Goal: Task Accomplishment & Management: Manage account settings

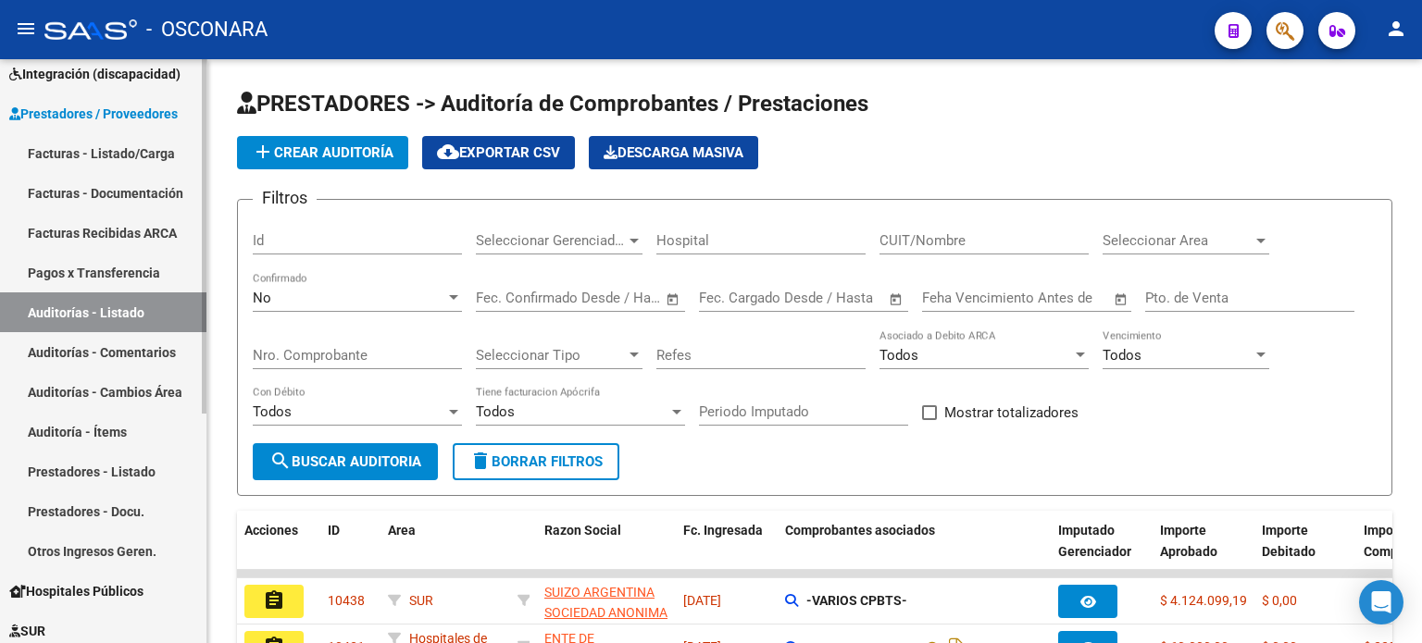
scroll to position [185, 0]
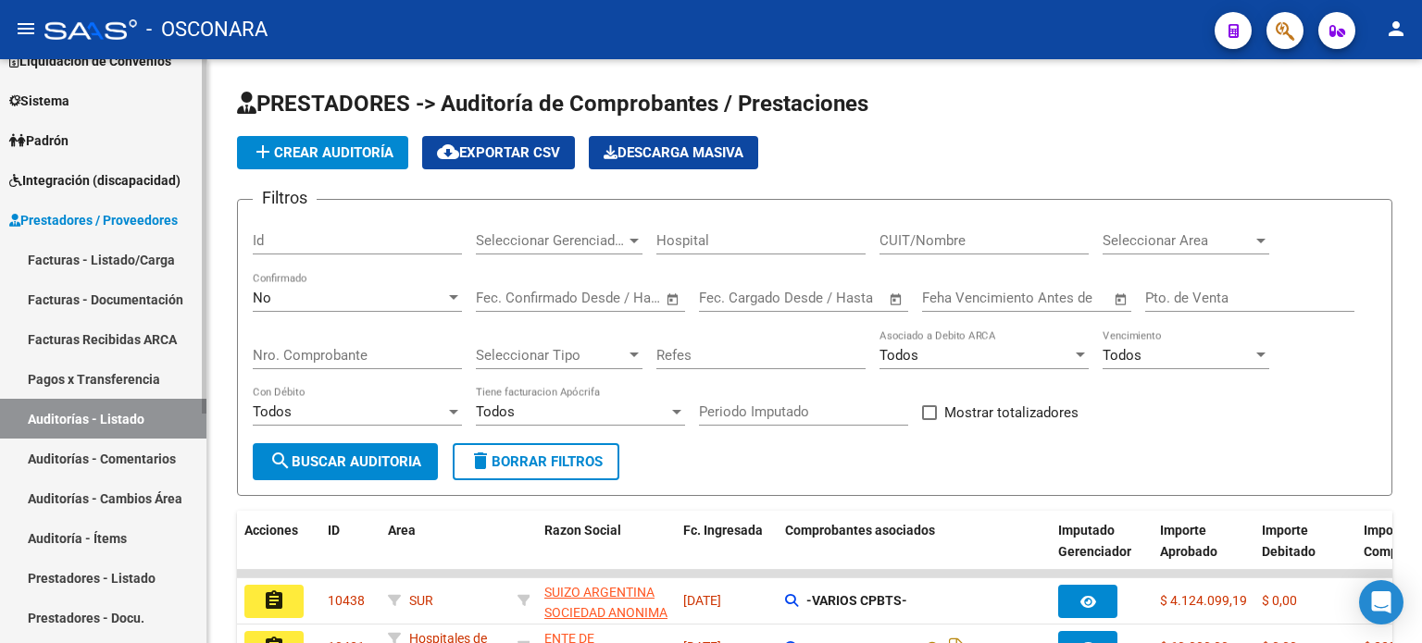
click at [70, 258] on link "Facturas - Listado/Carga" at bounding box center [103, 260] width 206 height 40
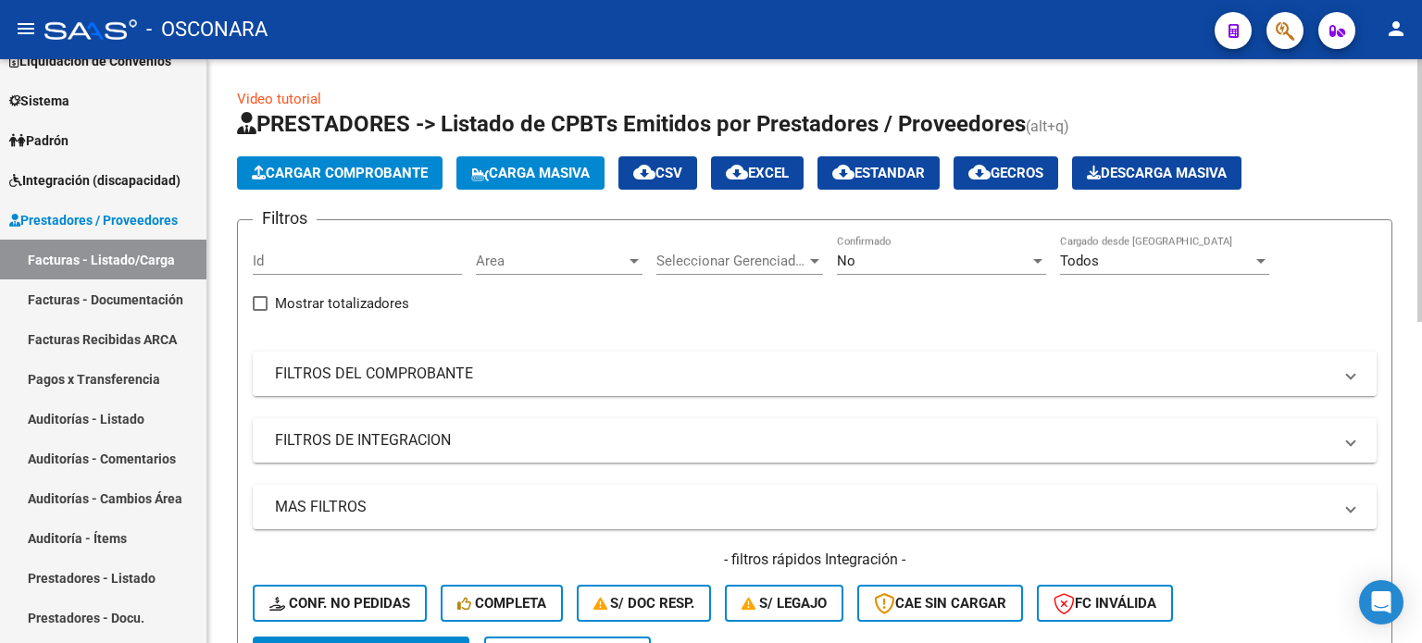
drag, startPoint x: 337, startPoint y: 369, endPoint x: 334, endPoint y: 402, distance: 32.5
click at [337, 368] on mat-panel-title "FILTROS DEL COMPROBANTE" at bounding box center [803, 374] width 1057 height 20
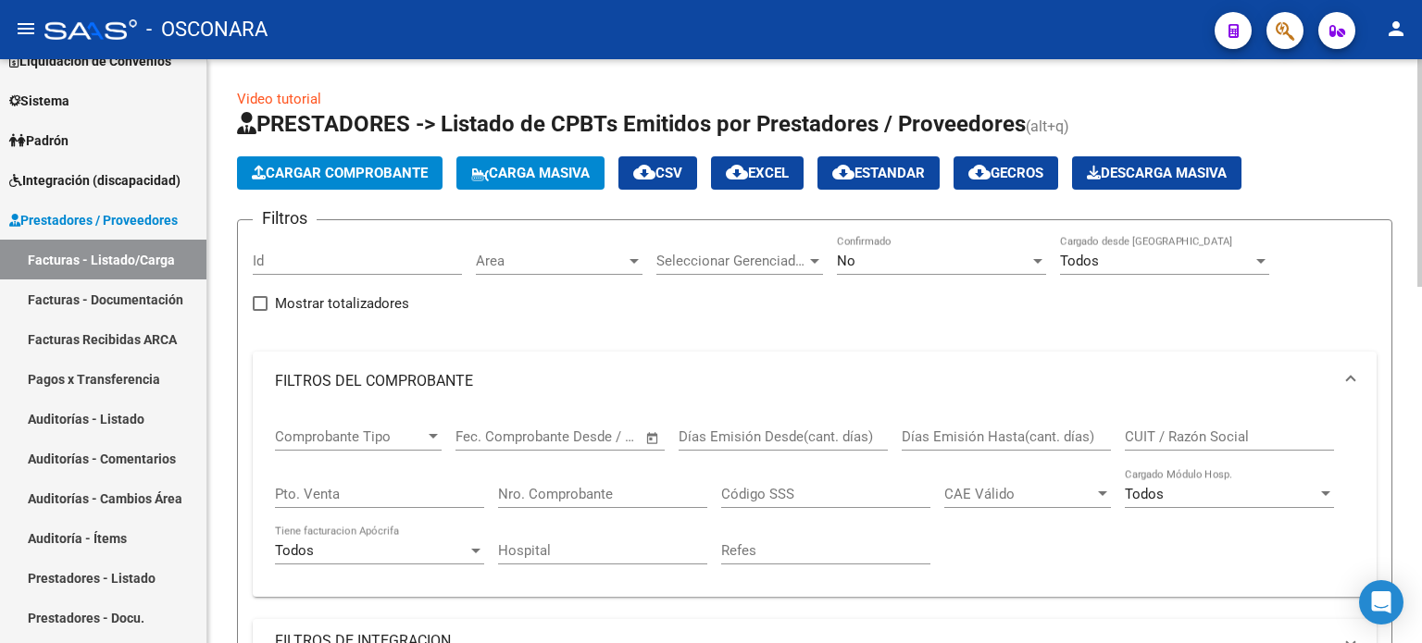
click at [557, 489] on input "Nro. Comprobante" at bounding box center [602, 494] width 209 height 17
type input "4506"
click at [877, 261] on div "No" at bounding box center [933, 261] width 193 height 17
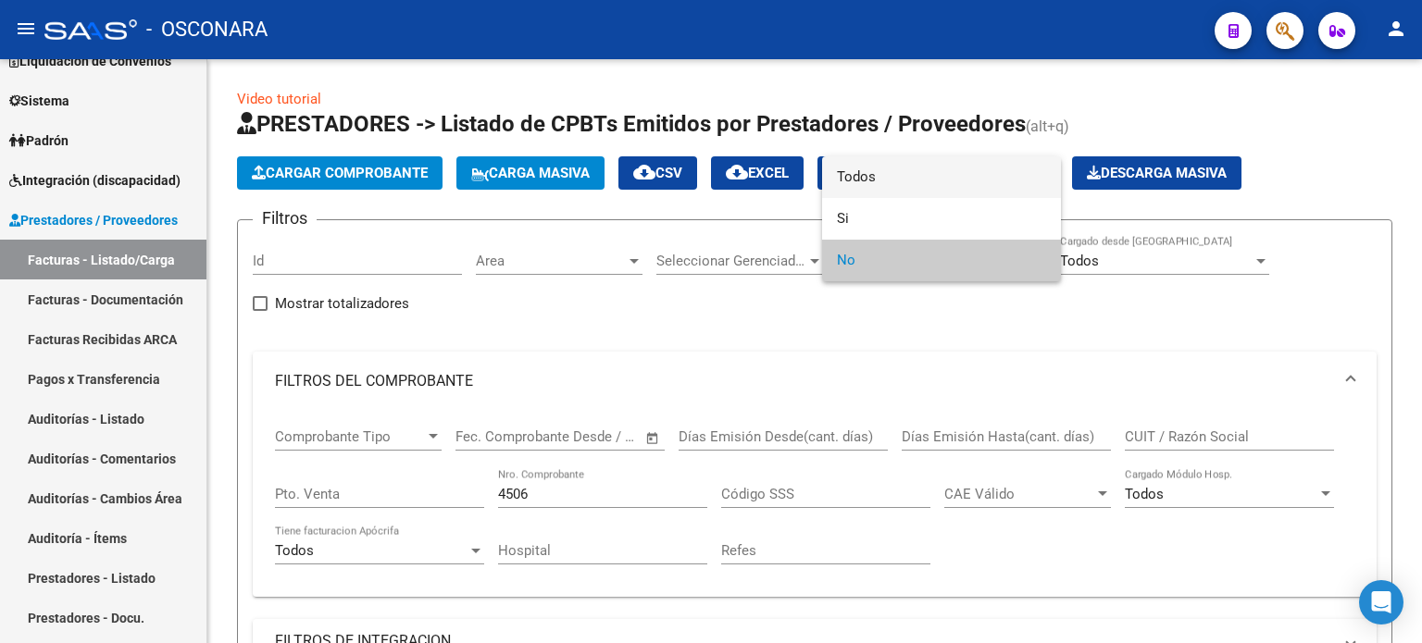
click at [896, 167] on span "Todos" at bounding box center [941, 177] width 209 height 42
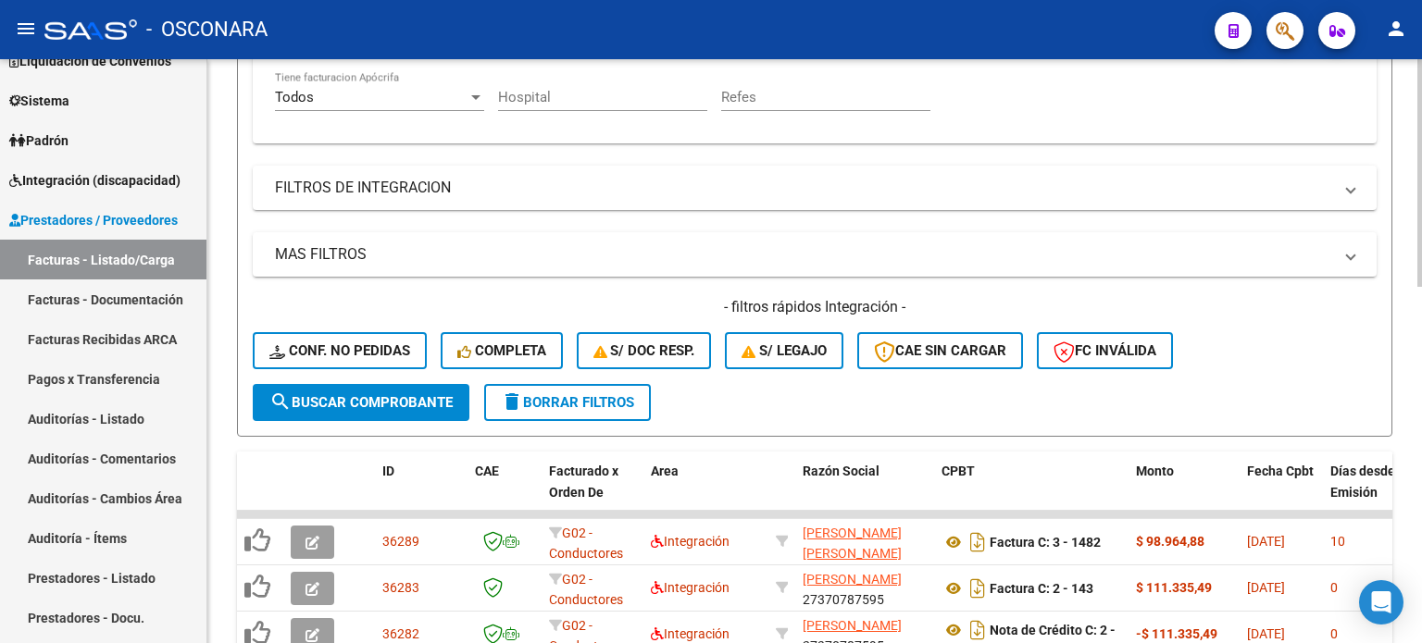
scroll to position [463, 0]
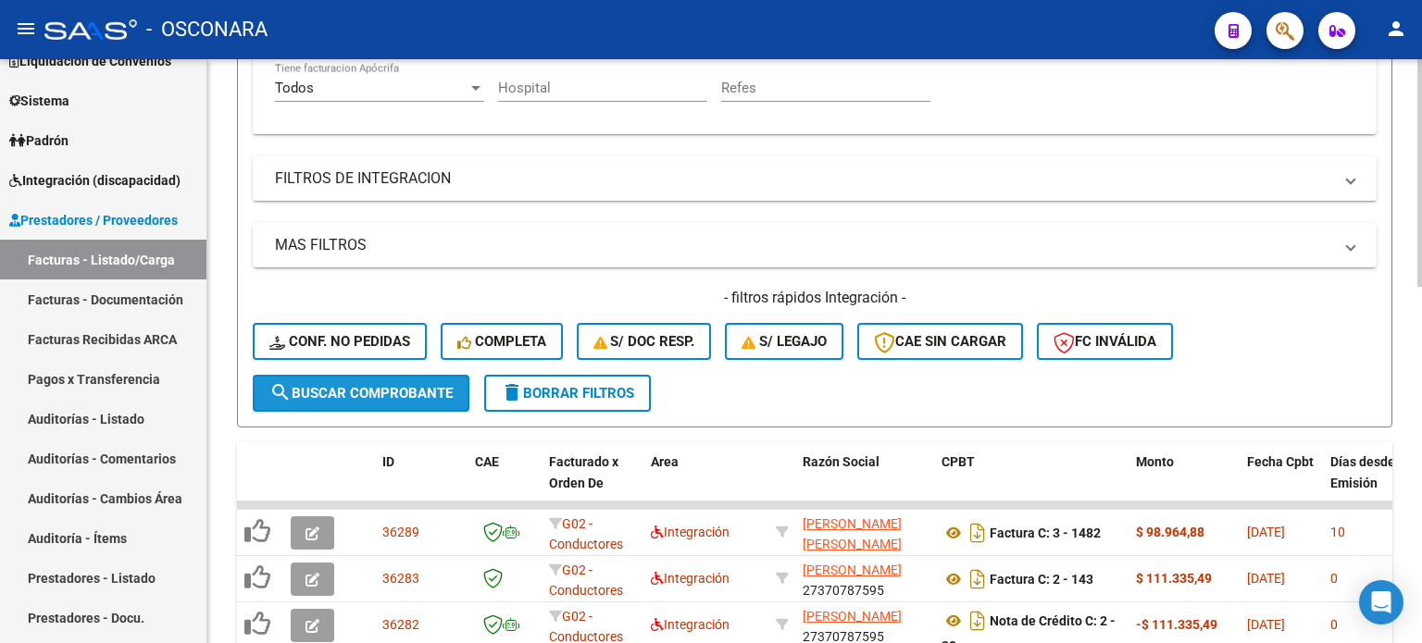
click at [381, 387] on span "search Buscar Comprobante" at bounding box center [360, 393] width 183 height 17
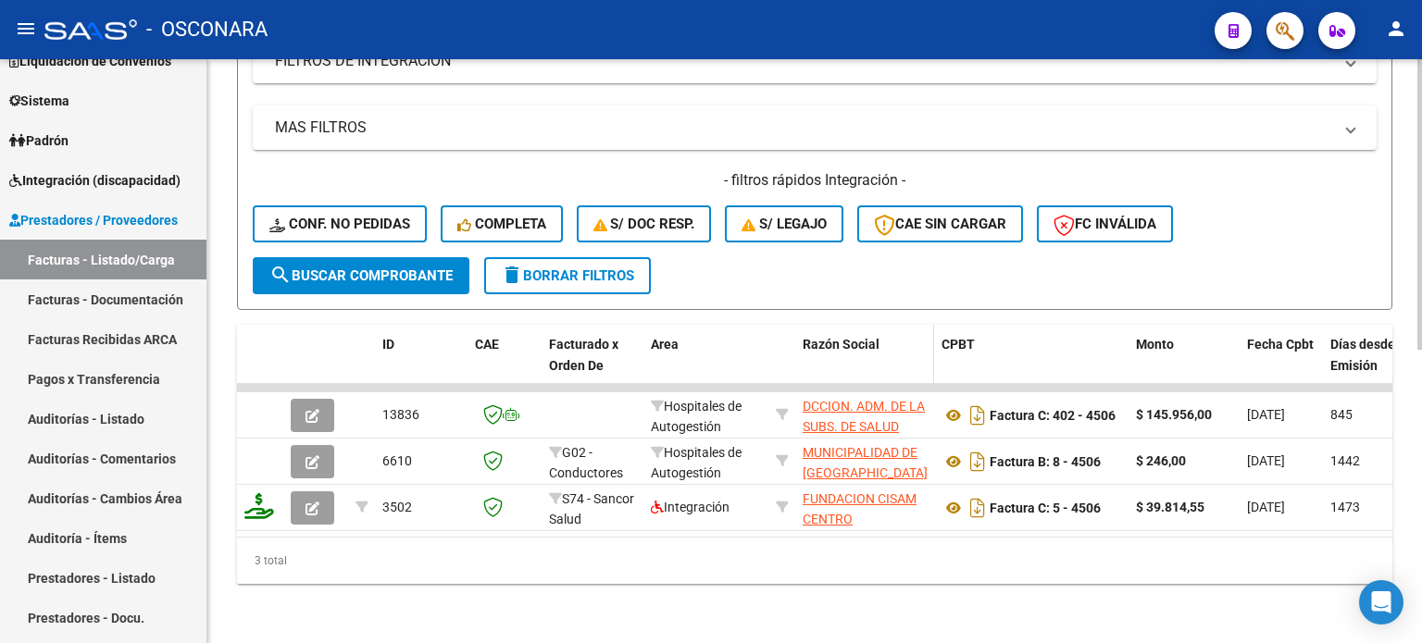
scroll to position [591, 0]
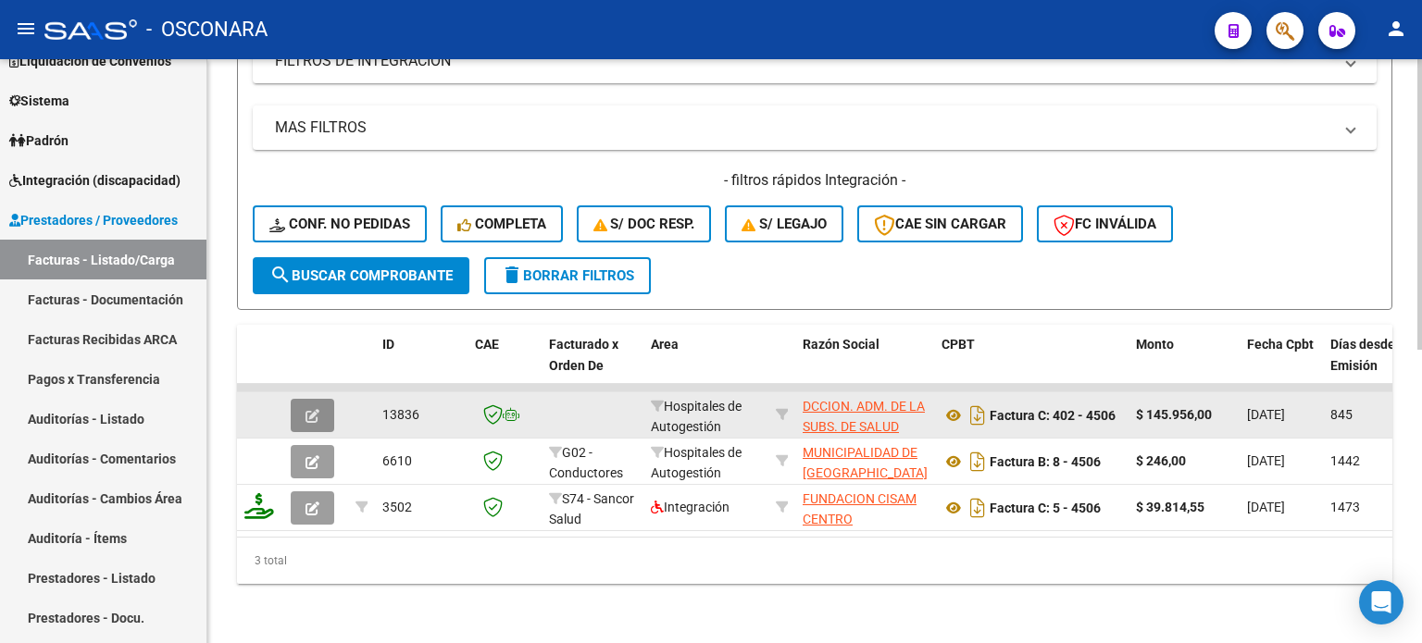
click at [310, 409] on icon "button" at bounding box center [313, 416] width 14 height 14
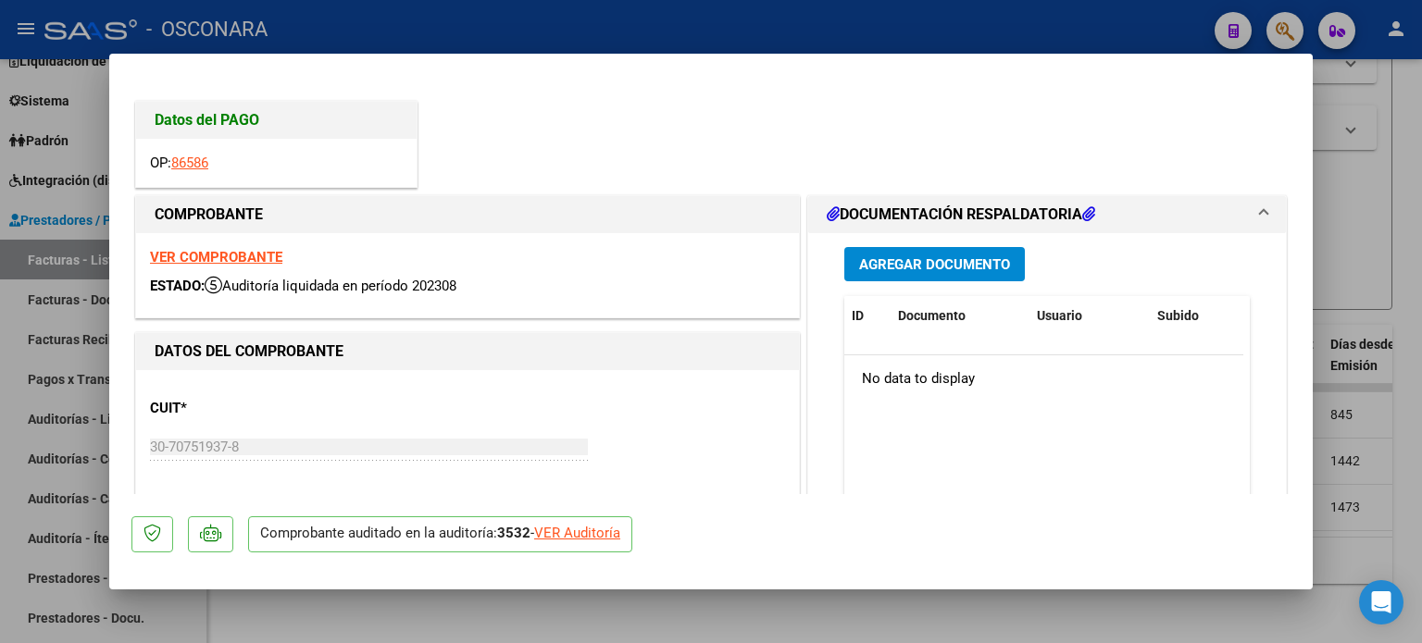
click at [257, 249] on strong "VER COMPROBANTE" at bounding box center [216, 257] width 132 height 17
click at [1413, 180] on div at bounding box center [711, 321] width 1422 height 643
type input "$ 0,00"
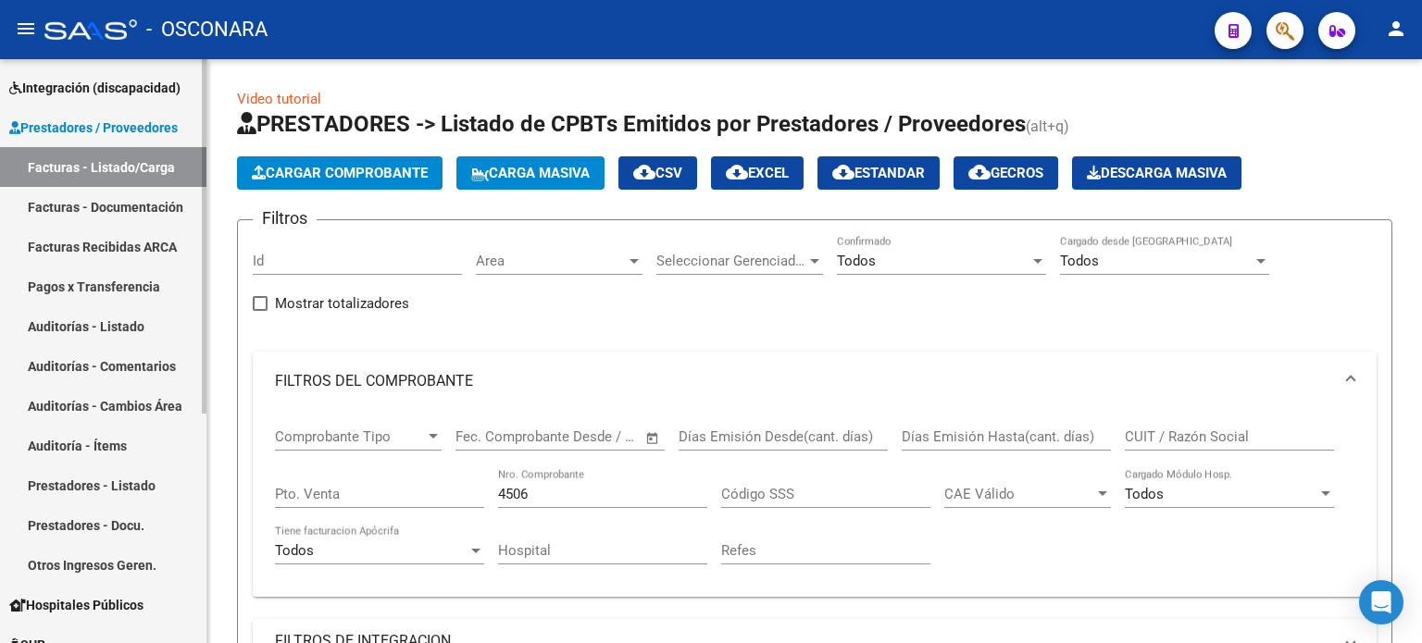
scroll to position [378, 0]
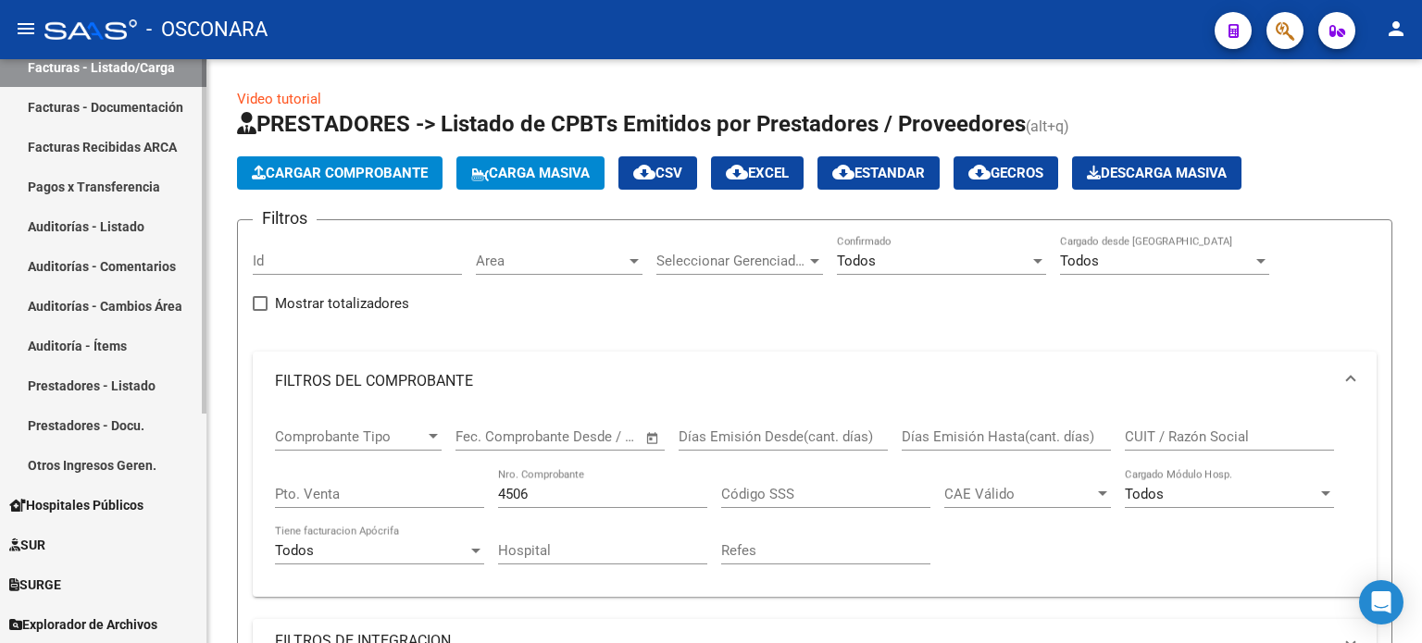
click at [70, 222] on link "Auditorías - Listado" at bounding box center [103, 226] width 206 height 40
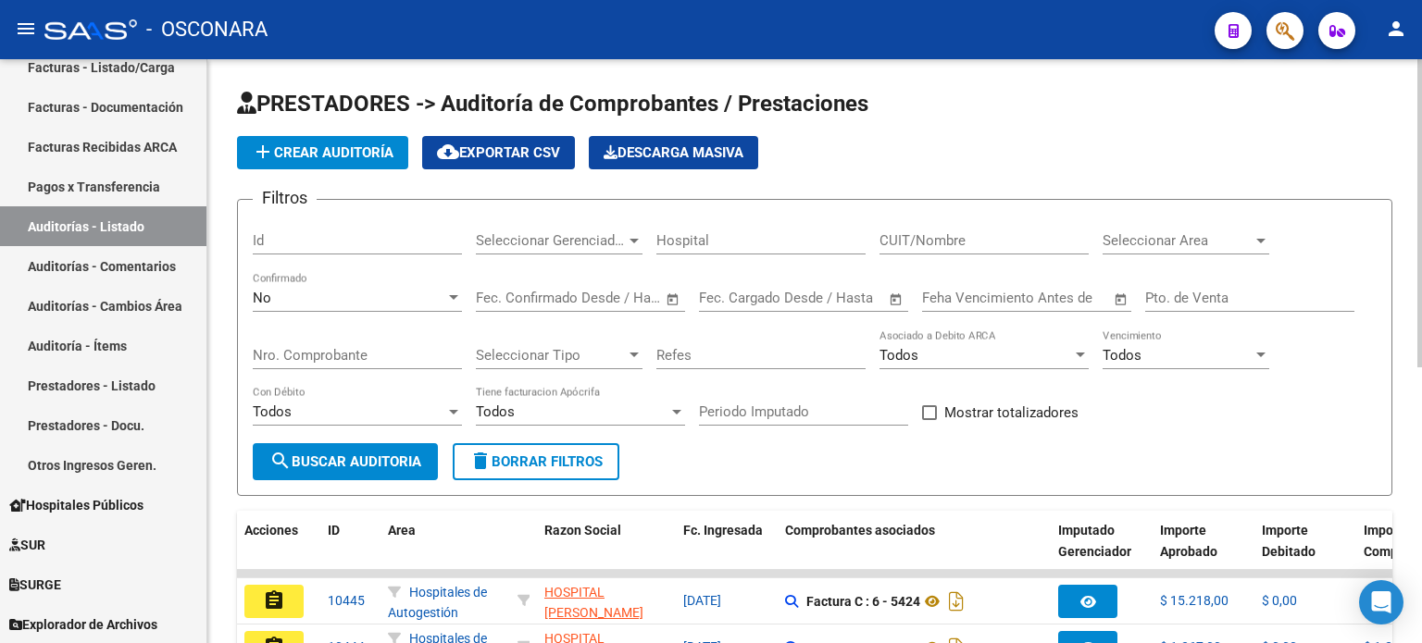
click at [293, 240] on input "Id" at bounding box center [357, 240] width 209 height 17
type input "10328"
click at [283, 293] on div "No" at bounding box center [349, 298] width 193 height 17
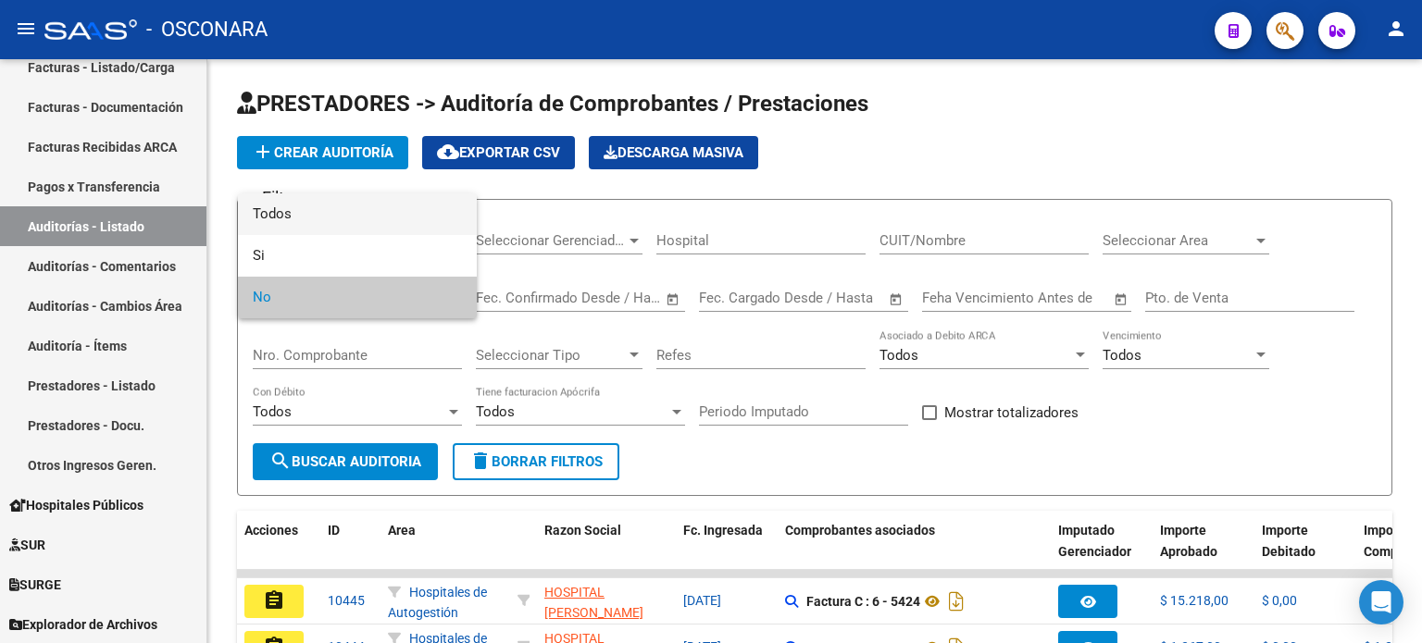
click at [283, 210] on span "Todos" at bounding box center [357, 215] width 209 height 42
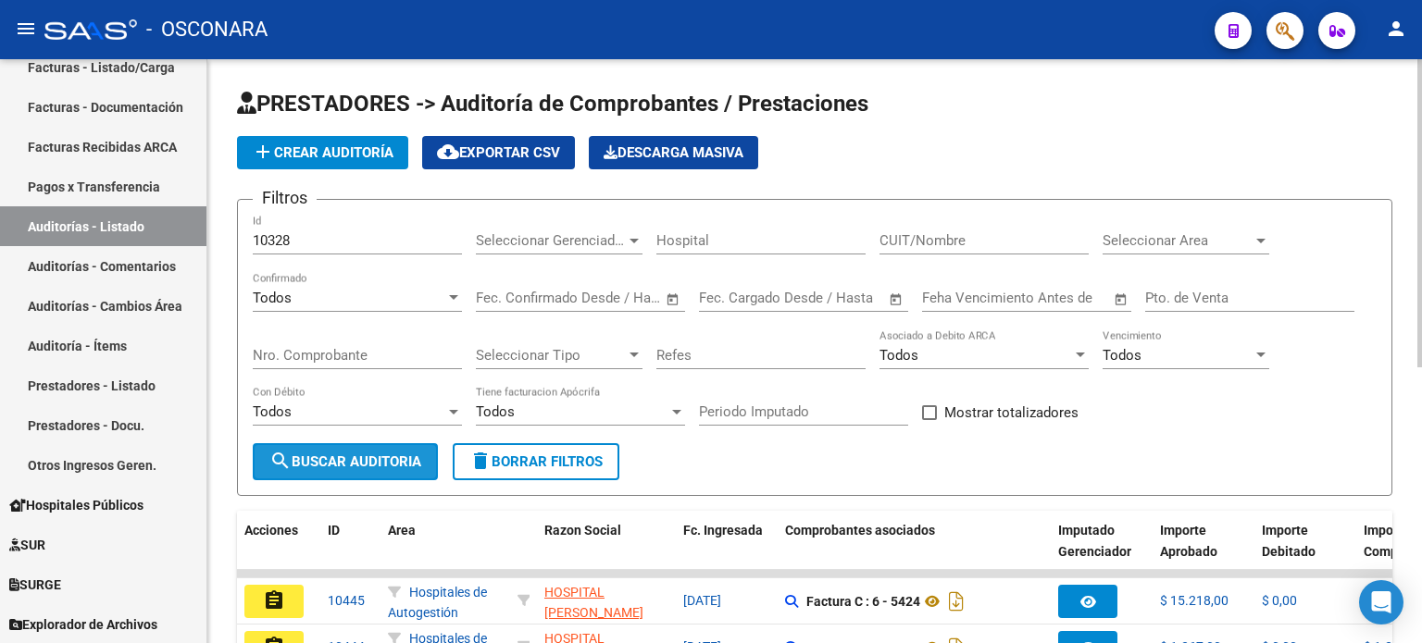
click at [346, 458] on span "search Buscar Auditoria" at bounding box center [345, 462] width 152 height 17
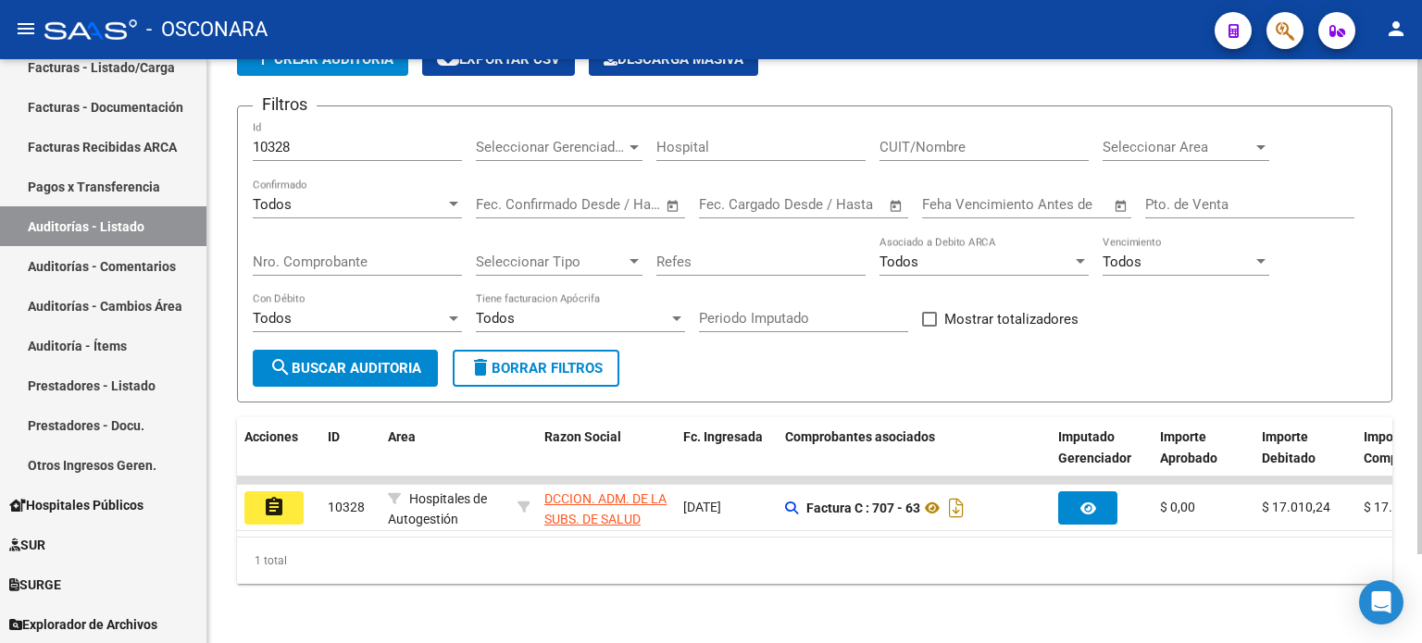
scroll to position [104, 0]
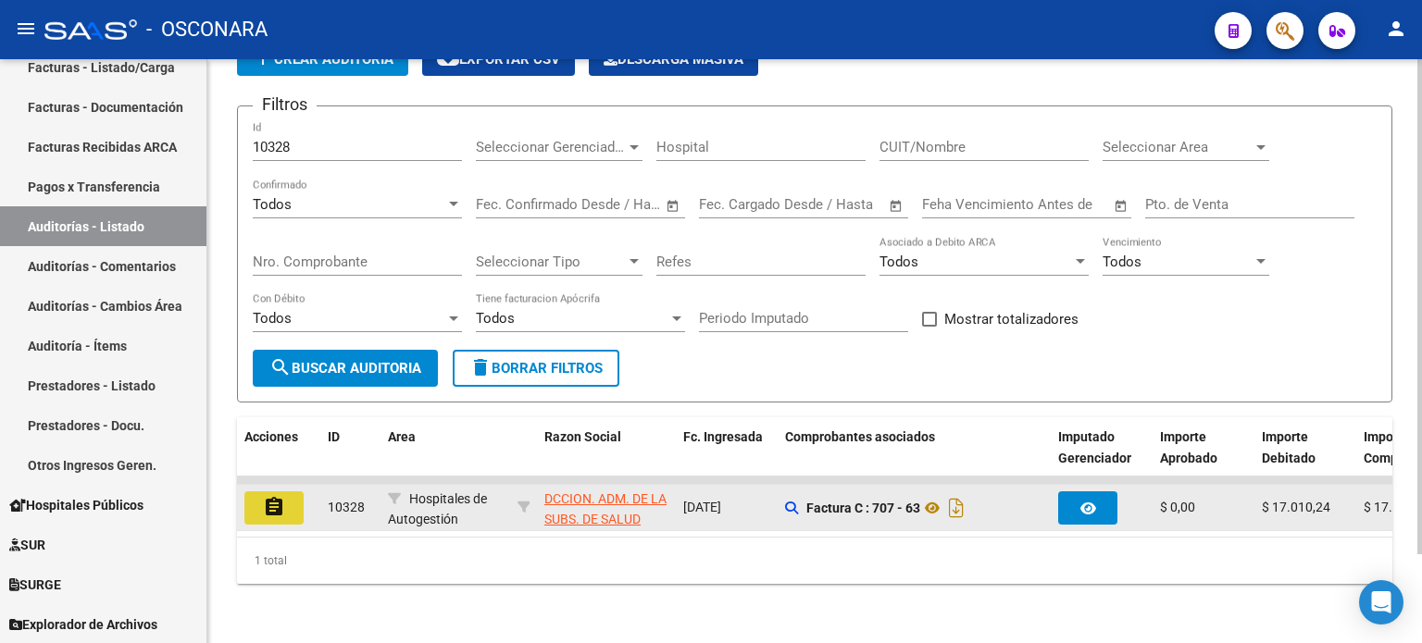
click at [269, 496] on mat-icon "assignment" at bounding box center [274, 507] width 22 height 22
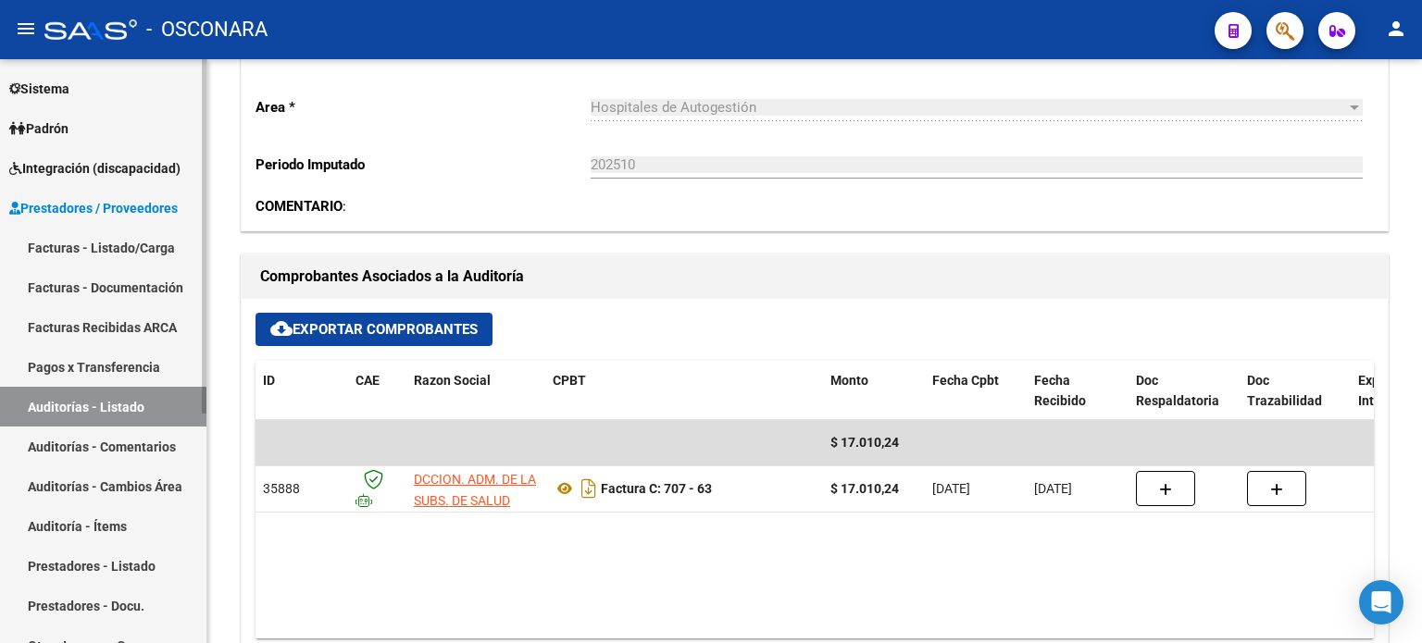
scroll to position [193, 0]
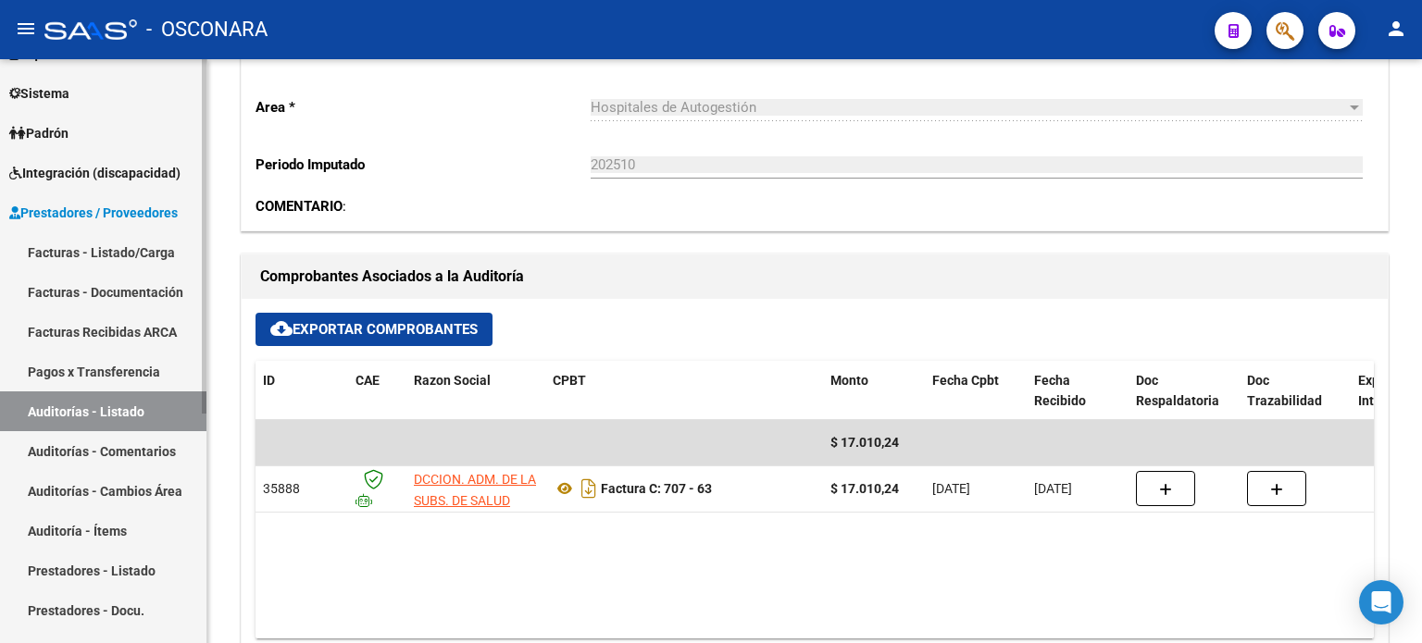
click at [69, 243] on link "Facturas - Listado/Carga" at bounding box center [103, 252] width 206 height 40
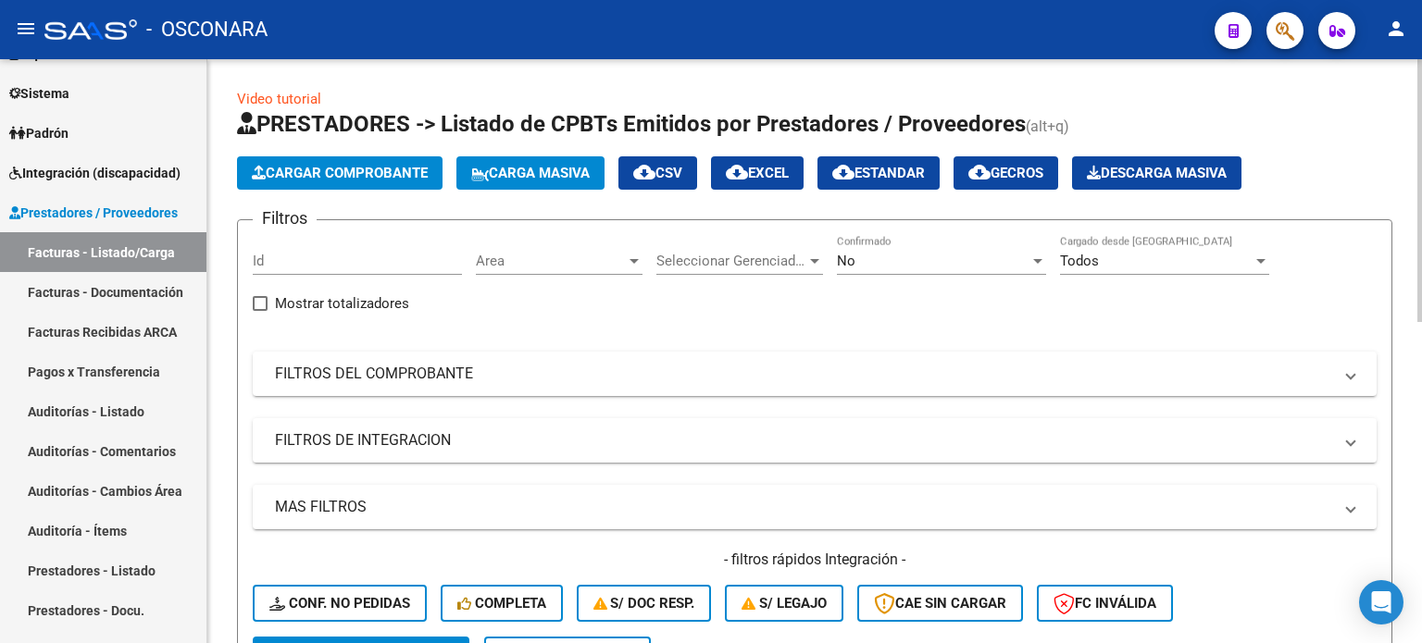
click at [938, 258] on div "No" at bounding box center [933, 261] width 193 height 17
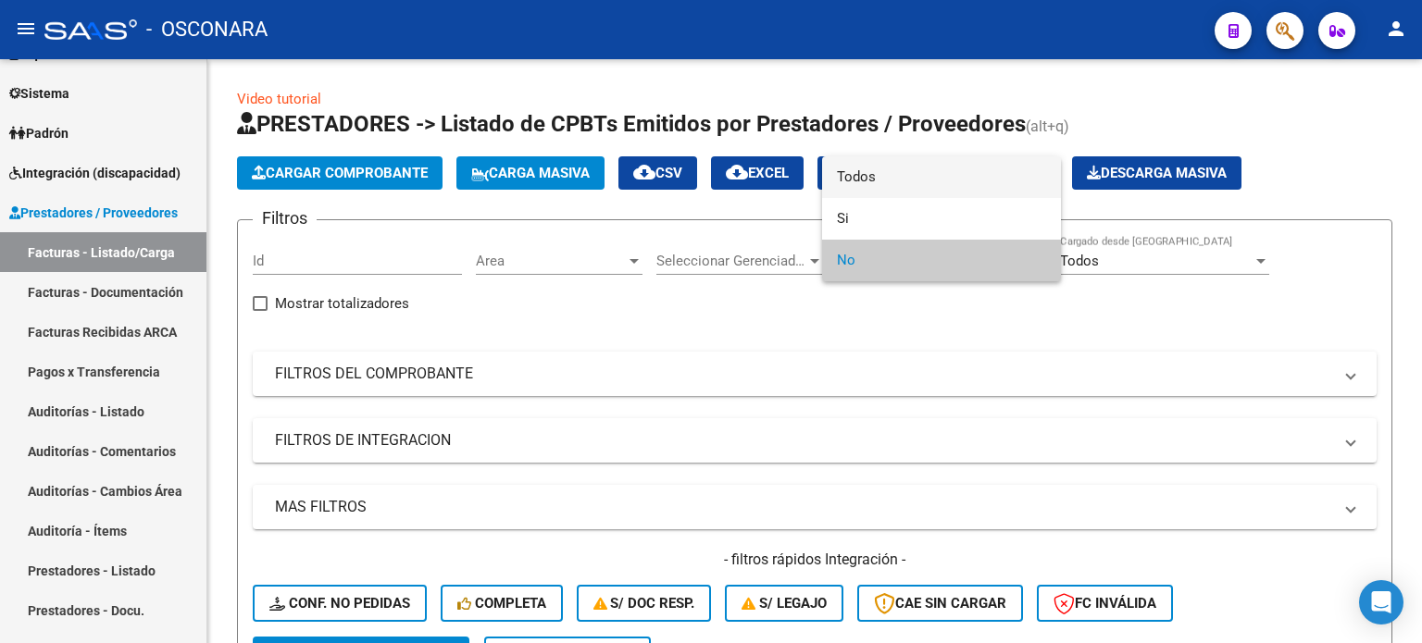
click at [922, 184] on span "Todos" at bounding box center [941, 177] width 209 height 42
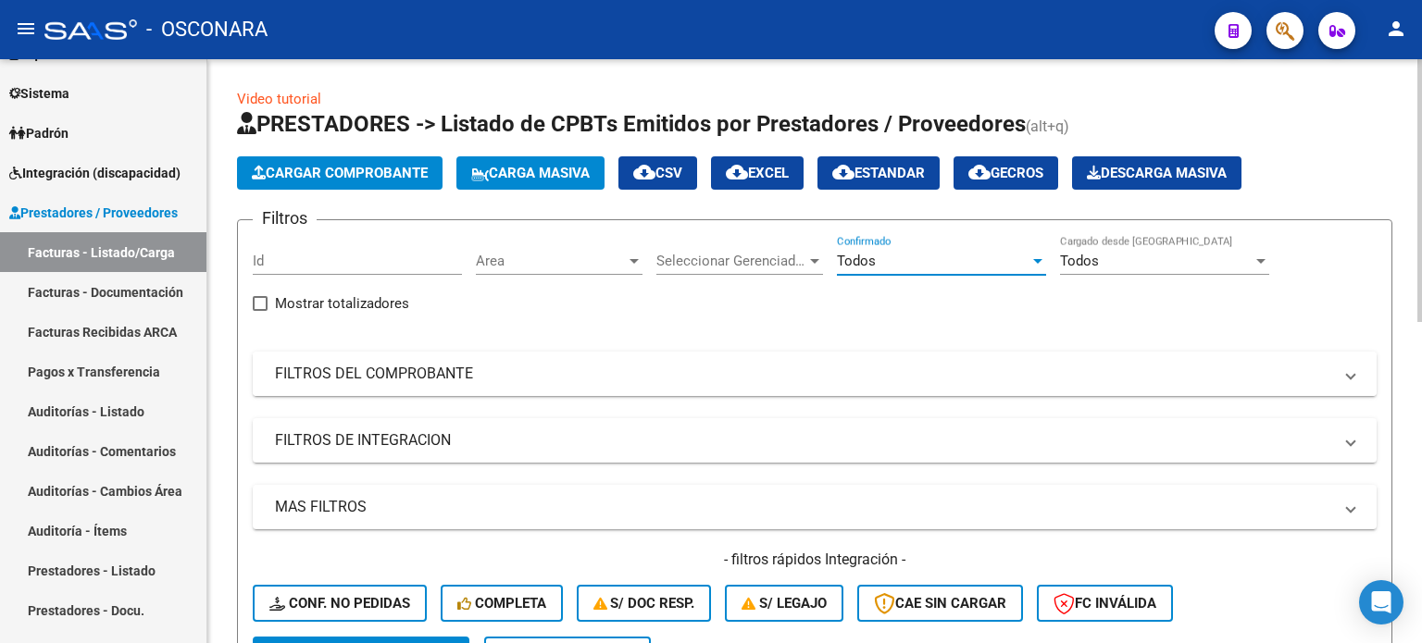
click at [407, 373] on mat-panel-title "FILTROS DEL COMPROBANTE" at bounding box center [803, 374] width 1057 height 20
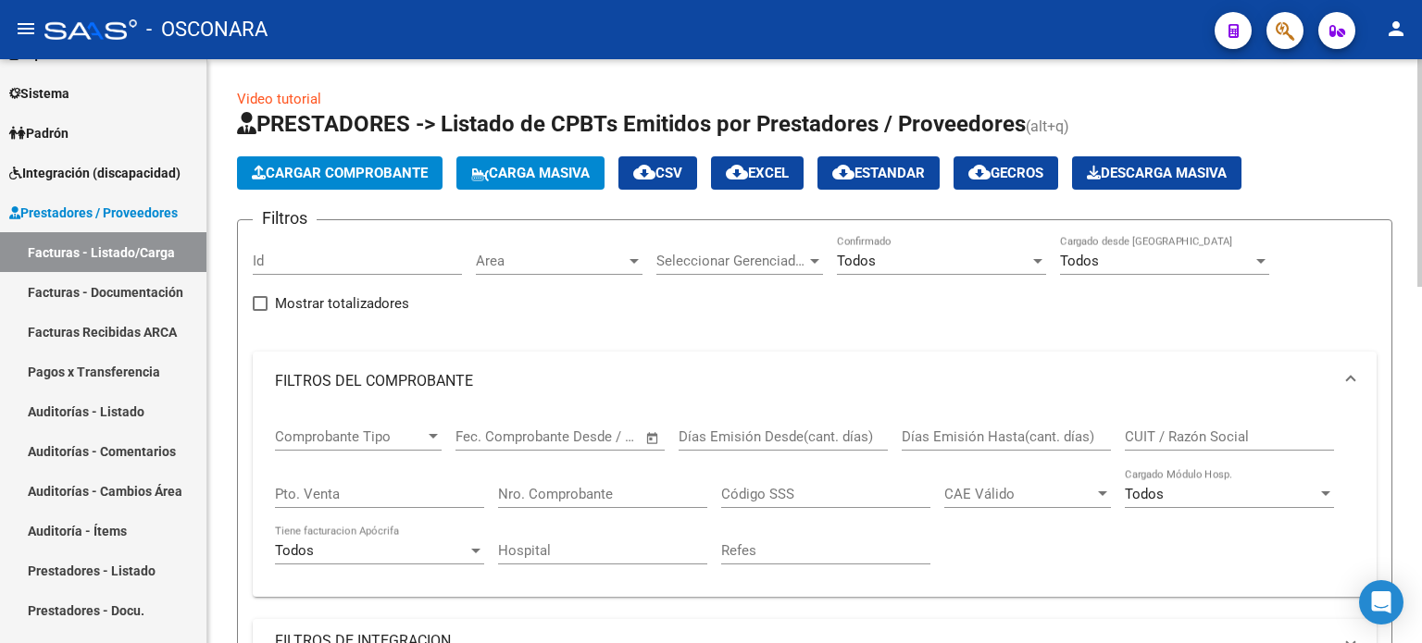
click at [585, 489] on input "Nro. Comprobante" at bounding box center [602, 494] width 209 height 17
type input "1700"
click at [341, 493] on input "Pto. Venta" at bounding box center [379, 494] width 209 height 17
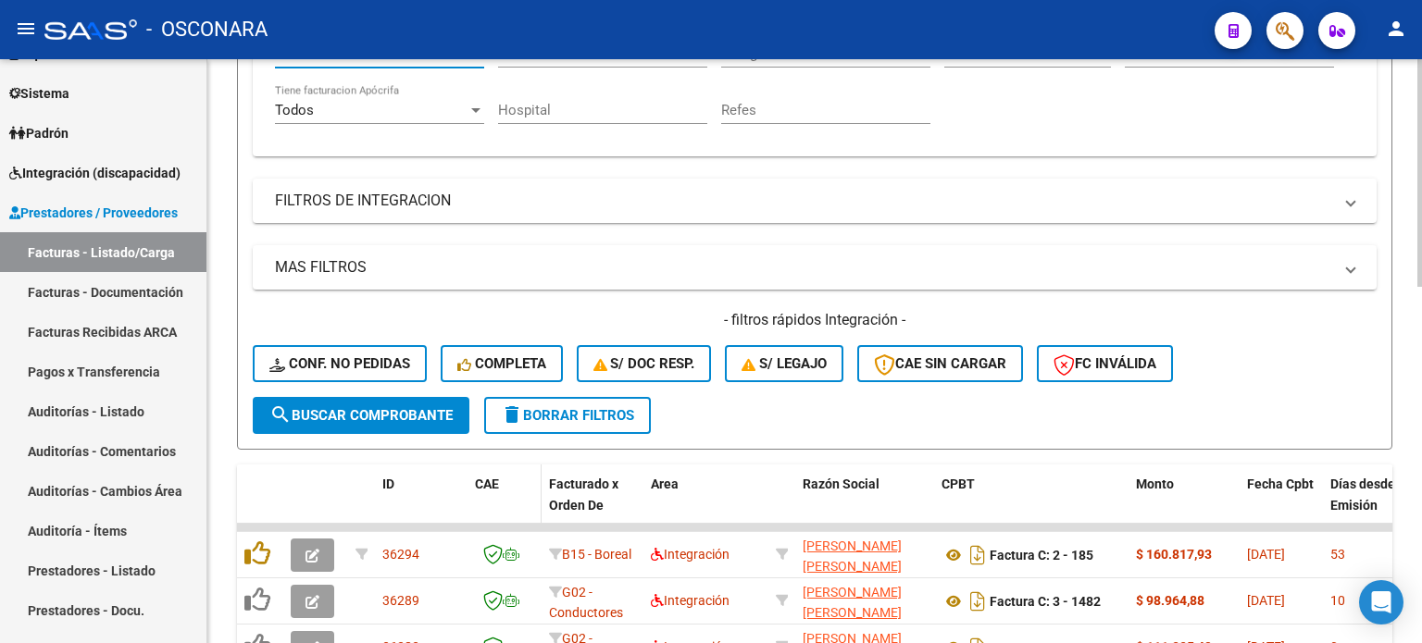
scroll to position [463, 0]
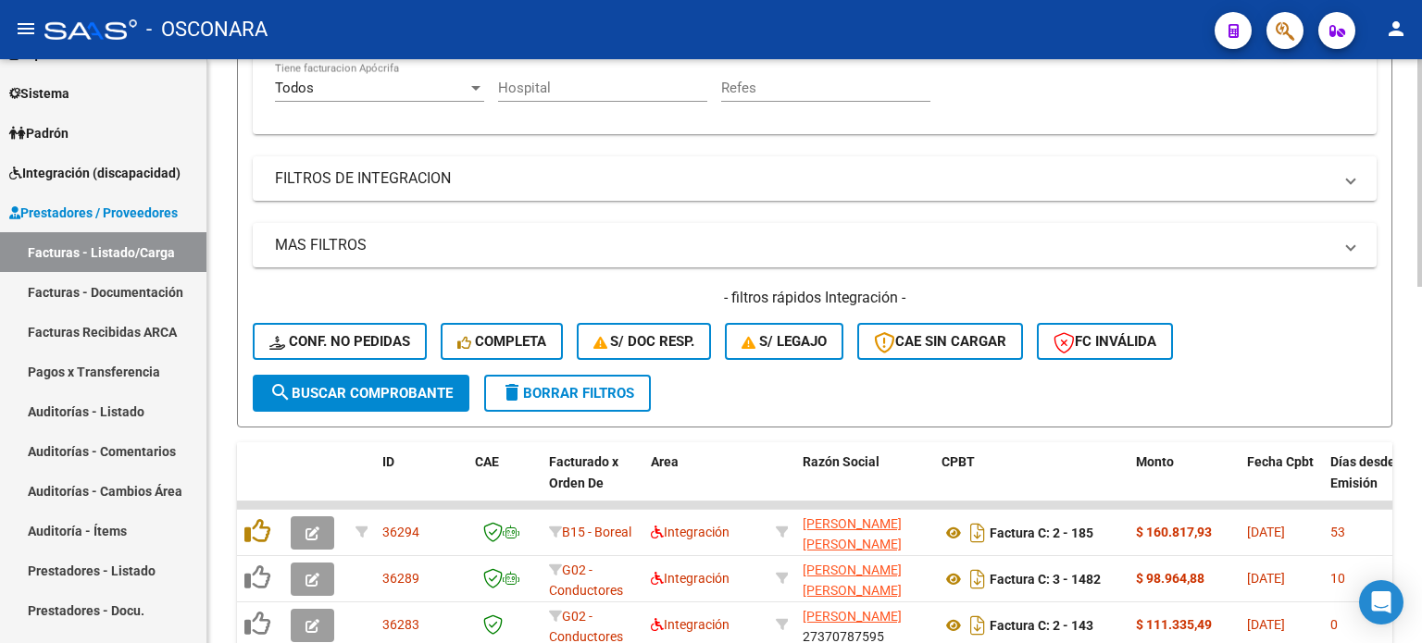
type input "68"
click at [339, 396] on span "search Buscar Comprobante" at bounding box center [360, 393] width 183 height 17
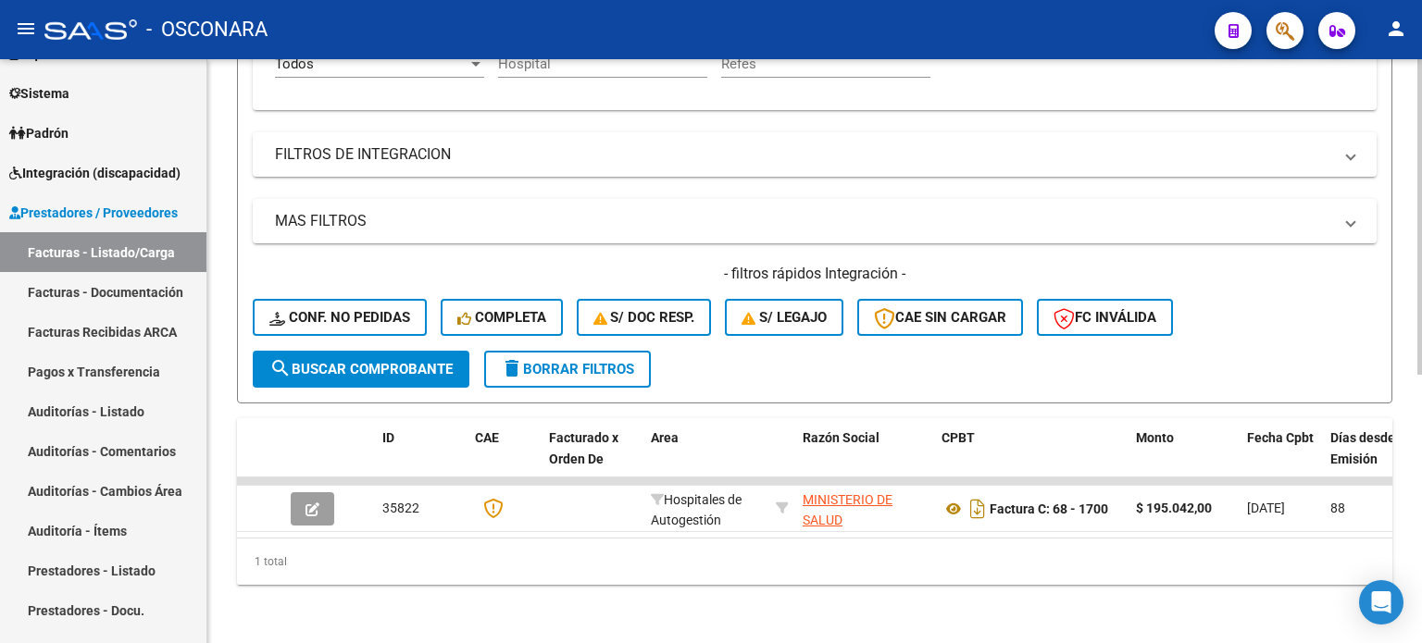
scroll to position [498, 0]
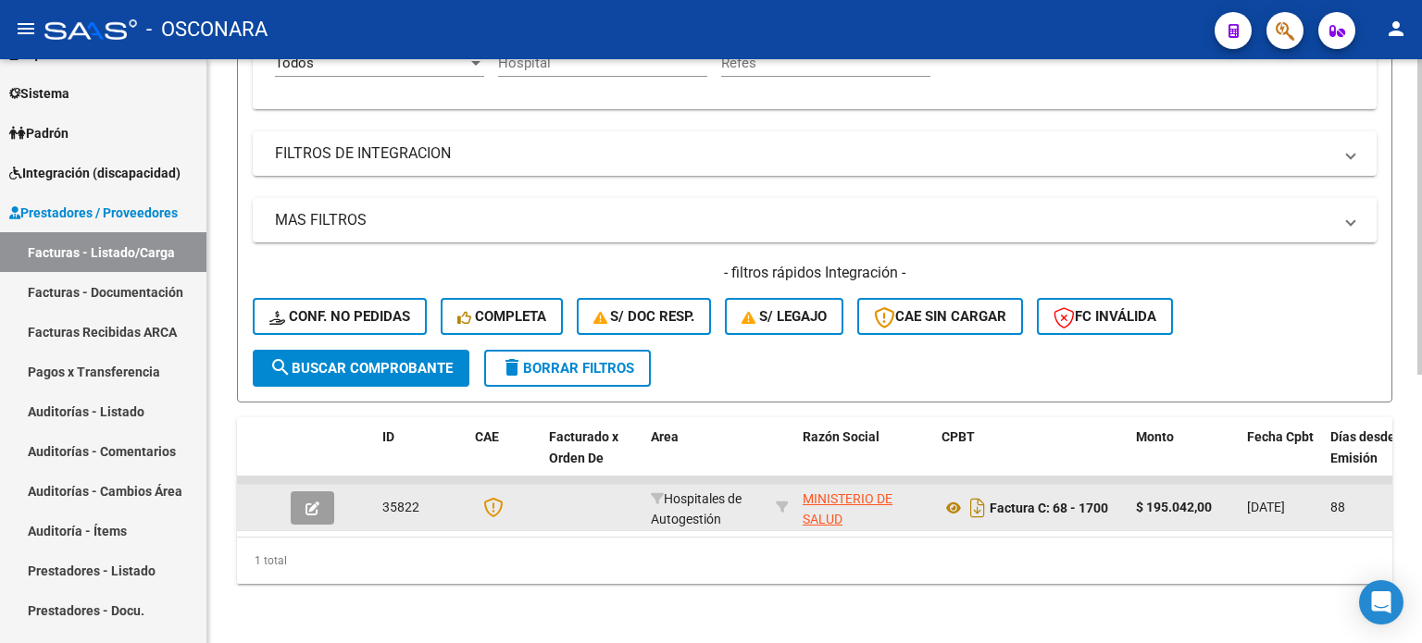
click at [314, 502] on icon "button" at bounding box center [313, 509] width 14 height 14
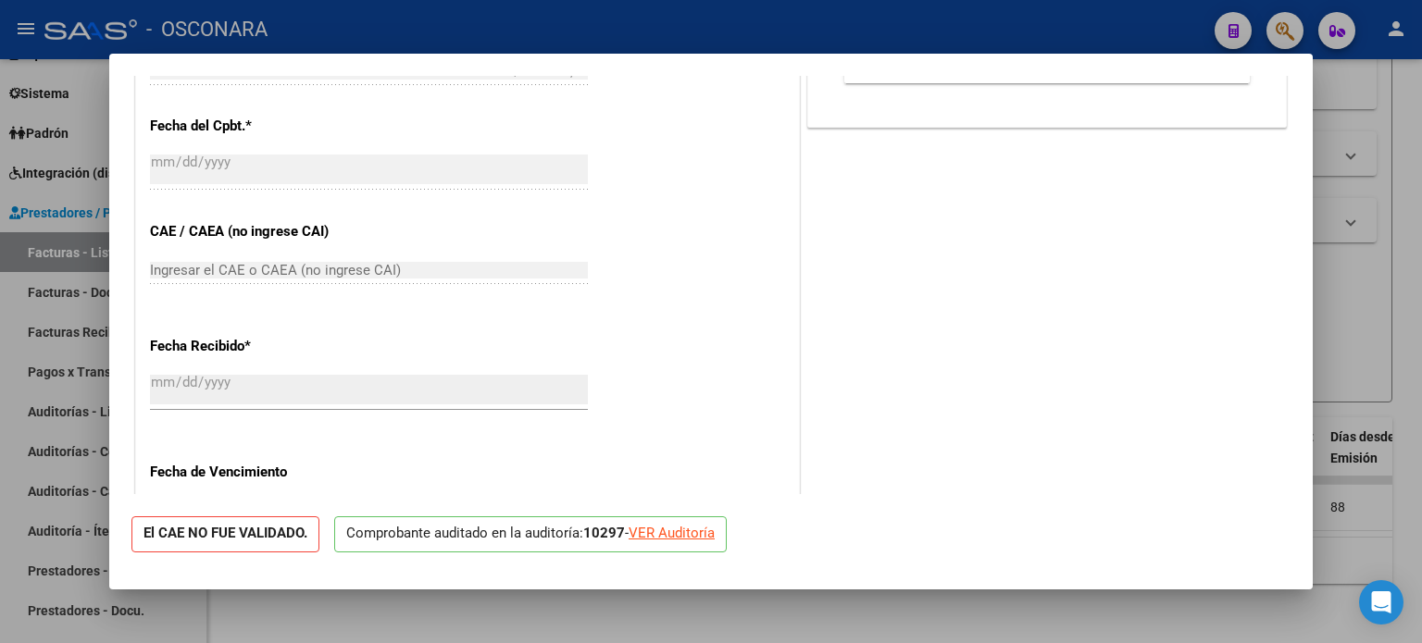
scroll to position [1097, 0]
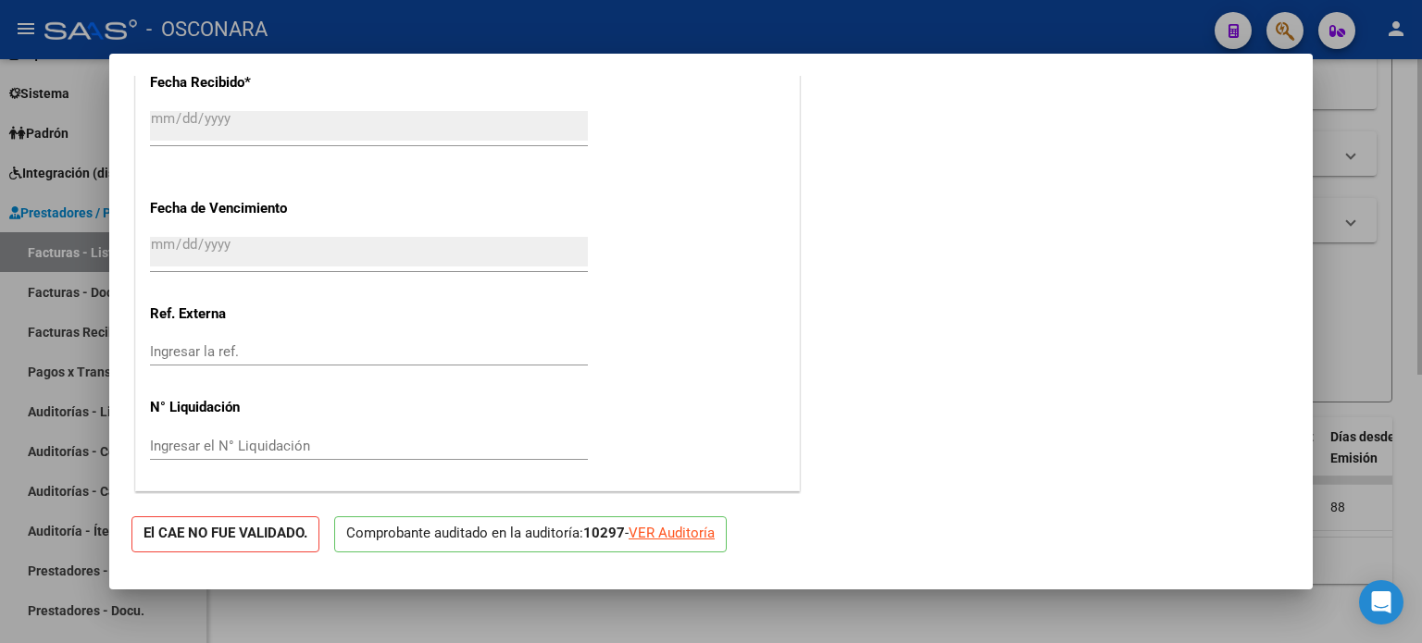
click at [1380, 258] on div at bounding box center [711, 321] width 1422 height 643
type input "$ 0,00"
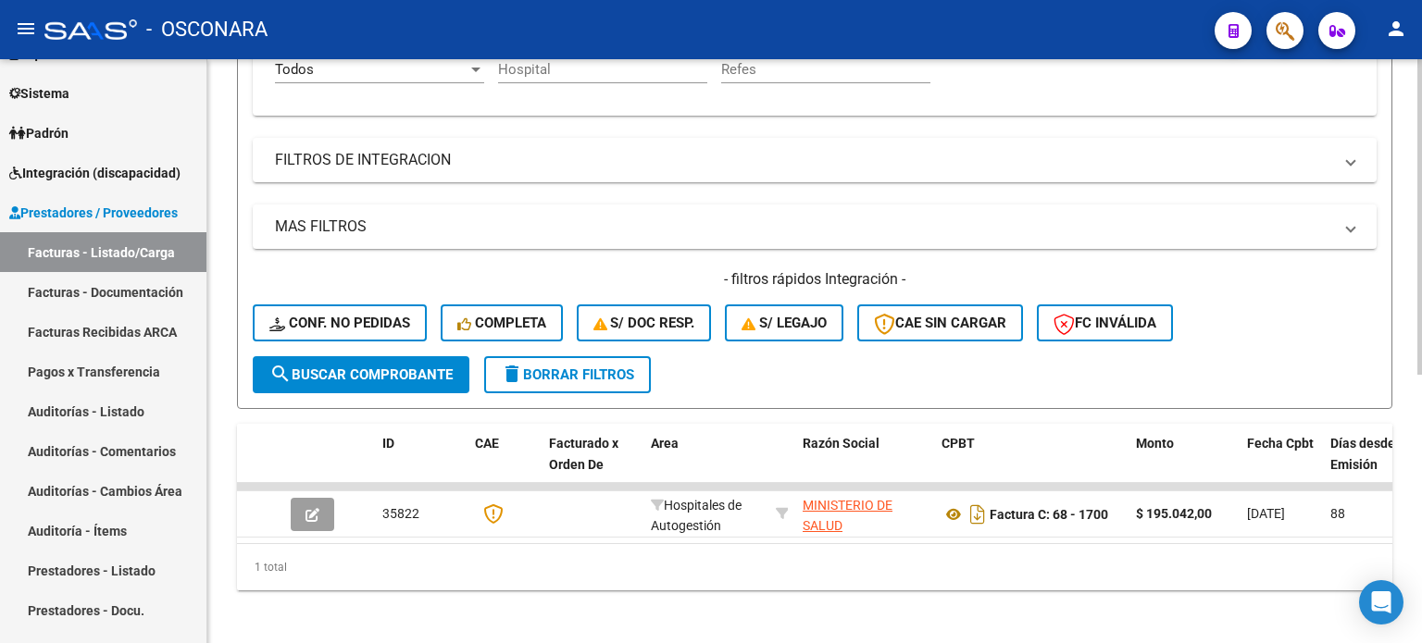
scroll to position [498, 0]
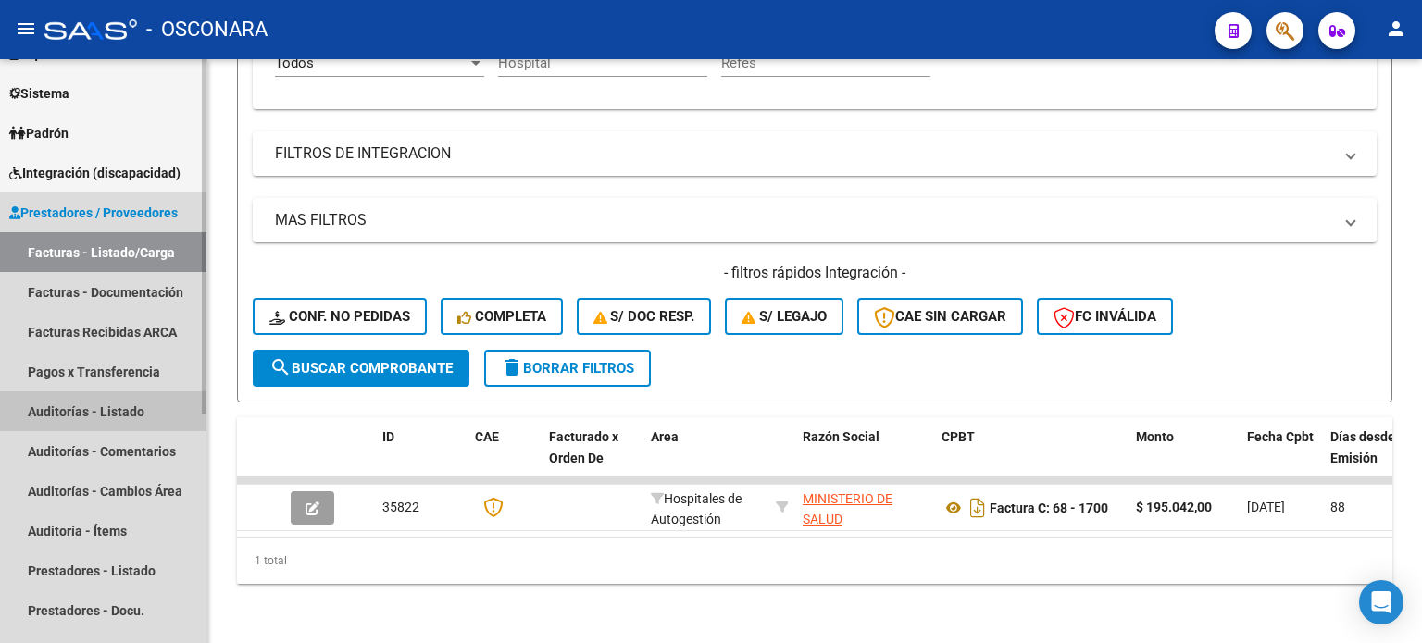
click at [67, 410] on link "Auditorías - Listado" at bounding box center [103, 412] width 206 height 40
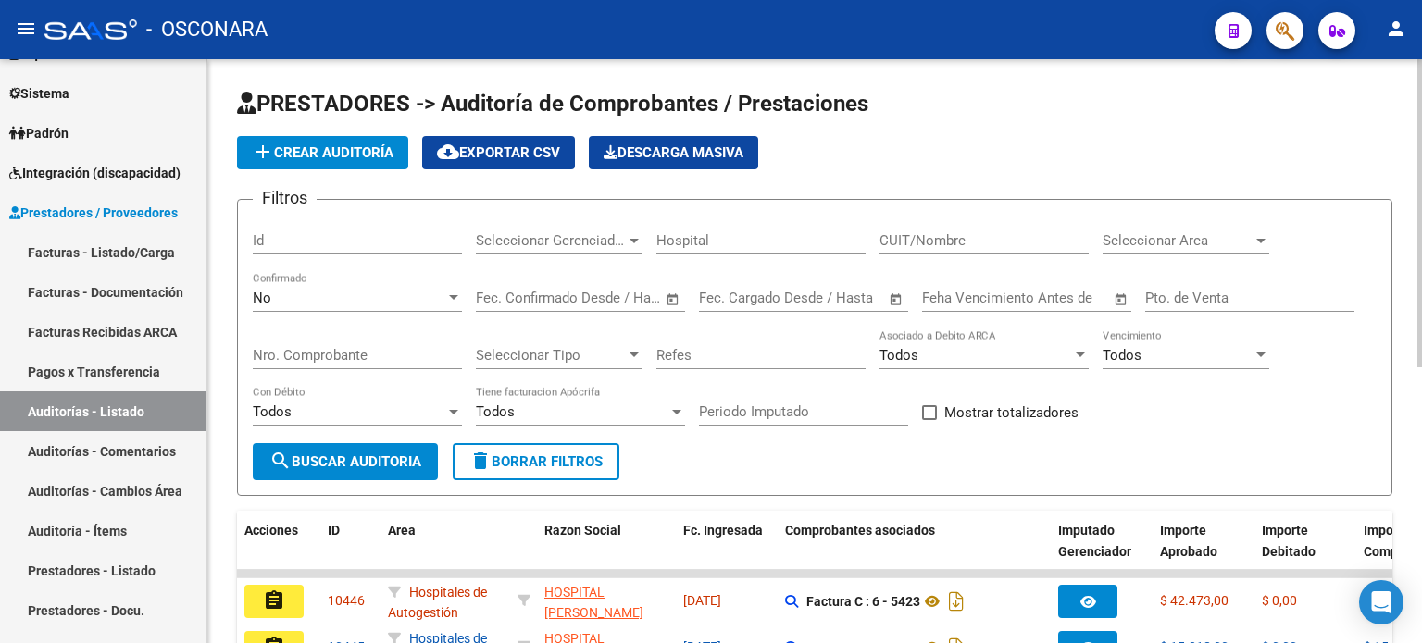
click at [306, 303] on div "No" at bounding box center [349, 298] width 193 height 17
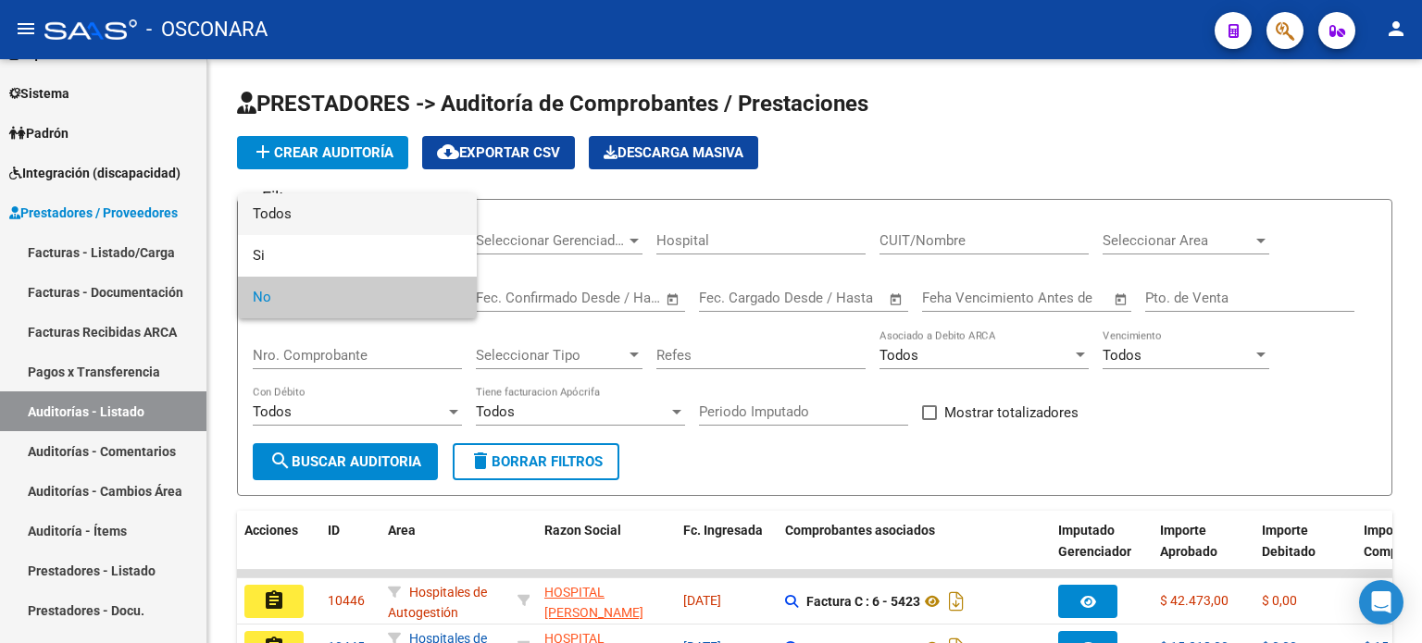
click at [292, 206] on span "Todos" at bounding box center [357, 215] width 209 height 42
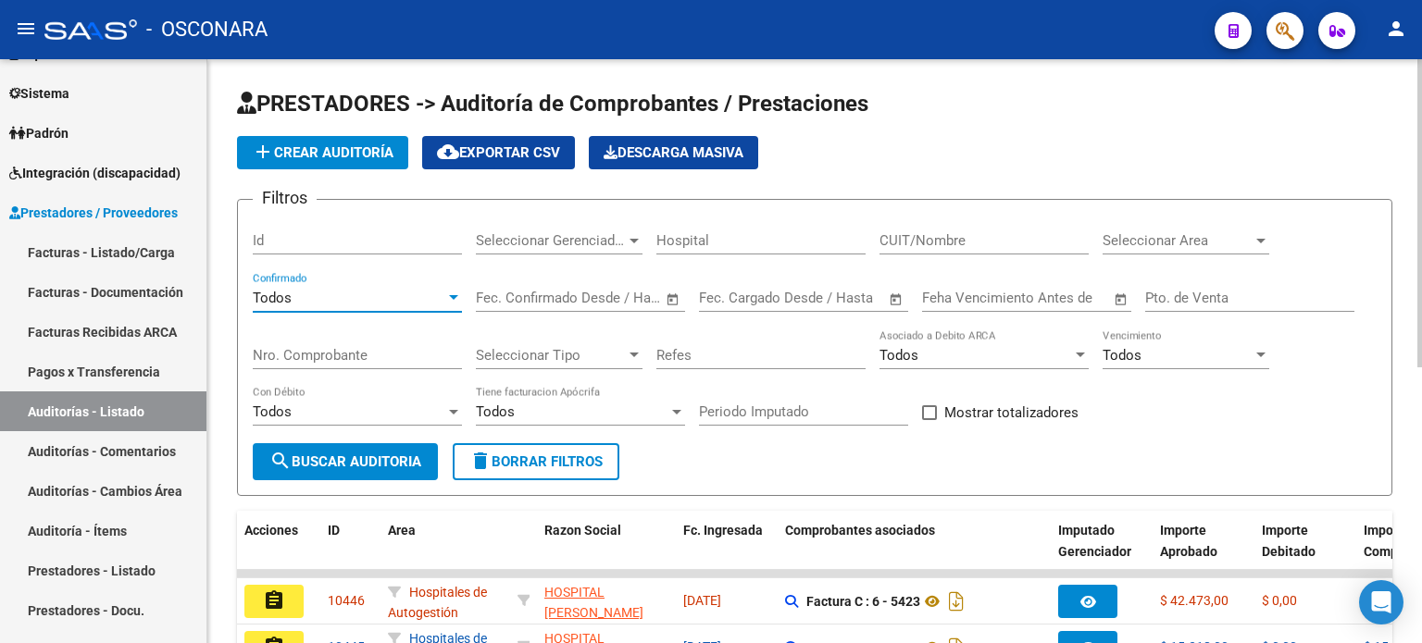
click at [344, 352] on input "Nro. Comprobante" at bounding box center [357, 355] width 209 height 17
type input "1700"
click at [1259, 290] on input "Pto. de Venta" at bounding box center [1249, 298] width 209 height 17
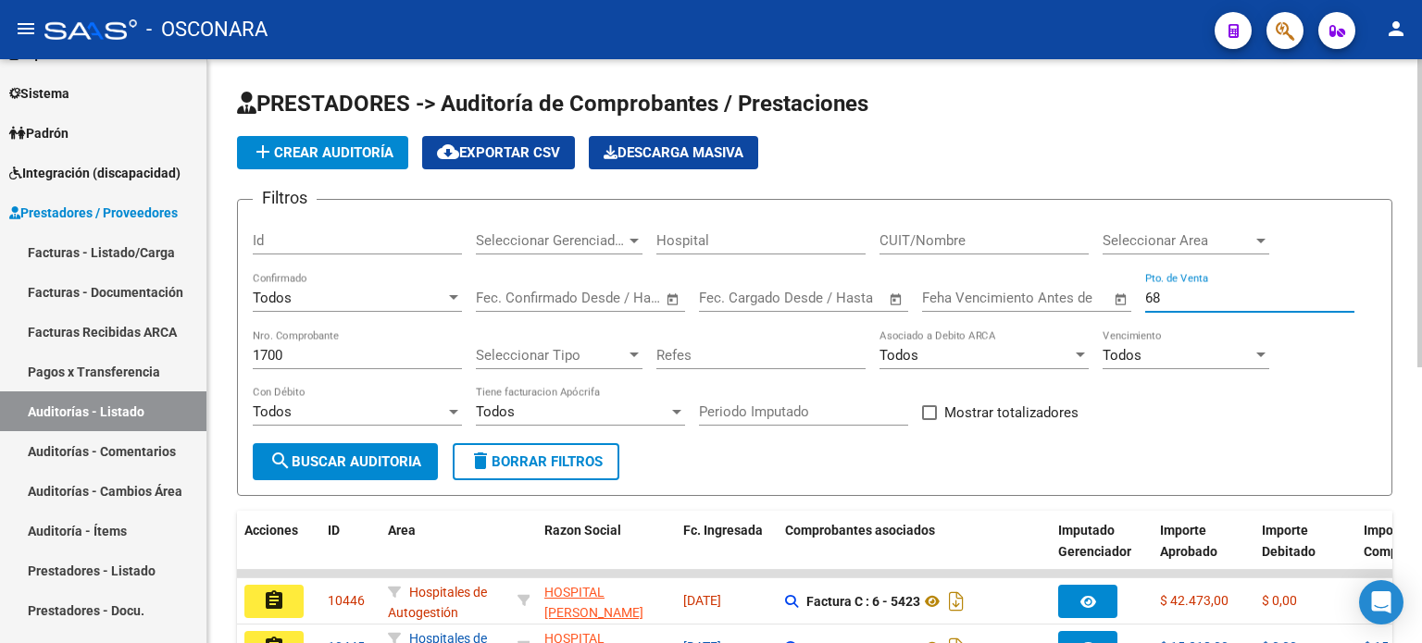
type input "68"
click at [394, 451] on button "search Buscar Auditoria" at bounding box center [345, 461] width 185 height 37
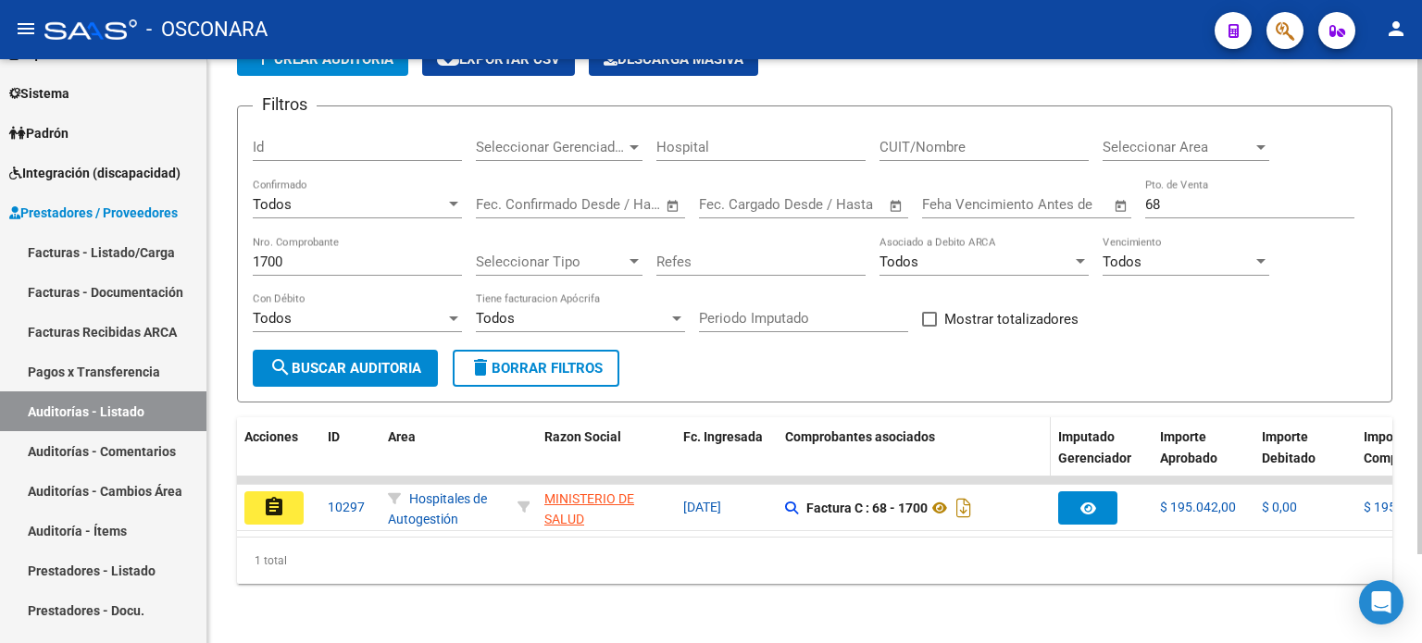
scroll to position [104, 0]
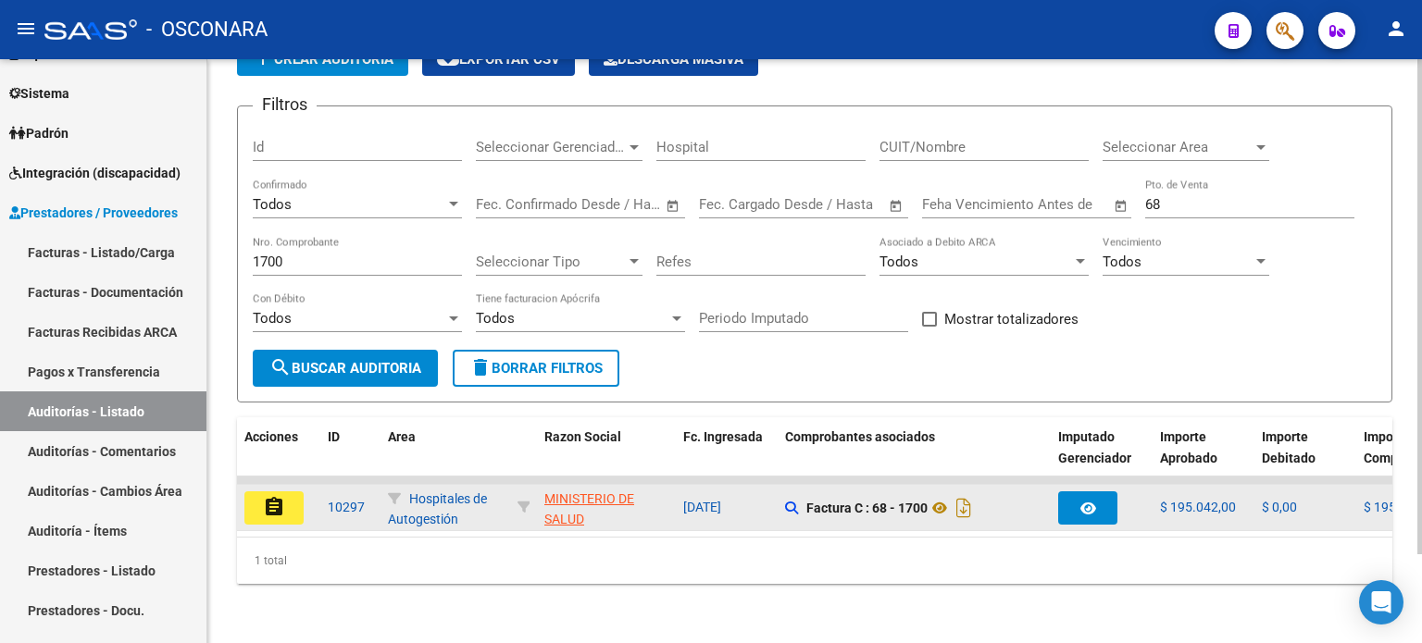
click at [281, 496] on mat-icon "assignment" at bounding box center [274, 507] width 22 height 22
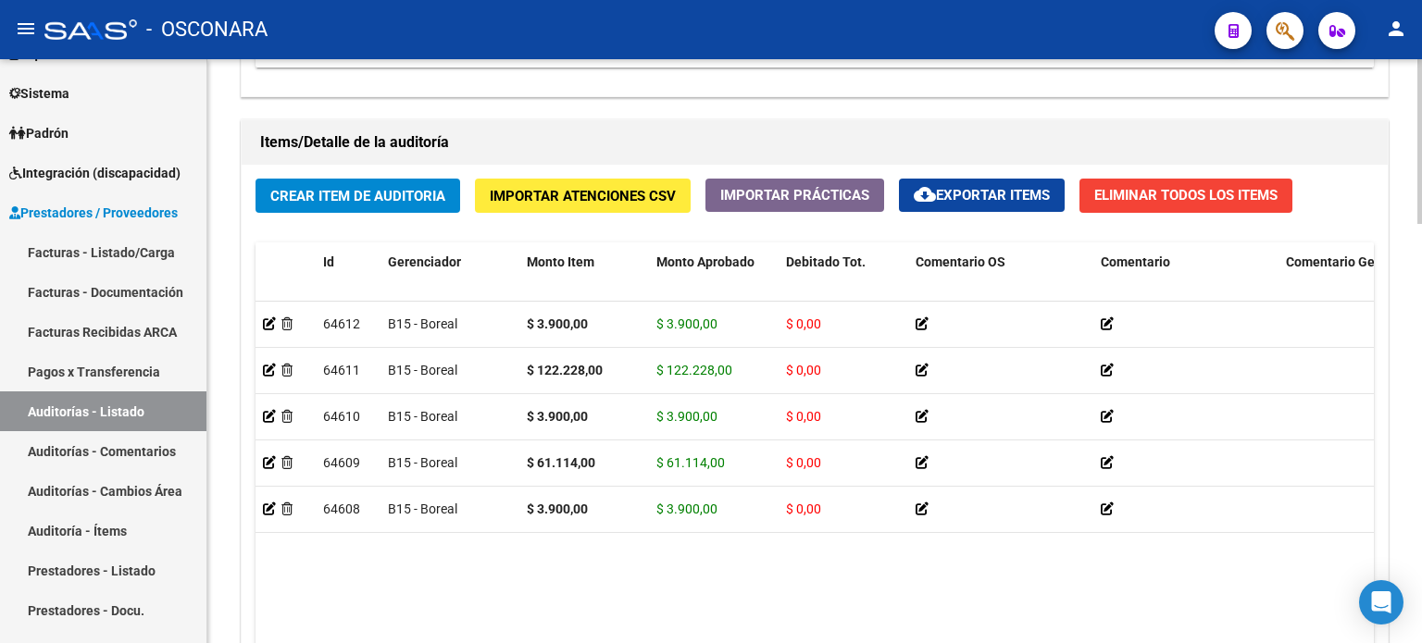
scroll to position [1483, 0]
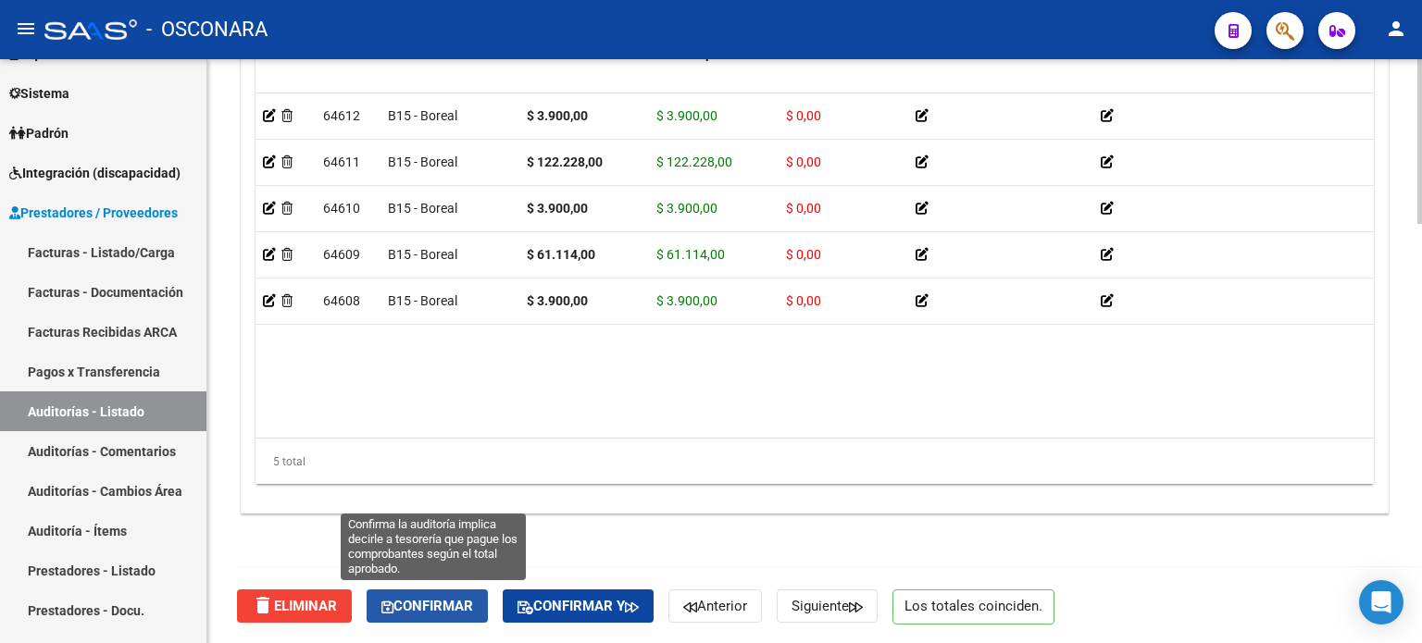
click at [418, 608] on span "Confirmar" at bounding box center [427, 606] width 92 height 17
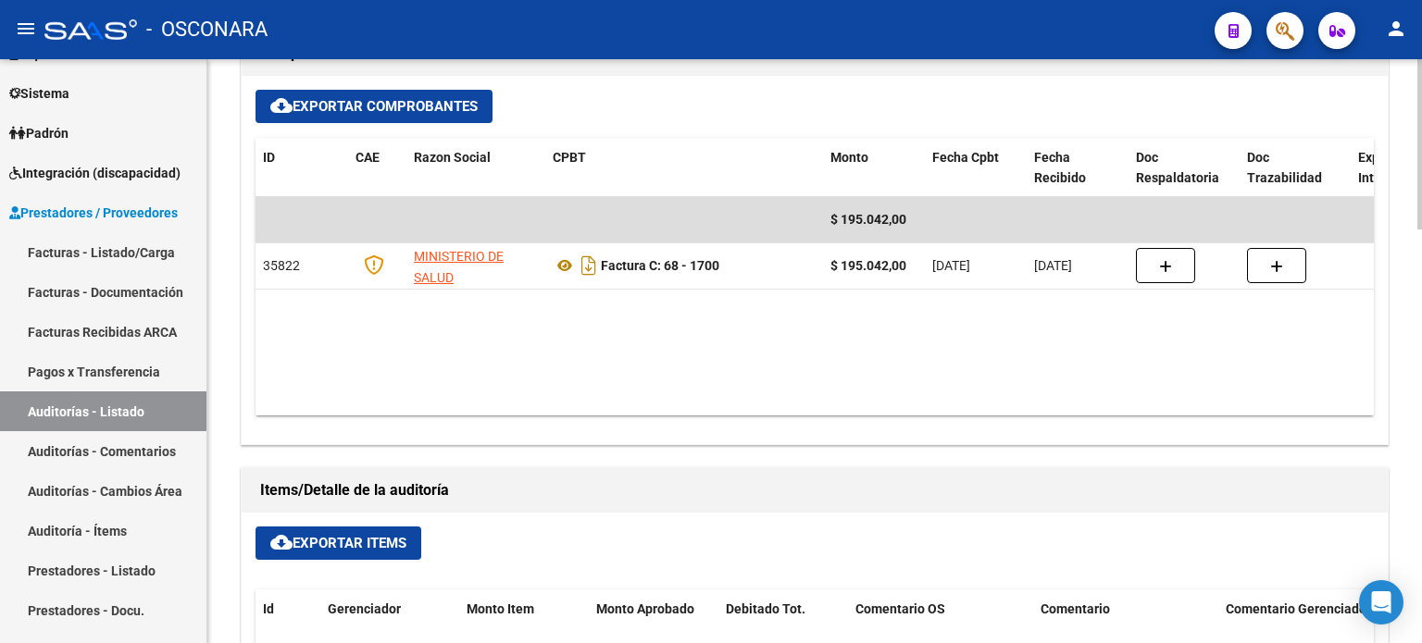
type input "202510"
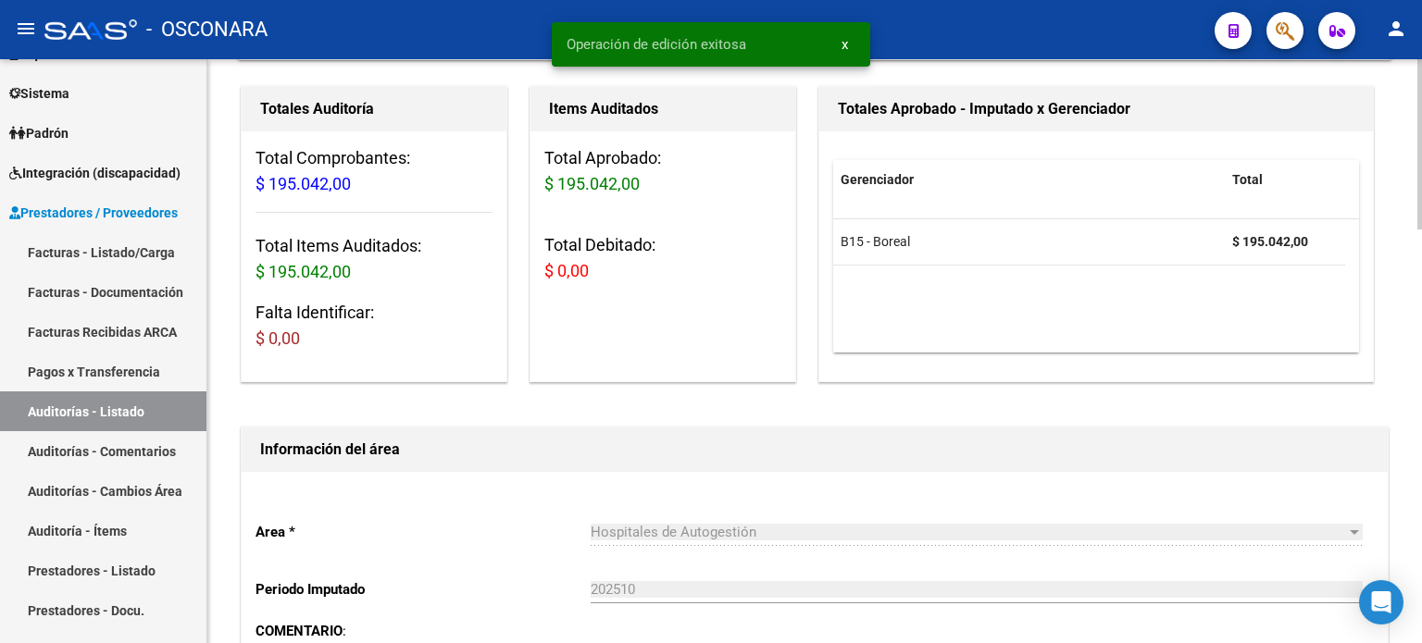
scroll to position [0, 0]
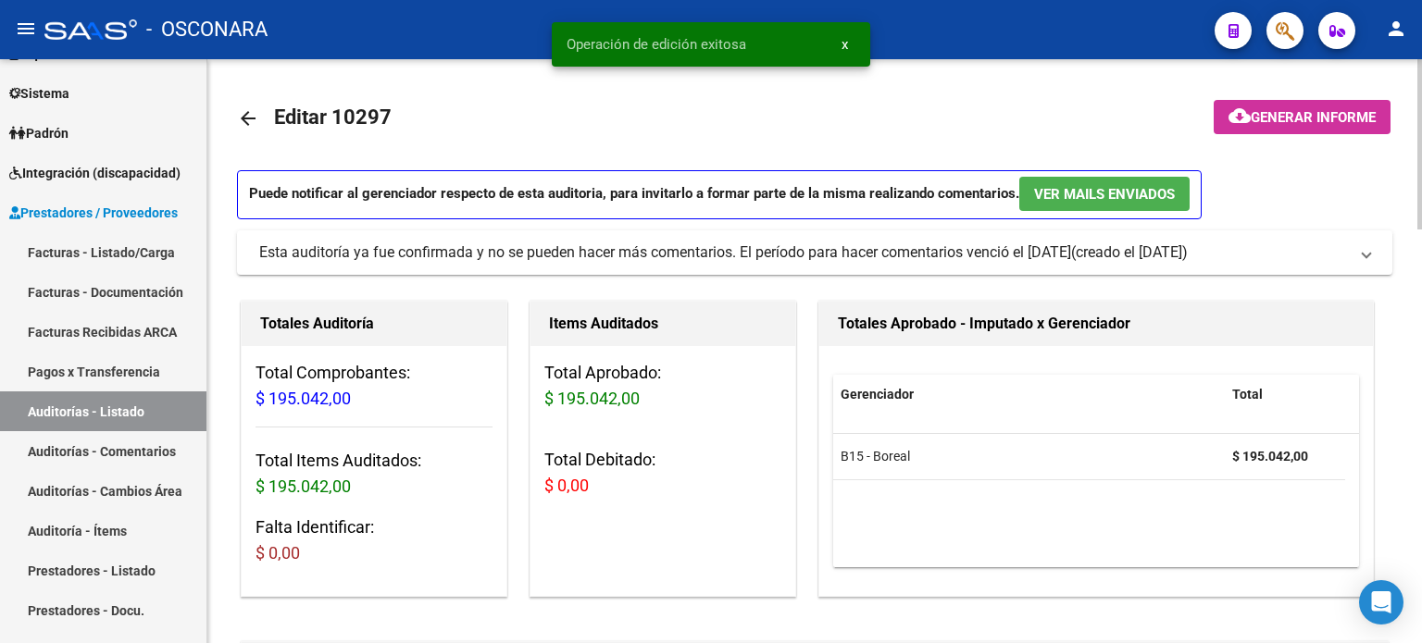
click at [1253, 116] on span "Generar informe" at bounding box center [1313, 117] width 125 height 17
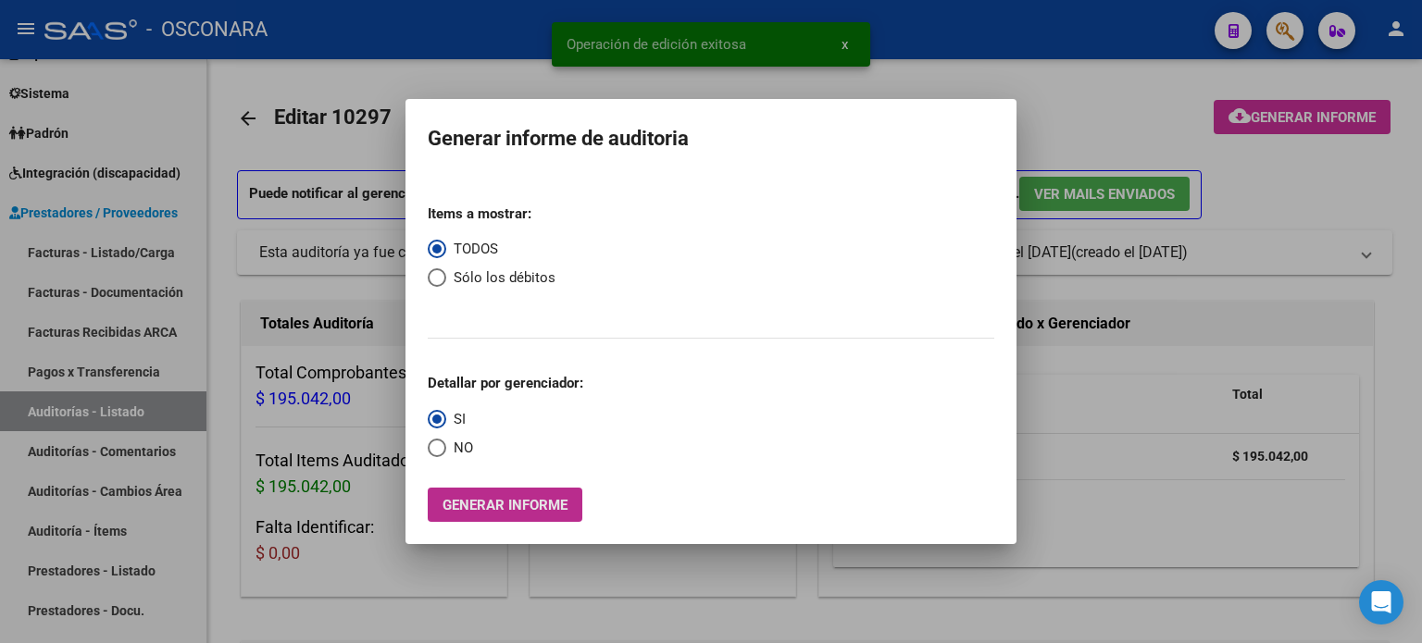
click at [490, 505] on span "Generar informe" at bounding box center [505, 505] width 125 height 17
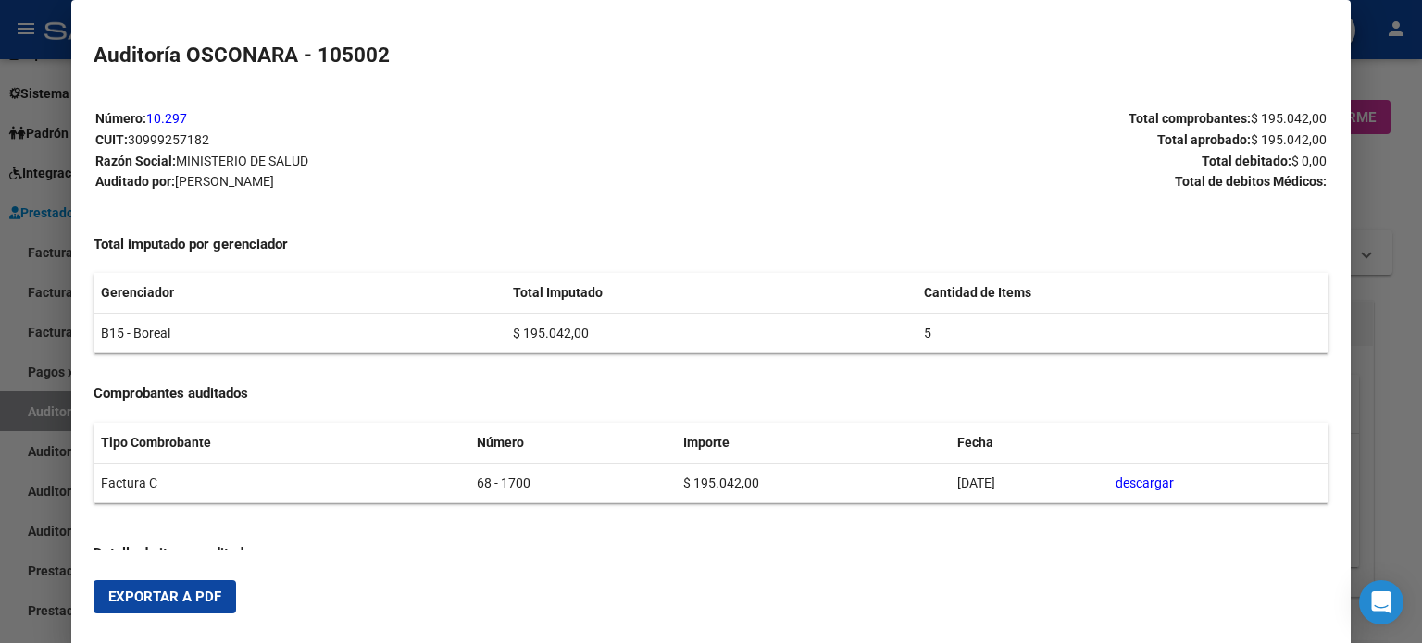
click at [177, 595] on span "Exportar a PDF" at bounding box center [164, 597] width 113 height 17
click at [1398, 177] on div at bounding box center [711, 321] width 1422 height 643
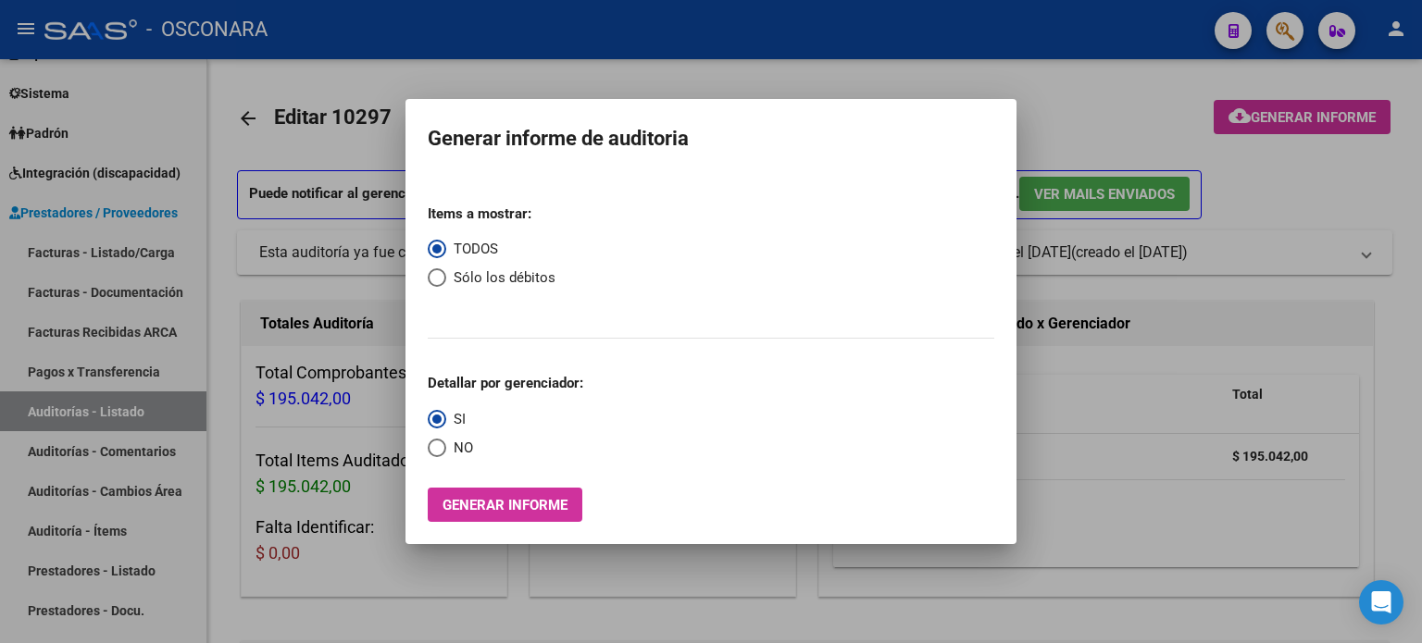
click at [1082, 99] on div at bounding box center [711, 321] width 1422 height 643
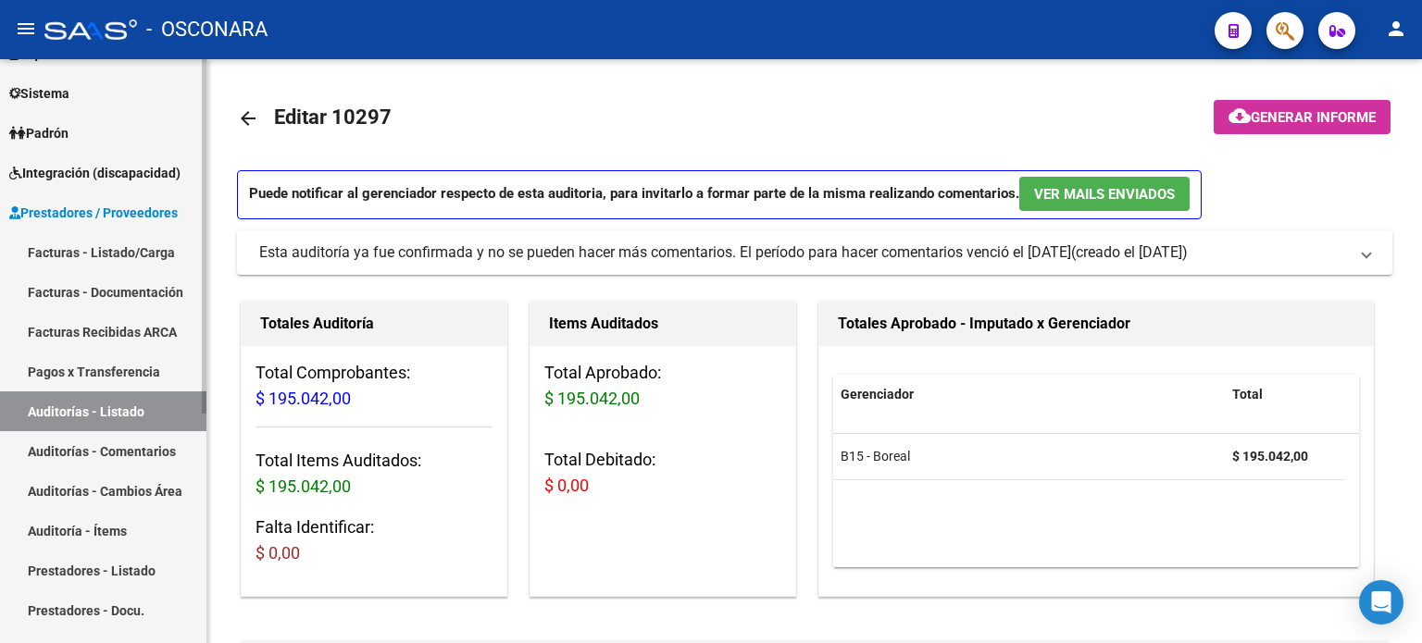
click at [82, 251] on link "Facturas - Listado/Carga" at bounding box center [103, 252] width 206 height 40
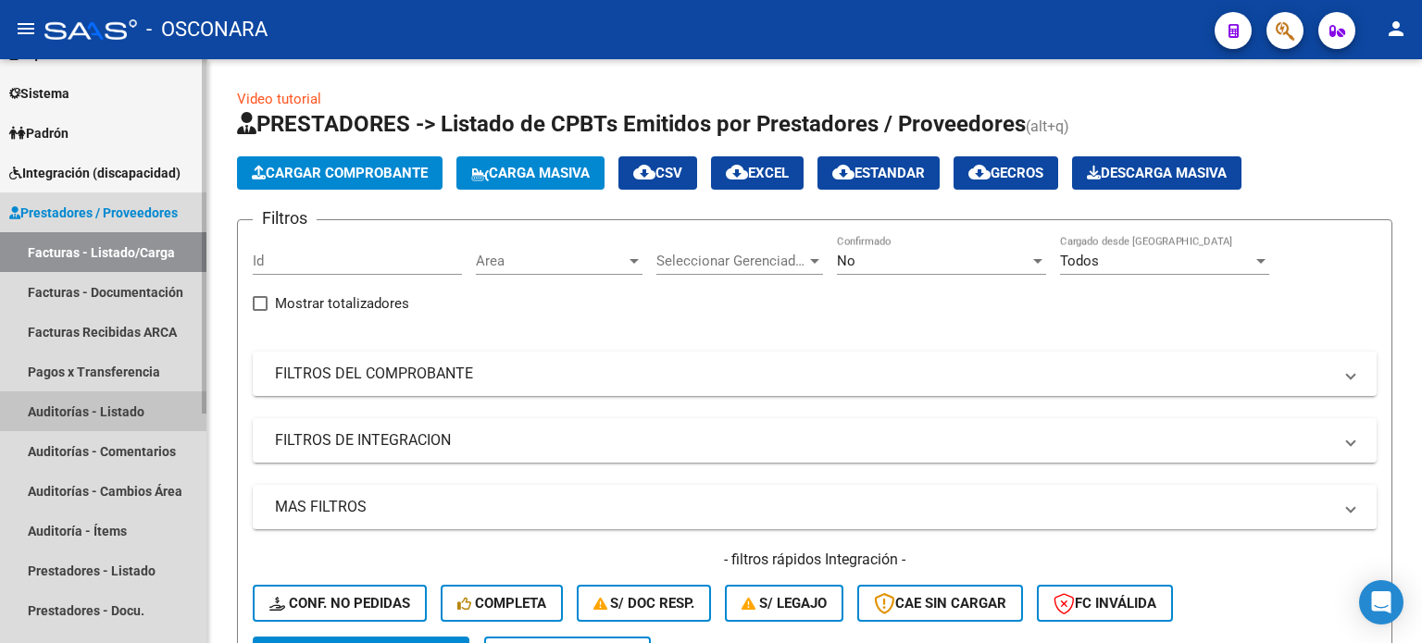
click at [106, 399] on link "Auditorías - Listado" at bounding box center [103, 412] width 206 height 40
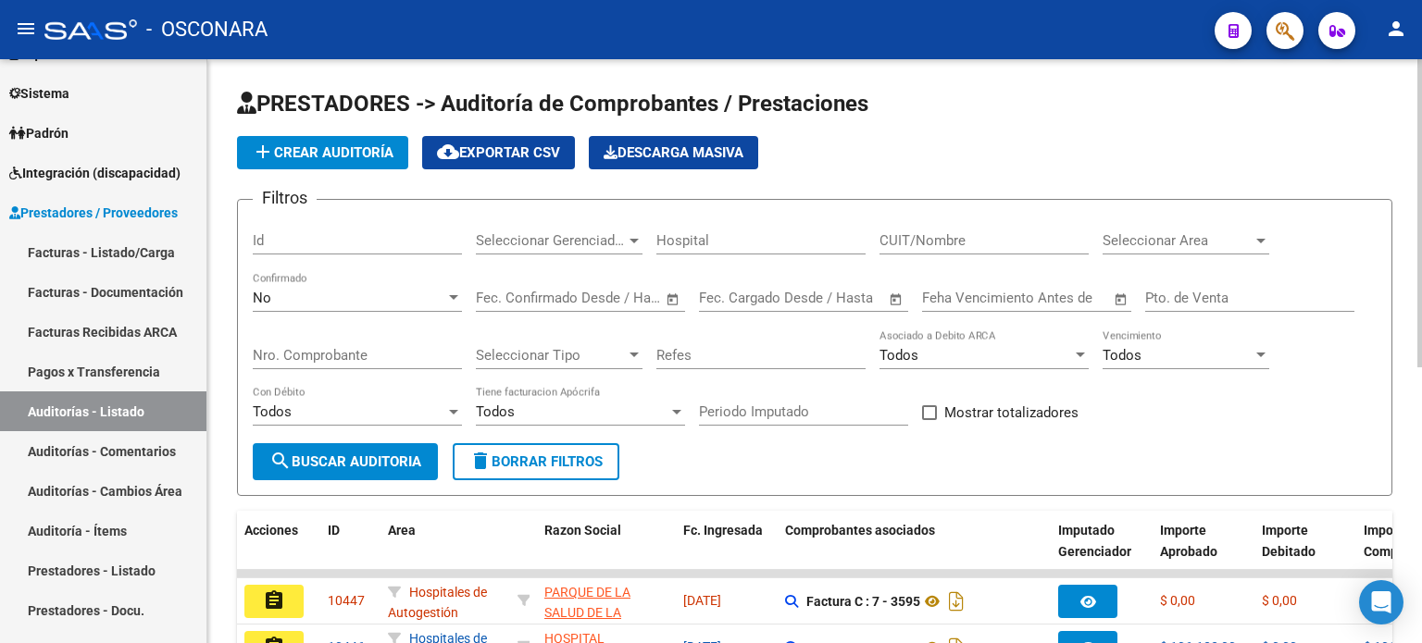
click at [290, 244] on input "Id" at bounding box center [357, 240] width 209 height 17
type input "10344"
click at [303, 303] on div "No" at bounding box center [349, 298] width 193 height 17
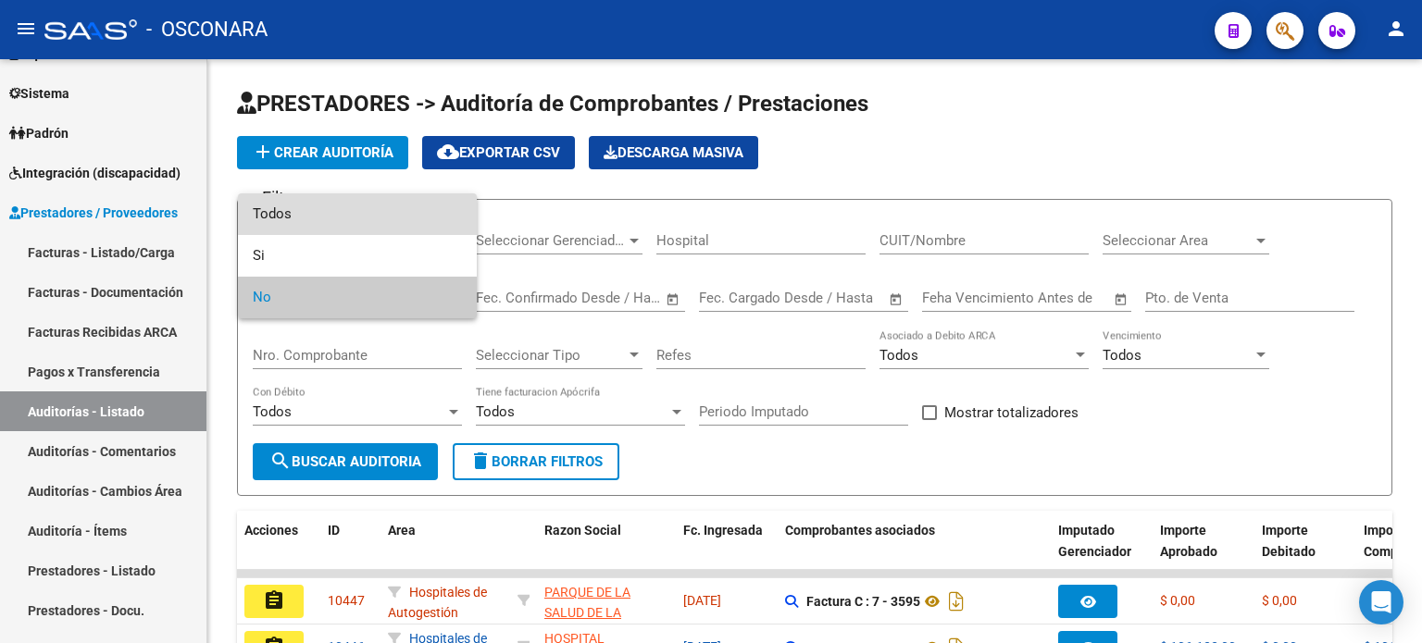
click at [322, 223] on span "Todos" at bounding box center [357, 215] width 209 height 42
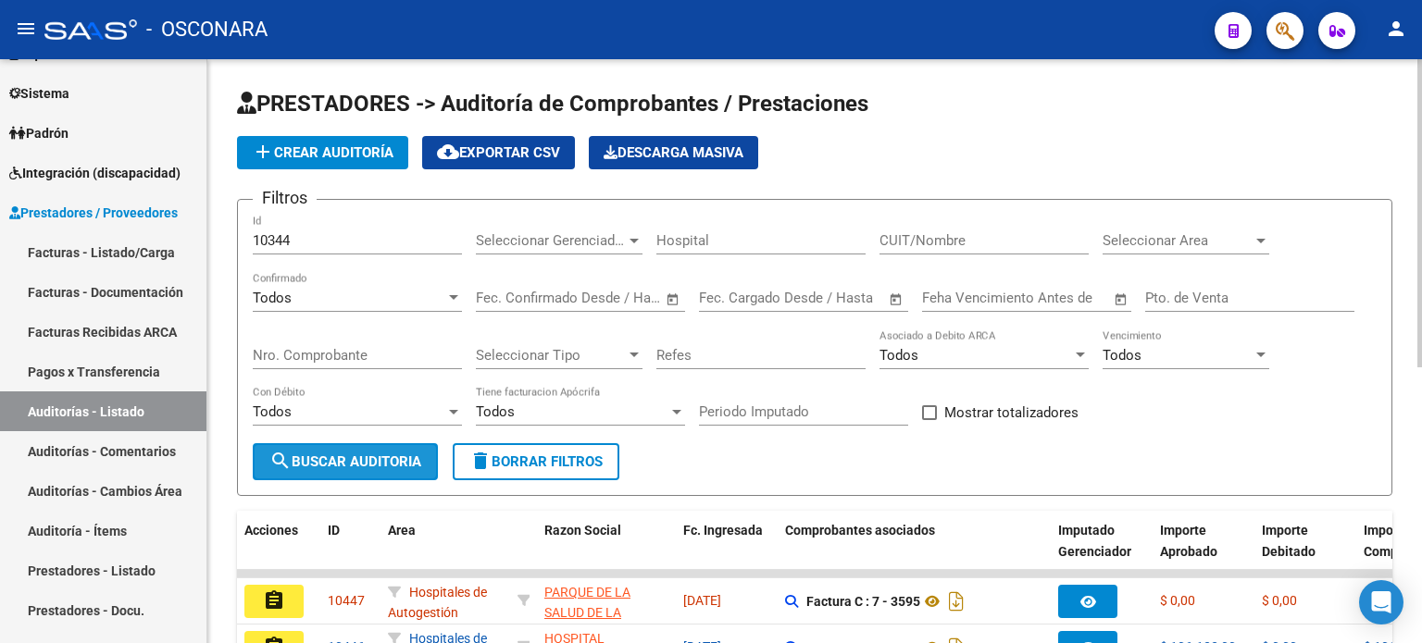
click at [326, 455] on span "search Buscar Auditoria" at bounding box center [345, 462] width 152 height 17
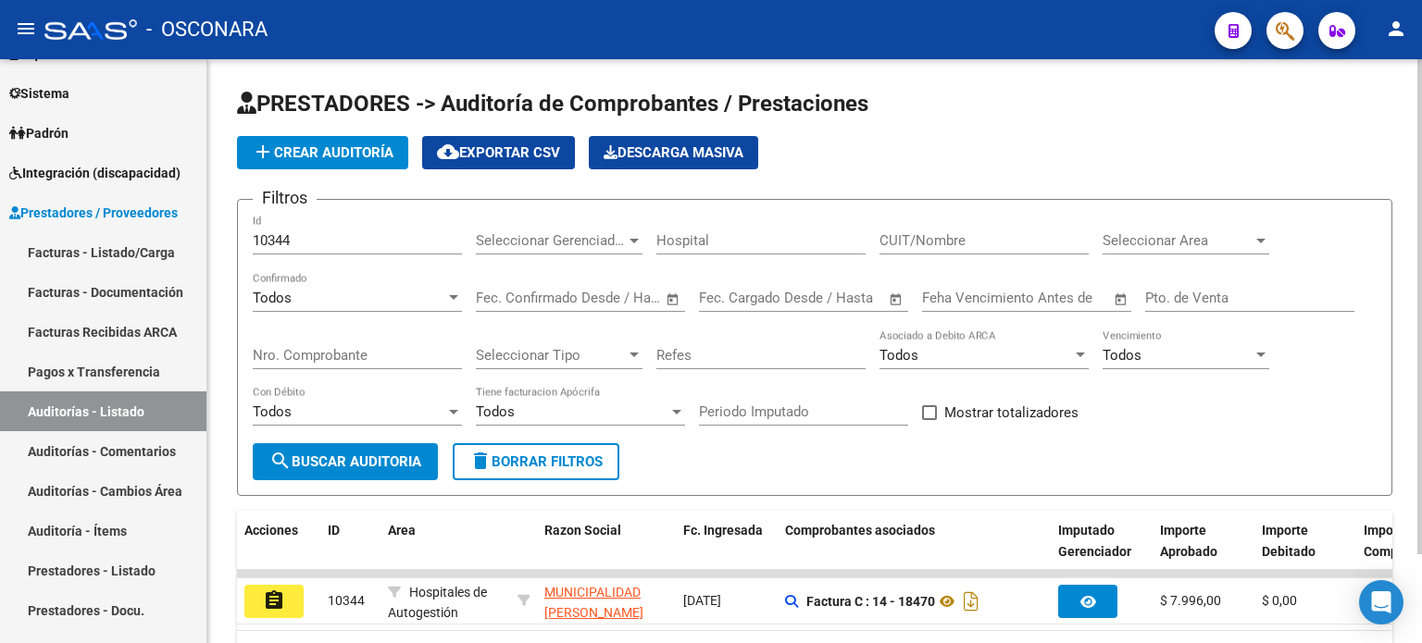
scroll to position [104, 0]
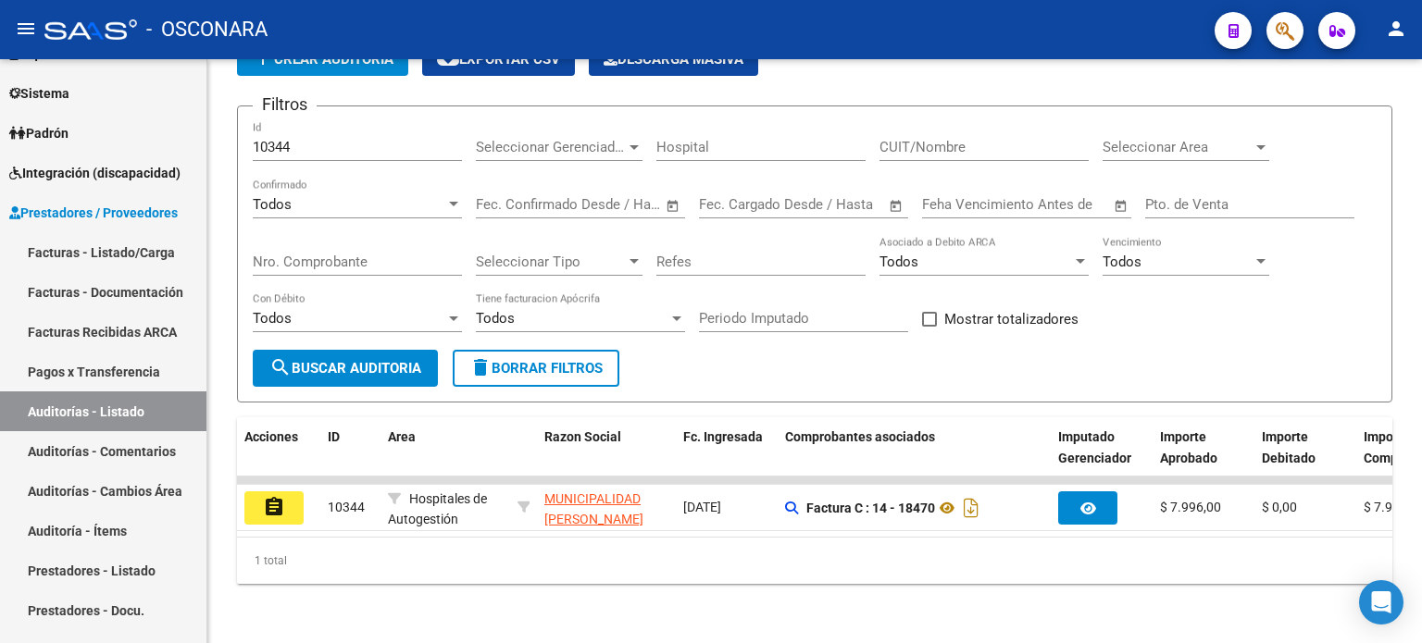
click at [270, 497] on mat-icon "assignment" at bounding box center [274, 507] width 22 height 22
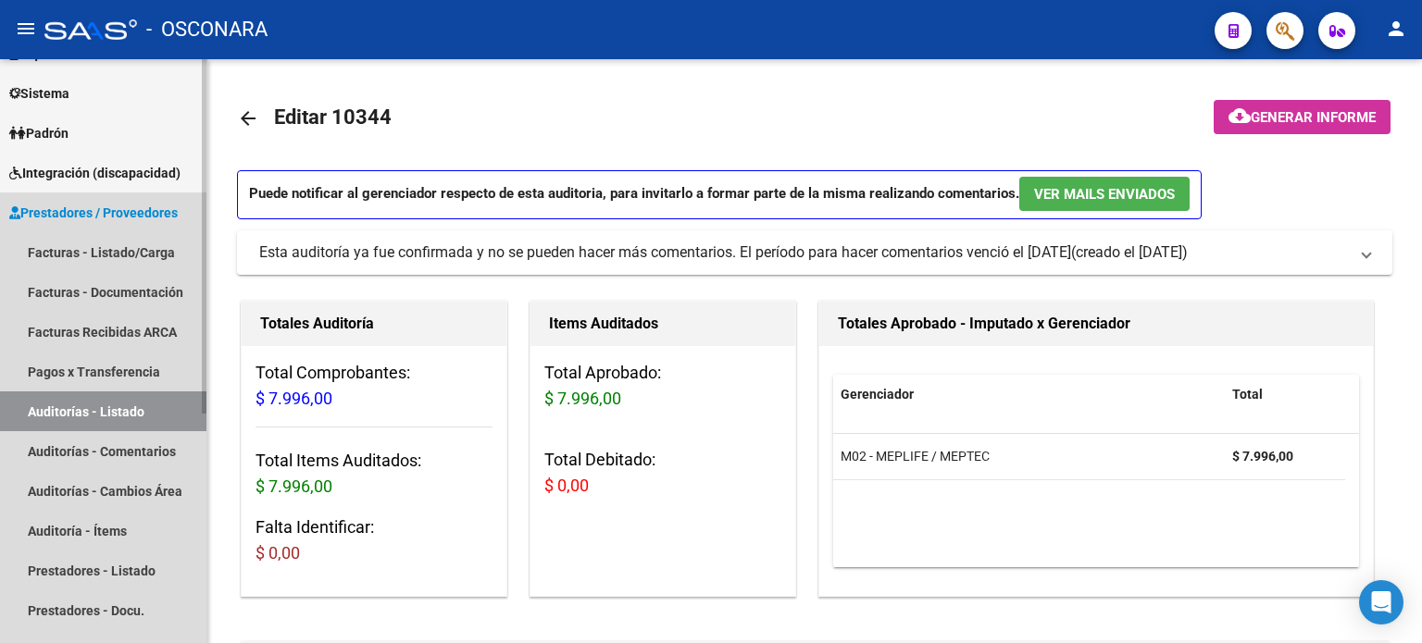
click at [71, 406] on link "Auditorías - Listado" at bounding box center [103, 412] width 206 height 40
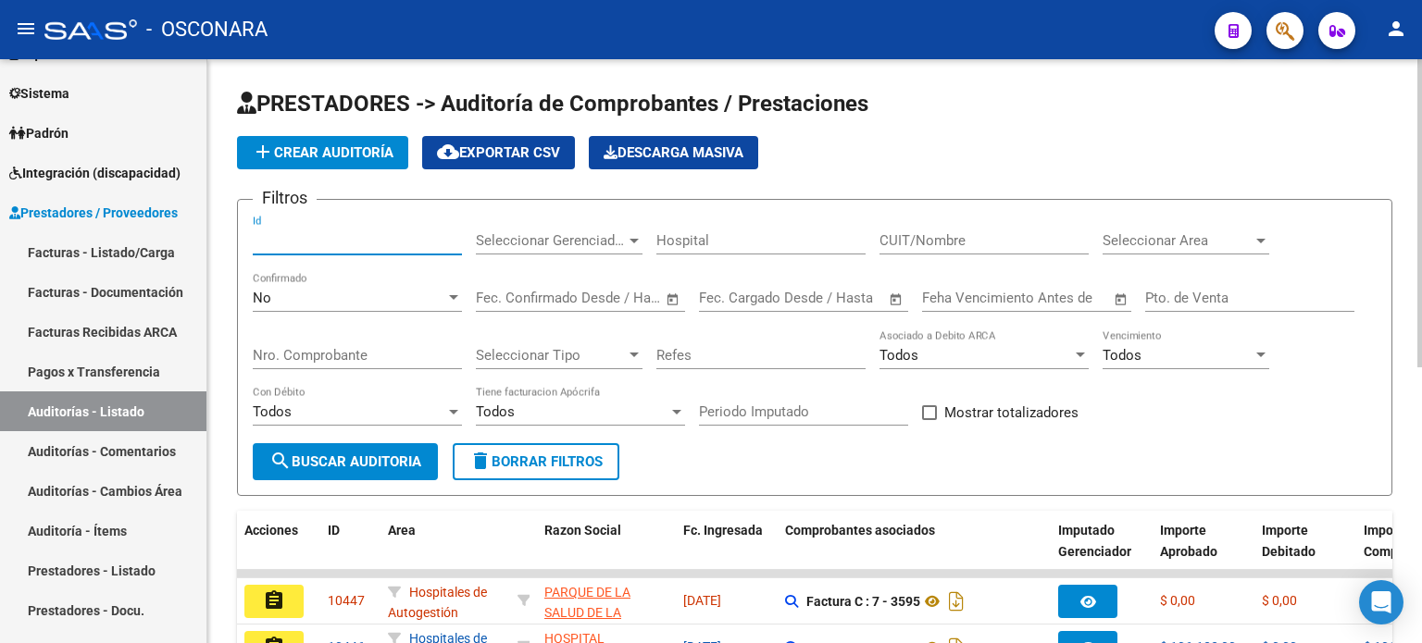
click at [281, 240] on input "Id" at bounding box center [357, 240] width 209 height 17
type input "10343"
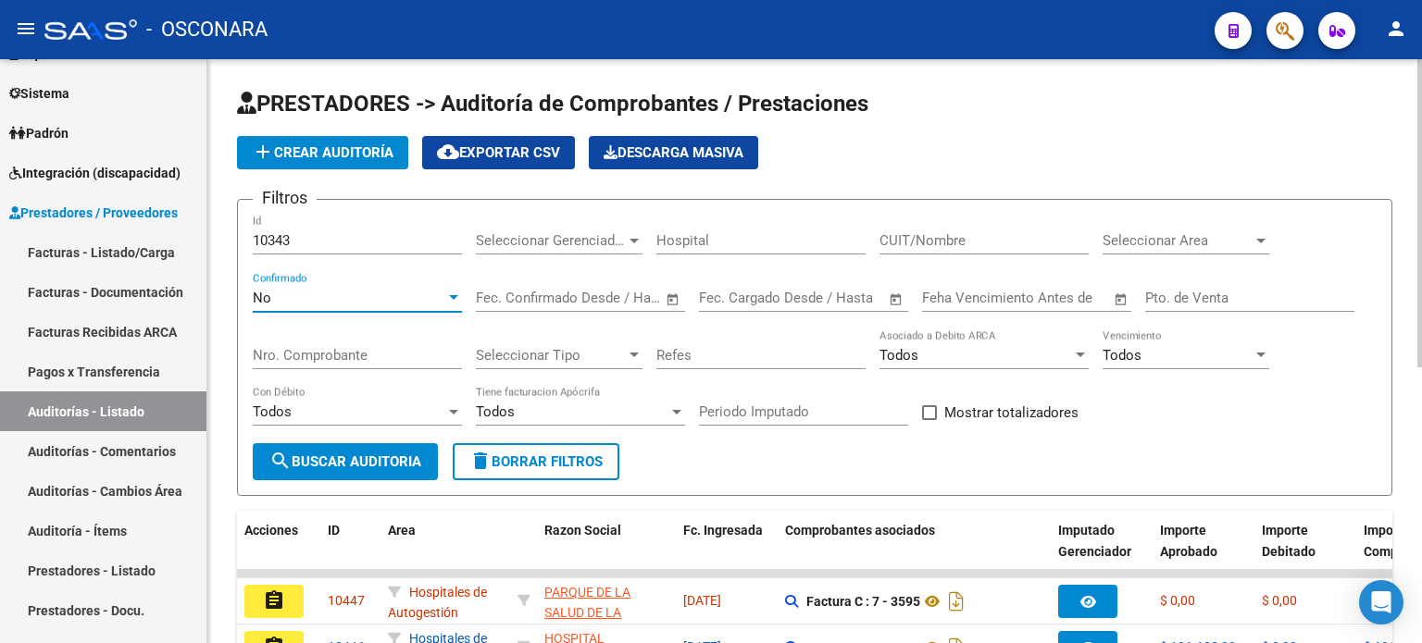
click at [285, 290] on div "No" at bounding box center [349, 298] width 193 height 17
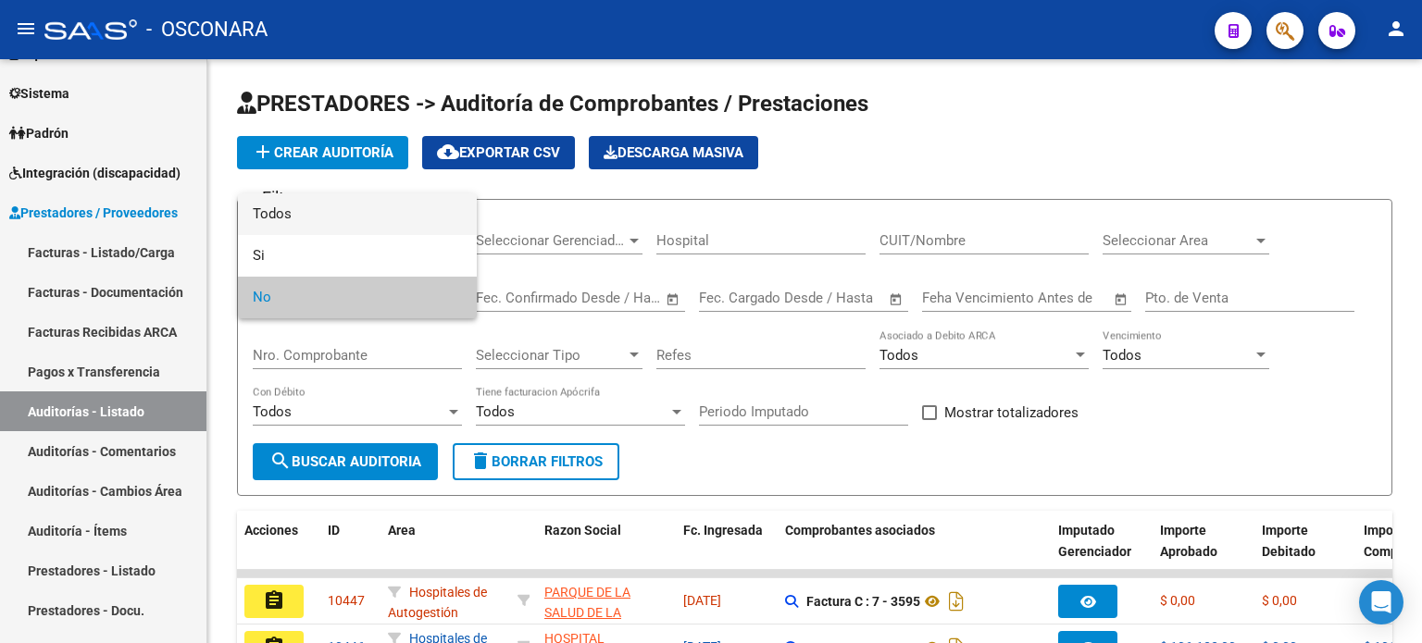
click at [300, 206] on span "Todos" at bounding box center [357, 215] width 209 height 42
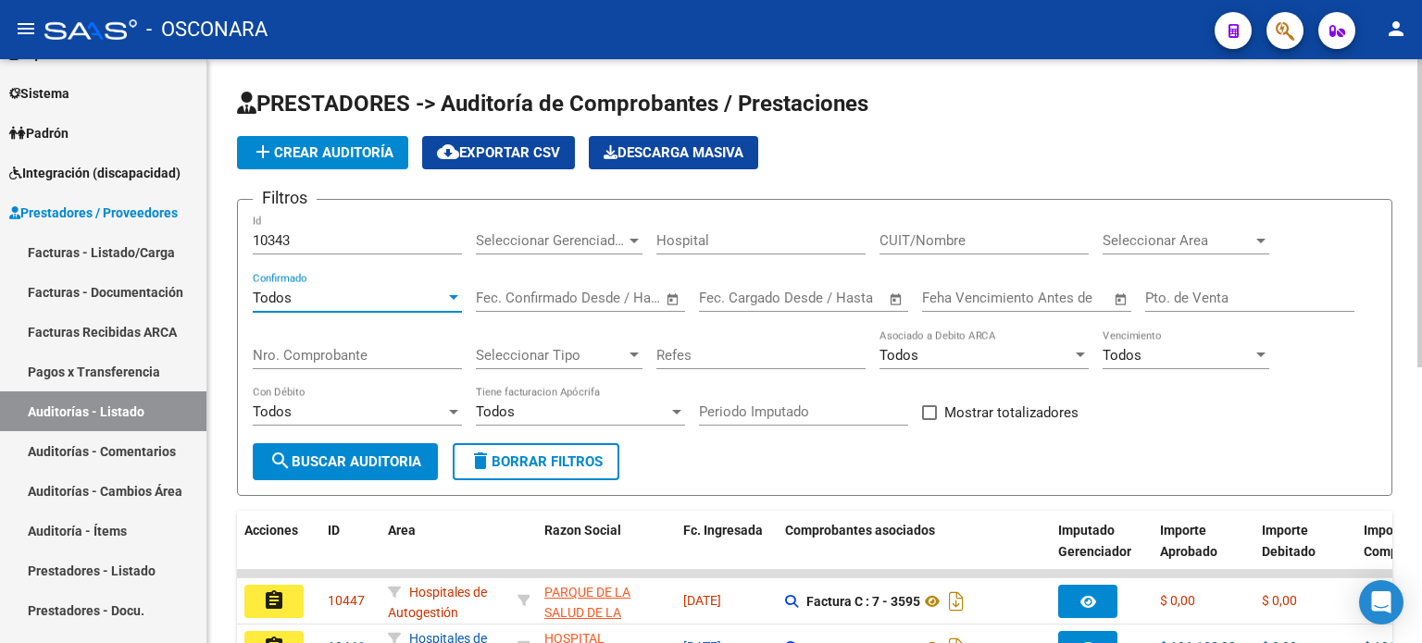
click at [301, 462] on span "search Buscar Auditoria" at bounding box center [345, 462] width 152 height 17
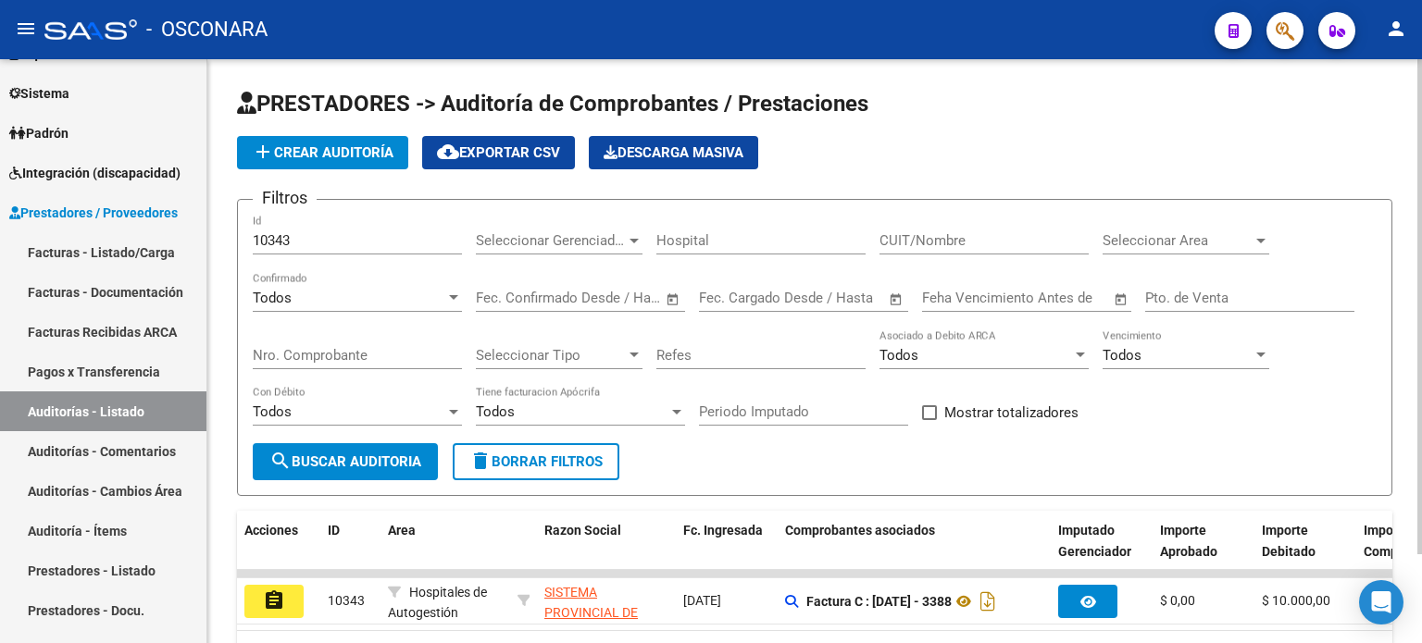
scroll to position [104, 0]
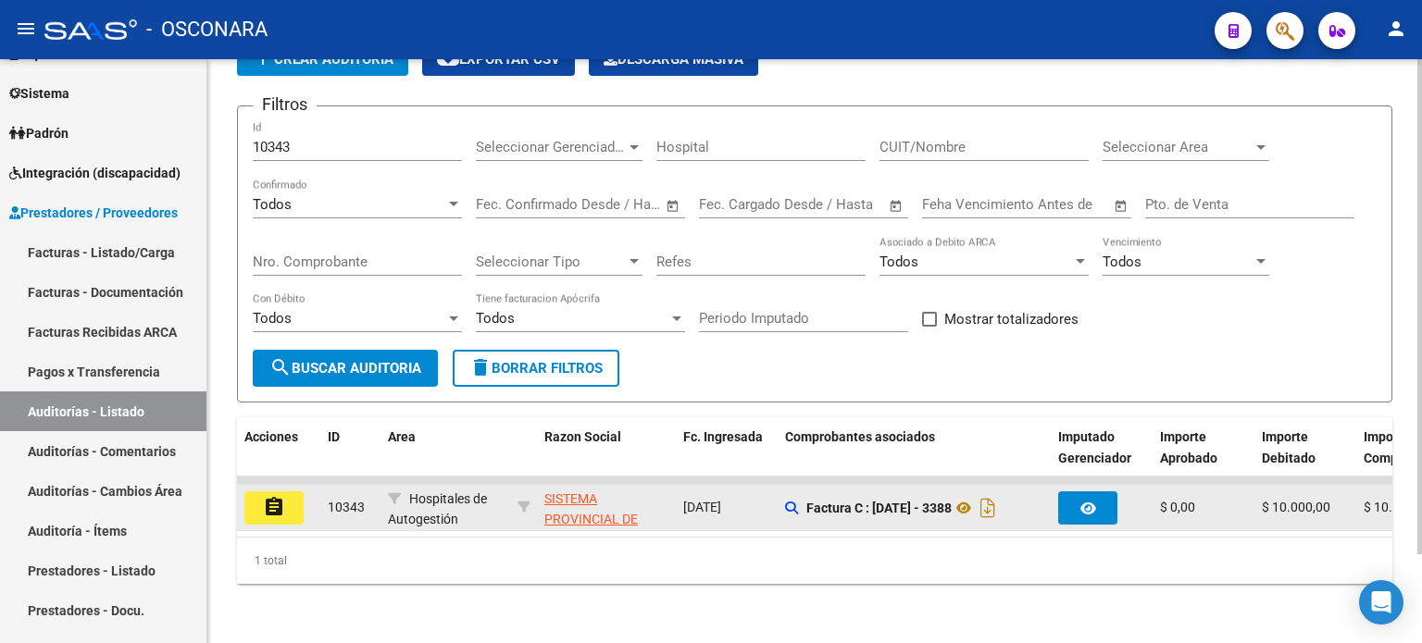
click at [291, 492] on button "assignment" at bounding box center [273, 508] width 59 height 33
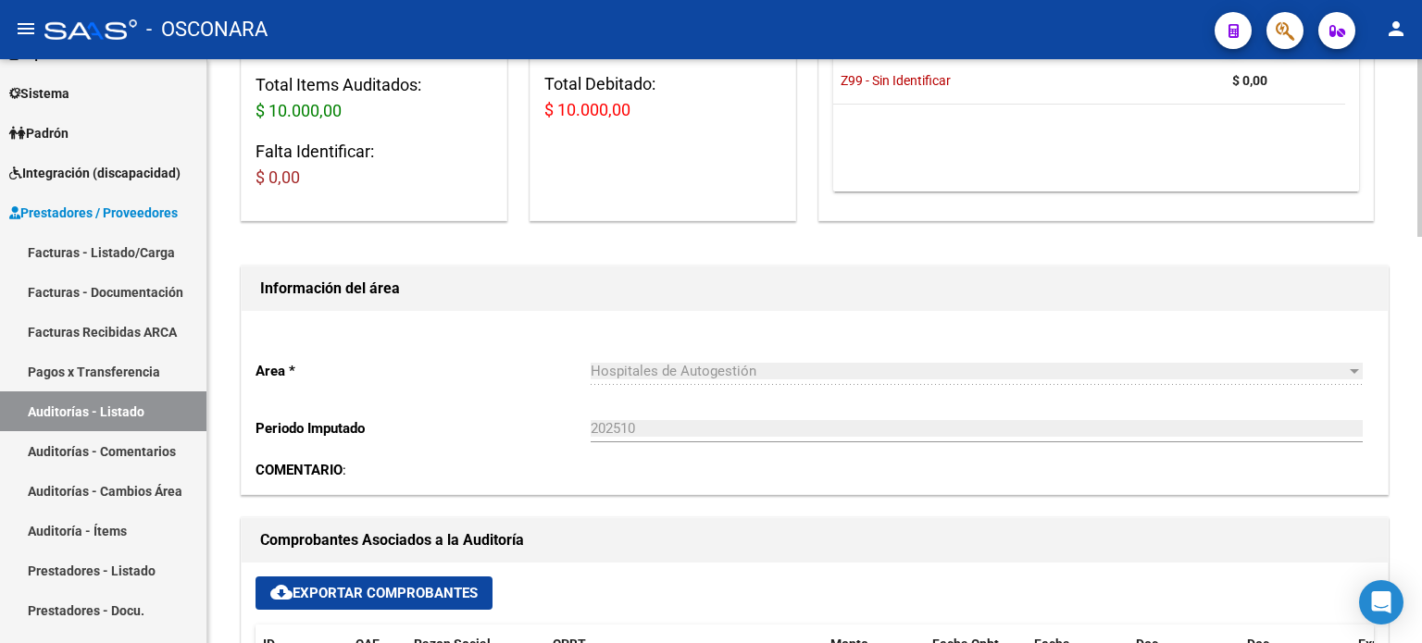
scroll to position [556, 0]
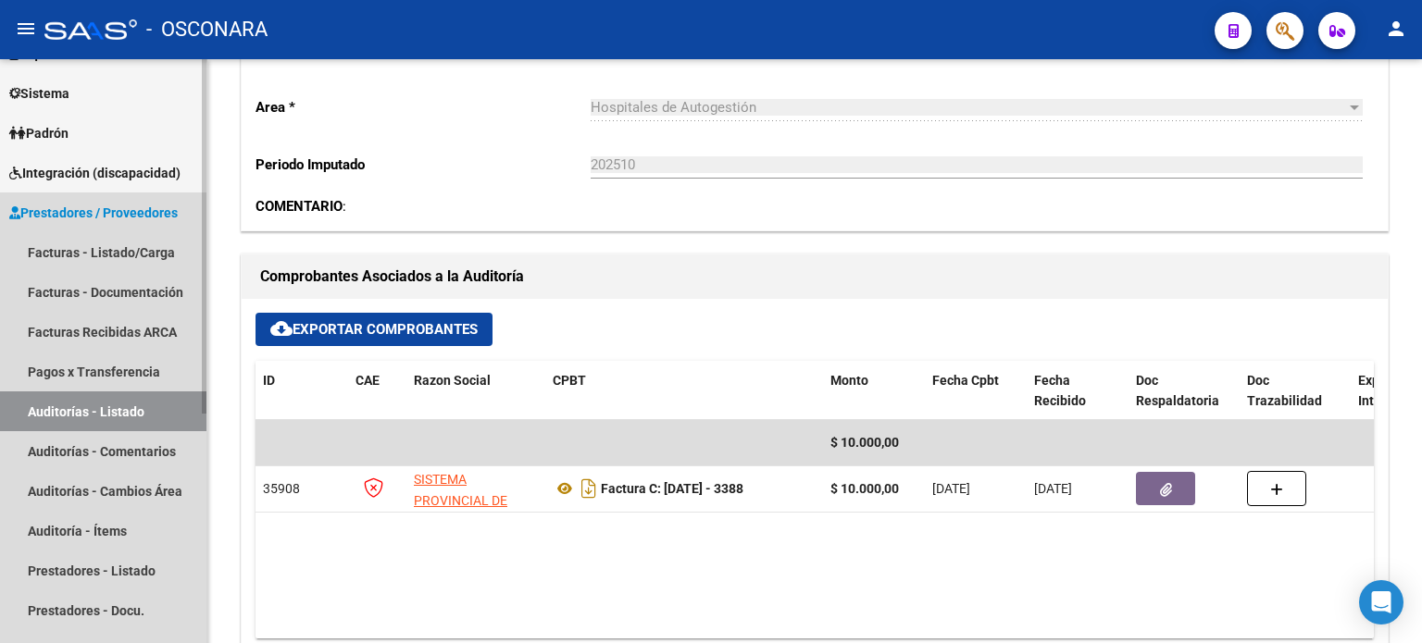
click at [77, 414] on link "Auditorías - Listado" at bounding box center [103, 412] width 206 height 40
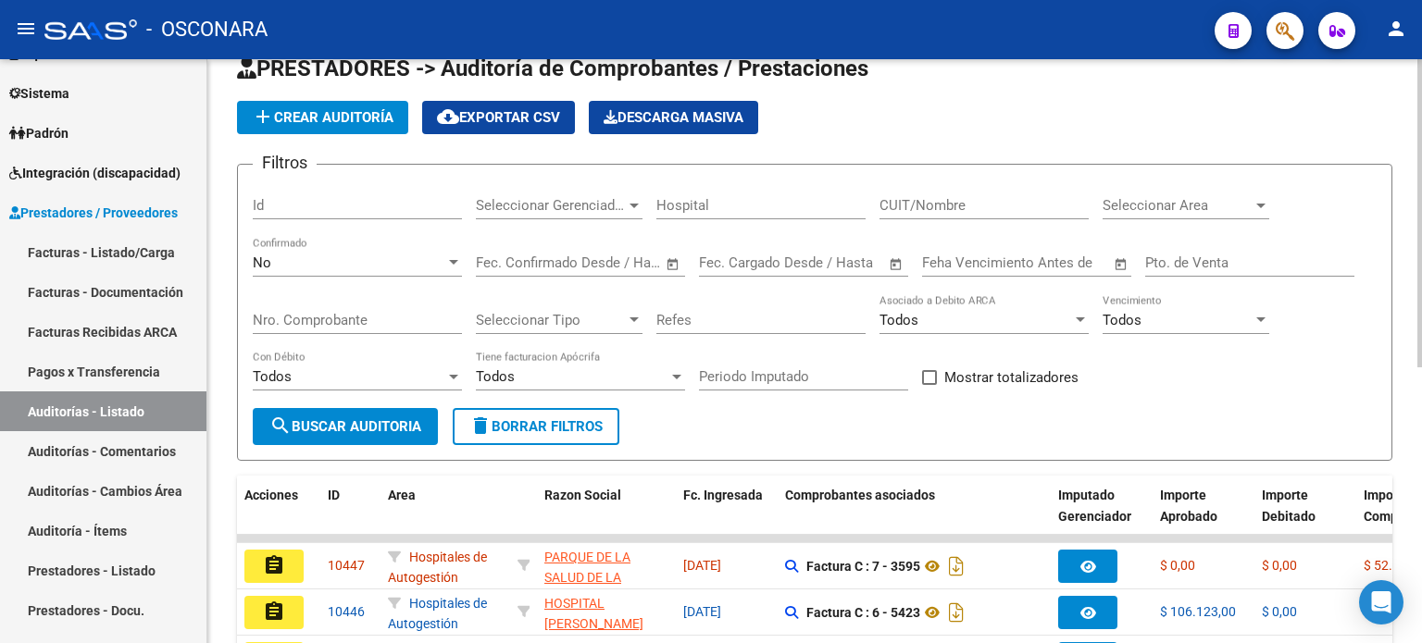
scroll to position [521, 0]
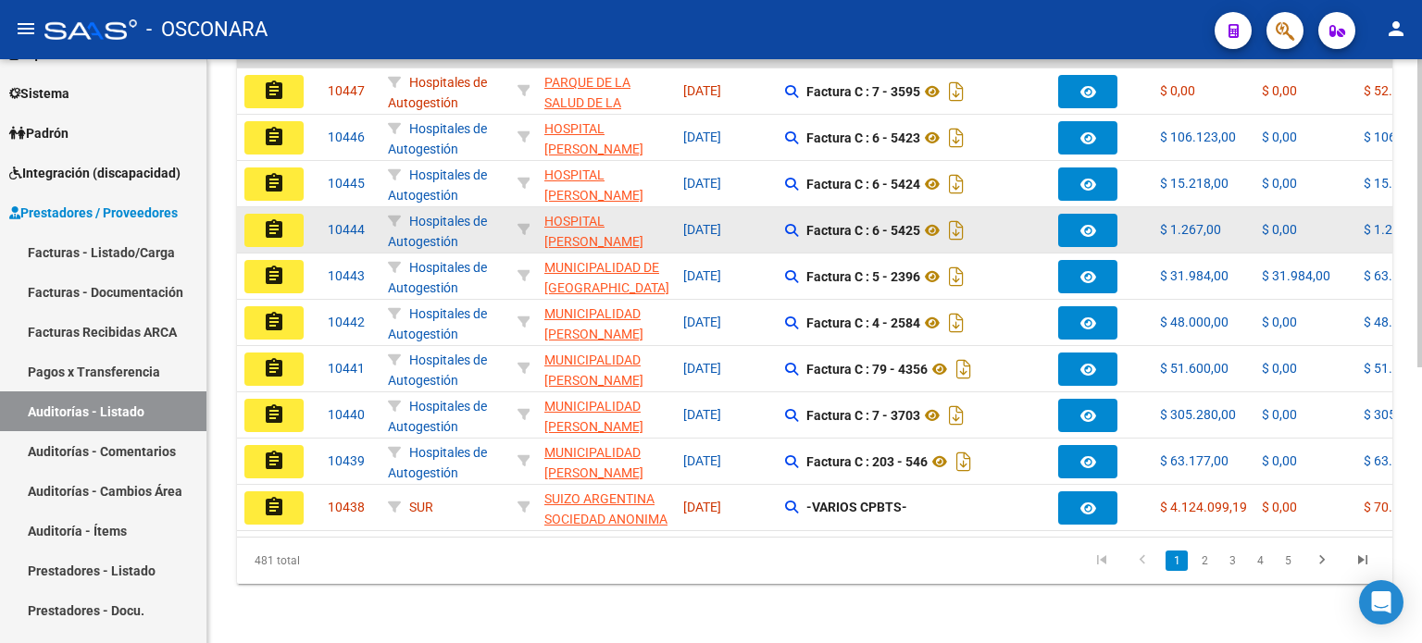
click at [325, 207] on datatable-body-cell "10444" at bounding box center [350, 229] width 60 height 45
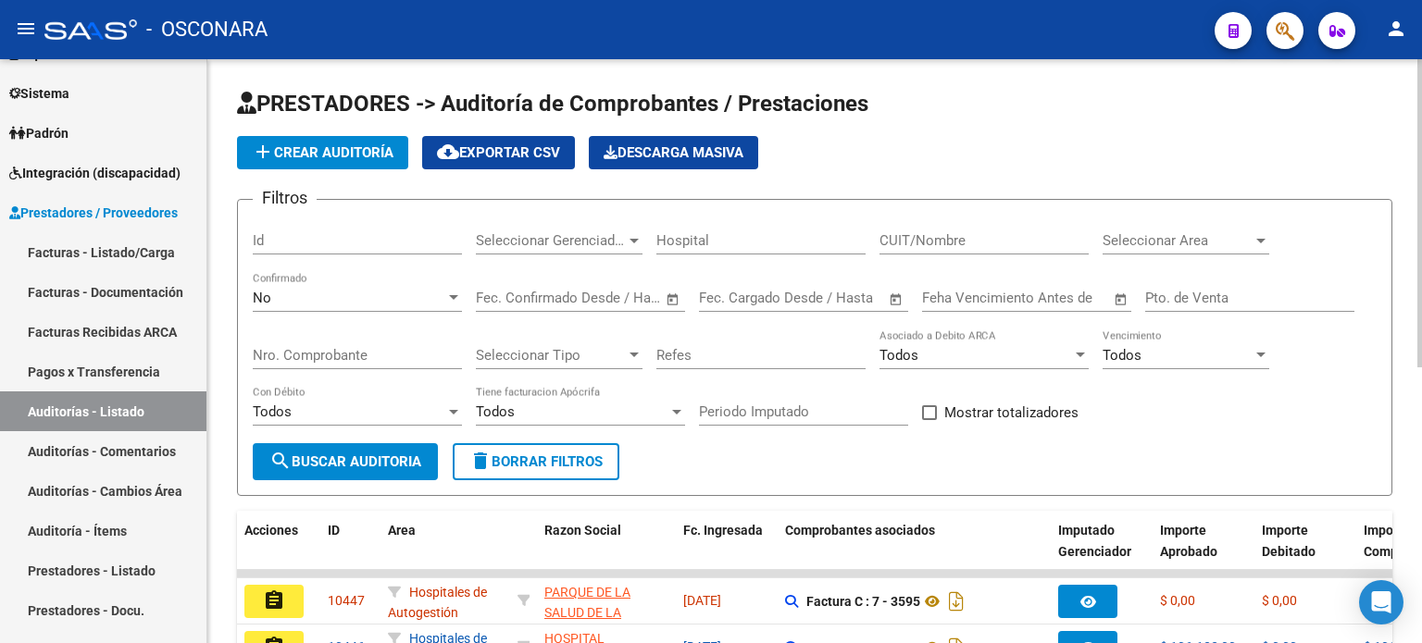
scroll to position [0, 0]
click at [349, 246] on input "10342" at bounding box center [357, 240] width 209 height 17
type input "10342"
click at [302, 297] on div "No" at bounding box center [349, 298] width 193 height 17
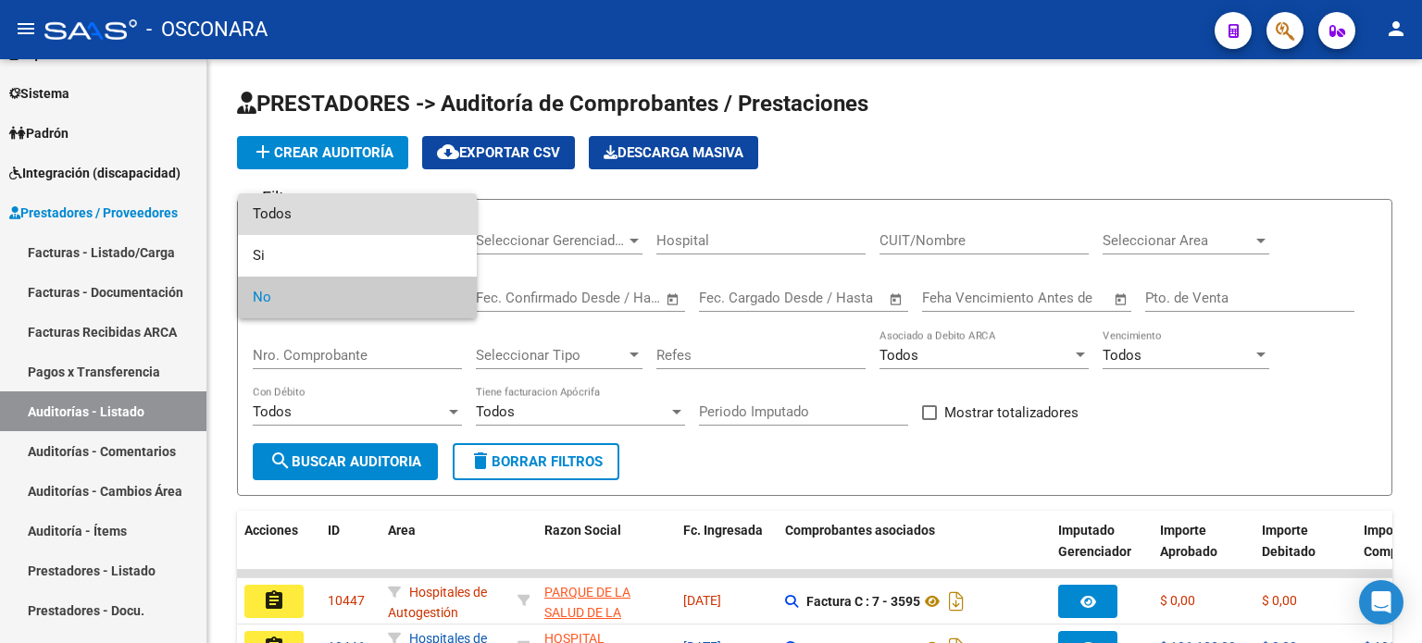
click at [308, 217] on span "Todos" at bounding box center [357, 215] width 209 height 42
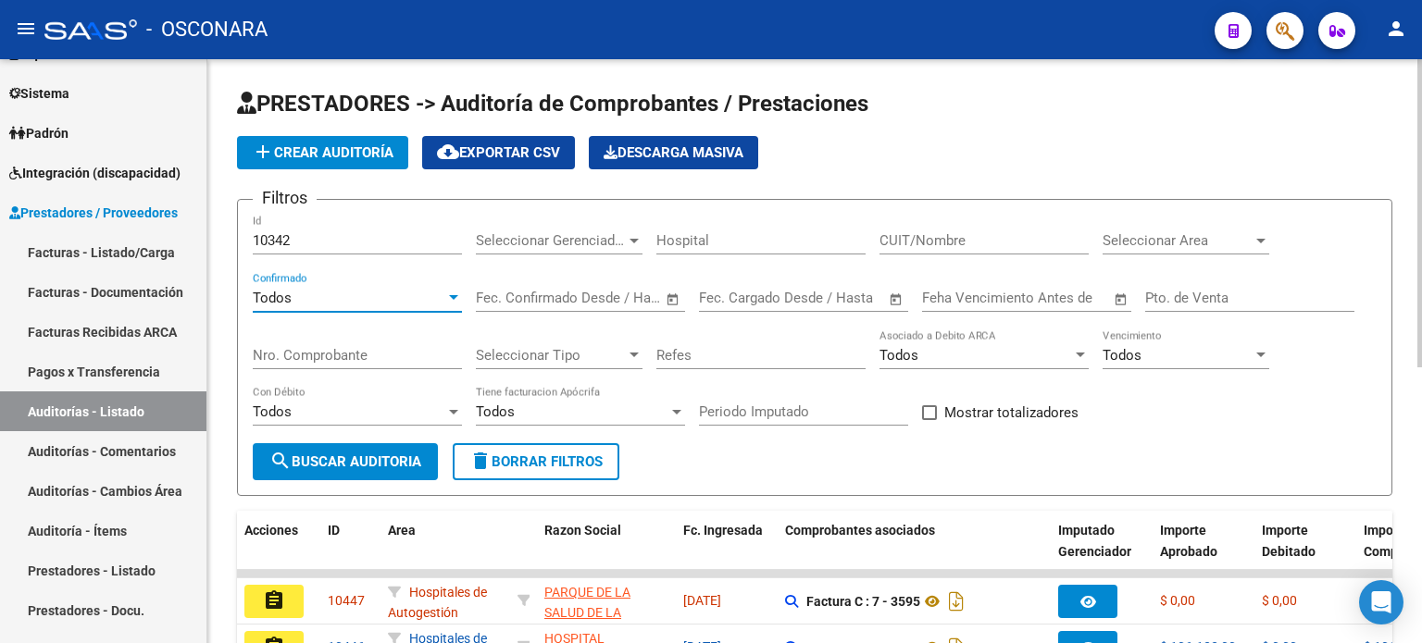
click at [331, 461] on span "search Buscar Auditoria" at bounding box center [345, 462] width 152 height 17
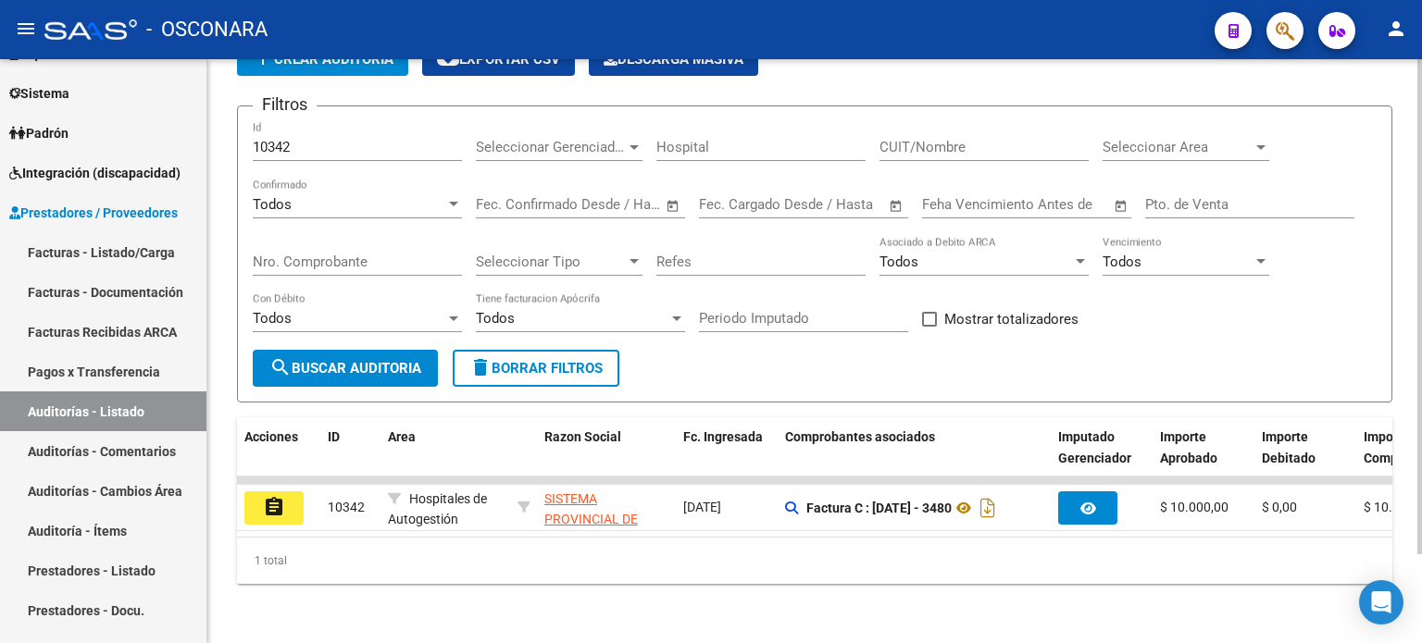
scroll to position [104, 0]
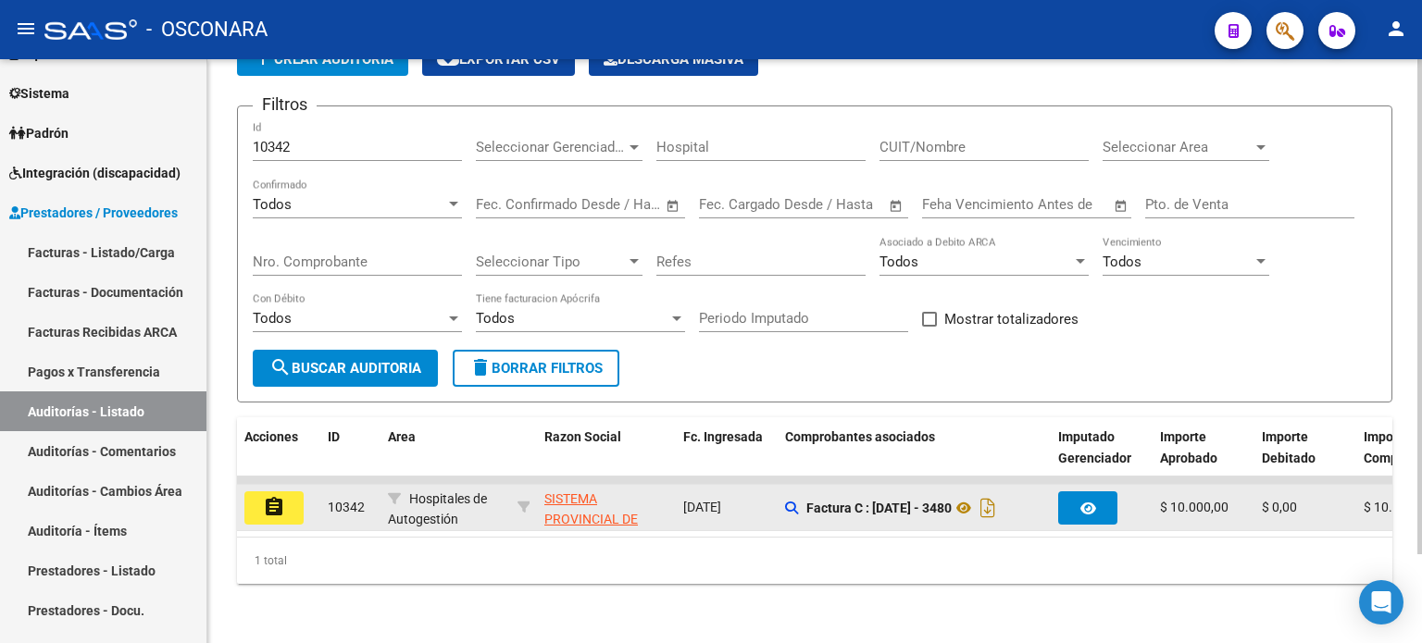
click at [271, 496] on mat-icon "assignment" at bounding box center [274, 507] width 22 height 22
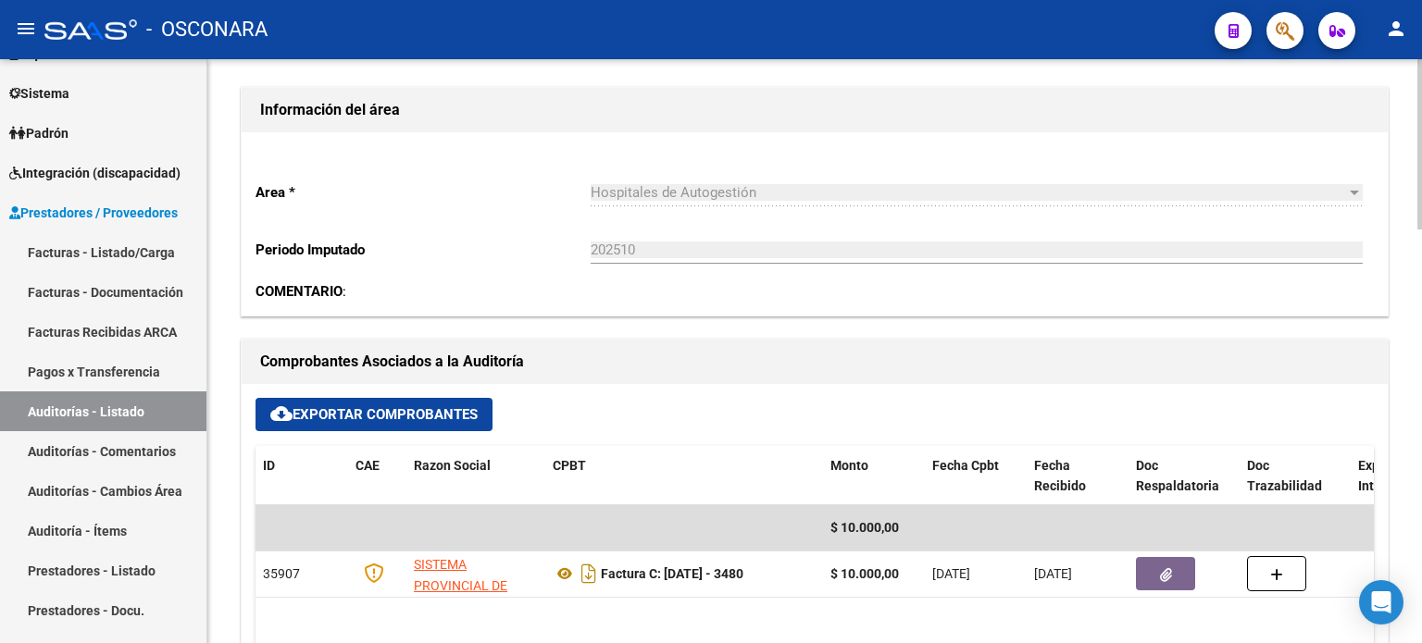
scroll to position [556, 0]
click at [129, 410] on link "Auditorías - Listado" at bounding box center [103, 412] width 206 height 40
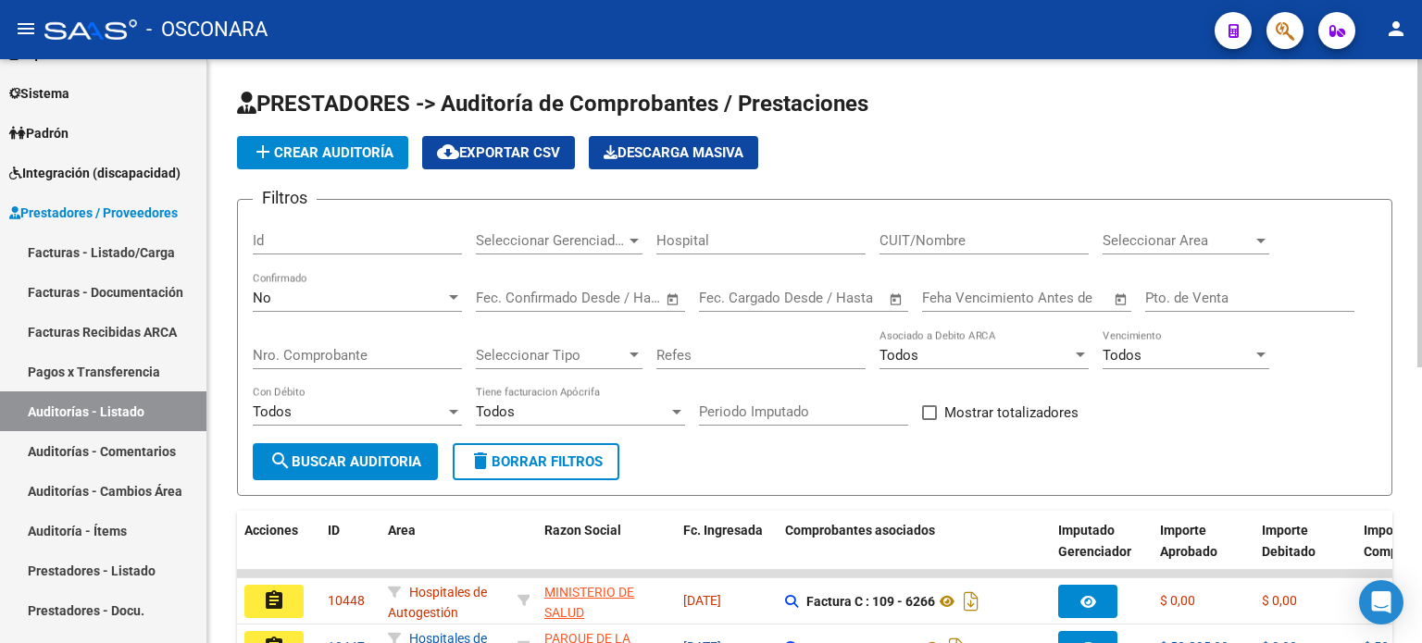
click at [378, 239] on input "Id" at bounding box center [357, 240] width 209 height 17
type input "10341"
click at [294, 290] on div "No" at bounding box center [349, 298] width 193 height 17
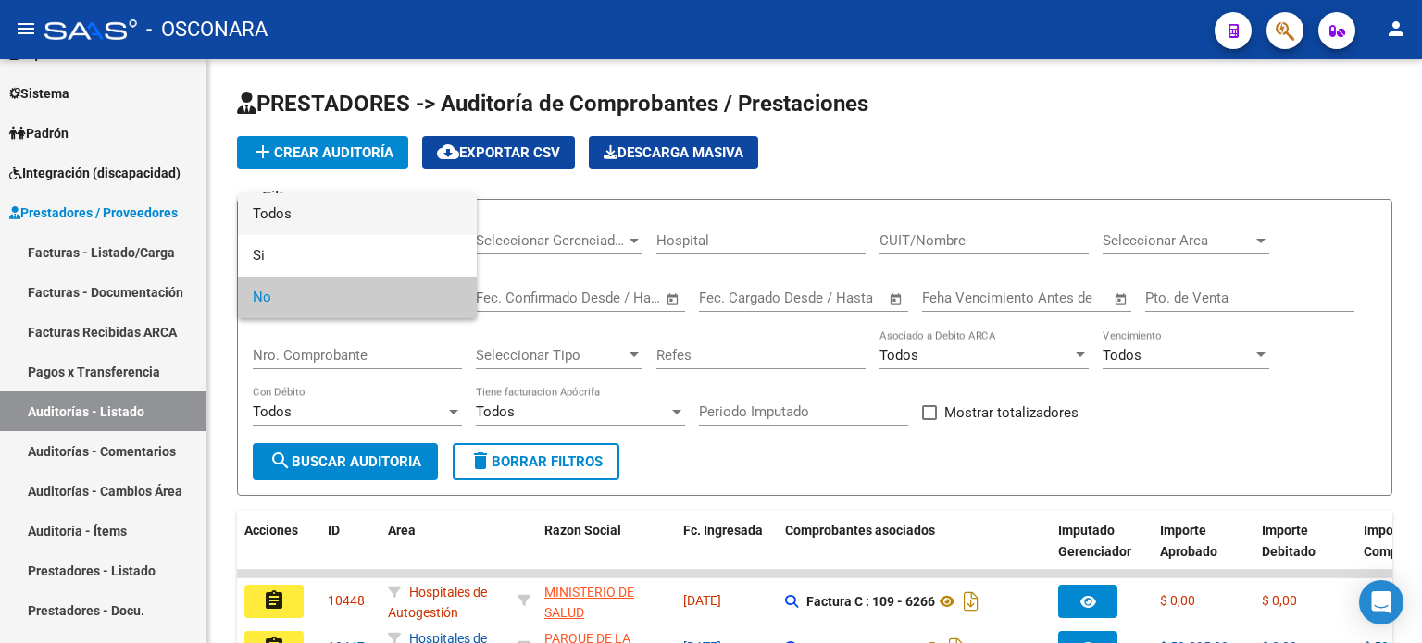
click at [291, 199] on span "Todos" at bounding box center [357, 215] width 209 height 42
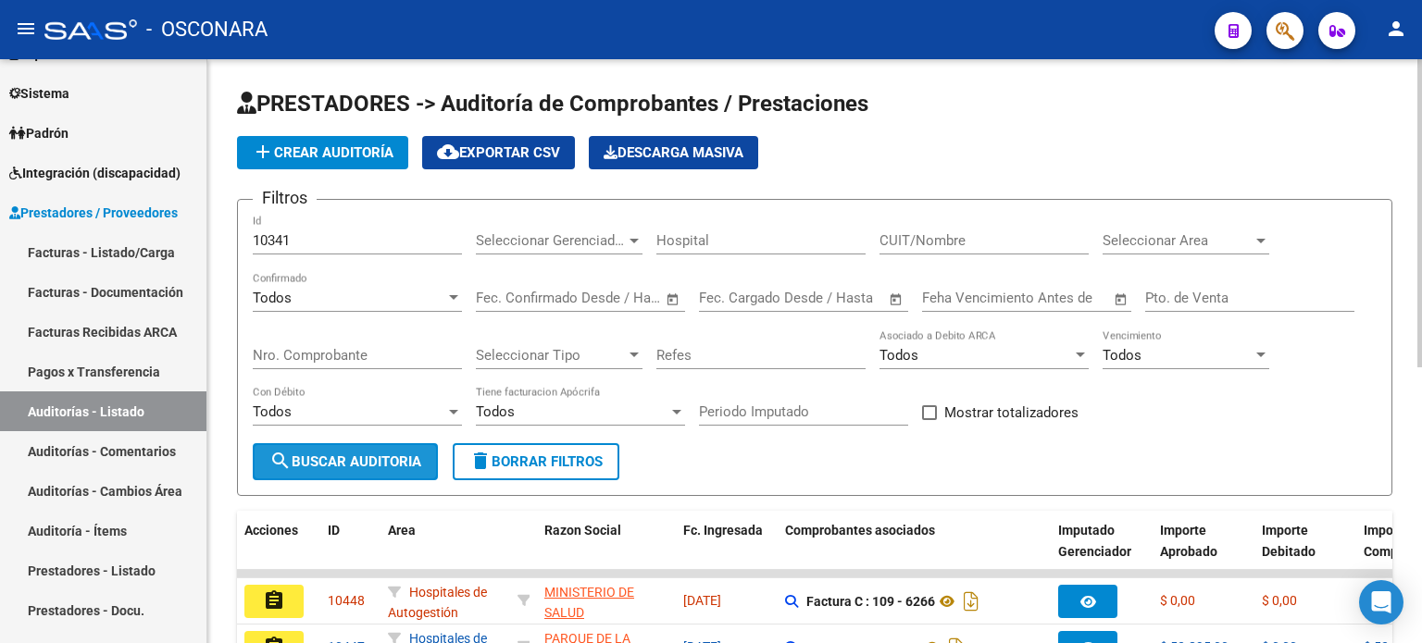
click at [348, 457] on span "search Buscar Auditoria" at bounding box center [345, 462] width 152 height 17
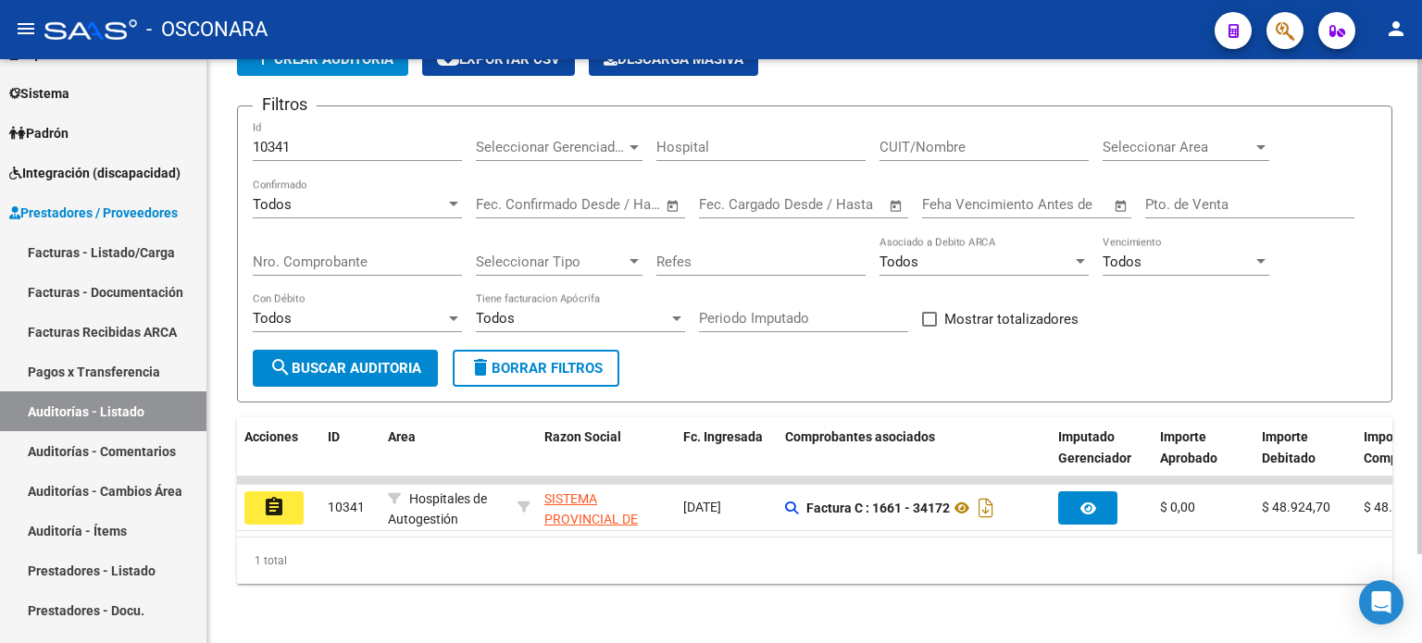
scroll to position [104, 0]
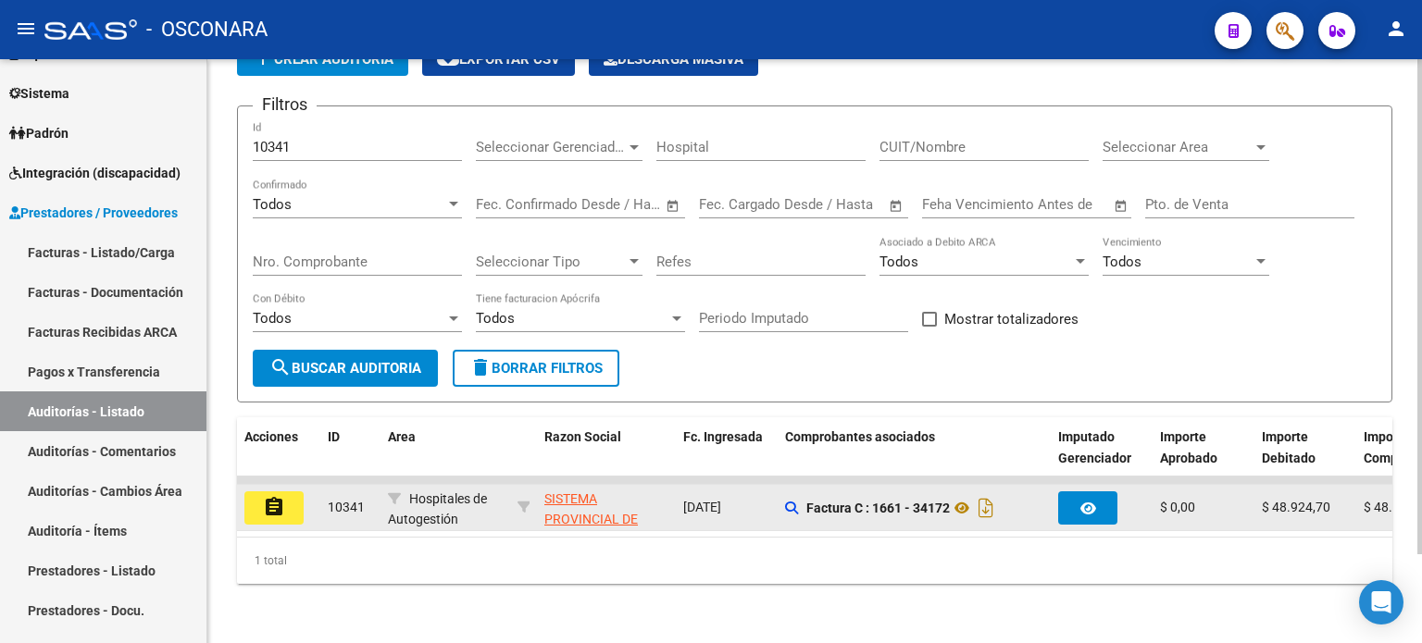
click at [286, 493] on button "assignment" at bounding box center [273, 508] width 59 height 33
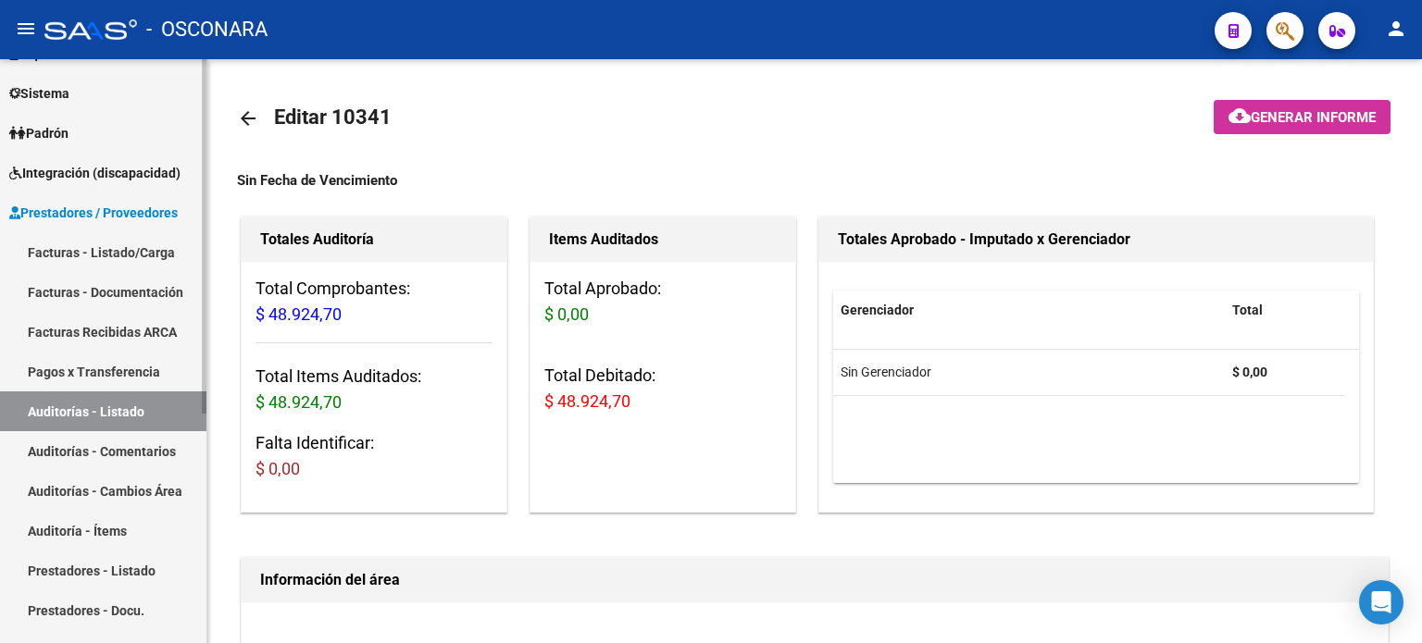
click at [92, 412] on link "Auditorías - Listado" at bounding box center [103, 412] width 206 height 40
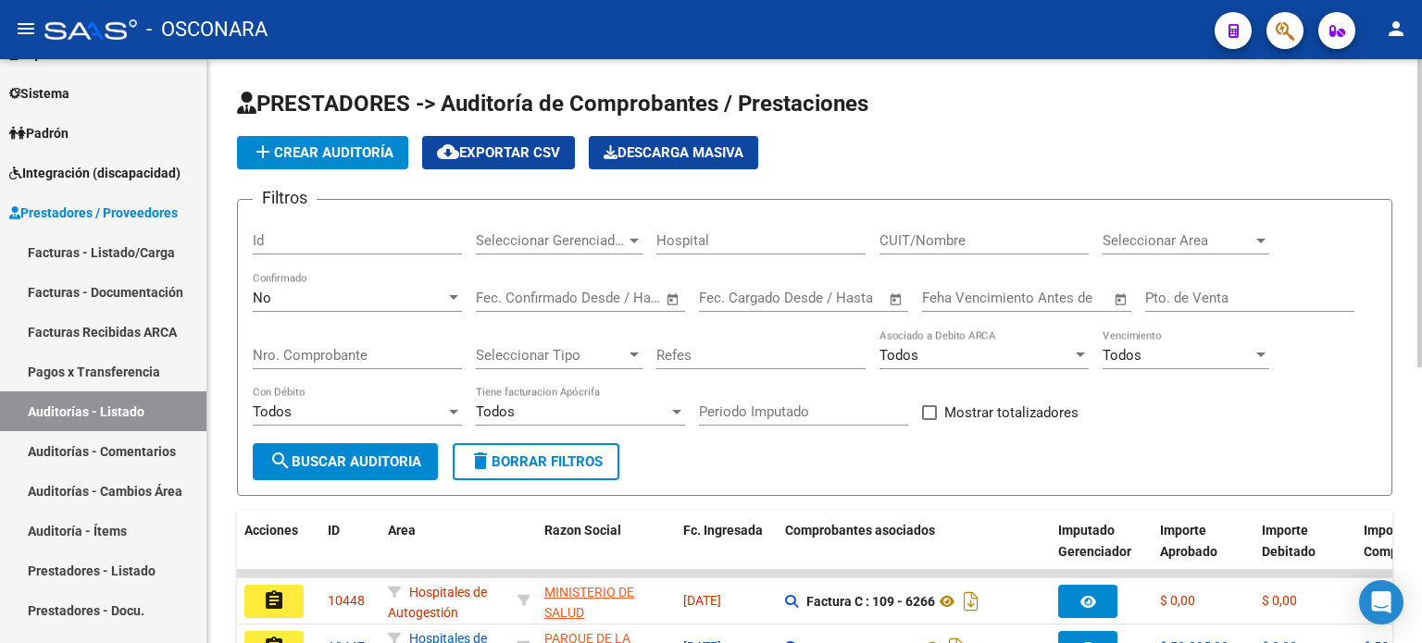
click at [292, 236] on input "Id" at bounding box center [357, 240] width 209 height 17
type input "10340"
click at [281, 293] on div "No" at bounding box center [349, 298] width 193 height 17
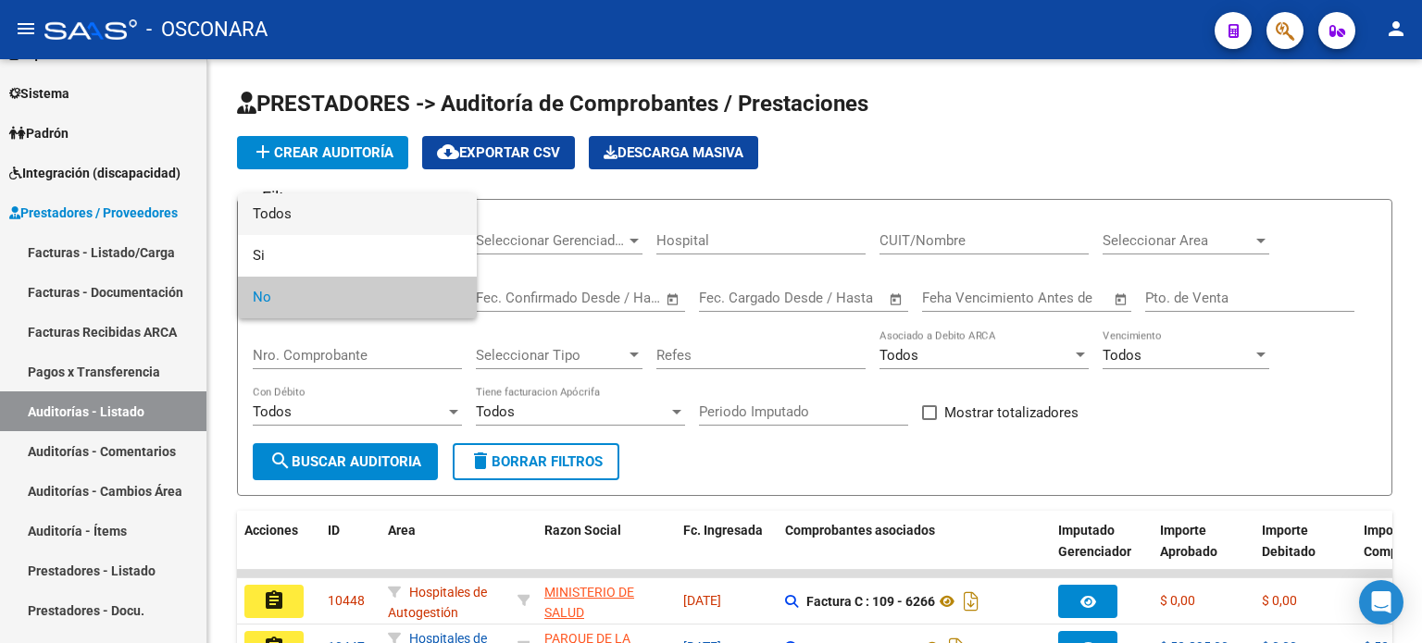
click at [316, 212] on span "Todos" at bounding box center [357, 215] width 209 height 42
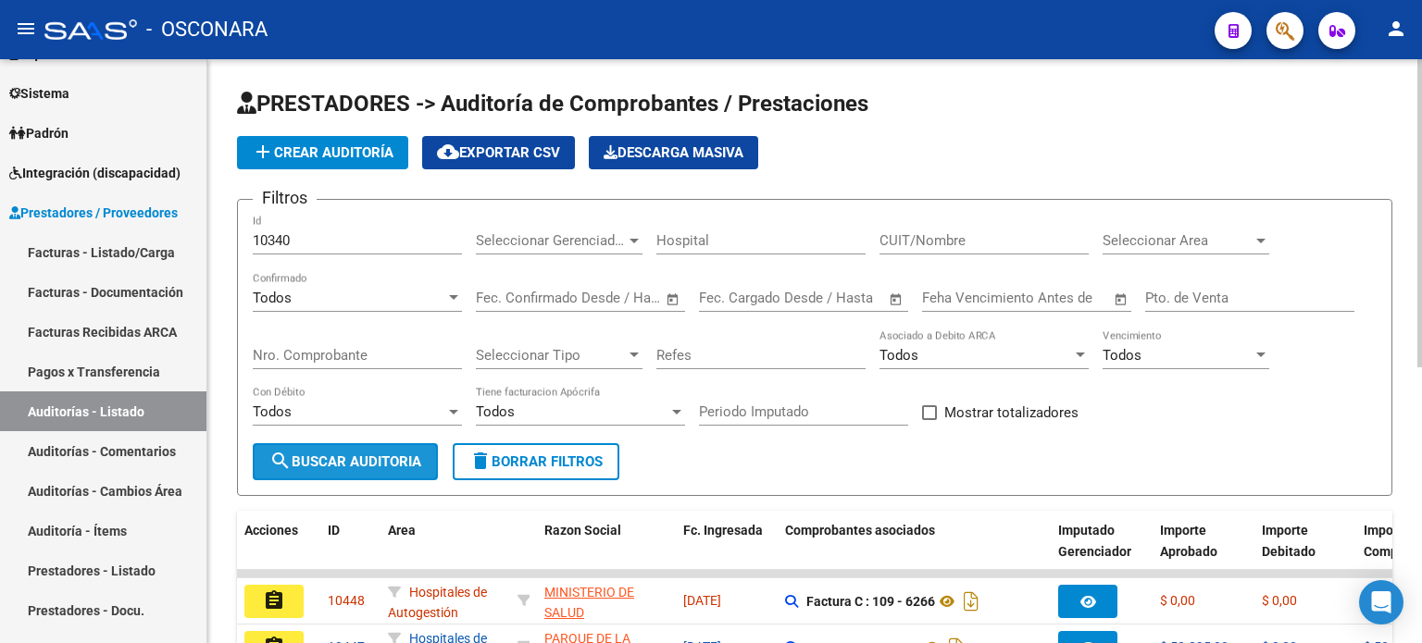
click at [330, 470] on button "search Buscar Auditoria" at bounding box center [345, 461] width 185 height 37
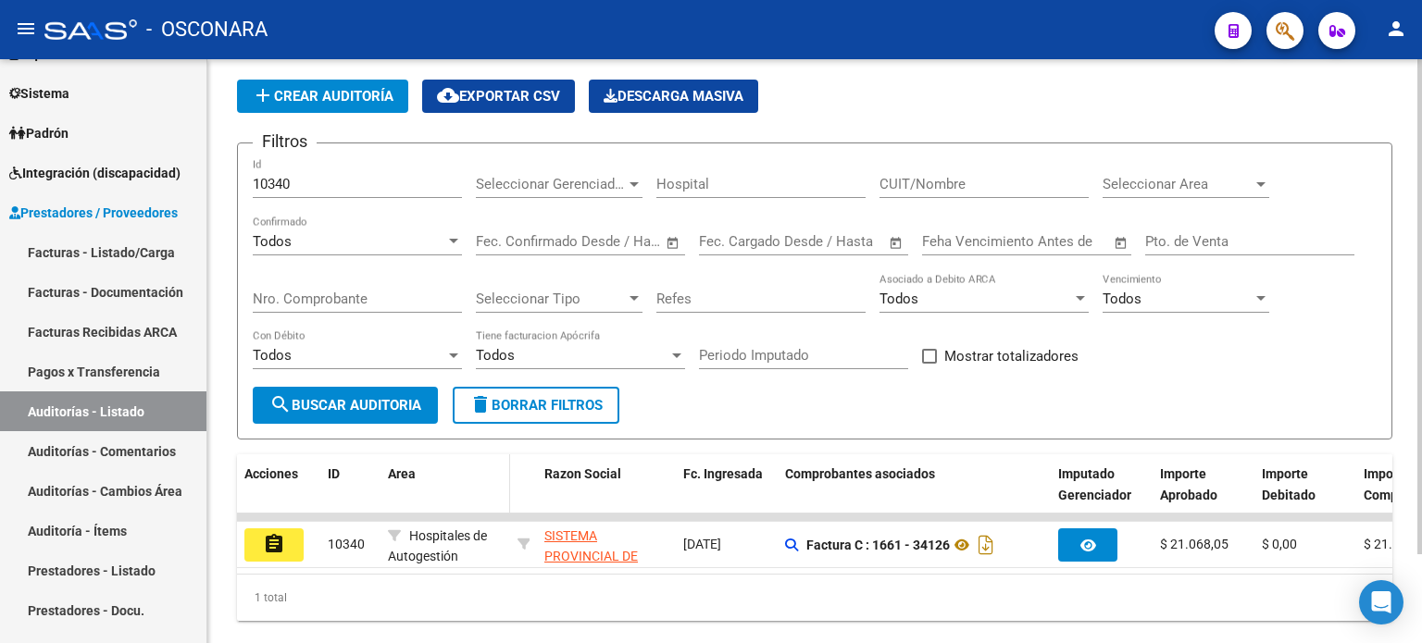
scroll to position [104, 0]
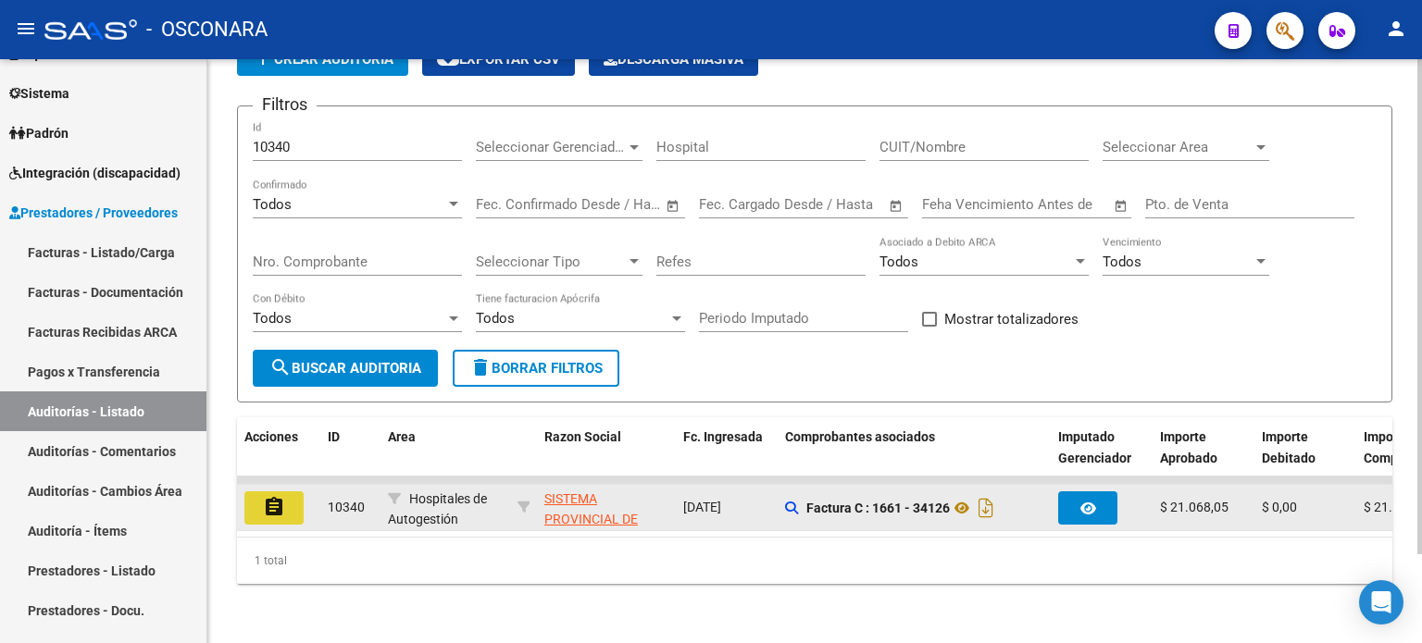
click at [281, 496] on mat-icon "assignment" at bounding box center [274, 507] width 22 height 22
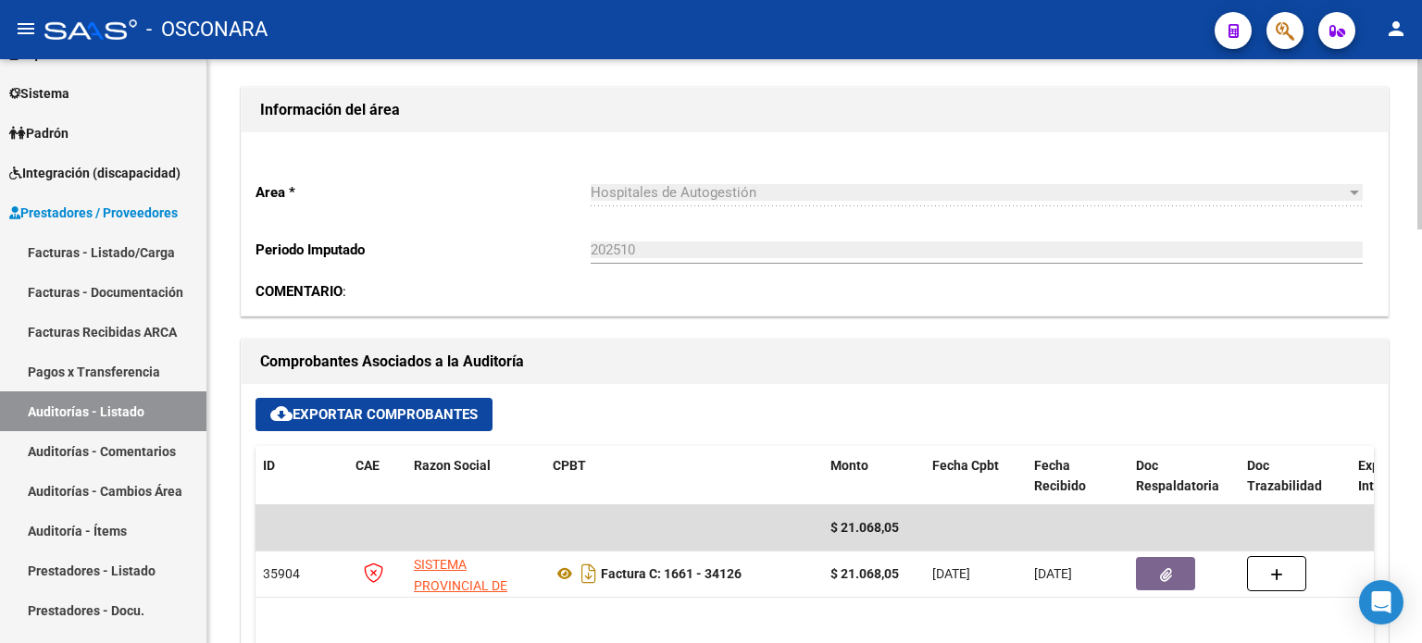
scroll to position [556, 0]
click at [22, 410] on link "Auditorías - Listado" at bounding box center [103, 412] width 206 height 40
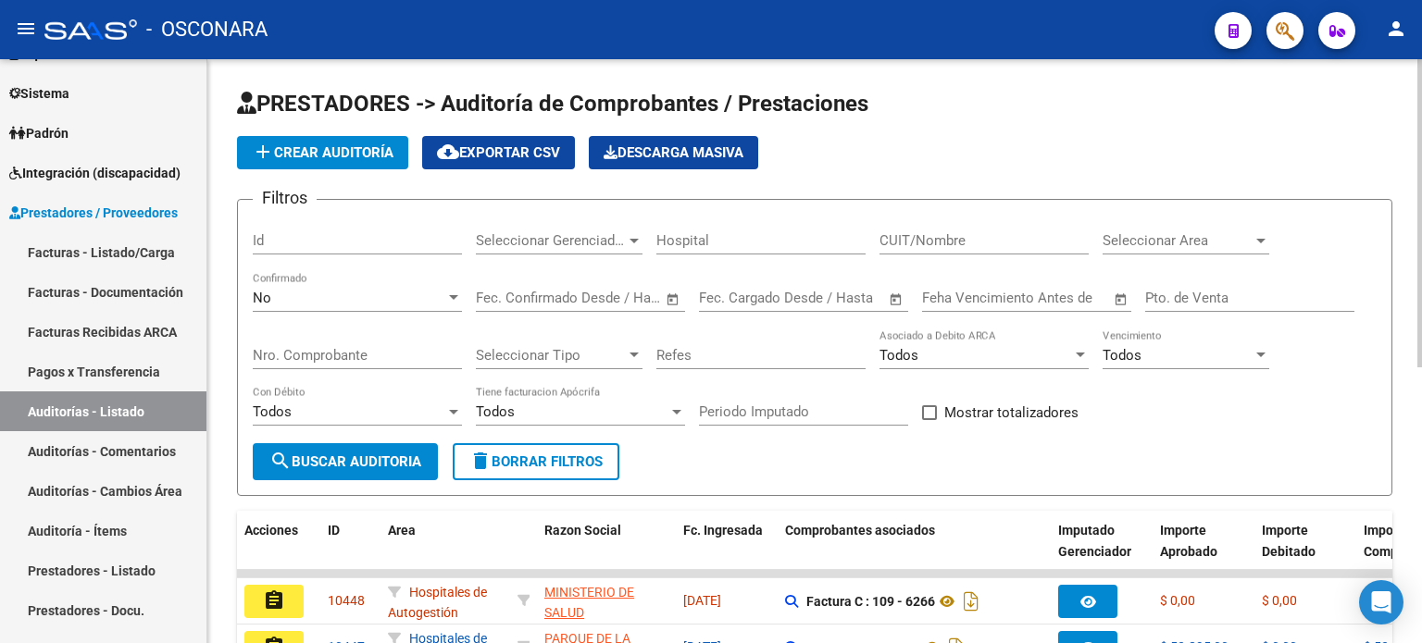
click at [285, 239] on input "Id" at bounding box center [357, 240] width 209 height 17
type input "10339"
click at [299, 291] on div "No" at bounding box center [349, 298] width 193 height 17
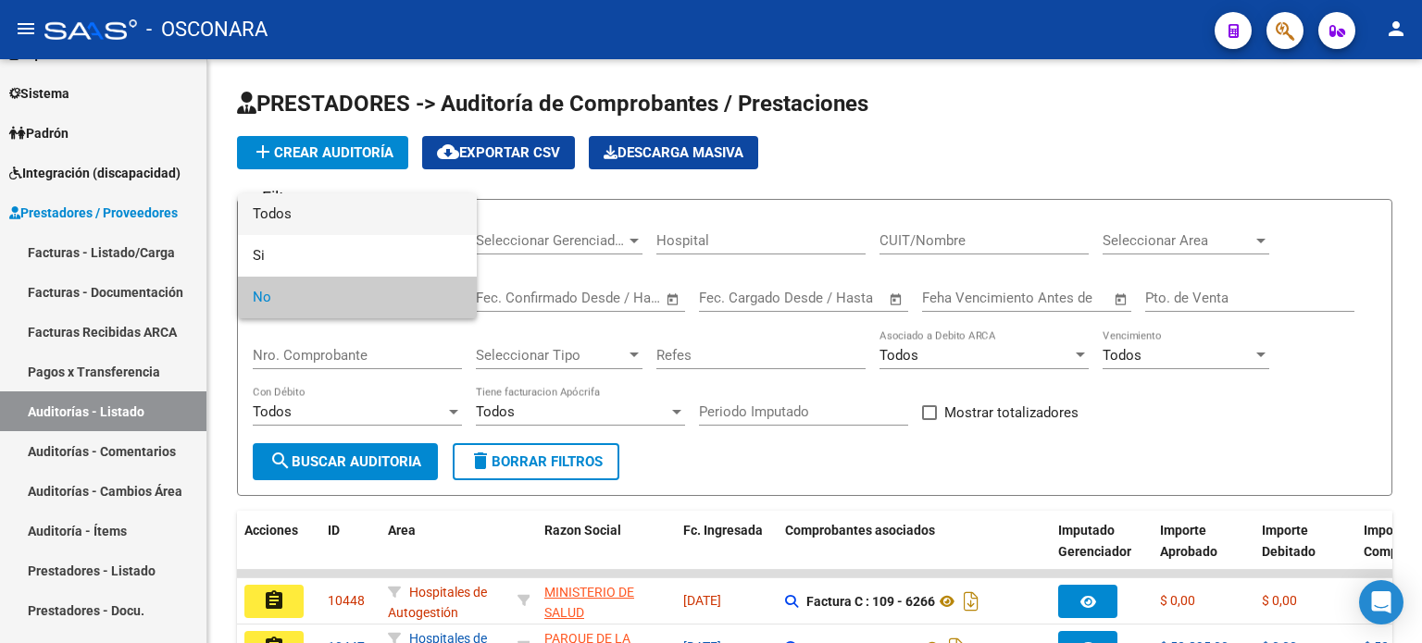
click at [307, 205] on span "Todos" at bounding box center [357, 215] width 209 height 42
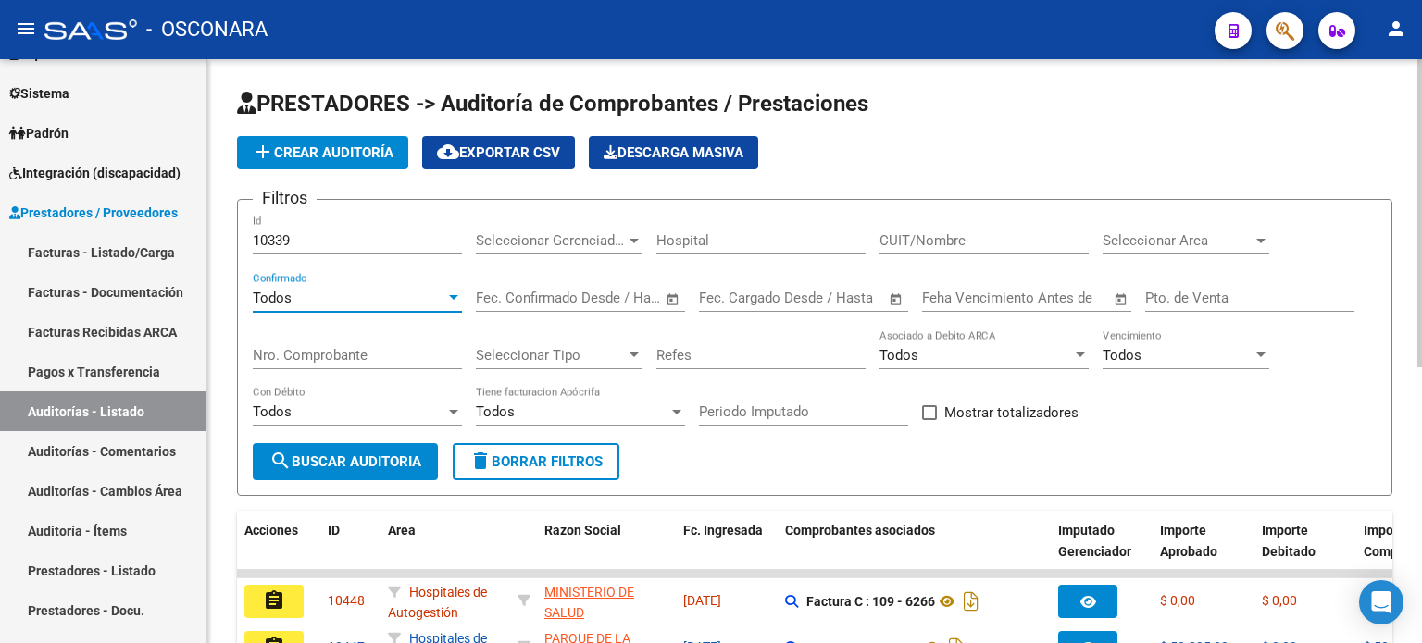
click at [344, 455] on span "search Buscar Auditoria" at bounding box center [345, 462] width 152 height 17
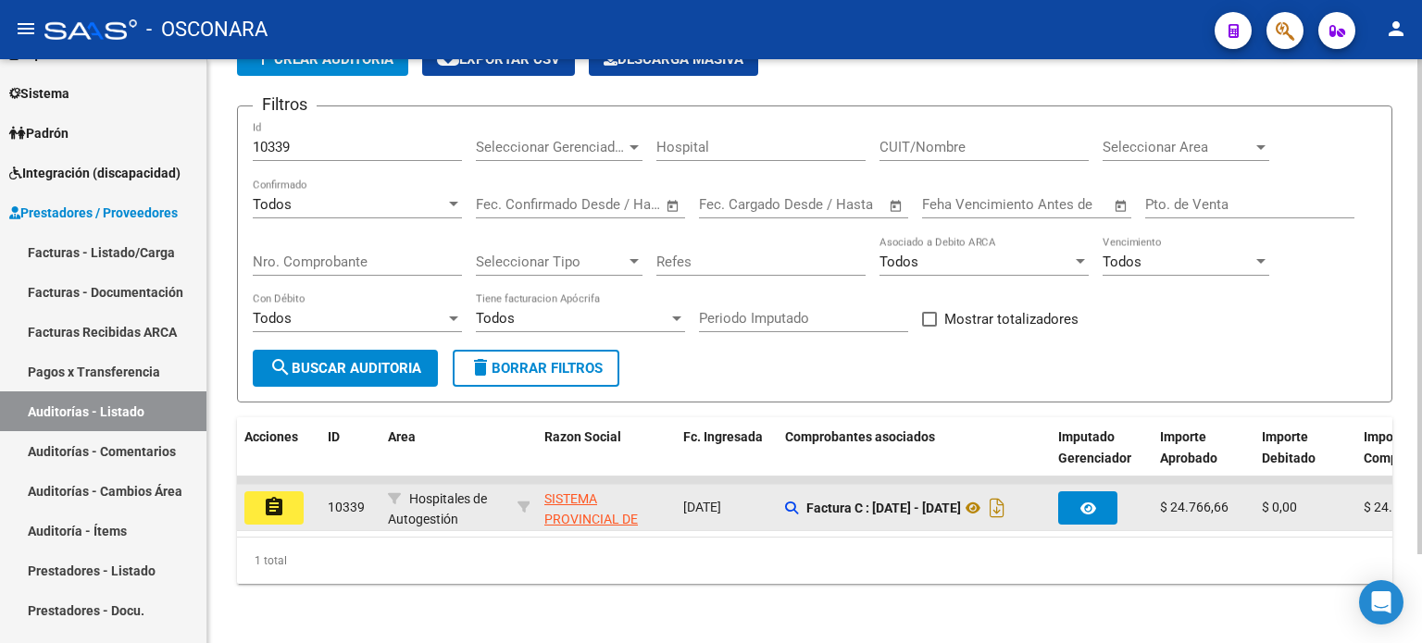
scroll to position [104, 0]
click at [256, 494] on button "assignment" at bounding box center [273, 508] width 59 height 33
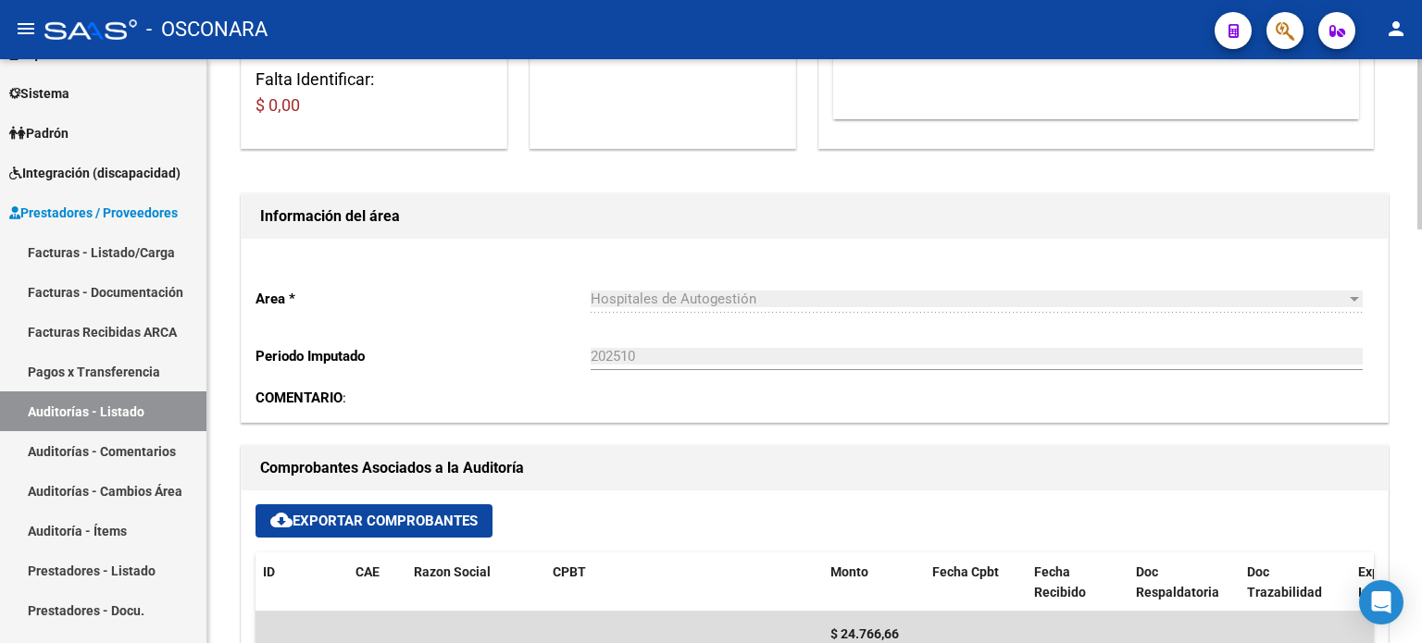
scroll to position [648, 0]
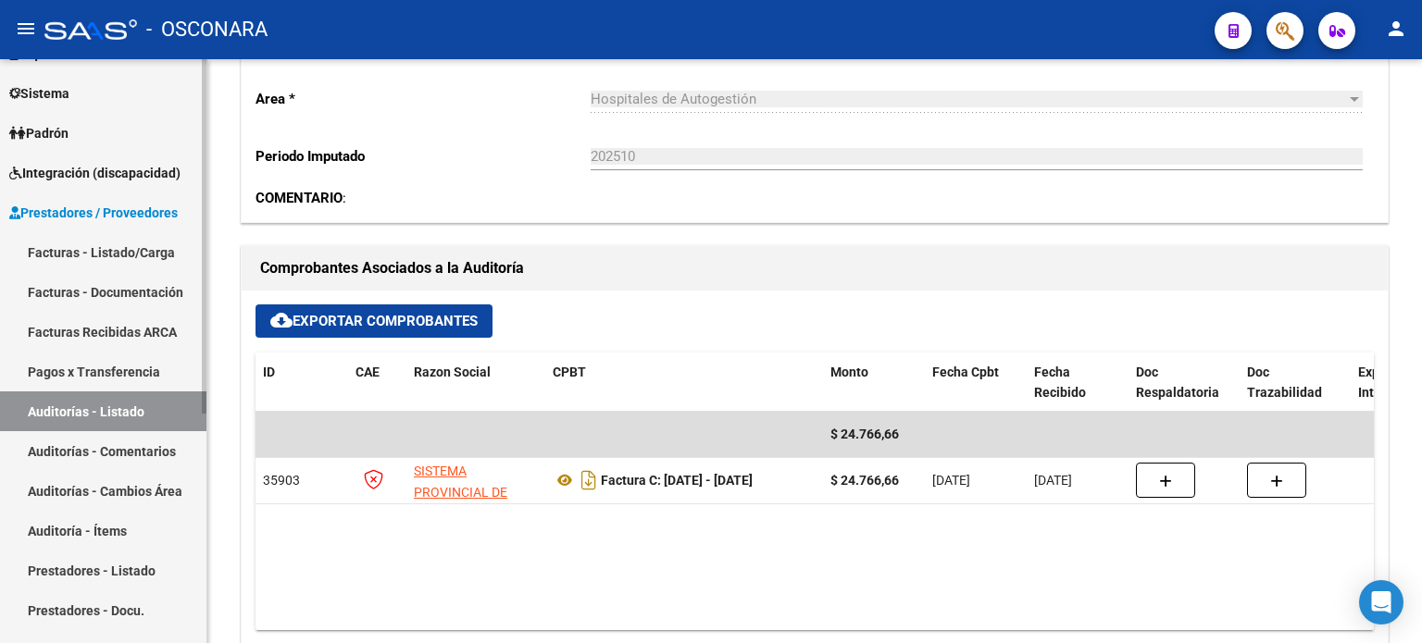
click at [147, 410] on link "Auditorías - Listado" at bounding box center [103, 412] width 206 height 40
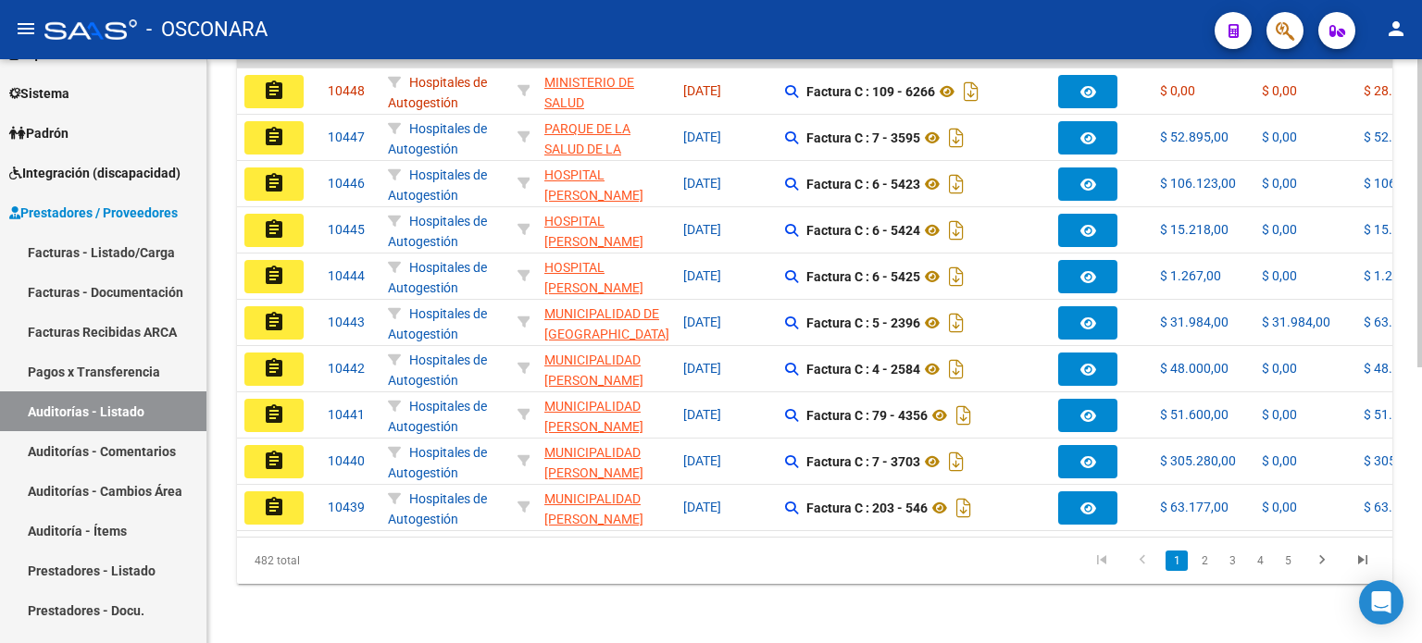
click at [341, 207] on datatable-body-cell "10445" at bounding box center [350, 229] width 60 height 45
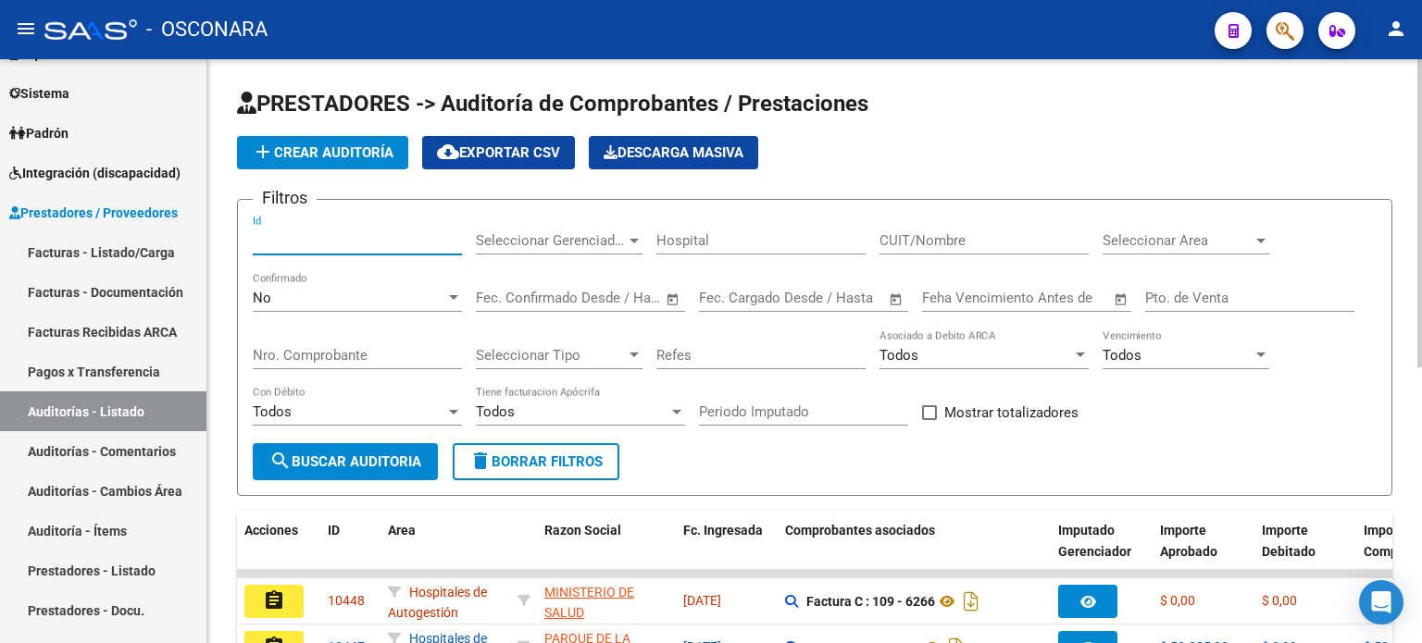
click at [328, 239] on input "Id" at bounding box center [357, 240] width 209 height 17
type input "10338"
click at [277, 298] on div "No" at bounding box center [349, 298] width 193 height 17
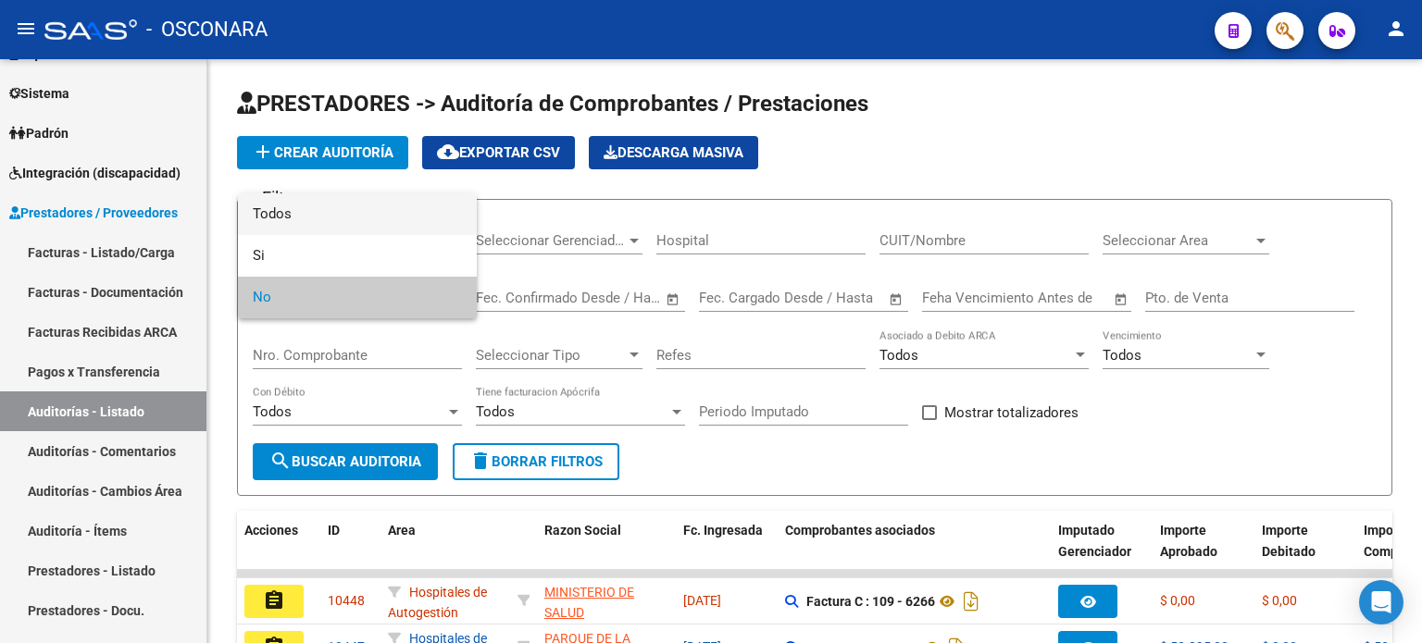
click at [318, 225] on span "Todos" at bounding box center [357, 215] width 209 height 42
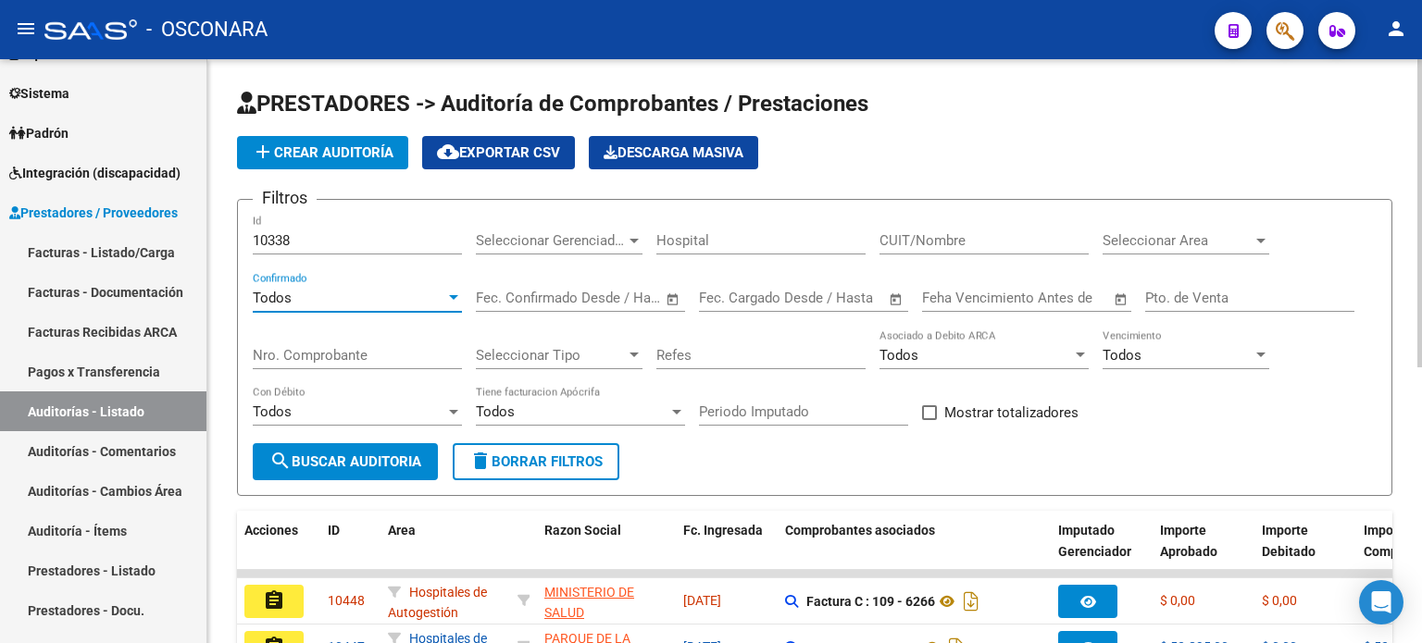
click at [312, 455] on span "search Buscar Auditoria" at bounding box center [345, 462] width 152 height 17
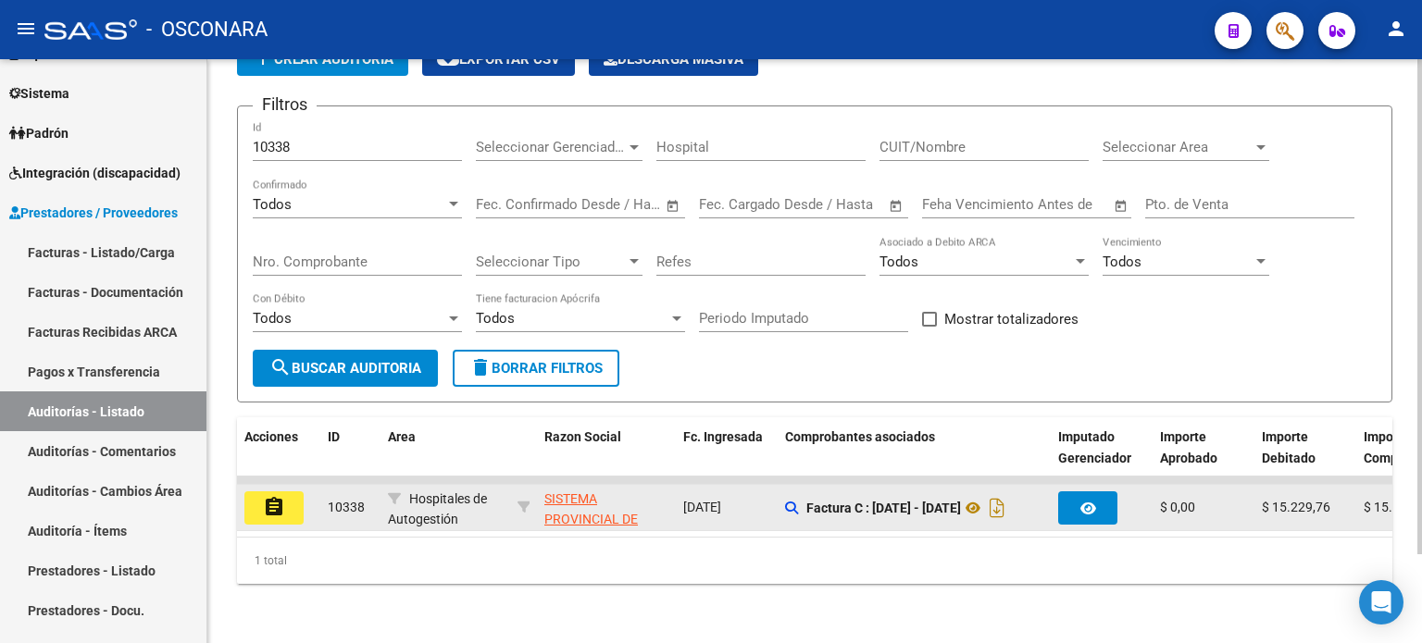
scroll to position [104, 0]
click at [295, 492] on button "assignment" at bounding box center [273, 508] width 59 height 33
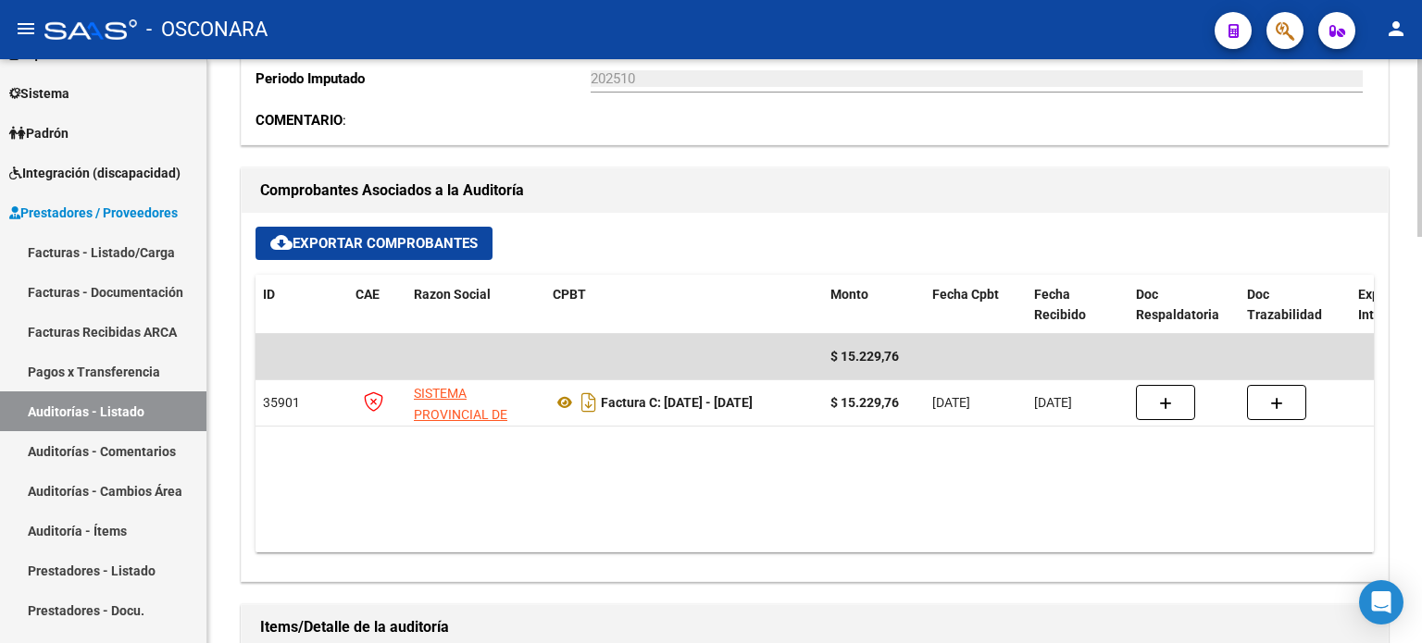
scroll to position [648, 0]
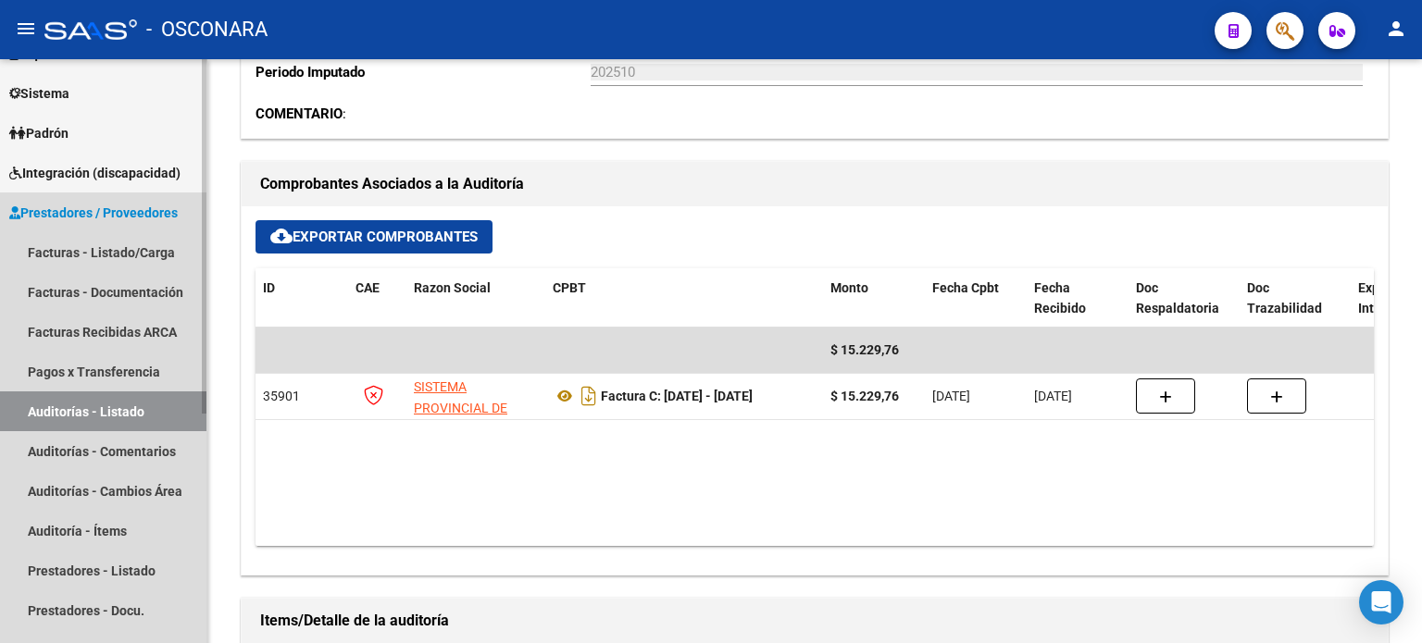
click at [104, 405] on link "Auditorías - Listado" at bounding box center [103, 412] width 206 height 40
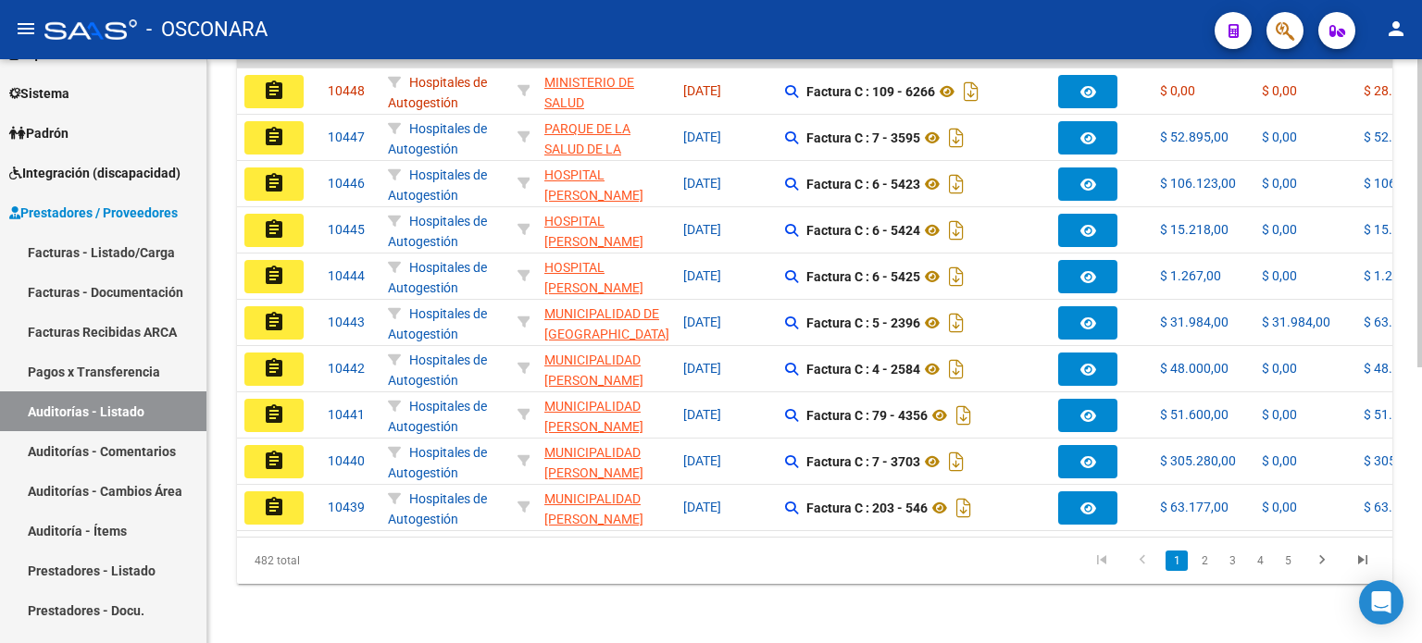
click at [357, 207] on datatable-body-cell "10445" at bounding box center [350, 229] width 60 height 45
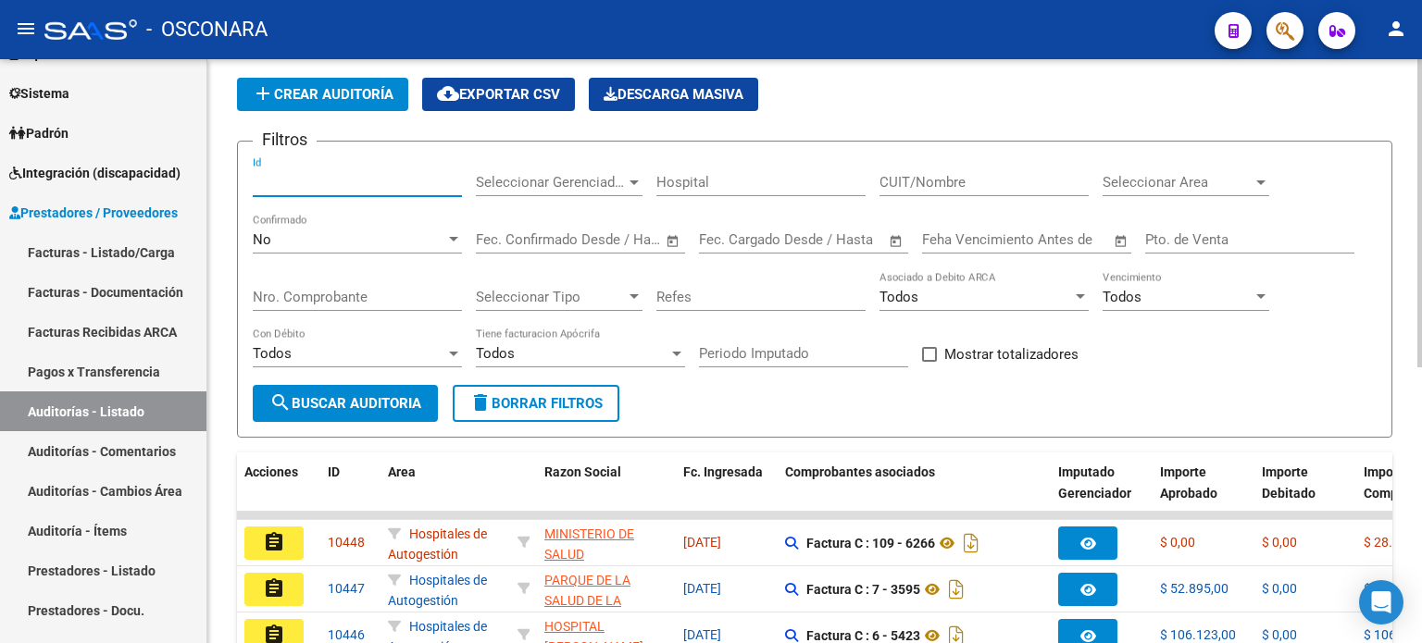
click at [318, 178] on input "Id" at bounding box center [357, 182] width 209 height 17
type input "10337"
click at [304, 251] on div "No Confirmado" at bounding box center [357, 234] width 209 height 40
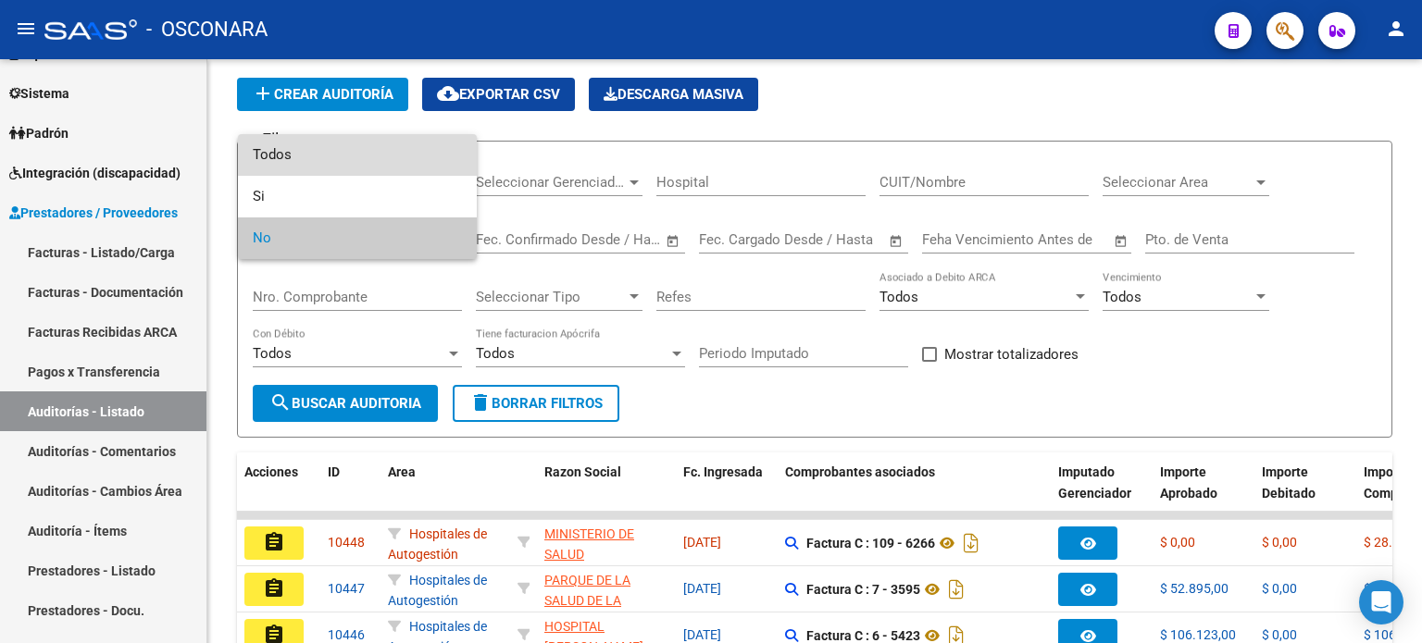
click at [317, 159] on span "Todos" at bounding box center [357, 155] width 209 height 42
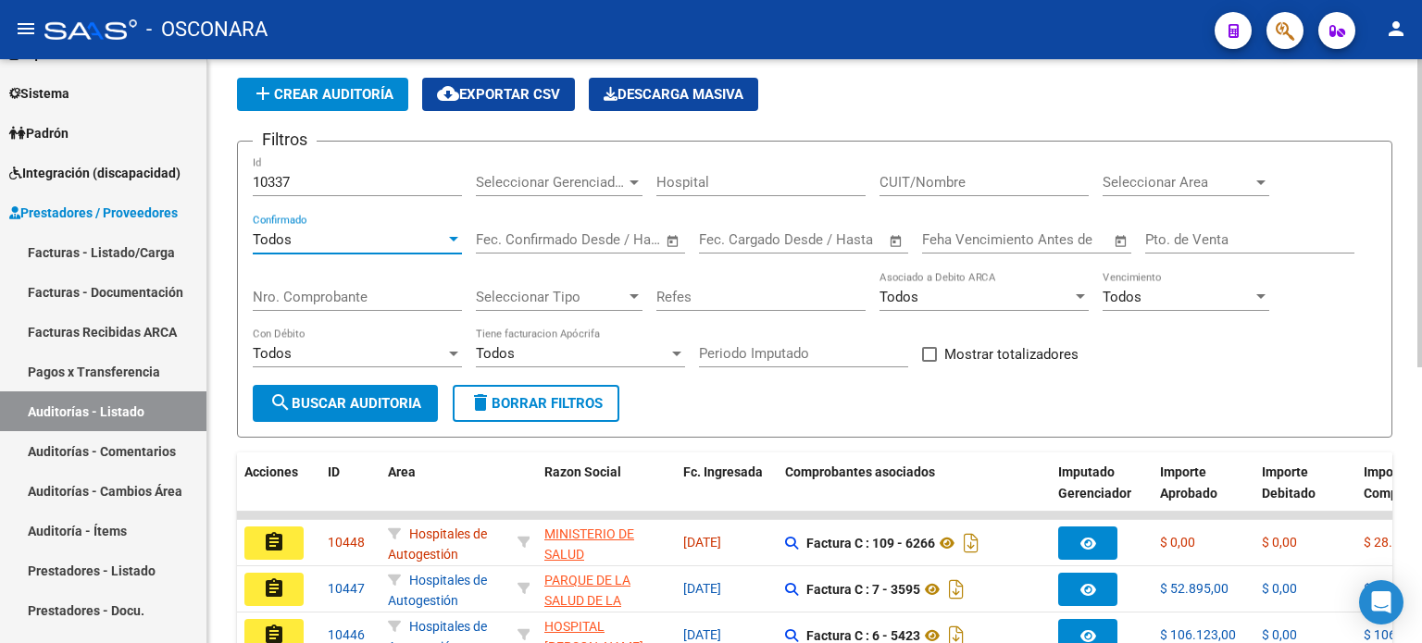
click at [318, 399] on span "search Buscar Auditoria" at bounding box center [345, 403] width 152 height 17
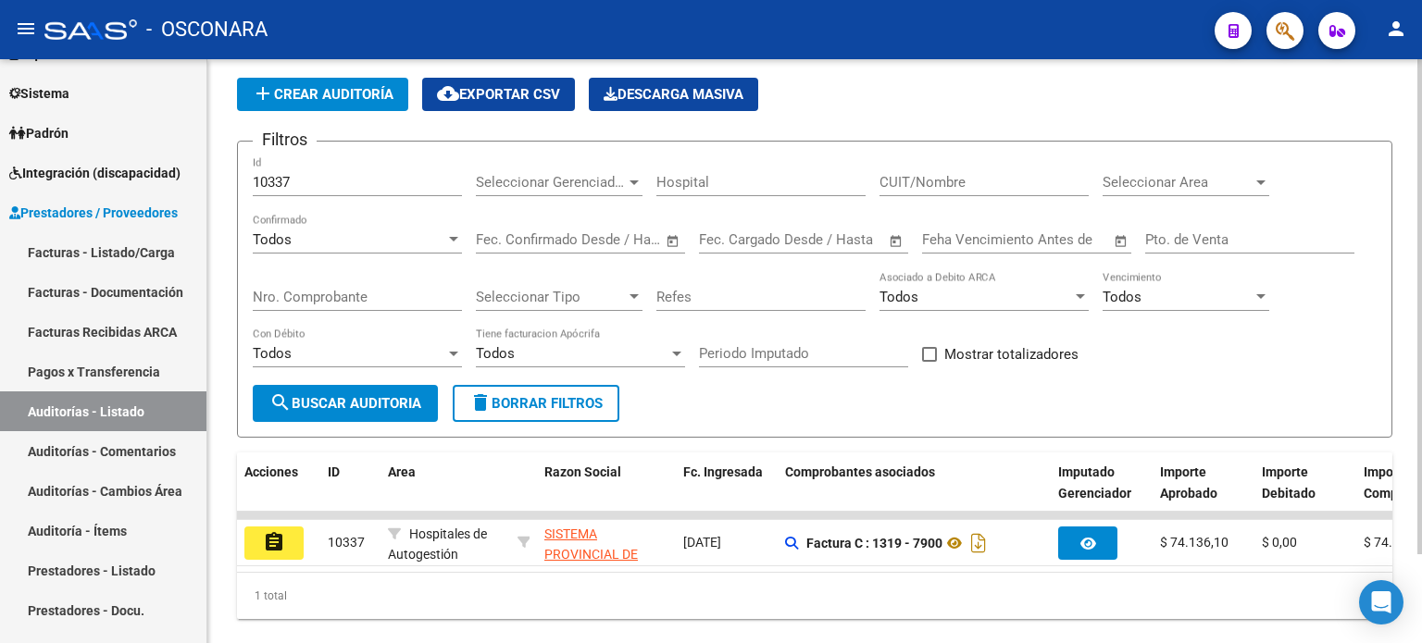
scroll to position [104, 0]
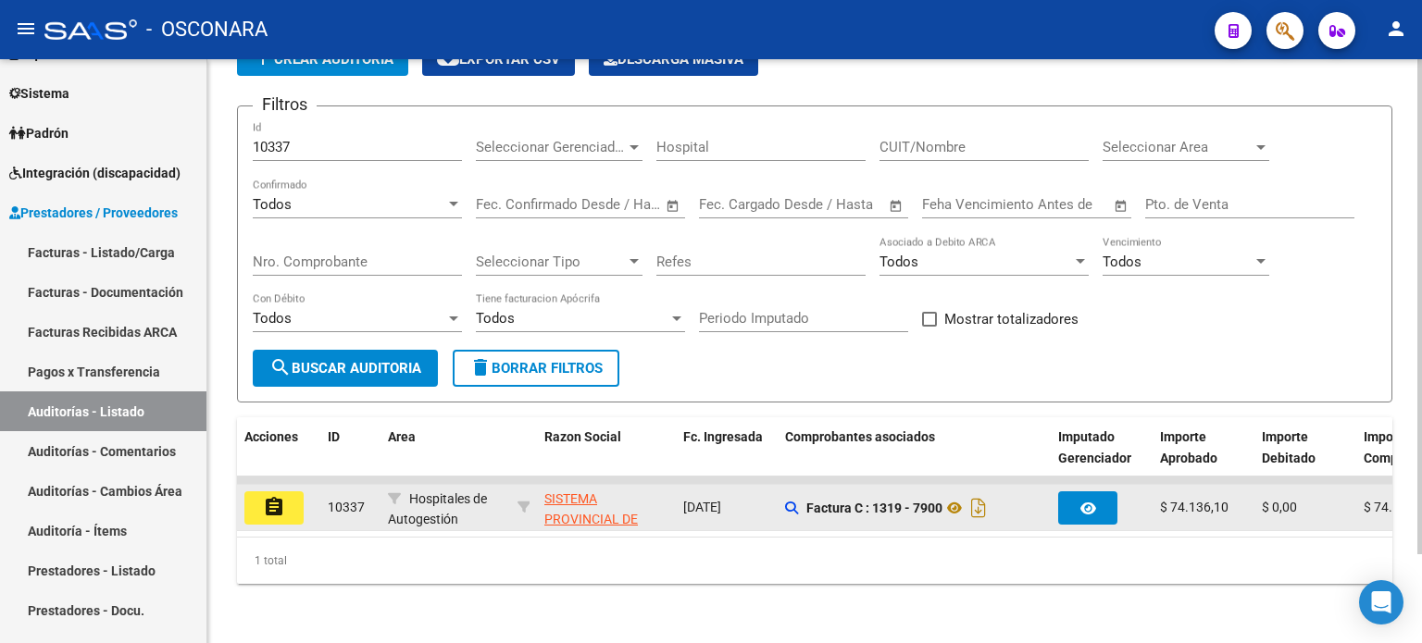
click at [273, 505] on button "assignment" at bounding box center [273, 508] width 59 height 33
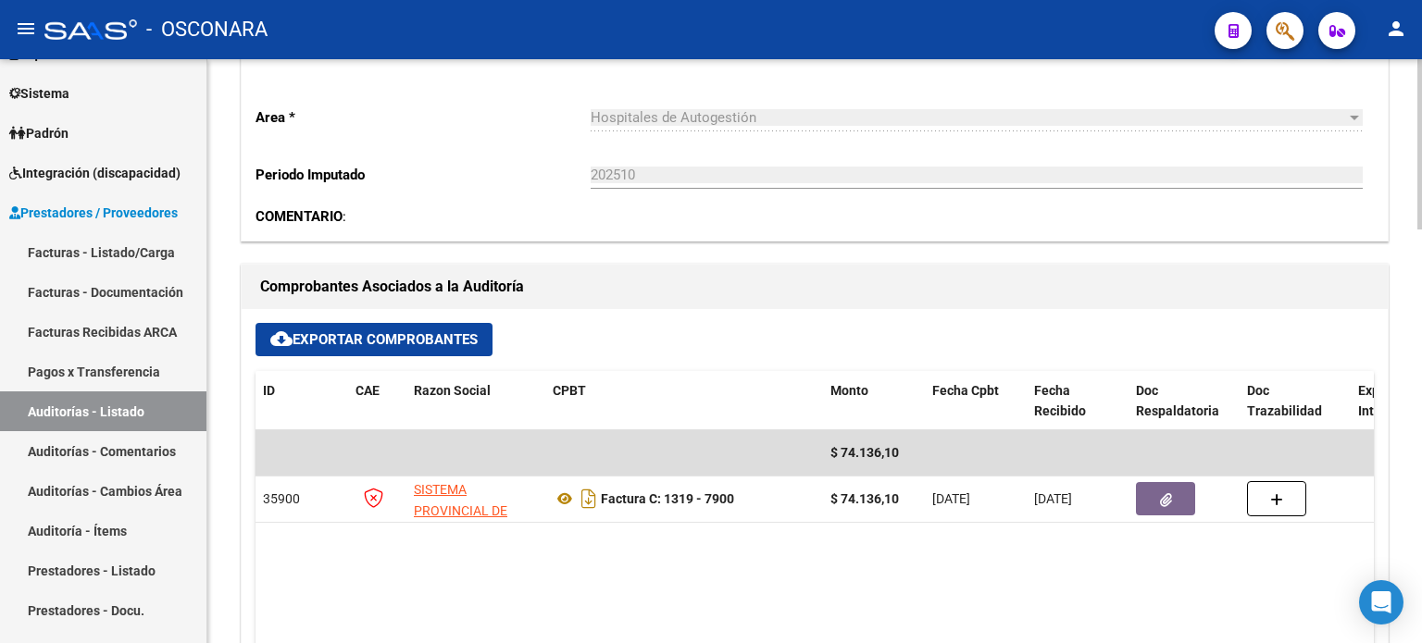
scroll to position [648, 0]
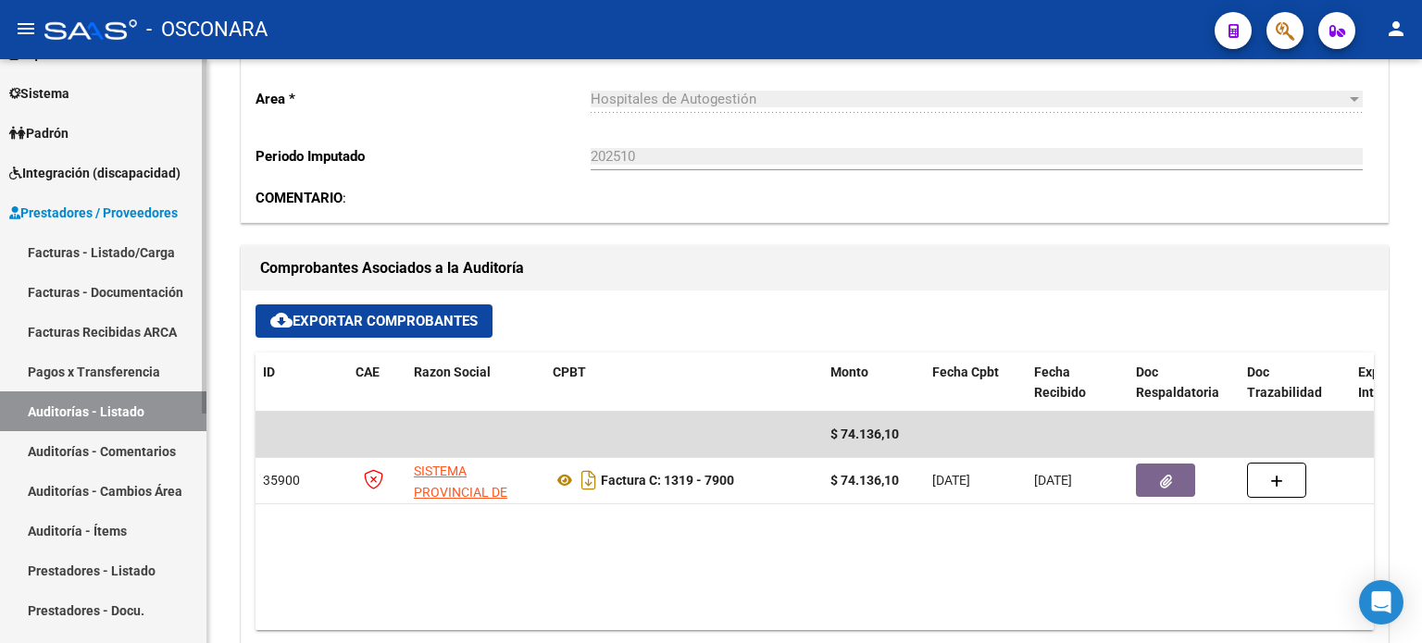
click at [47, 406] on link "Auditorías - Listado" at bounding box center [103, 412] width 206 height 40
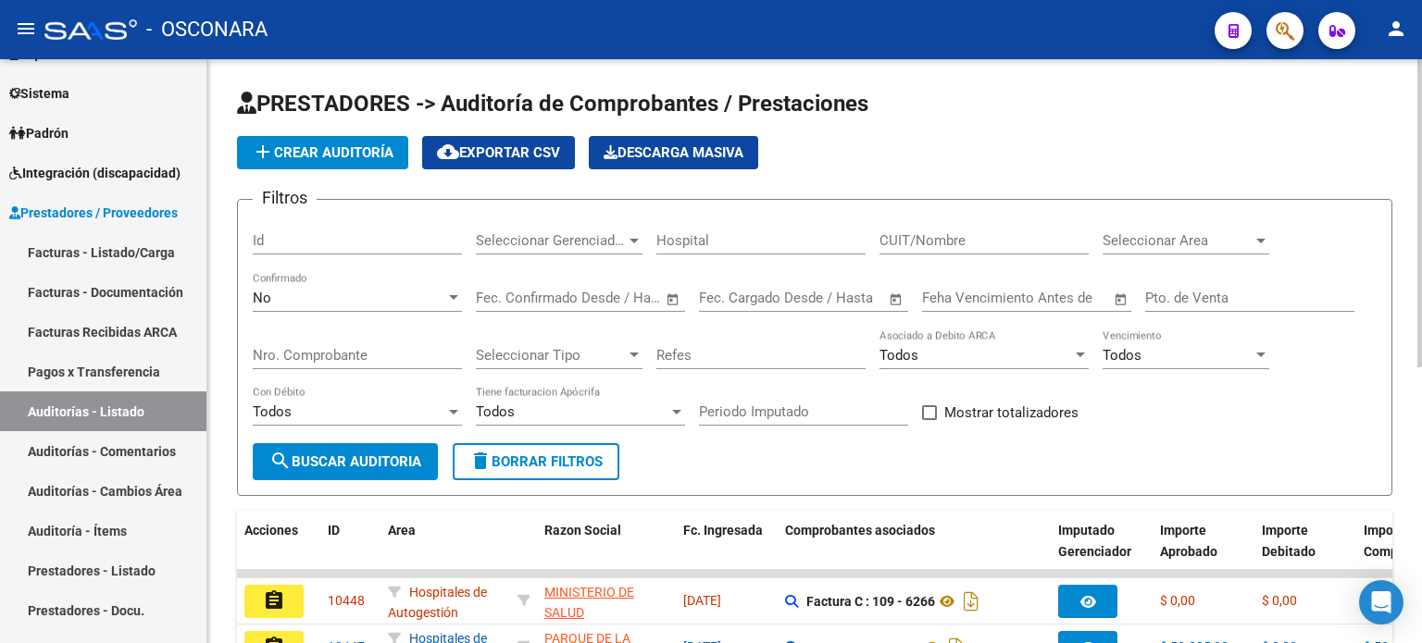
click at [378, 230] on div "Id" at bounding box center [357, 235] width 209 height 40
type input "10335"
click at [315, 297] on div "No" at bounding box center [349, 298] width 193 height 17
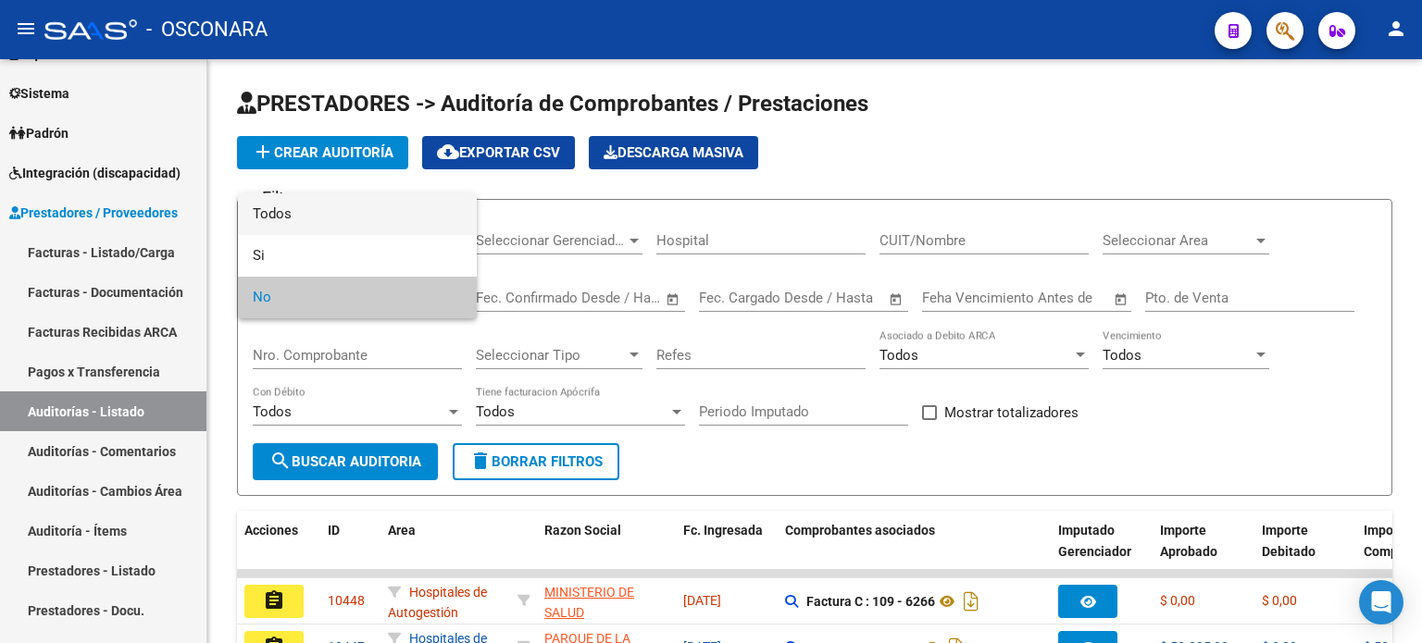
click at [323, 219] on span "Todos" at bounding box center [357, 215] width 209 height 42
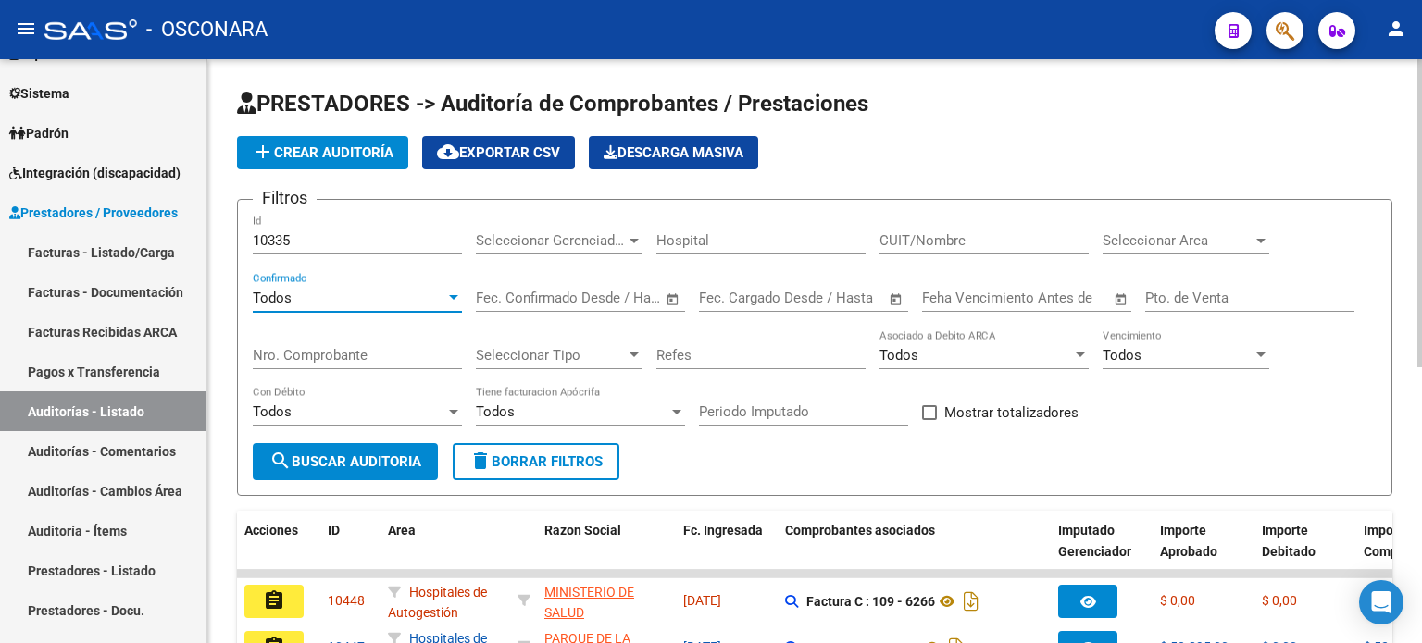
click at [357, 466] on span "search Buscar Auditoria" at bounding box center [345, 462] width 152 height 17
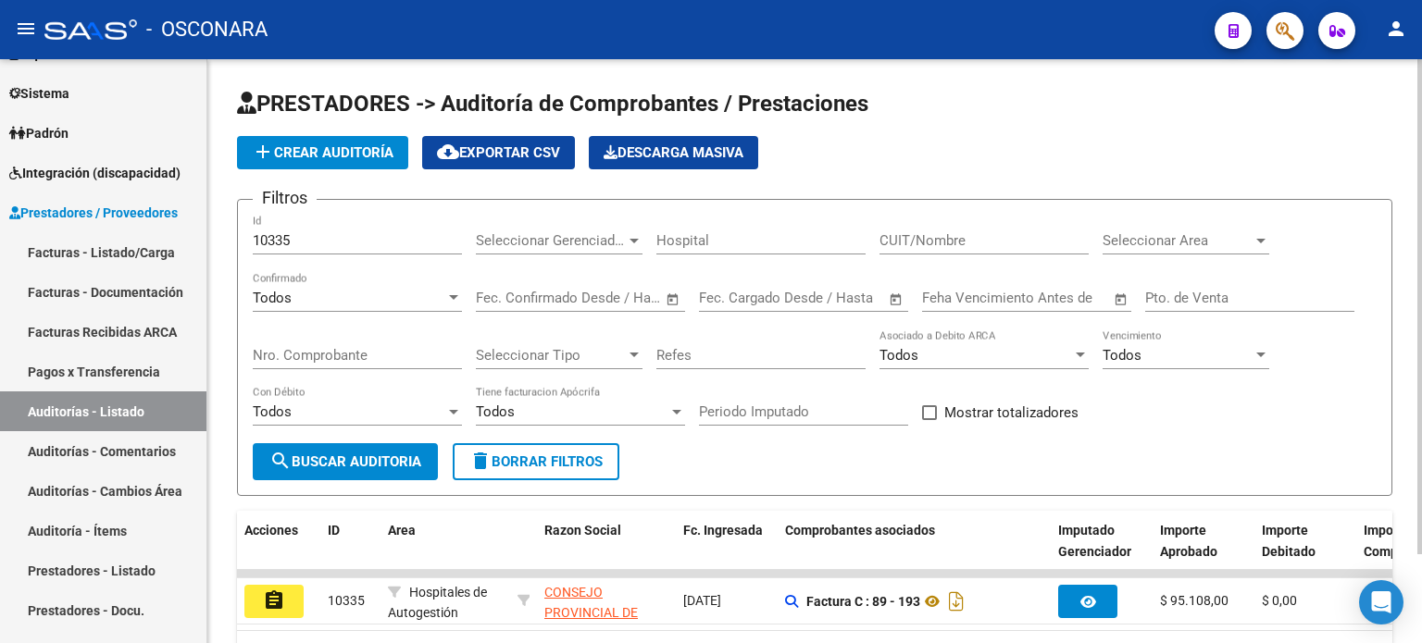
scroll to position [104, 0]
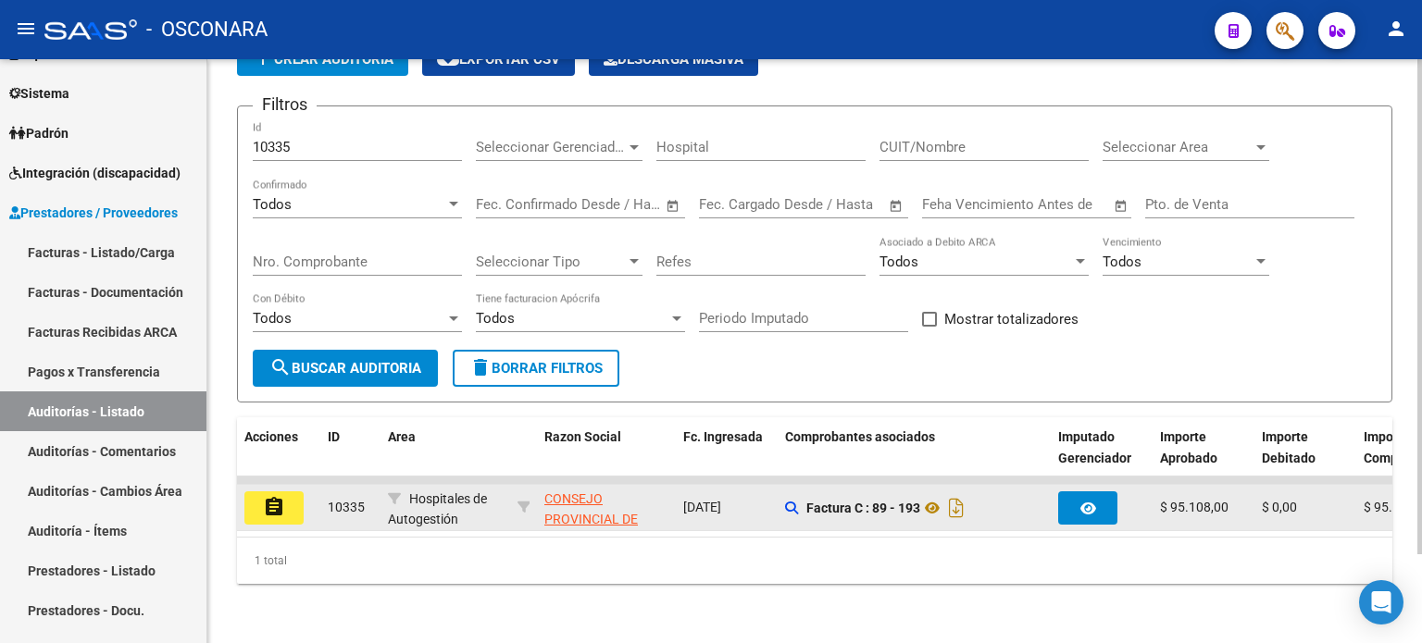
click at [280, 496] on mat-icon "assignment" at bounding box center [274, 507] width 22 height 22
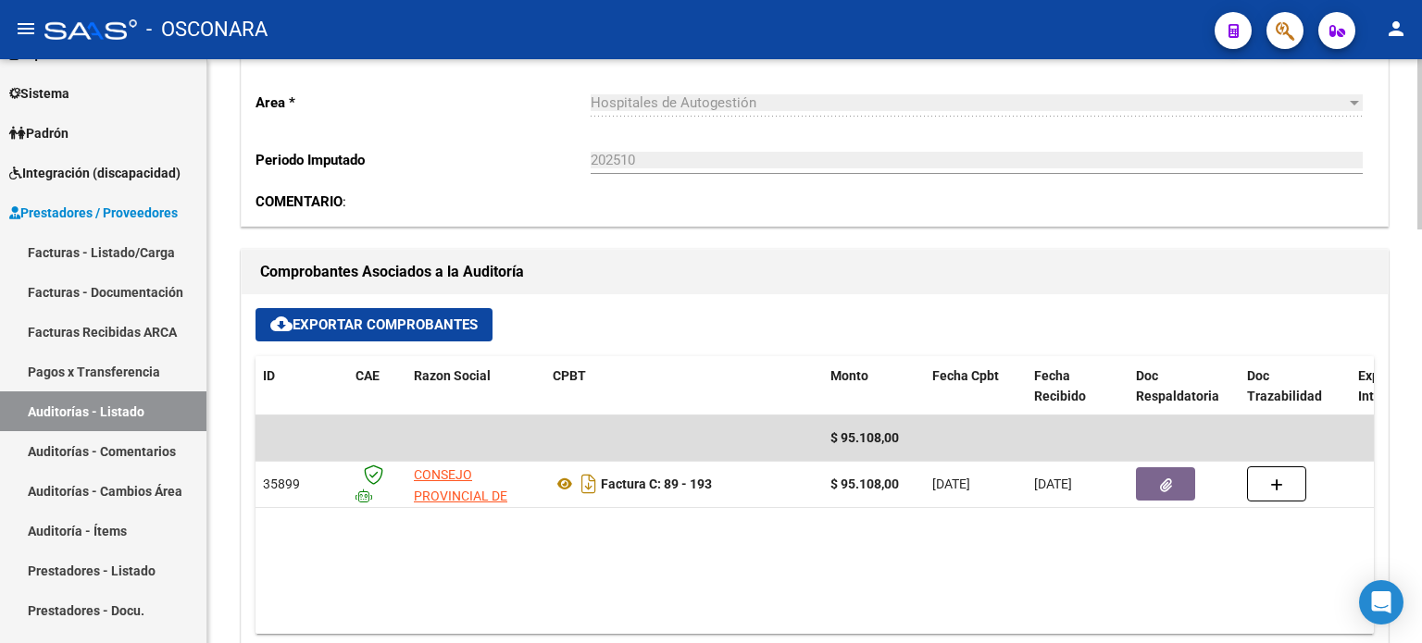
scroll to position [648, 0]
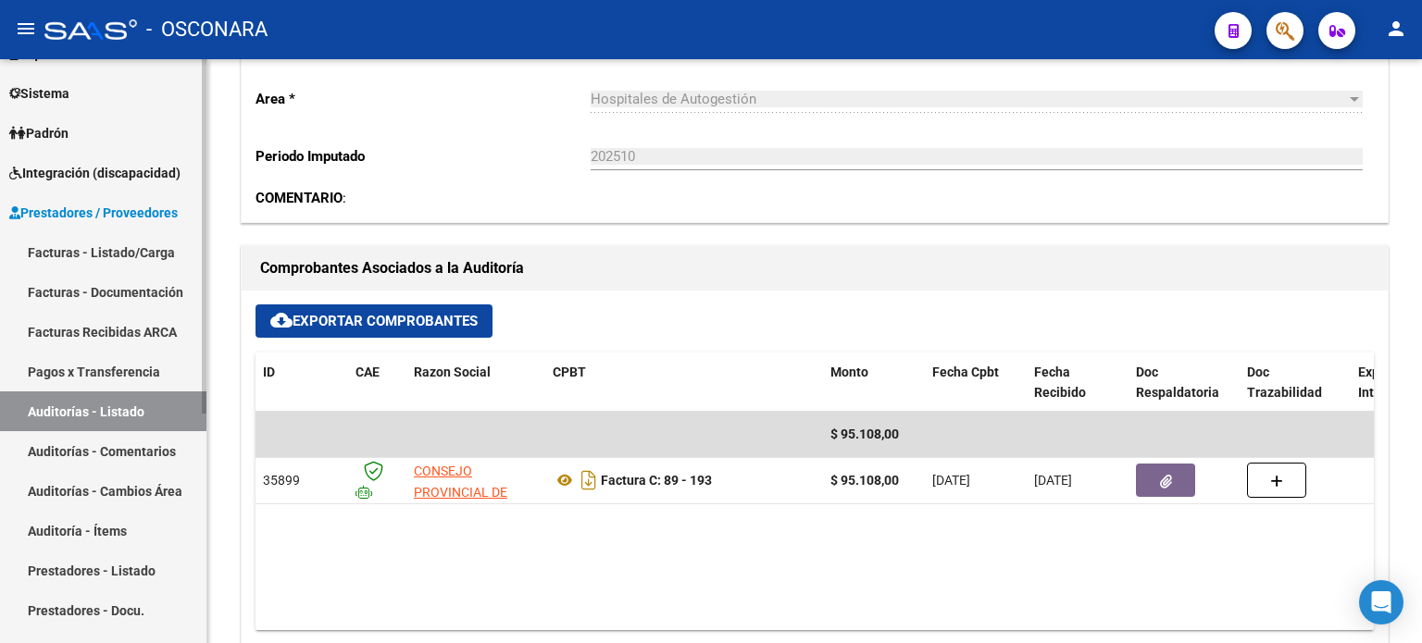
click at [121, 418] on link "Auditorías - Listado" at bounding box center [103, 412] width 206 height 40
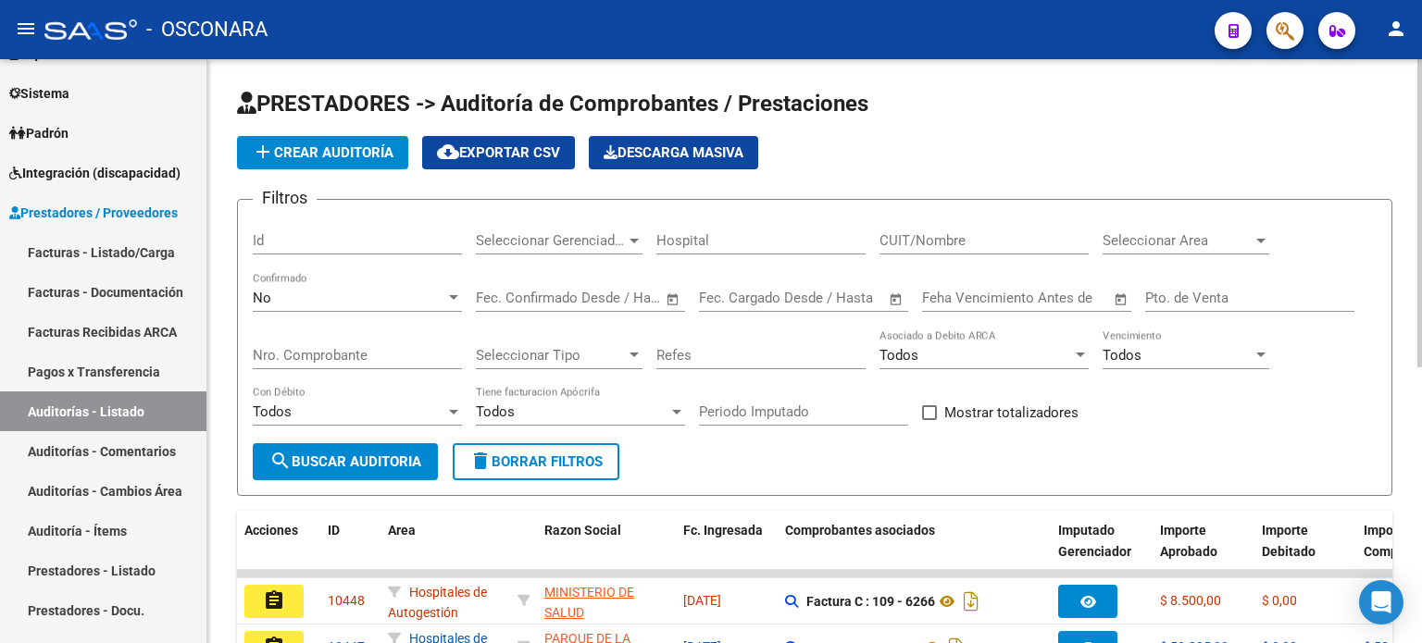
click at [289, 227] on div "Id" at bounding box center [357, 235] width 209 height 40
type input "10333"
click at [300, 299] on div "No" at bounding box center [349, 298] width 193 height 17
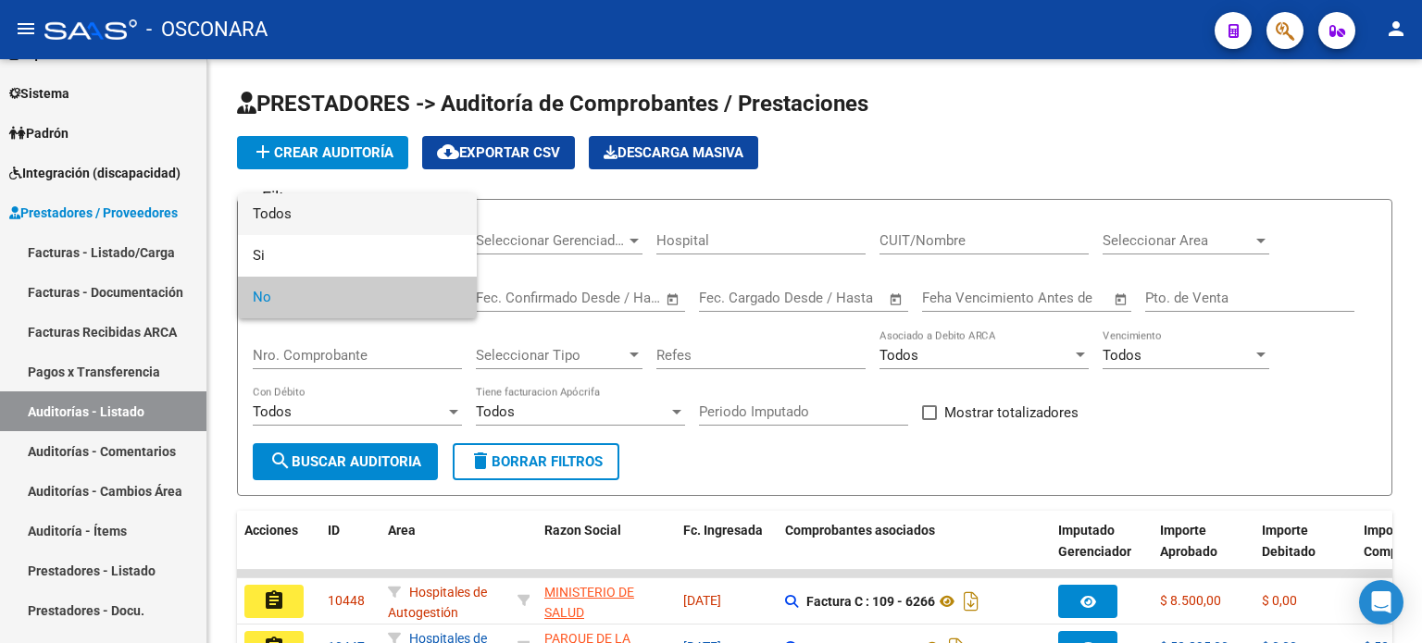
click at [302, 218] on span "Todos" at bounding box center [357, 215] width 209 height 42
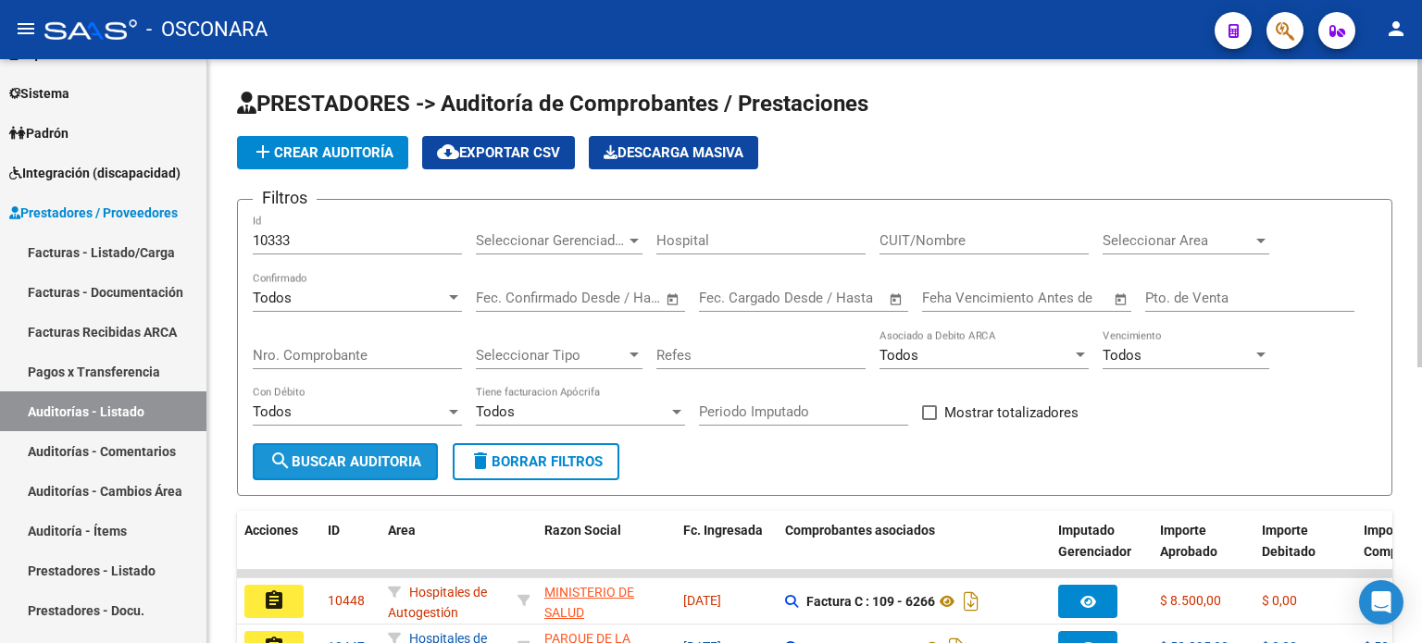
click at [330, 468] on span "search Buscar Auditoria" at bounding box center [345, 462] width 152 height 17
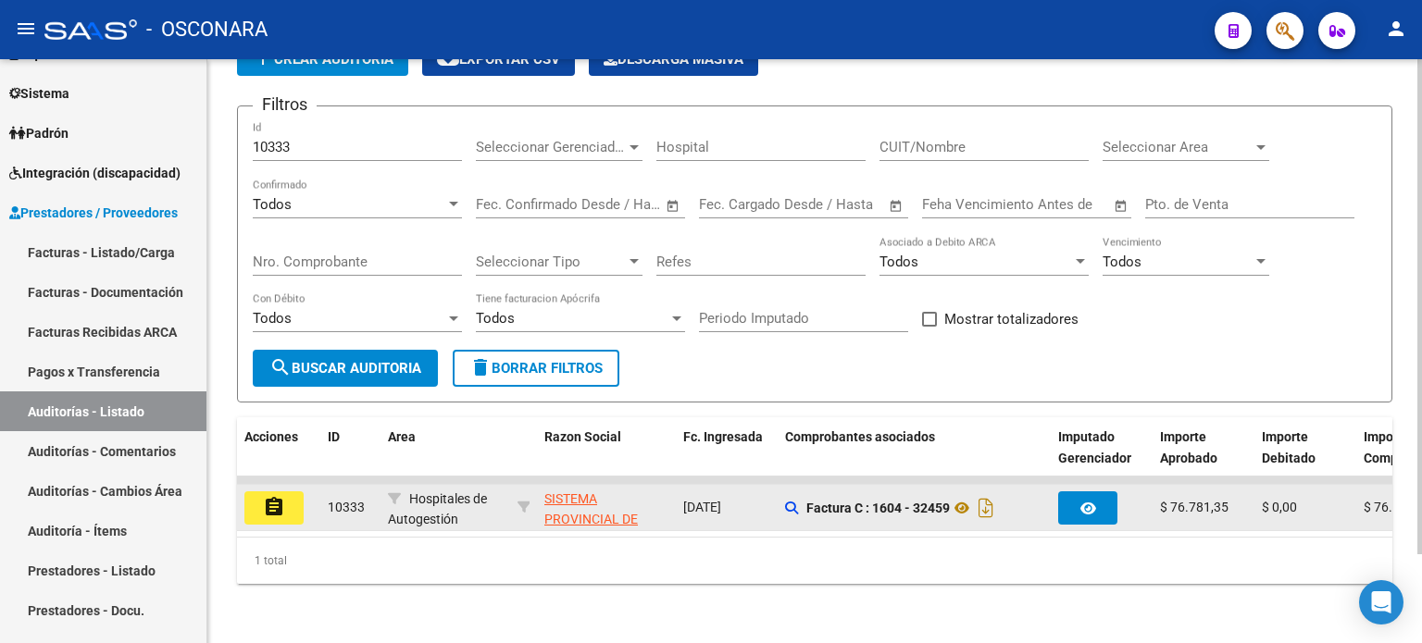
scroll to position [104, 0]
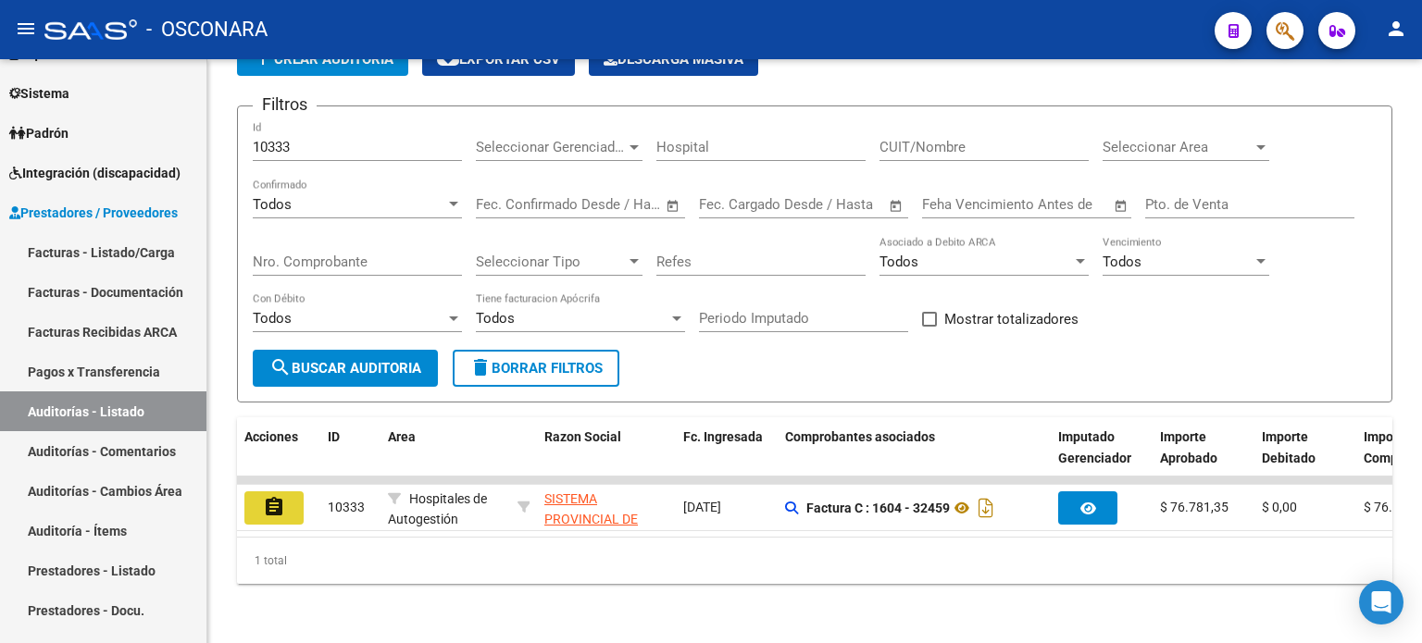
click at [273, 498] on mat-icon "assignment" at bounding box center [274, 507] width 22 height 22
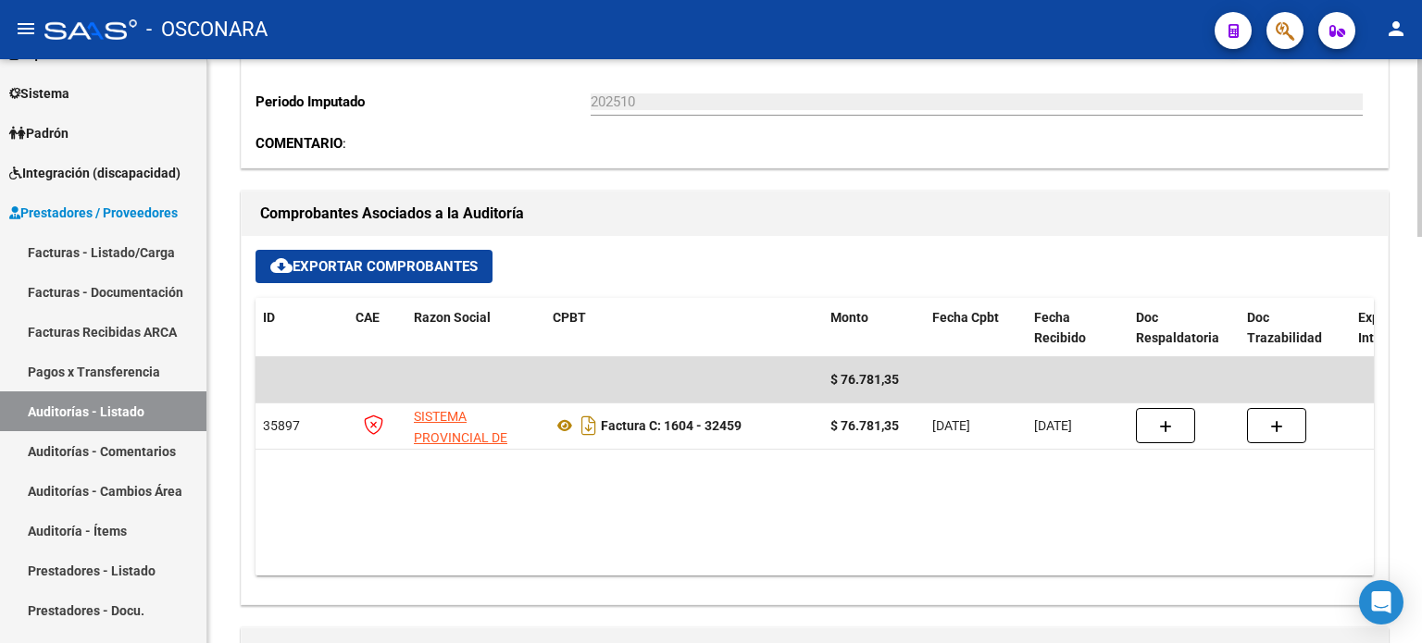
scroll to position [648, 0]
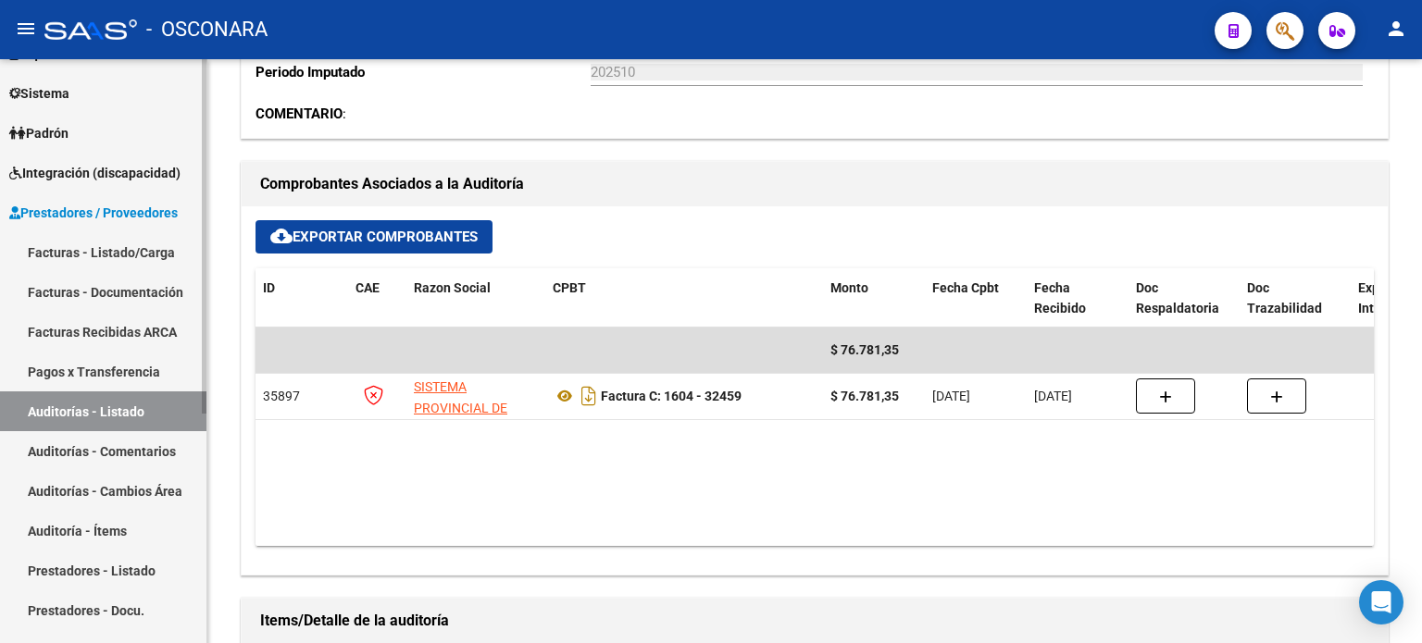
click at [119, 415] on link "Auditorías - Listado" at bounding box center [103, 412] width 206 height 40
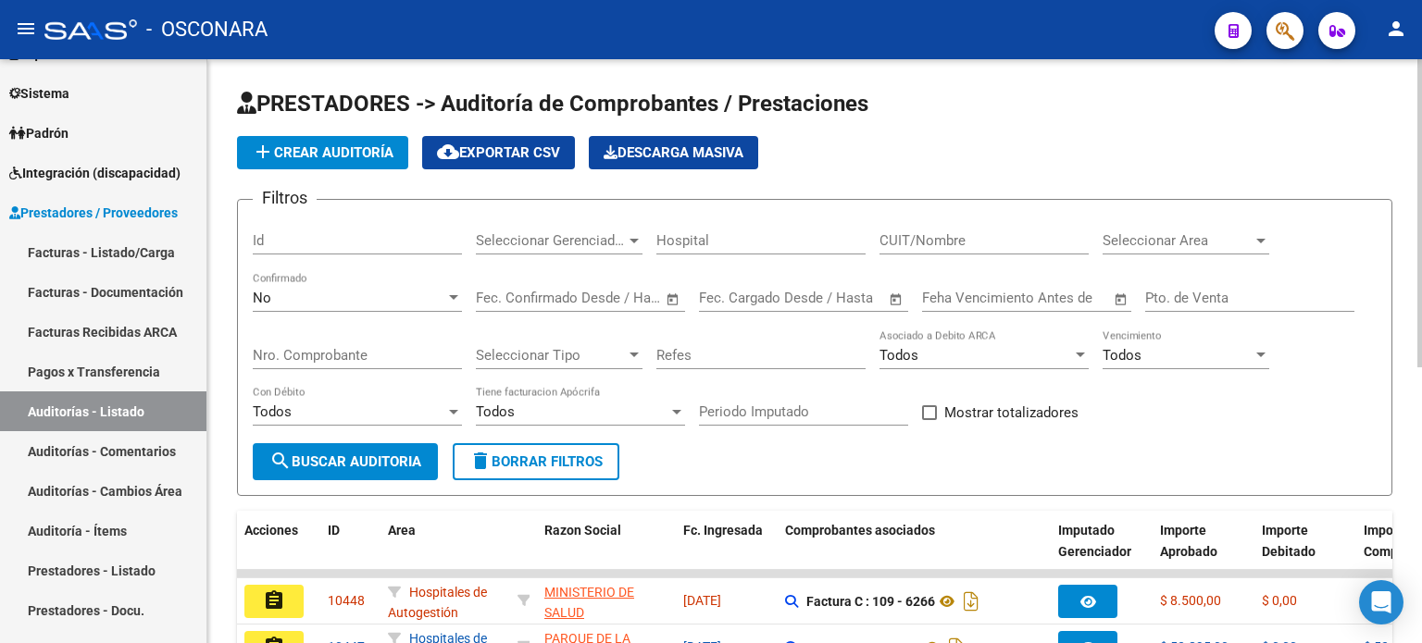
click at [299, 238] on input "Id" at bounding box center [357, 240] width 209 height 17
type input "10329"
click at [274, 293] on div "No" at bounding box center [349, 298] width 193 height 17
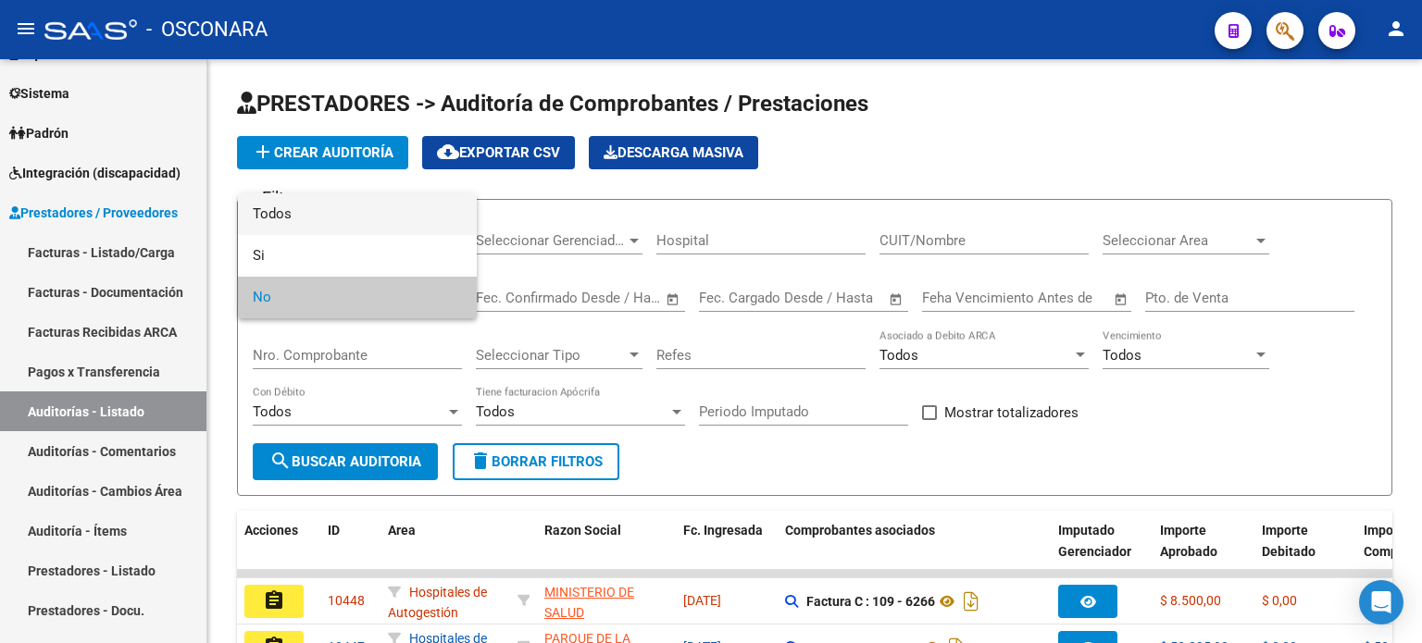
click at [298, 208] on span "Todos" at bounding box center [357, 215] width 209 height 42
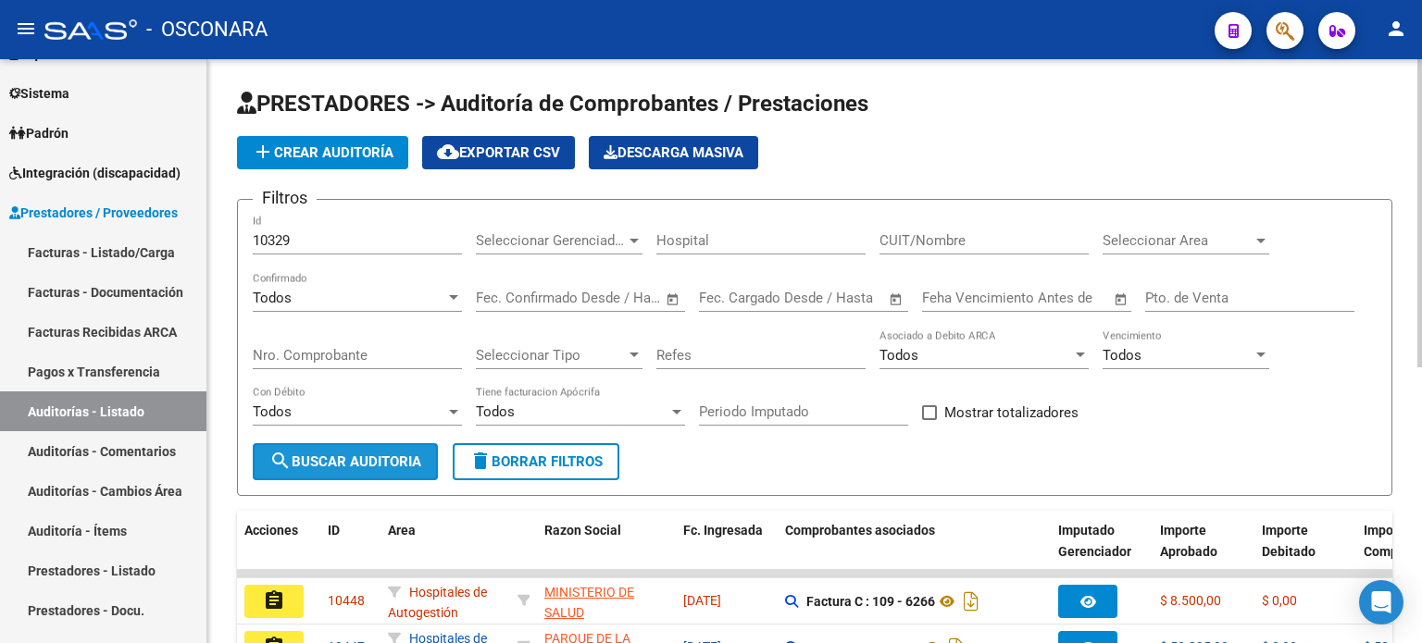
click at [330, 451] on button "search Buscar Auditoria" at bounding box center [345, 461] width 185 height 37
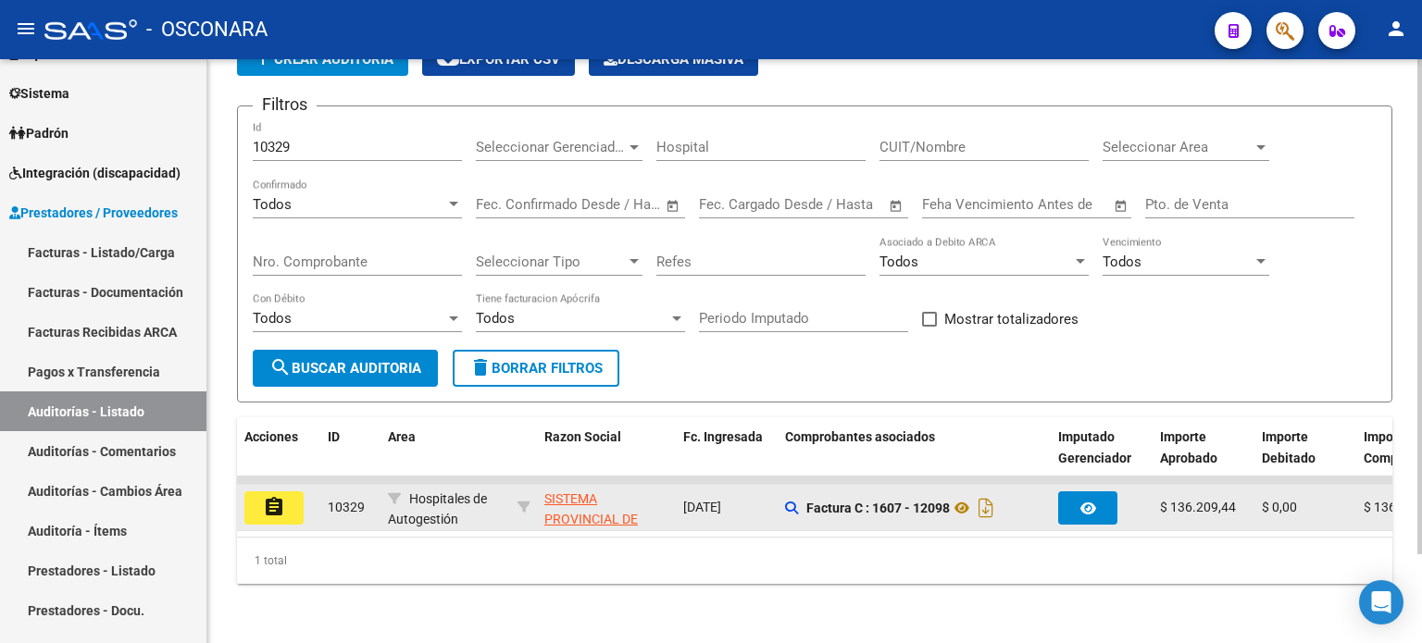
scroll to position [104, 0]
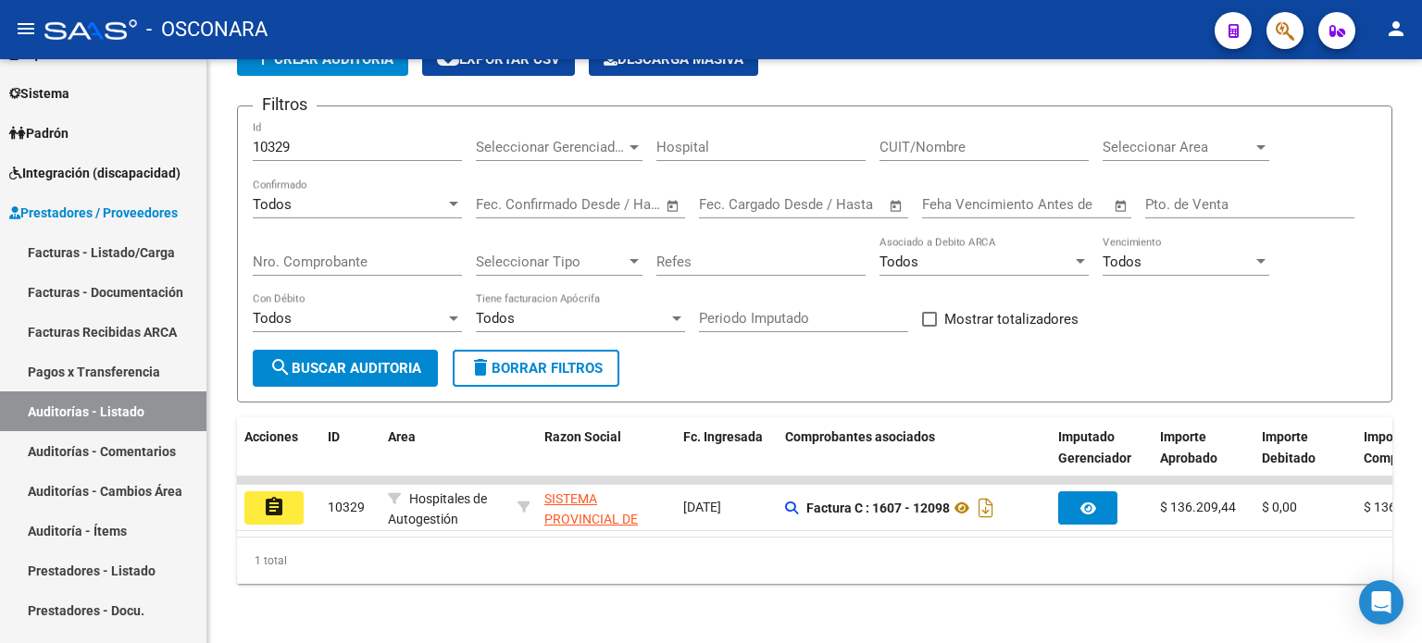
click at [281, 496] on mat-icon "assignment" at bounding box center [274, 507] width 22 height 22
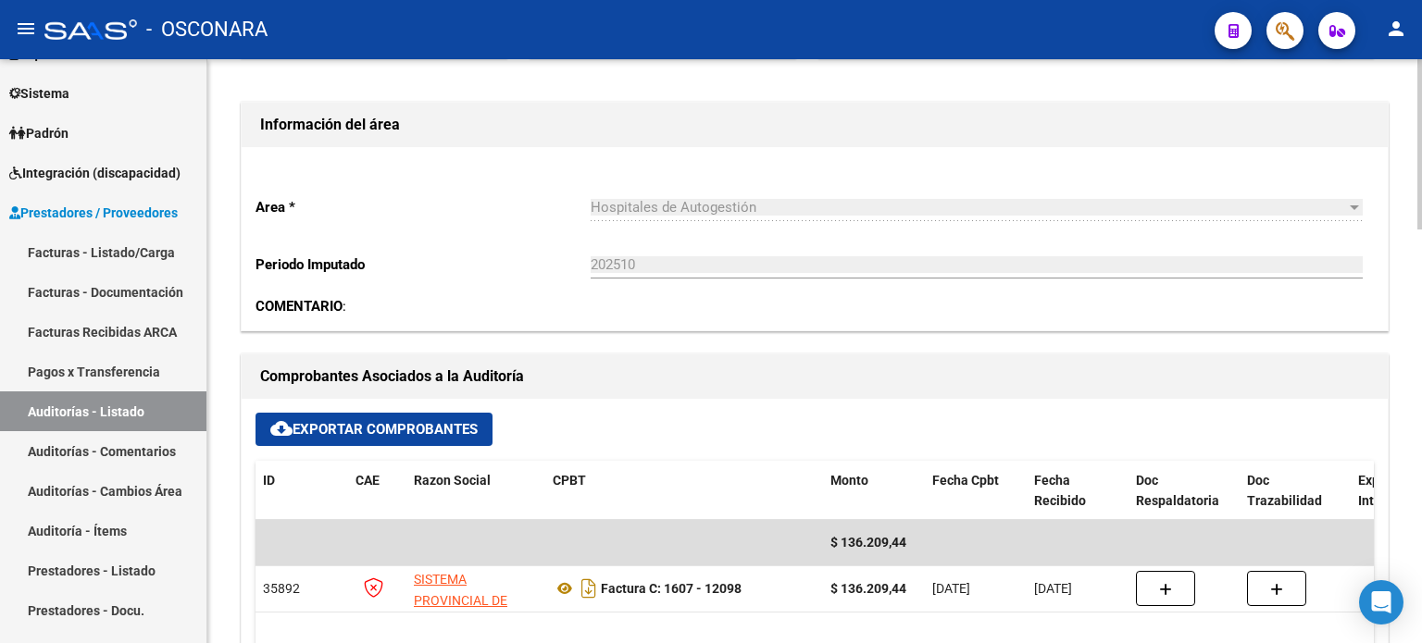
scroll to position [648, 0]
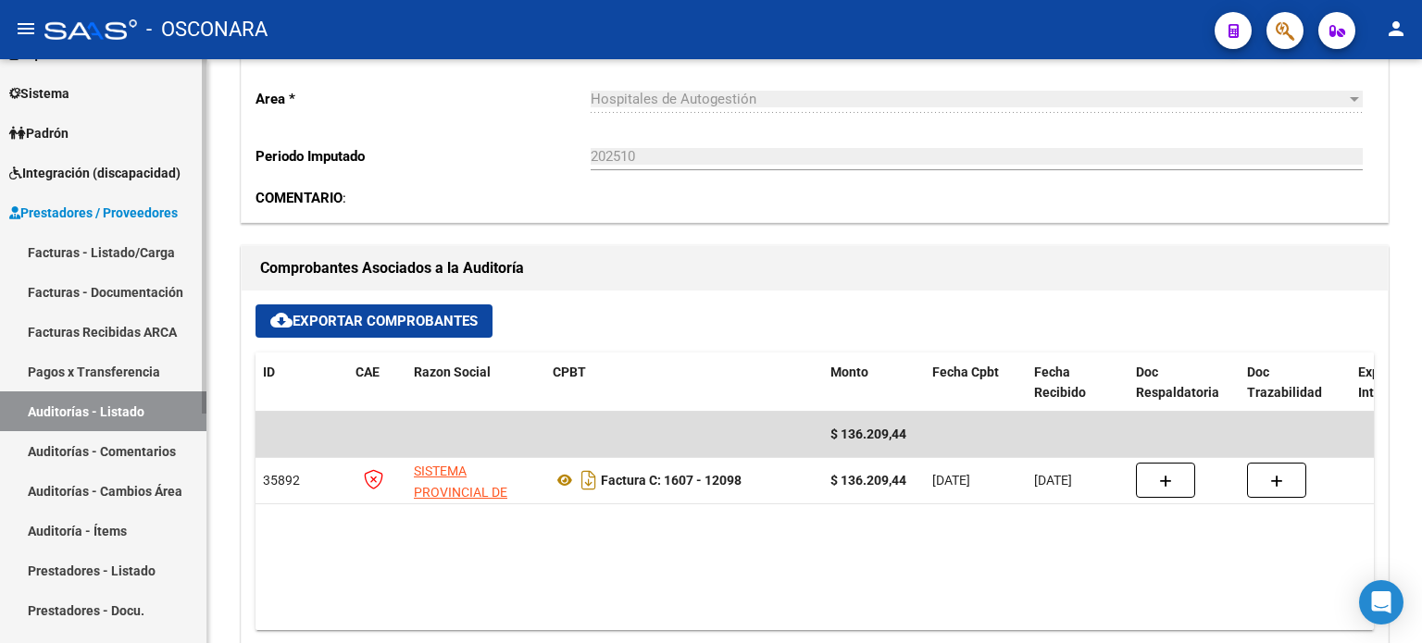
click at [122, 411] on link "Auditorías - Listado" at bounding box center [103, 412] width 206 height 40
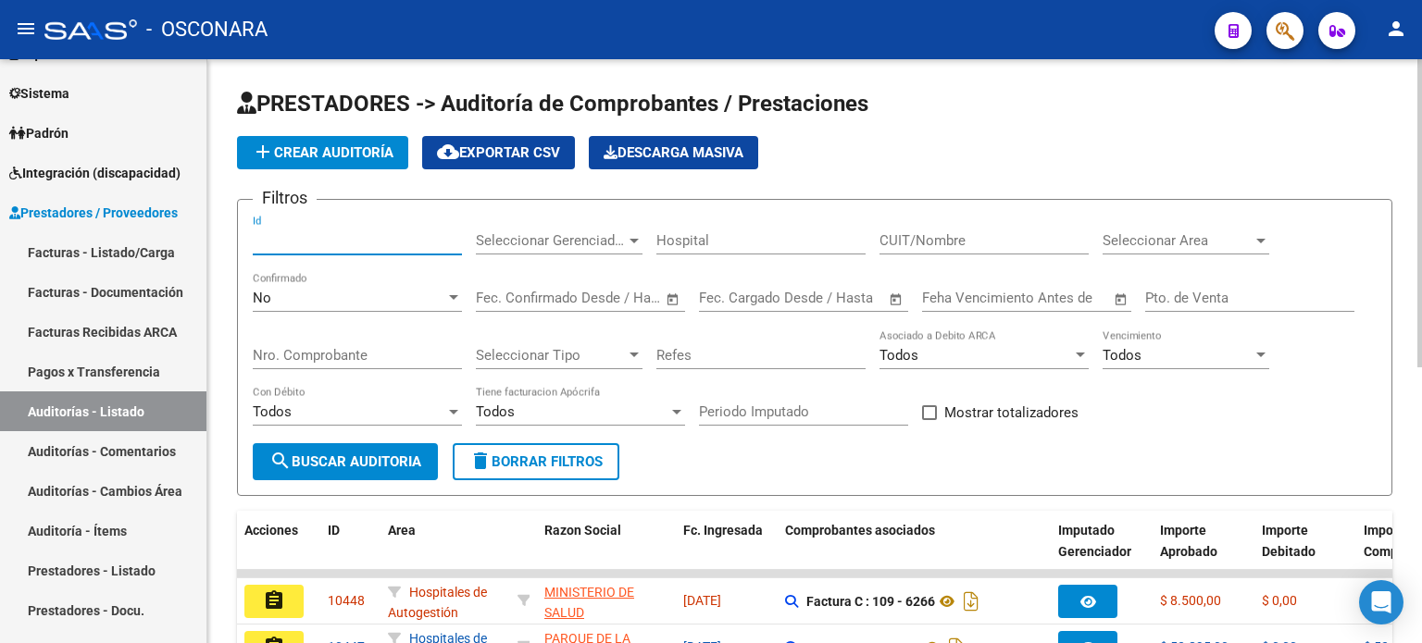
click at [344, 232] on input "Id" at bounding box center [357, 240] width 209 height 17
type input "10296"
click at [317, 296] on div "No" at bounding box center [349, 298] width 193 height 17
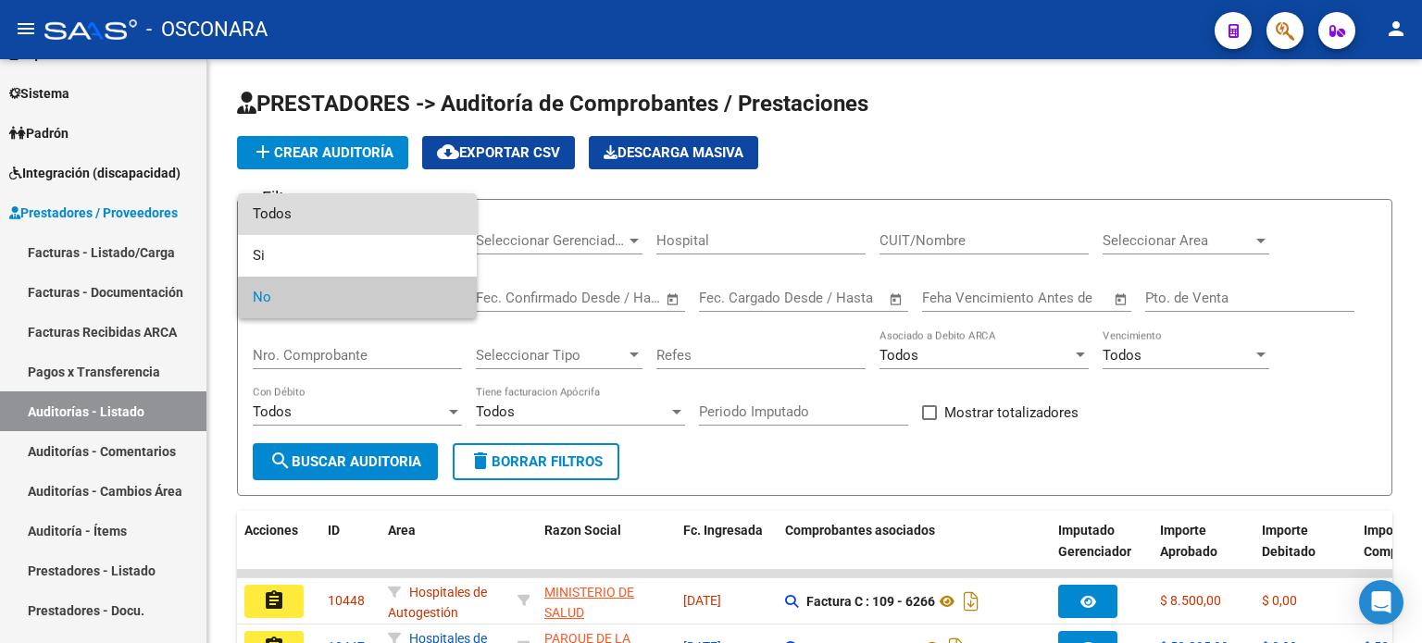
click at [307, 216] on span "Todos" at bounding box center [357, 215] width 209 height 42
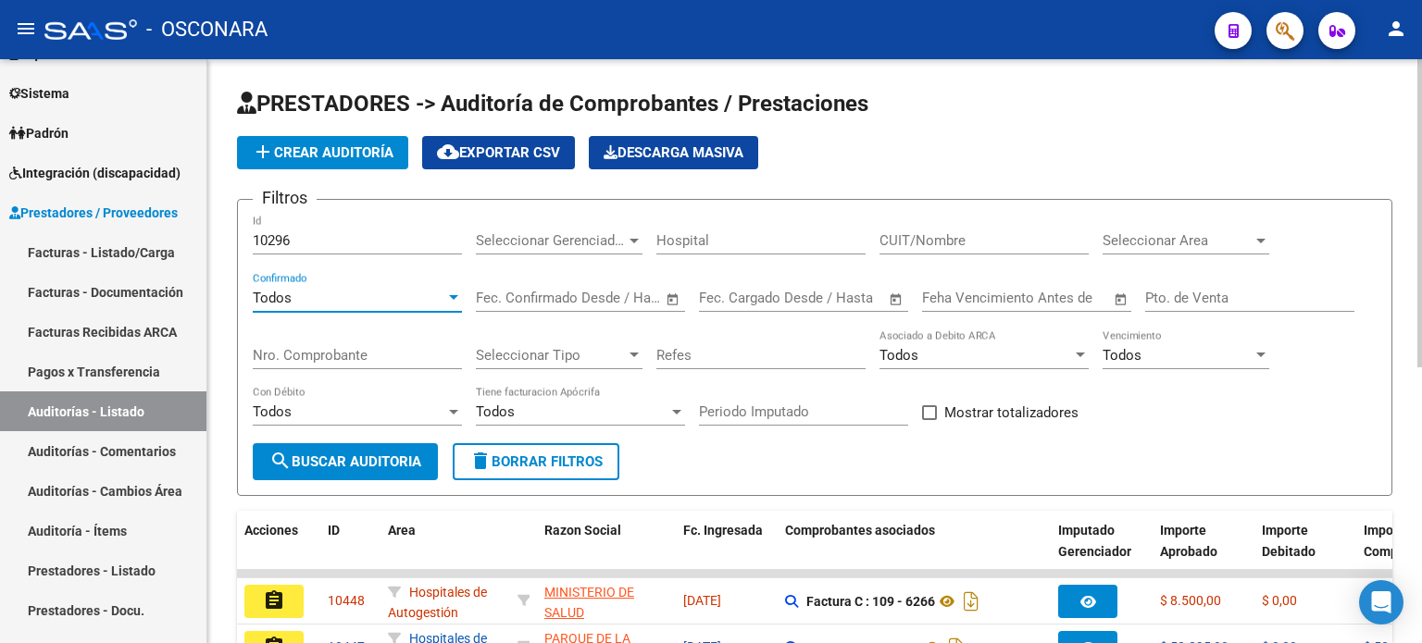
click at [309, 455] on span "search Buscar Auditoria" at bounding box center [345, 462] width 152 height 17
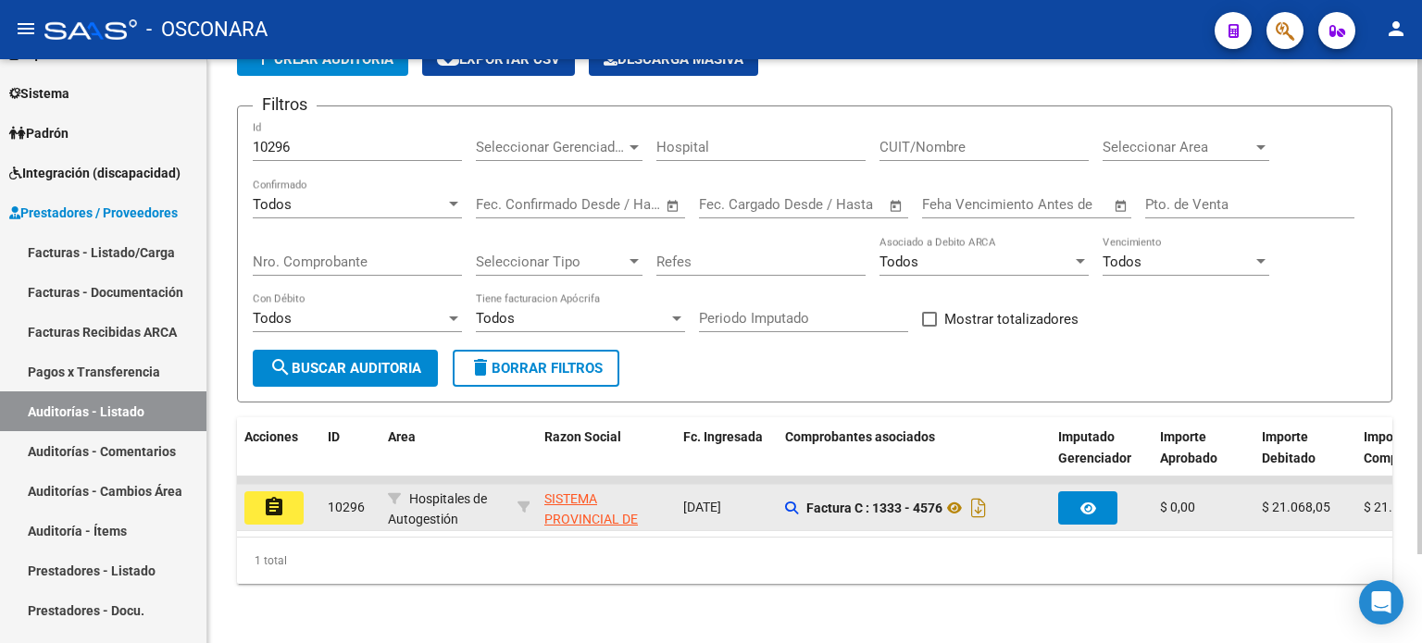
scroll to position [104, 0]
click at [290, 492] on button "assignment" at bounding box center [273, 508] width 59 height 33
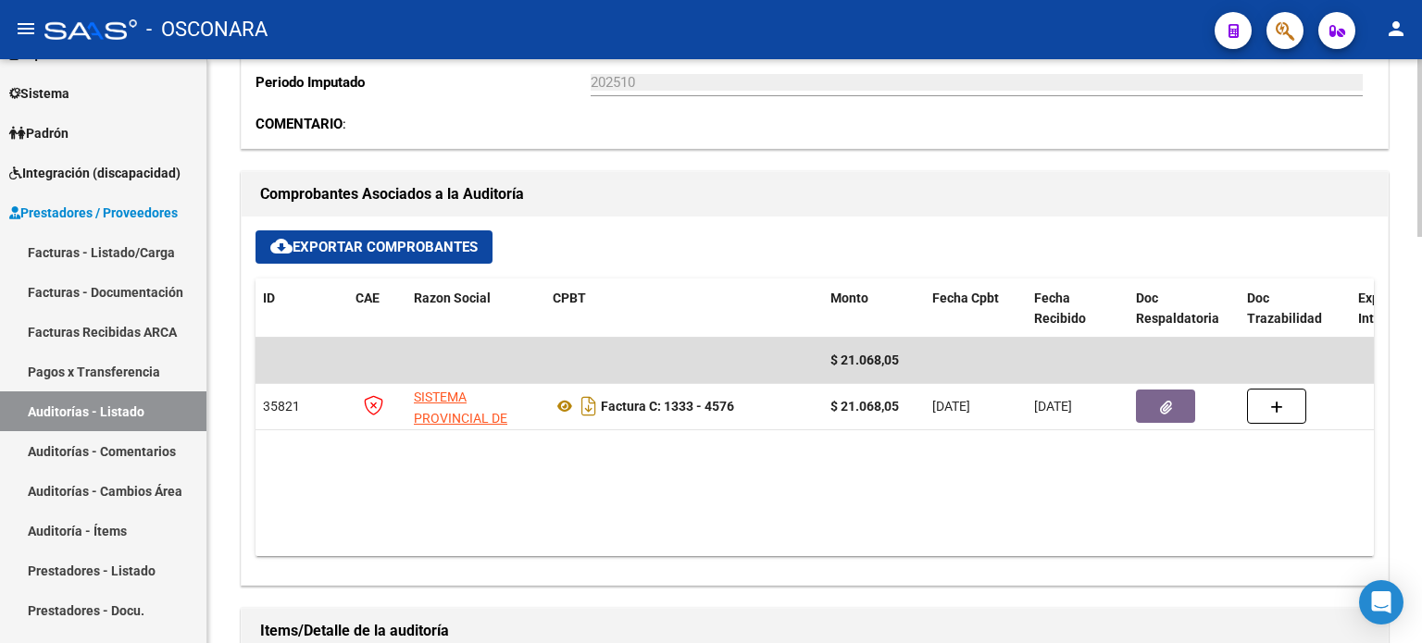
scroll to position [648, 0]
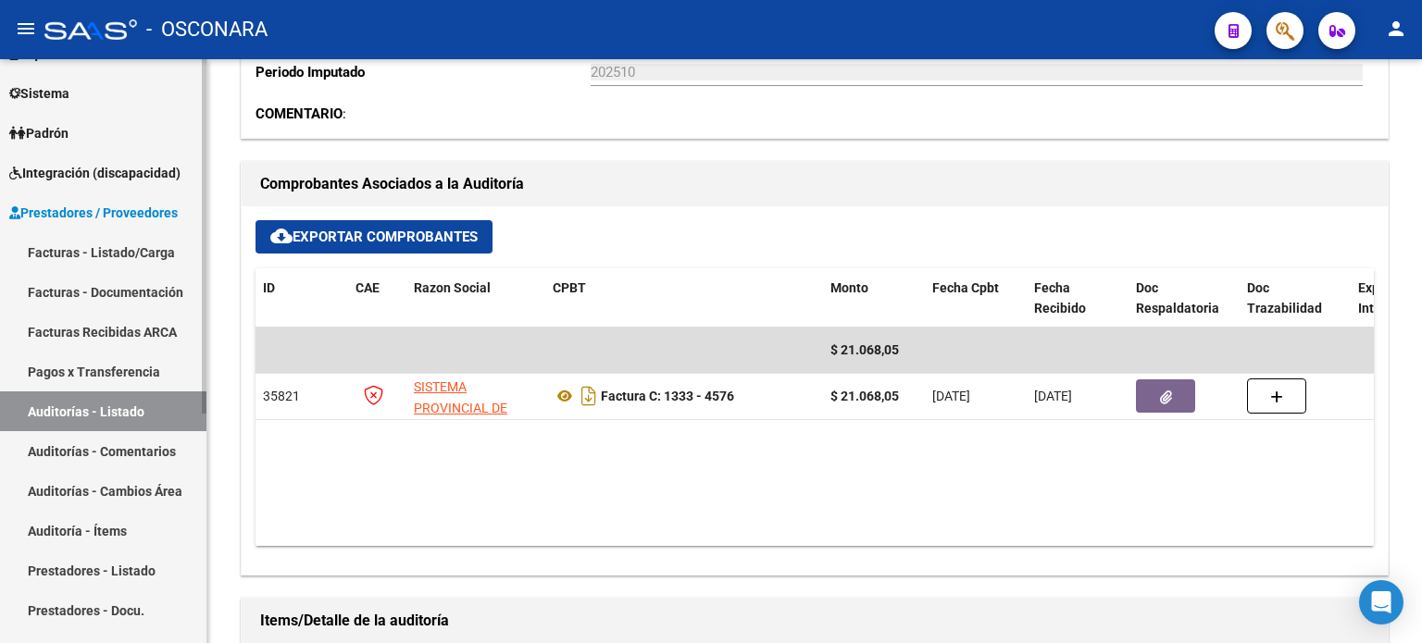
click at [98, 412] on link "Auditorías - Listado" at bounding box center [103, 412] width 206 height 40
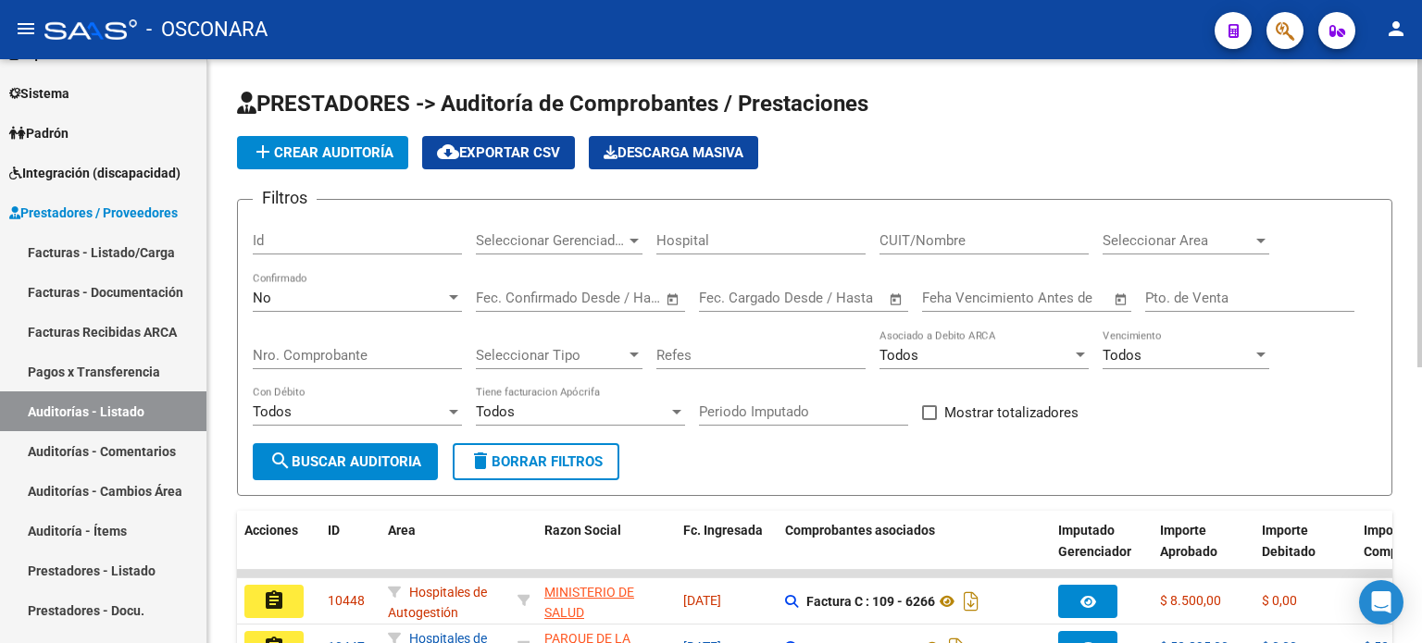
click at [358, 236] on input "Id" at bounding box center [357, 240] width 209 height 17
type input "10328"
click at [311, 299] on div "No" at bounding box center [349, 298] width 193 height 17
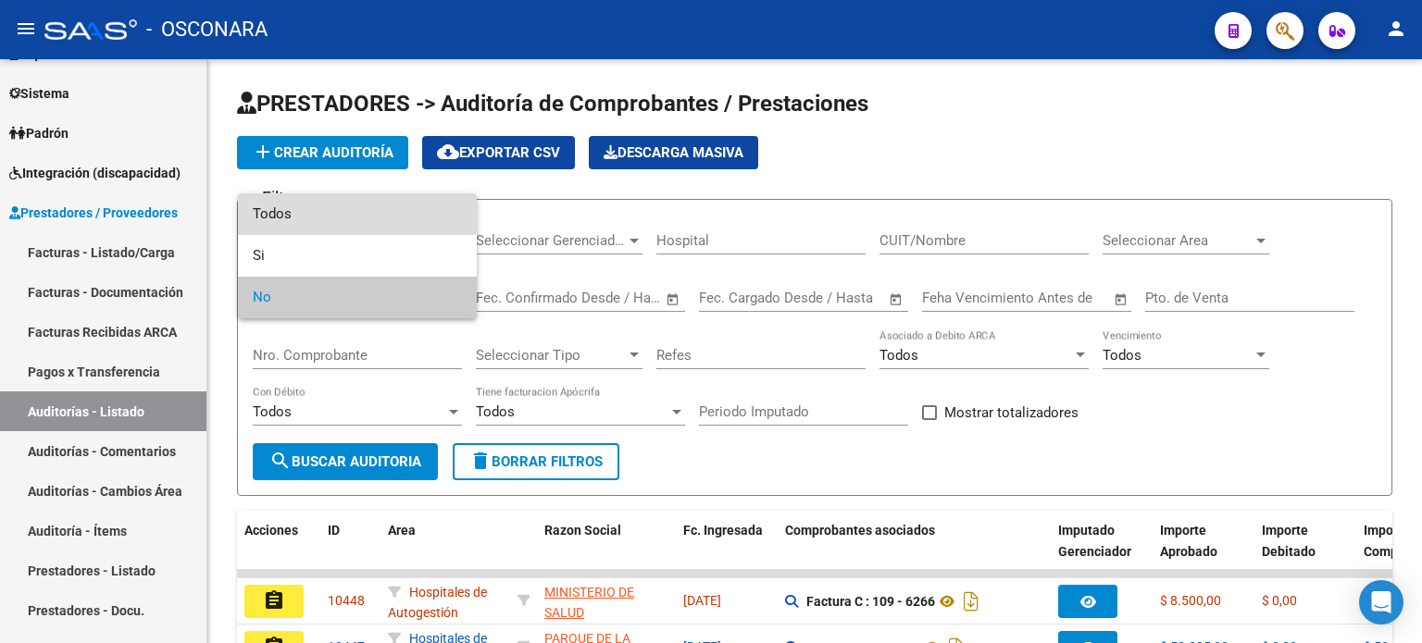
click at [309, 212] on span "Todos" at bounding box center [357, 215] width 209 height 42
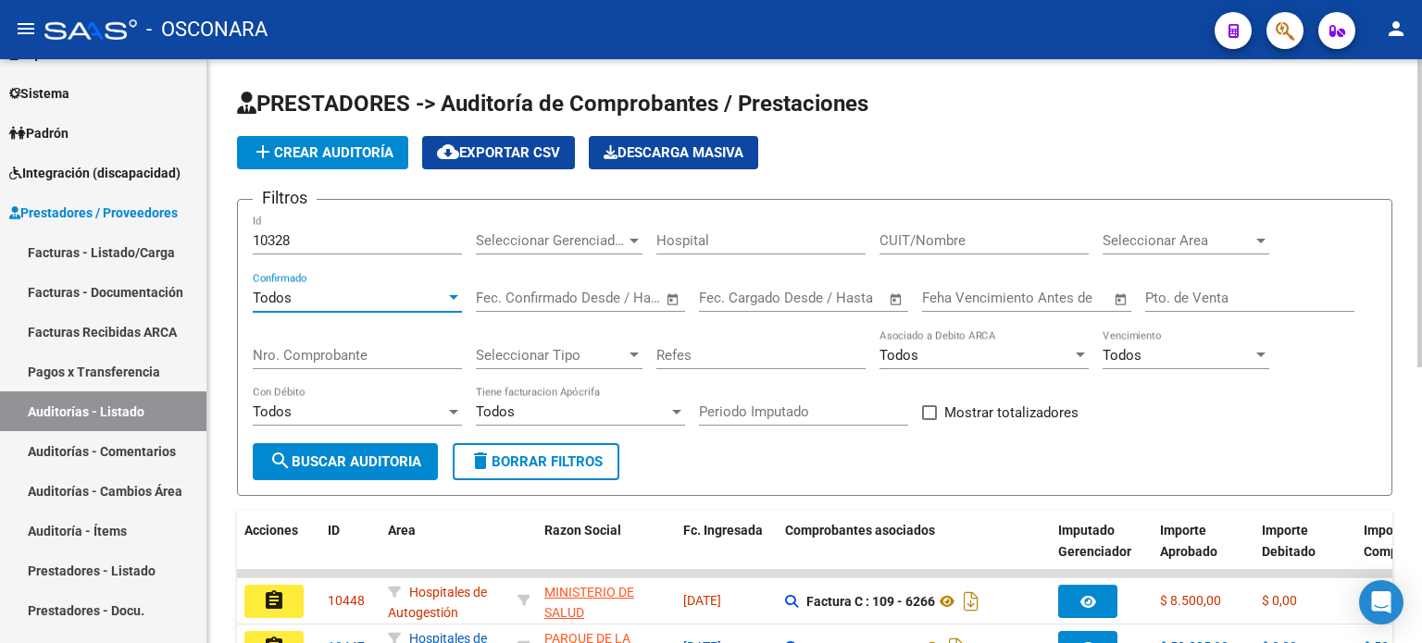
click at [359, 451] on button "search Buscar Auditoria" at bounding box center [345, 461] width 185 height 37
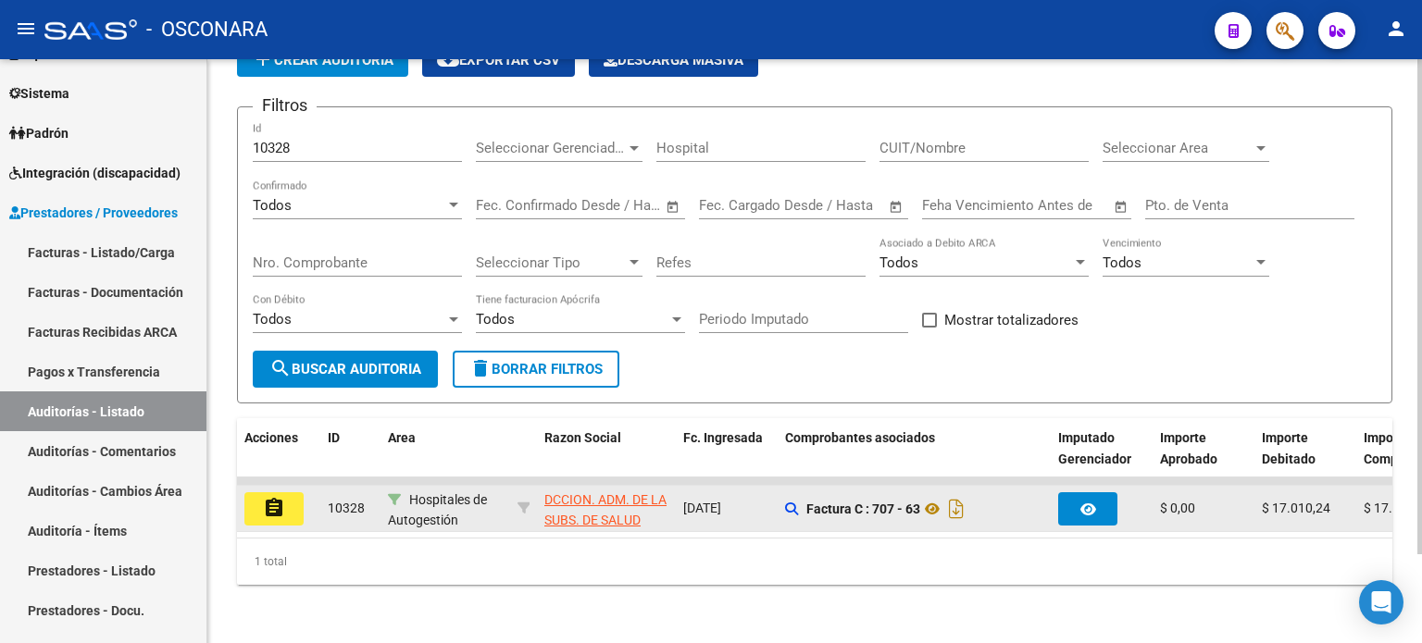
scroll to position [104, 0]
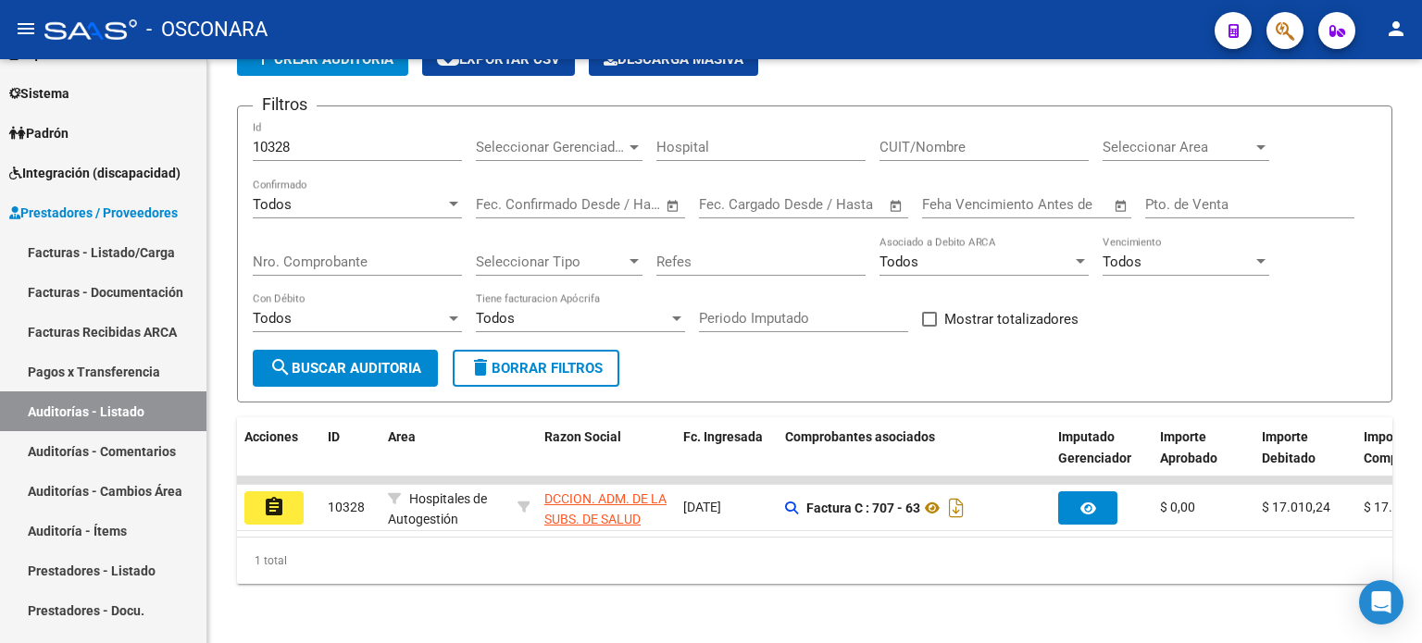
click at [279, 496] on mat-icon "assignment" at bounding box center [274, 507] width 22 height 22
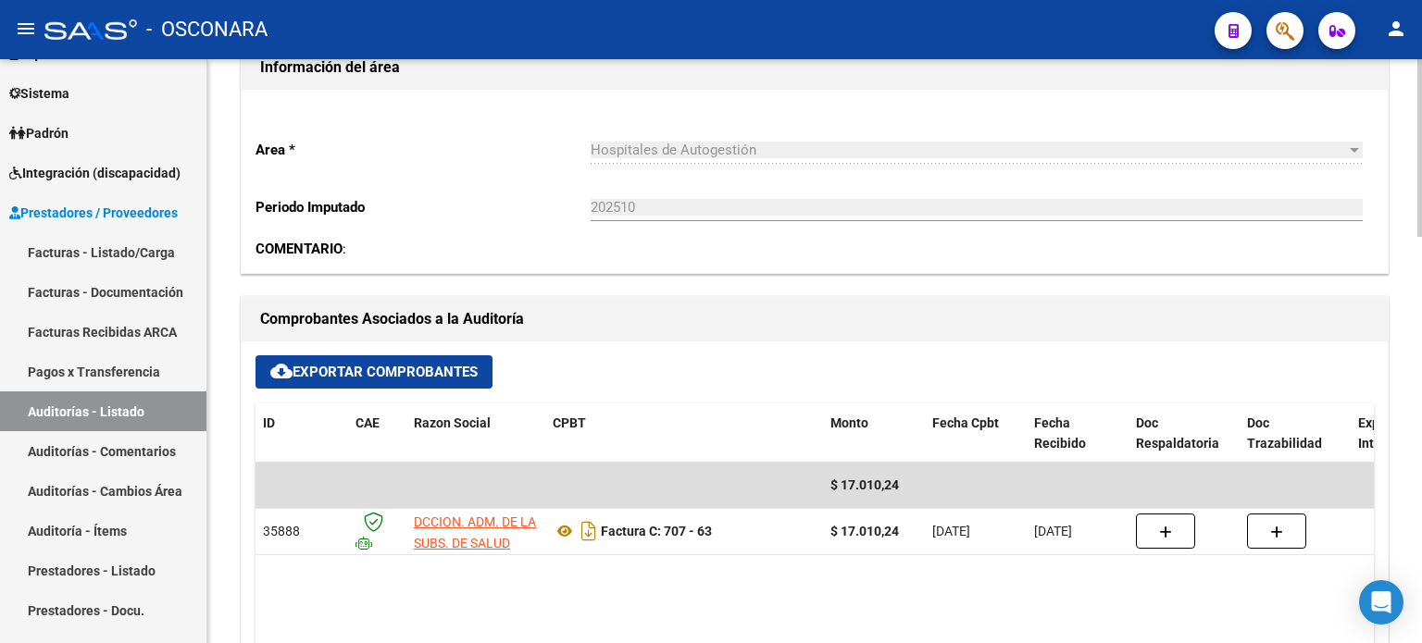
scroll to position [556, 0]
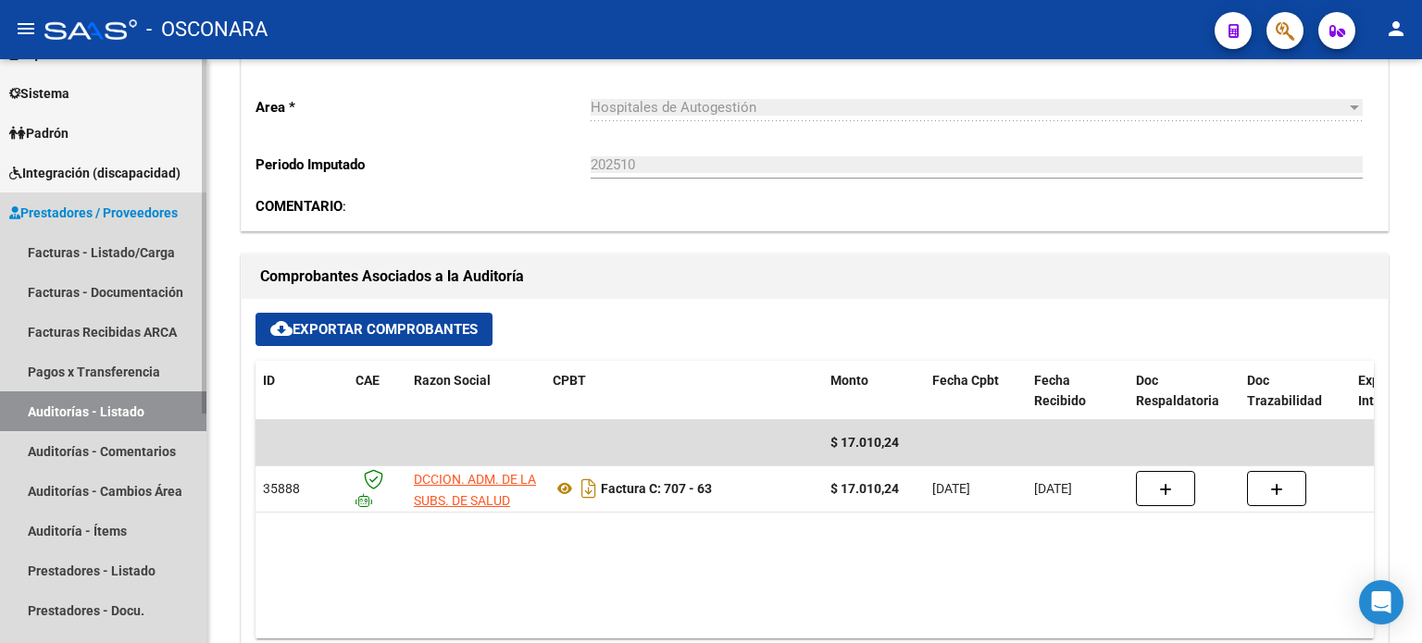
click at [94, 407] on link "Auditorías - Listado" at bounding box center [103, 412] width 206 height 40
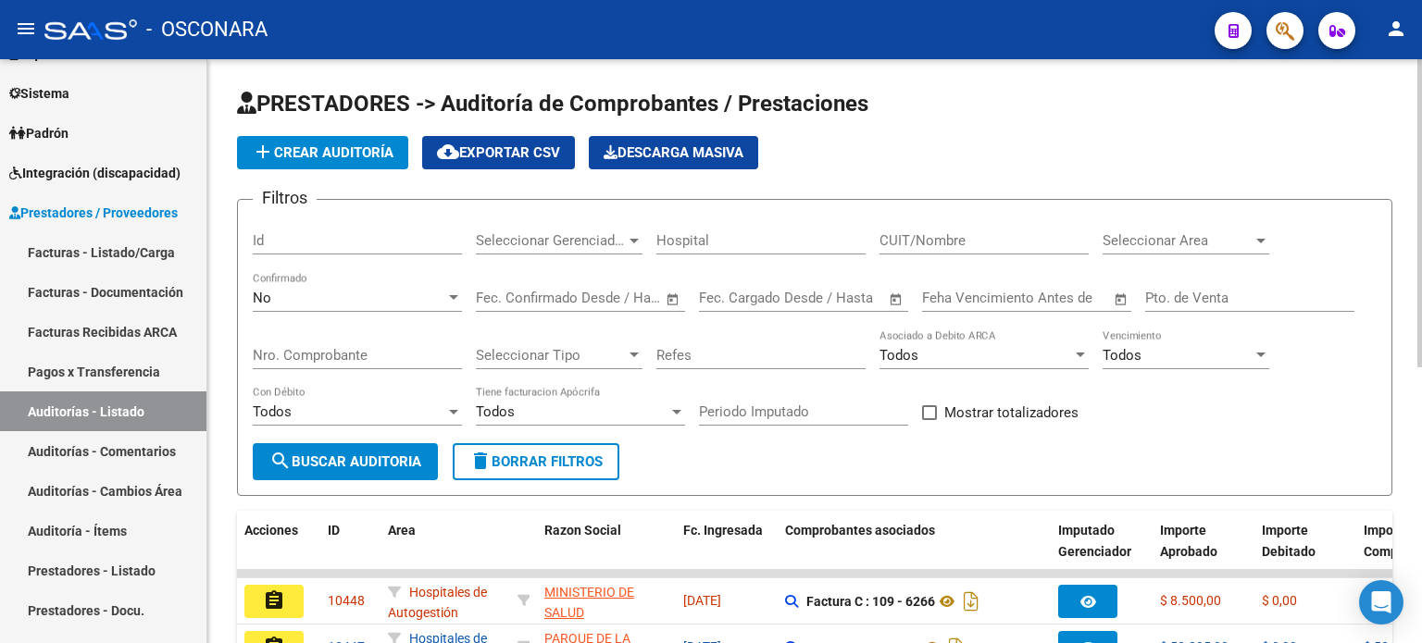
click at [335, 244] on input "Id" at bounding box center [357, 240] width 209 height 17
type input "10295"
click at [271, 293] on div "No" at bounding box center [349, 298] width 193 height 17
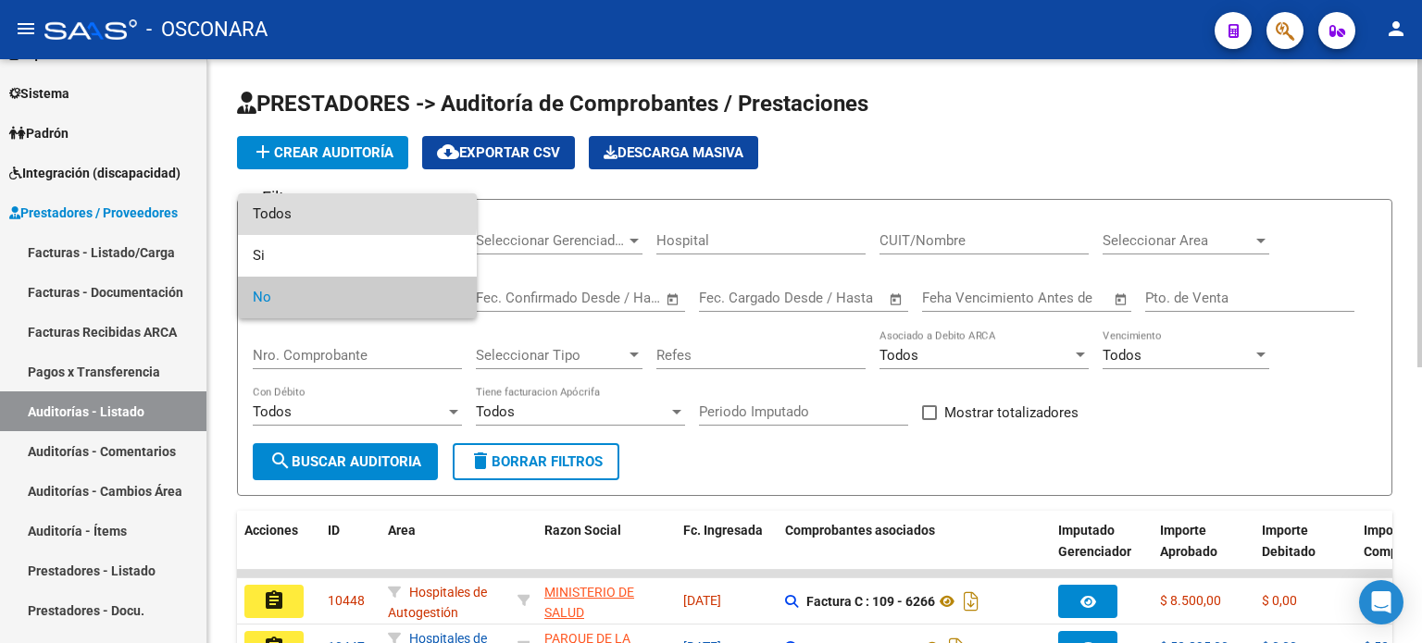
click at [282, 209] on span "Todos" at bounding box center [357, 215] width 209 height 42
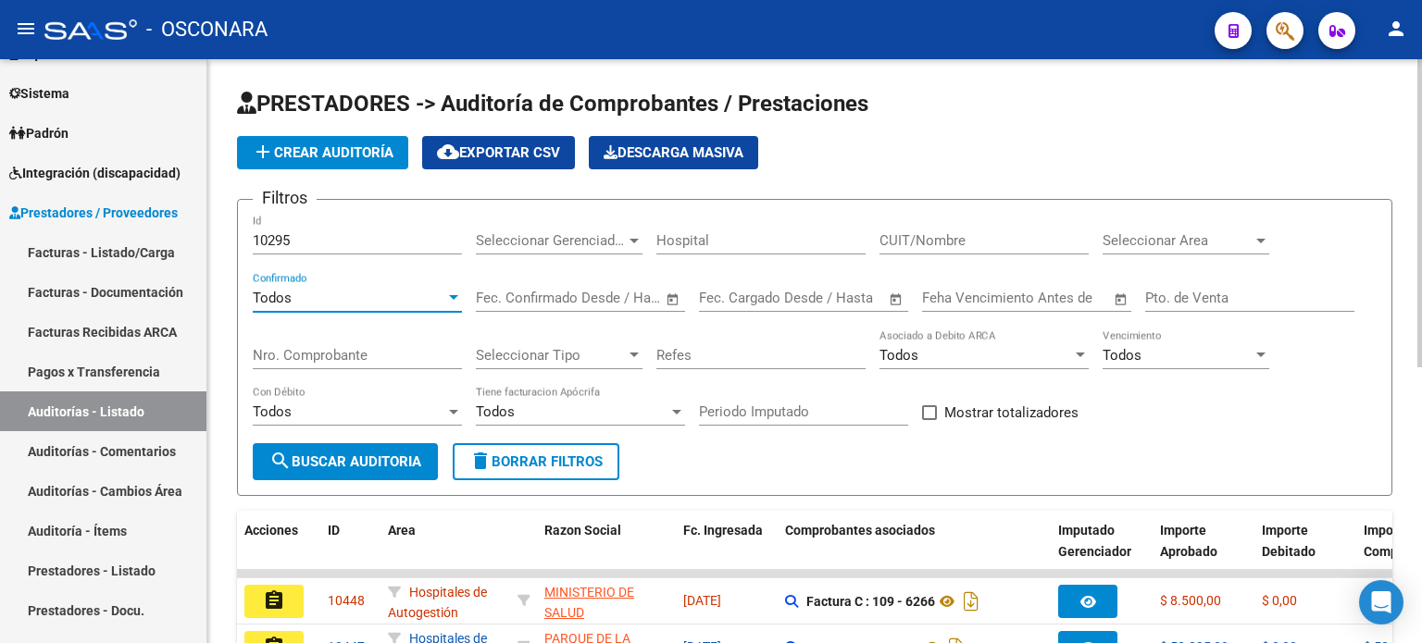
click at [344, 455] on span "search Buscar Auditoria" at bounding box center [345, 462] width 152 height 17
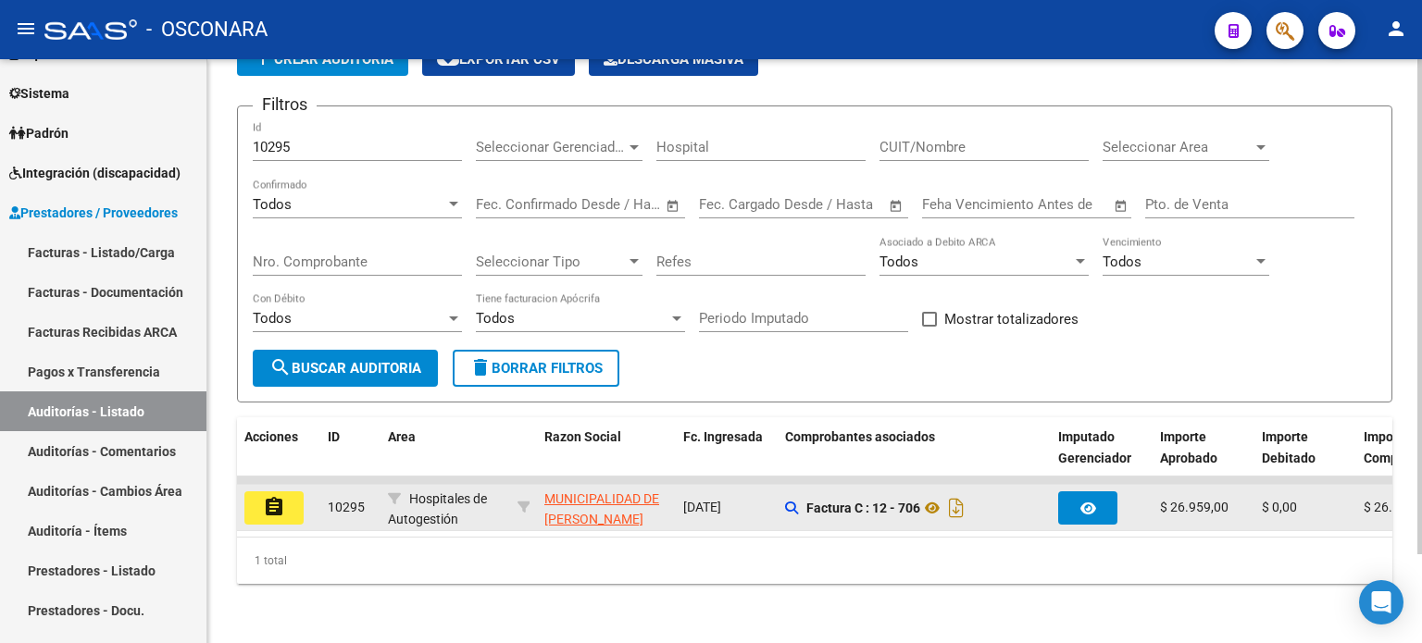
scroll to position [104, 0]
click at [278, 499] on mat-icon "assignment" at bounding box center [274, 507] width 22 height 22
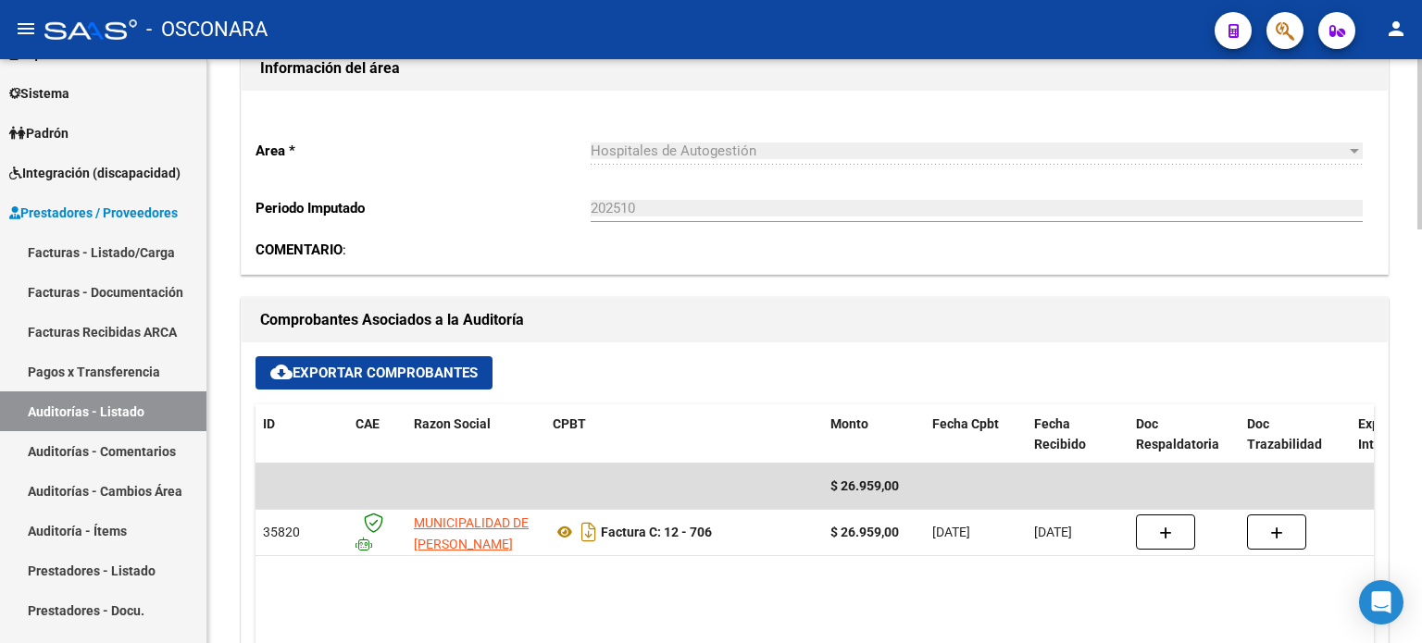
scroll to position [741, 0]
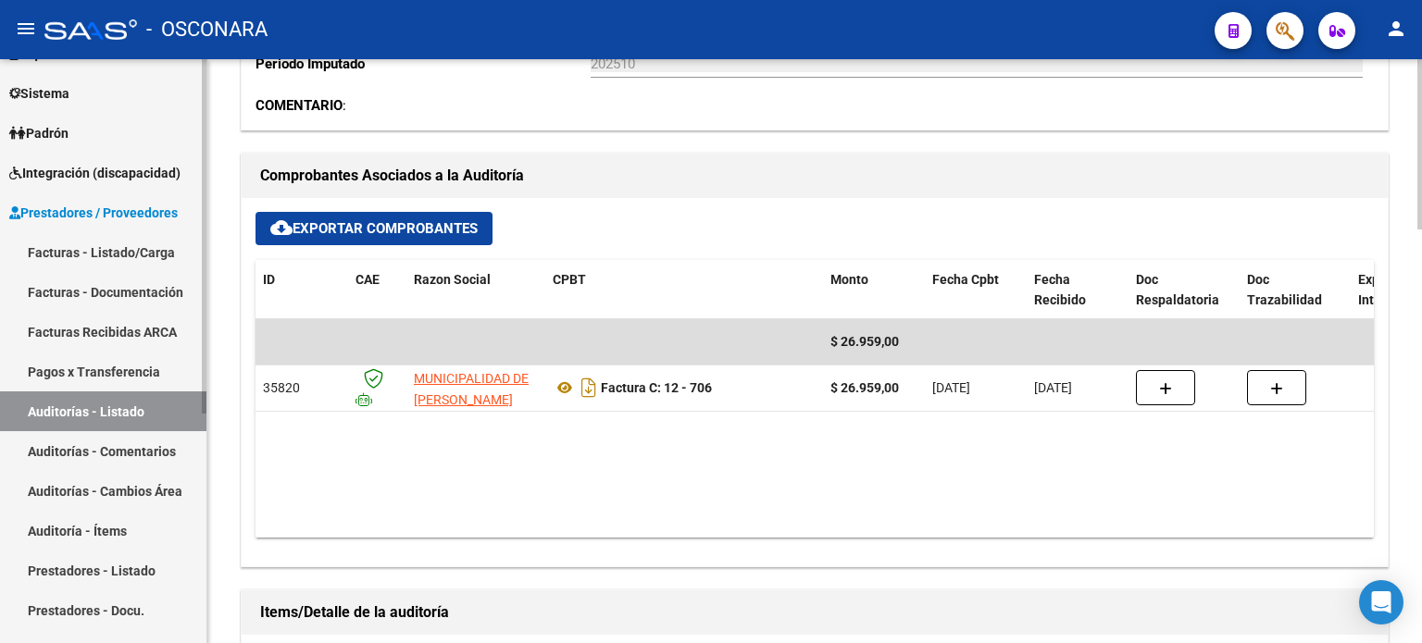
click at [108, 414] on link "Auditorías - Listado" at bounding box center [103, 412] width 206 height 40
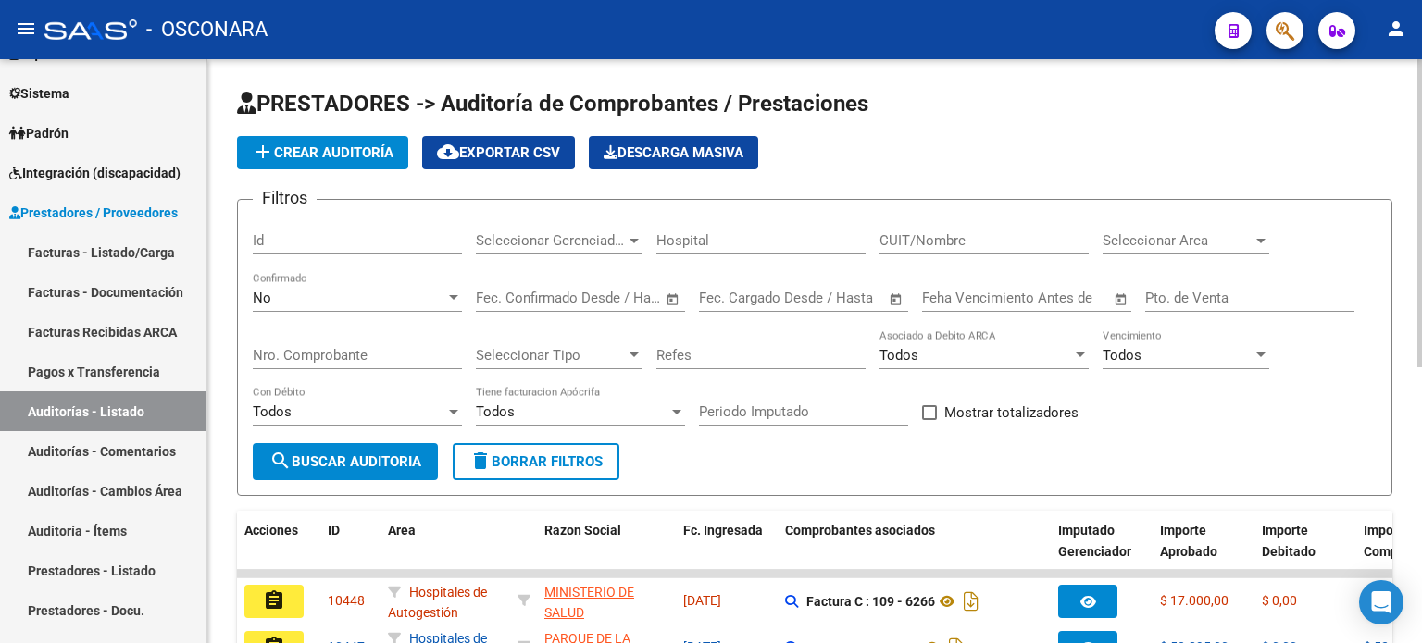
click at [325, 228] on div "Id" at bounding box center [357, 235] width 209 height 40
type input "1029"
type input "4"
type input "10294"
click at [276, 285] on div "No Confirmado" at bounding box center [357, 292] width 209 height 40
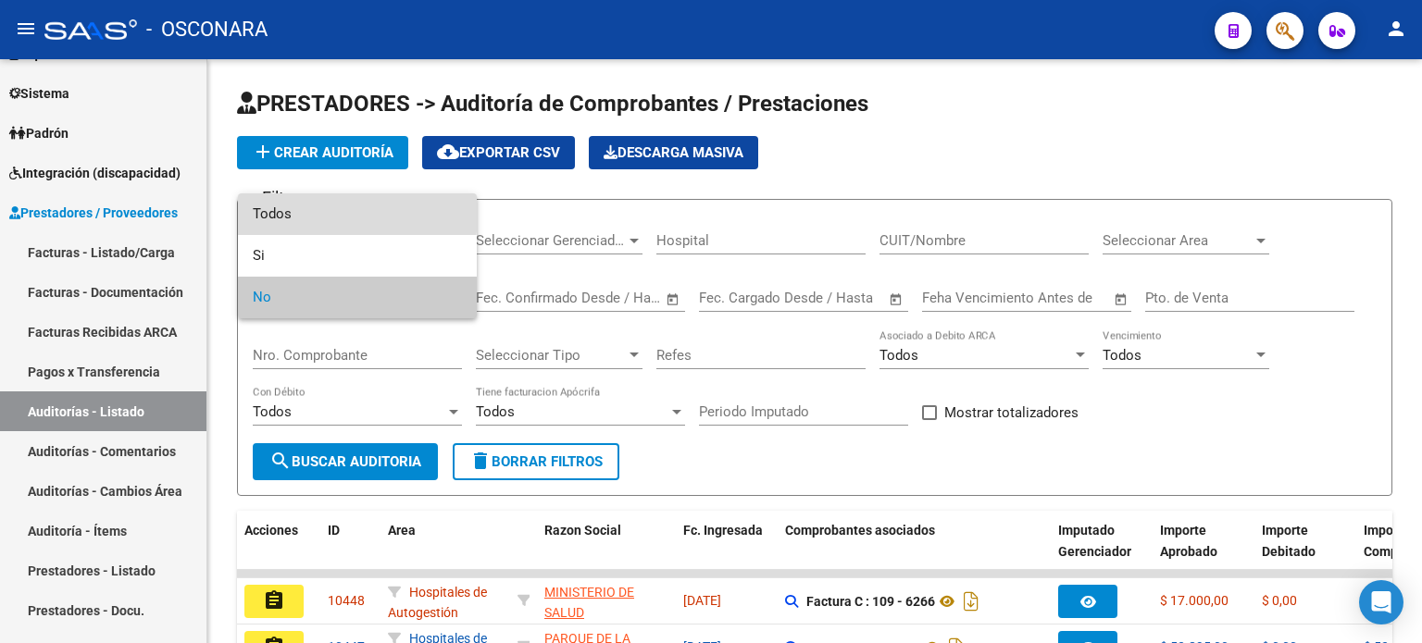
click at [276, 205] on span "Todos" at bounding box center [357, 215] width 209 height 42
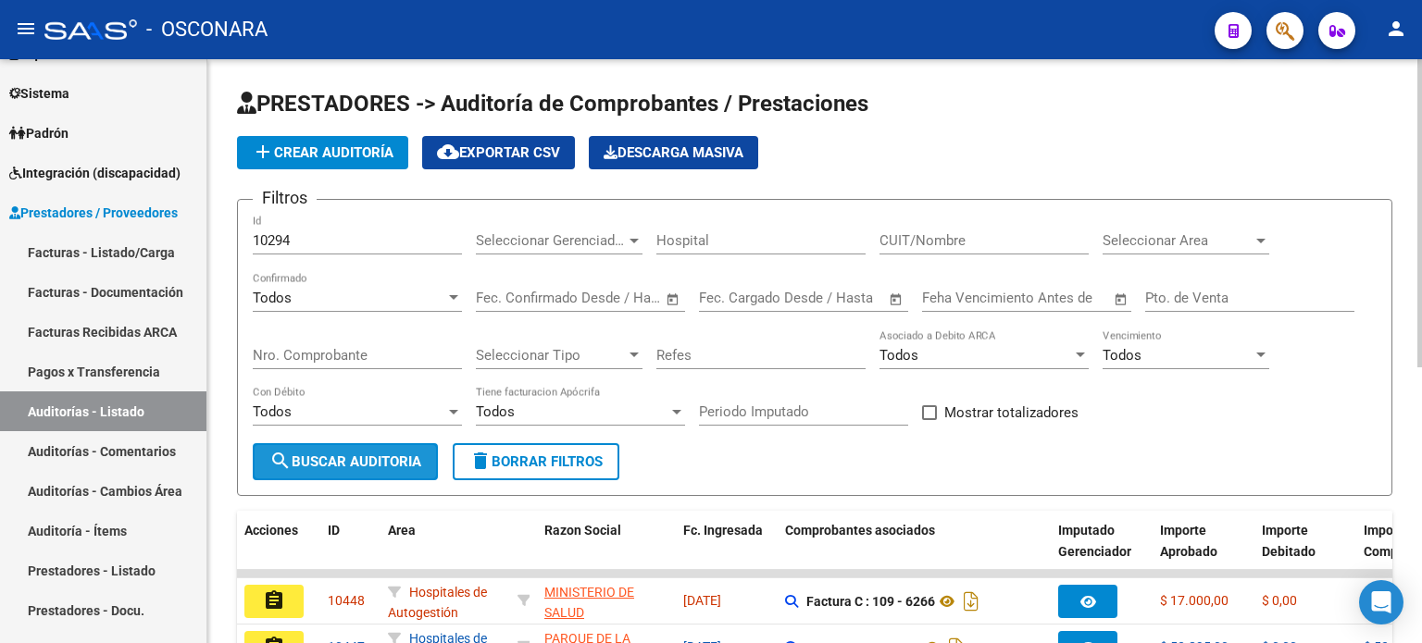
click at [323, 454] on span "search Buscar Auditoria" at bounding box center [345, 462] width 152 height 17
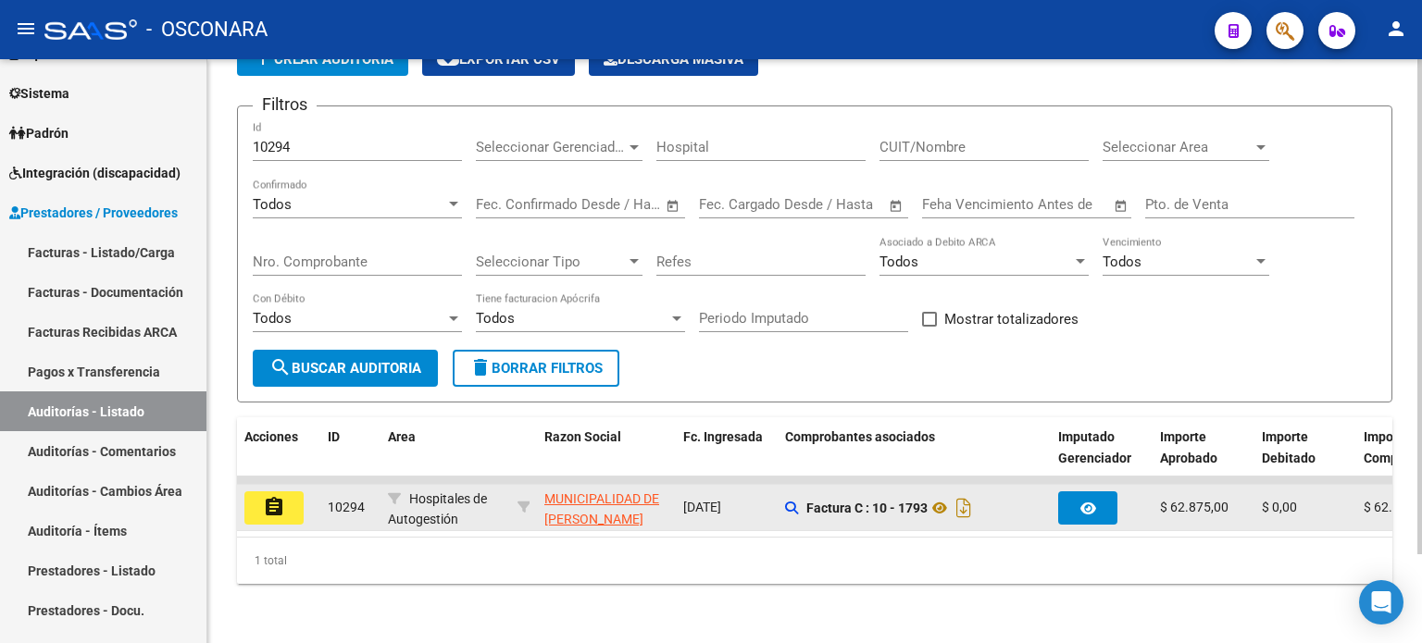
scroll to position [104, 0]
click at [283, 496] on mat-icon "assignment" at bounding box center [274, 507] width 22 height 22
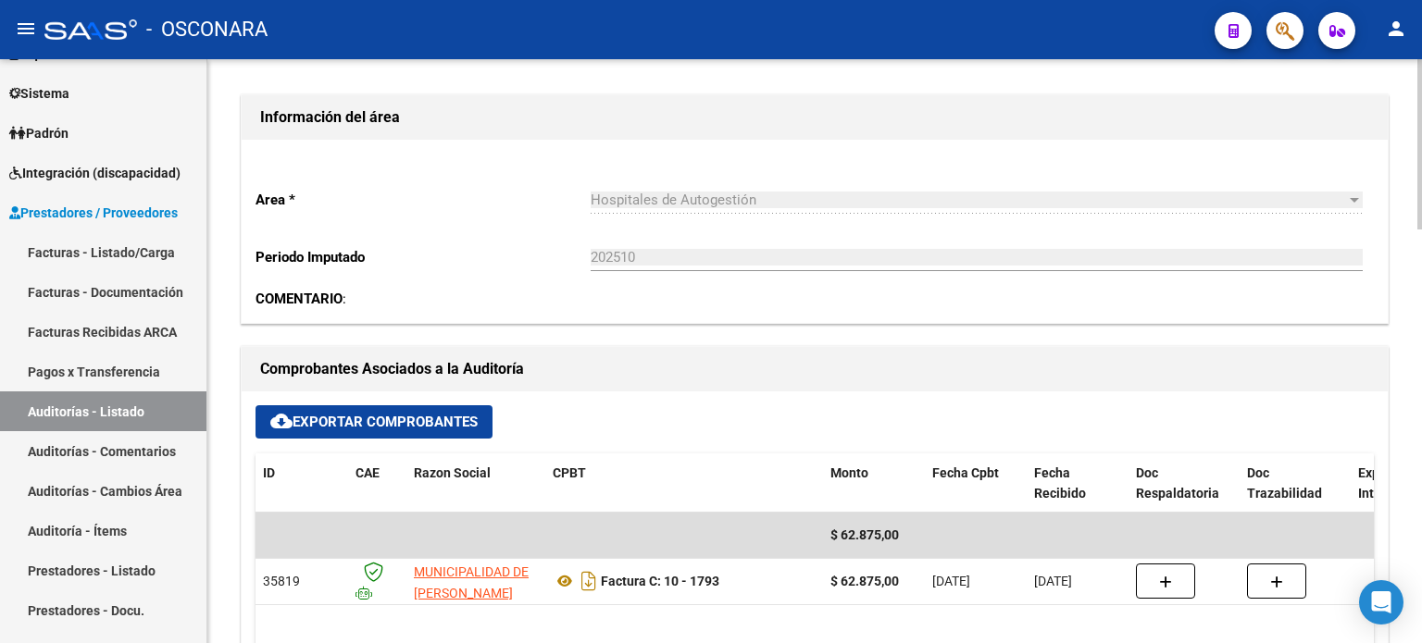
scroll to position [556, 0]
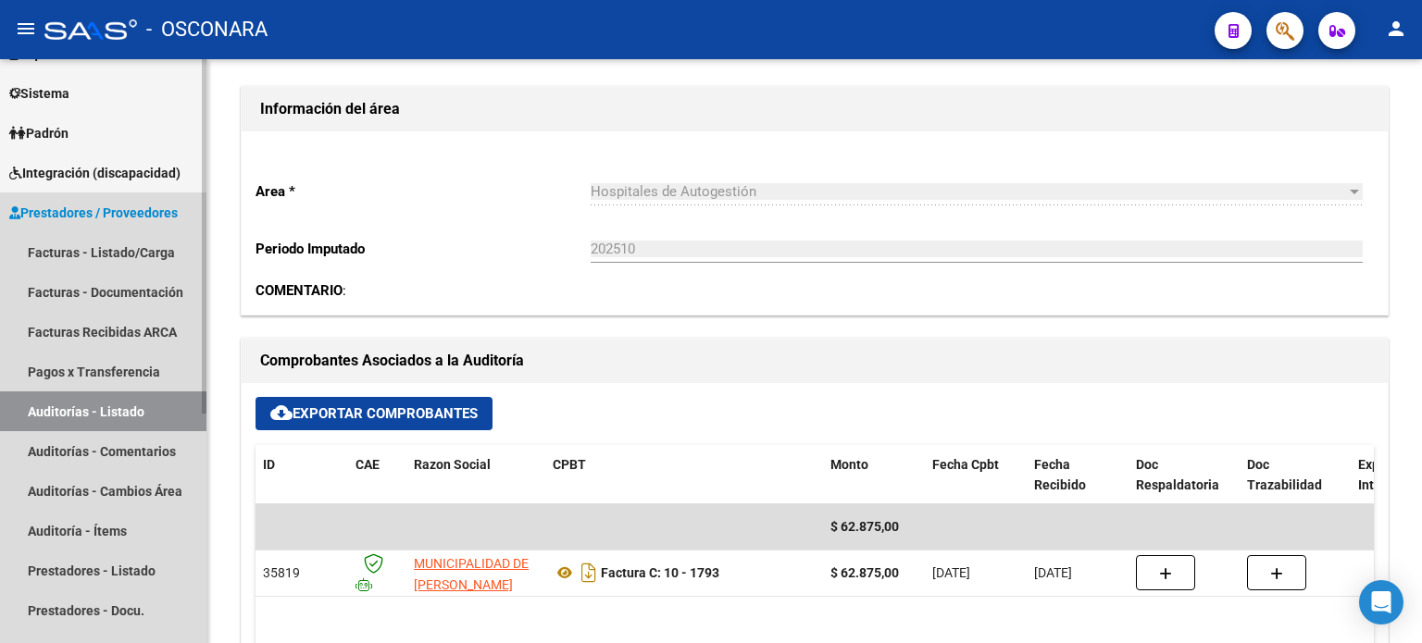
click at [119, 414] on link "Auditorías - Listado" at bounding box center [103, 412] width 206 height 40
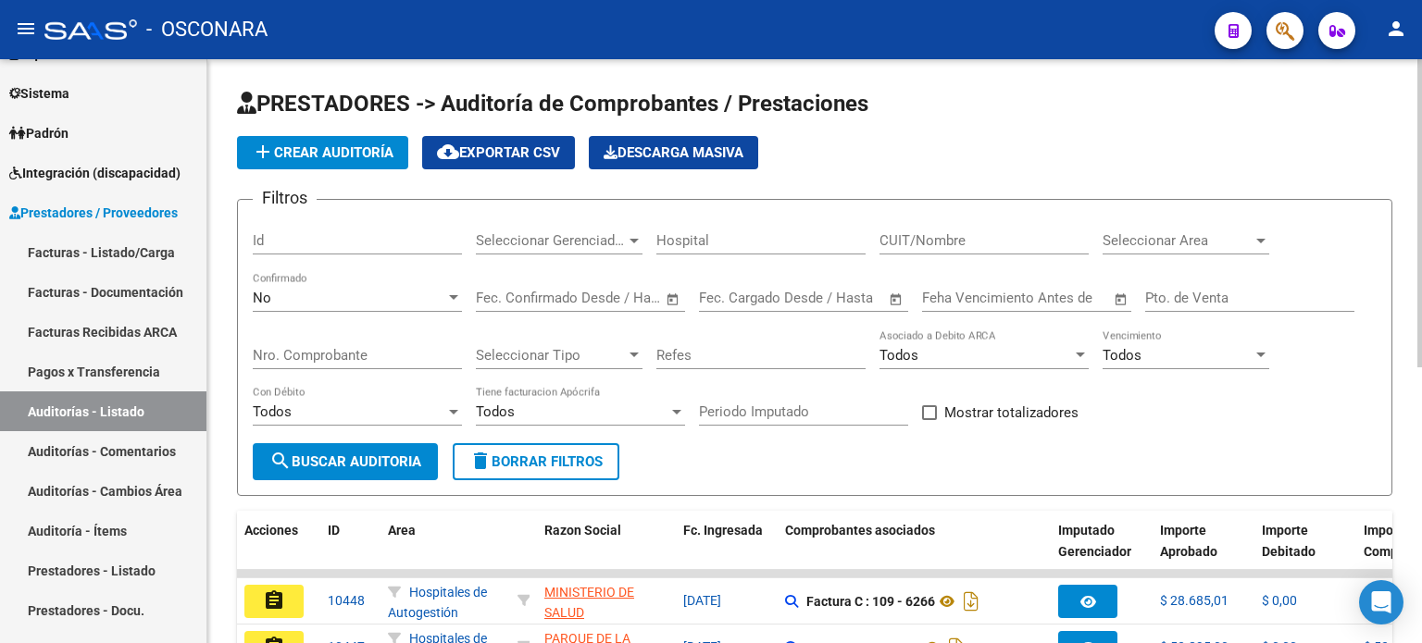
click at [333, 230] on div "Id" at bounding box center [357, 235] width 209 height 40
type input "10293"
click at [299, 288] on div "No Confirmado" at bounding box center [357, 292] width 209 height 40
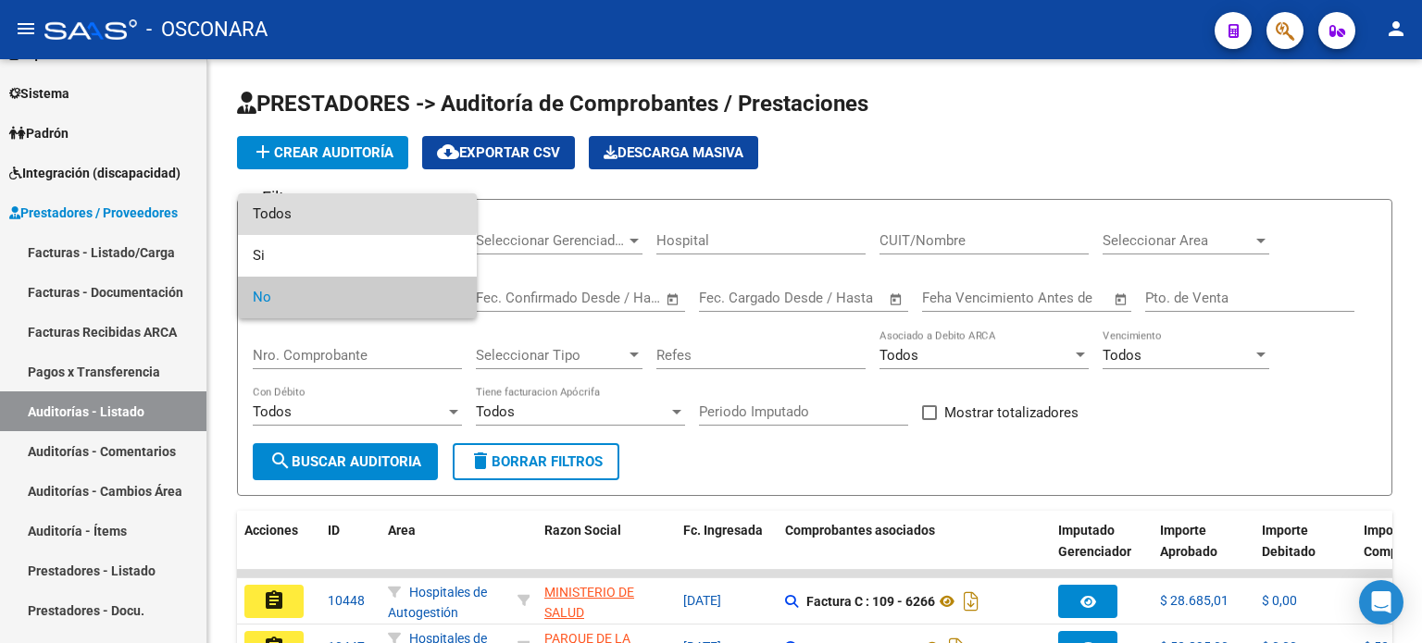
click at [324, 203] on span "Todos" at bounding box center [357, 215] width 209 height 42
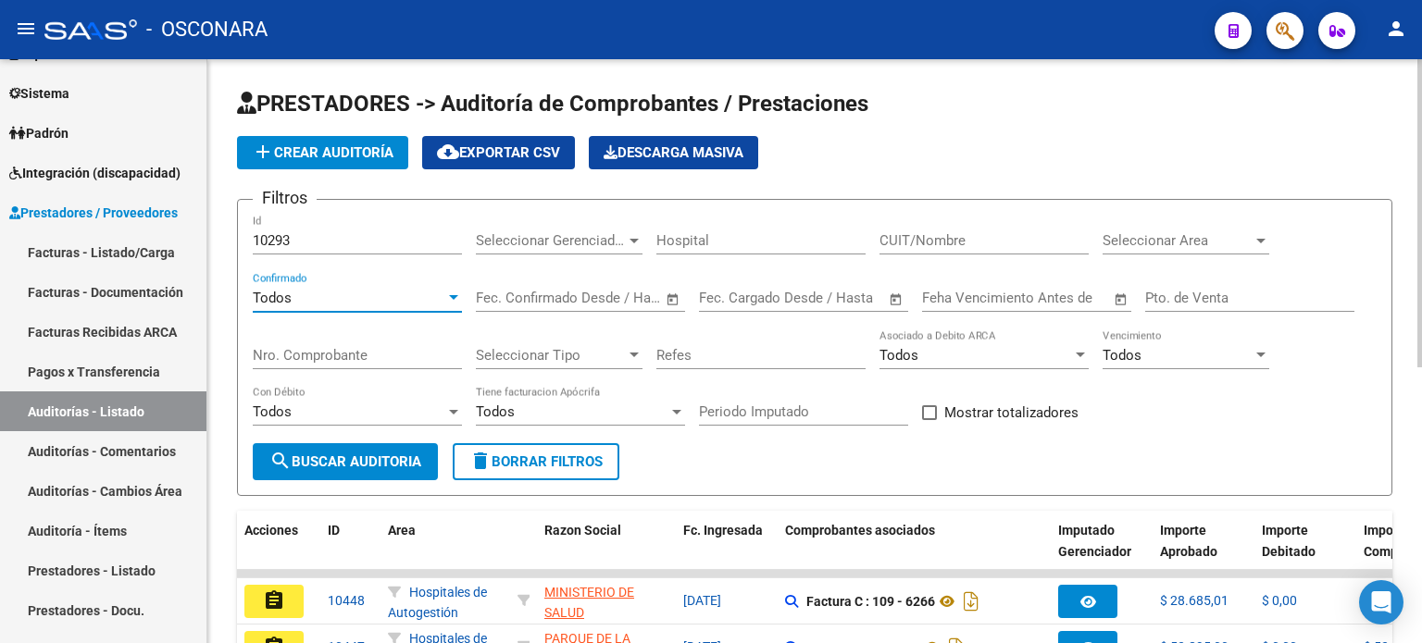
click at [347, 460] on span "search Buscar Auditoria" at bounding box center [345, 462] width 152 height 17
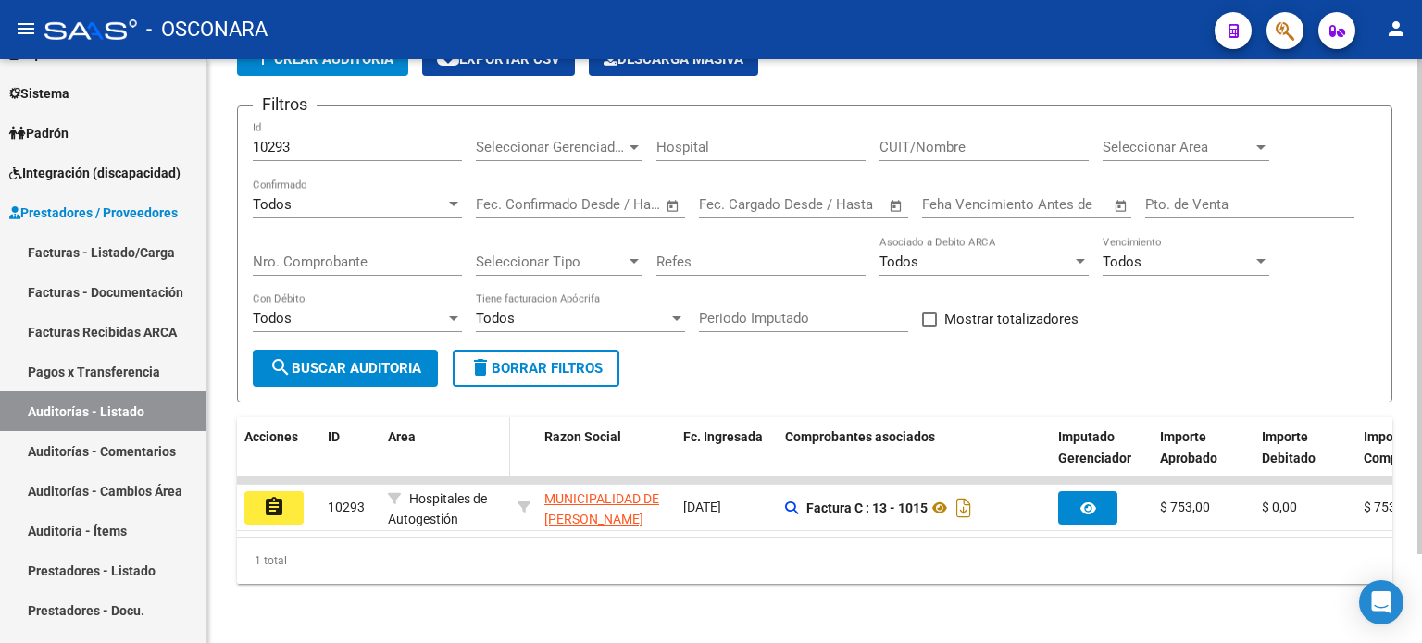
scroll to position [104, 0]
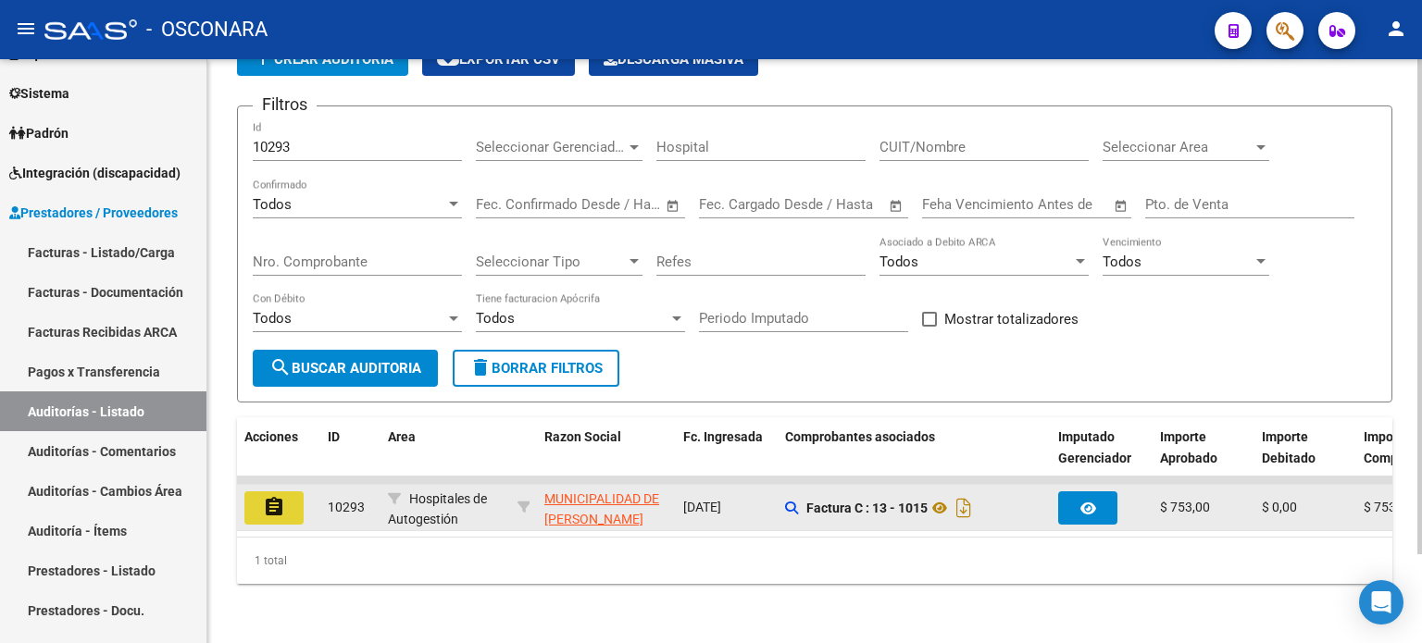
click at [285, 500] on button "assignment" at bounding box center [273, 508] width 59 height 33
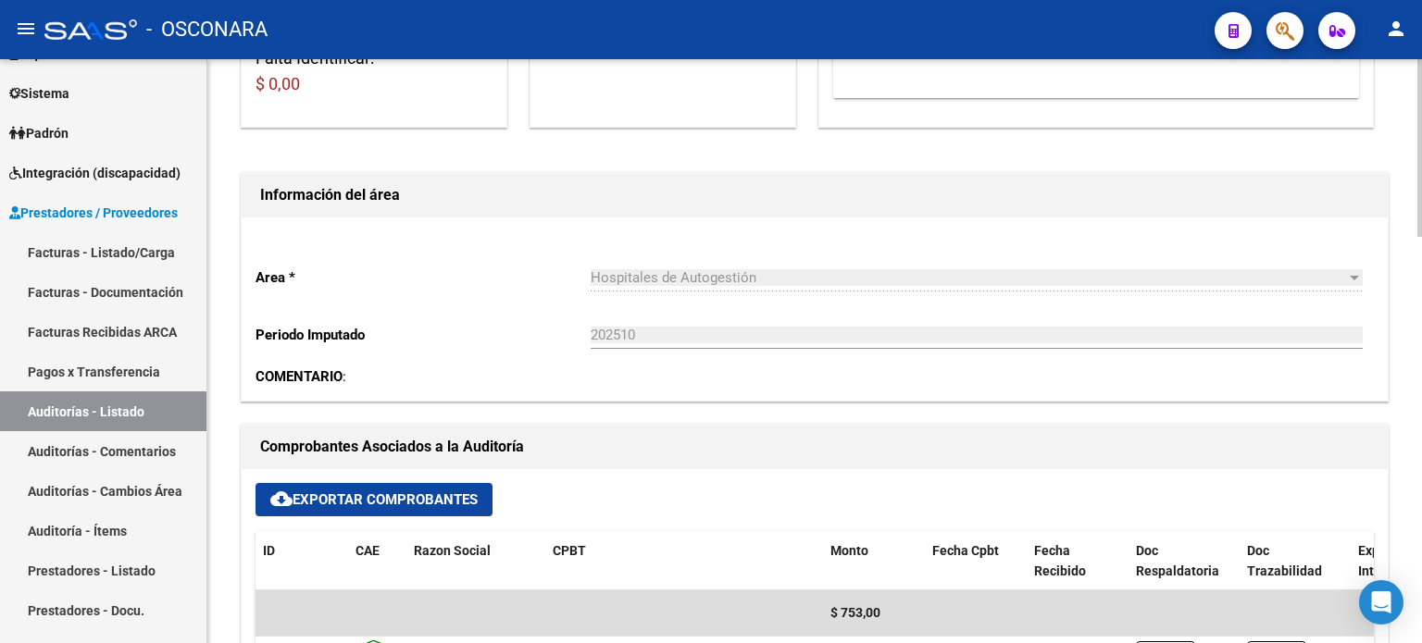
scroll to position [556, 0]
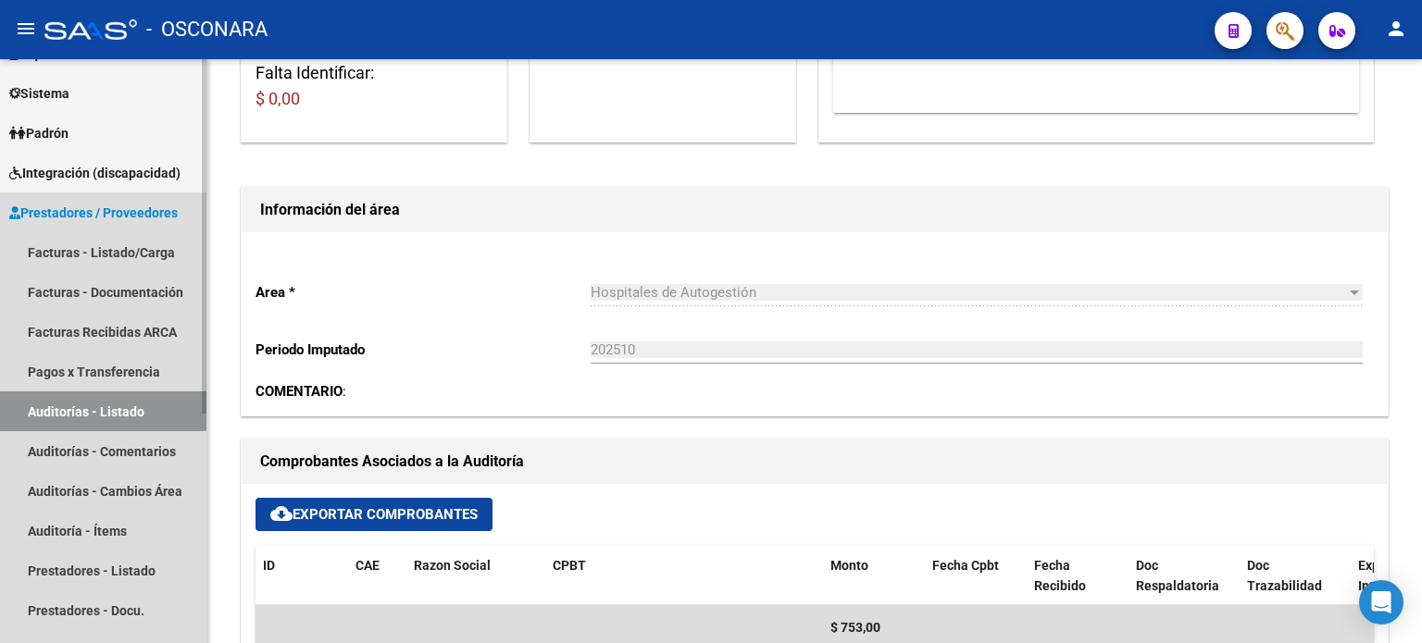
click at [109, 411] on link "Auditorías - Listado" at bounding box center [103, 412] width 206 height 40
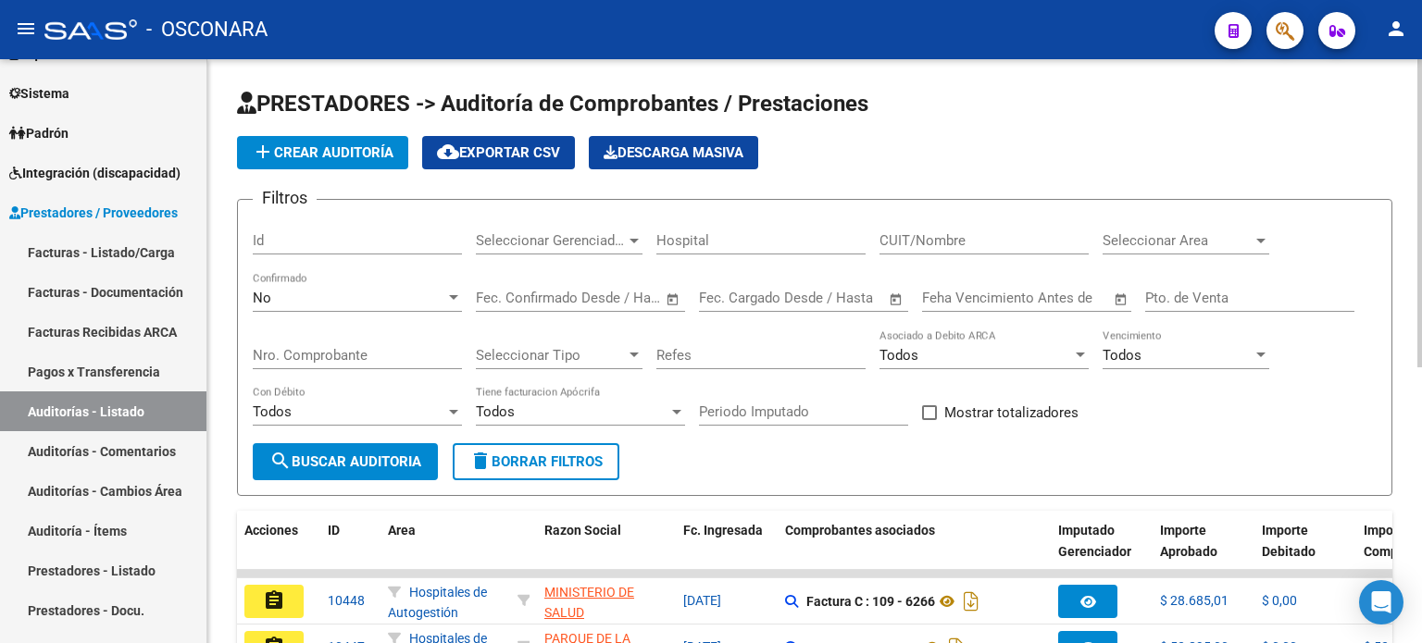
click at [316, 229] on div "Id" at bounding box center [357, 235] width 209 height 40
type input "10292"
click at [278, 299] on div "No" at bounding box center [349, 298] width 193 height 17
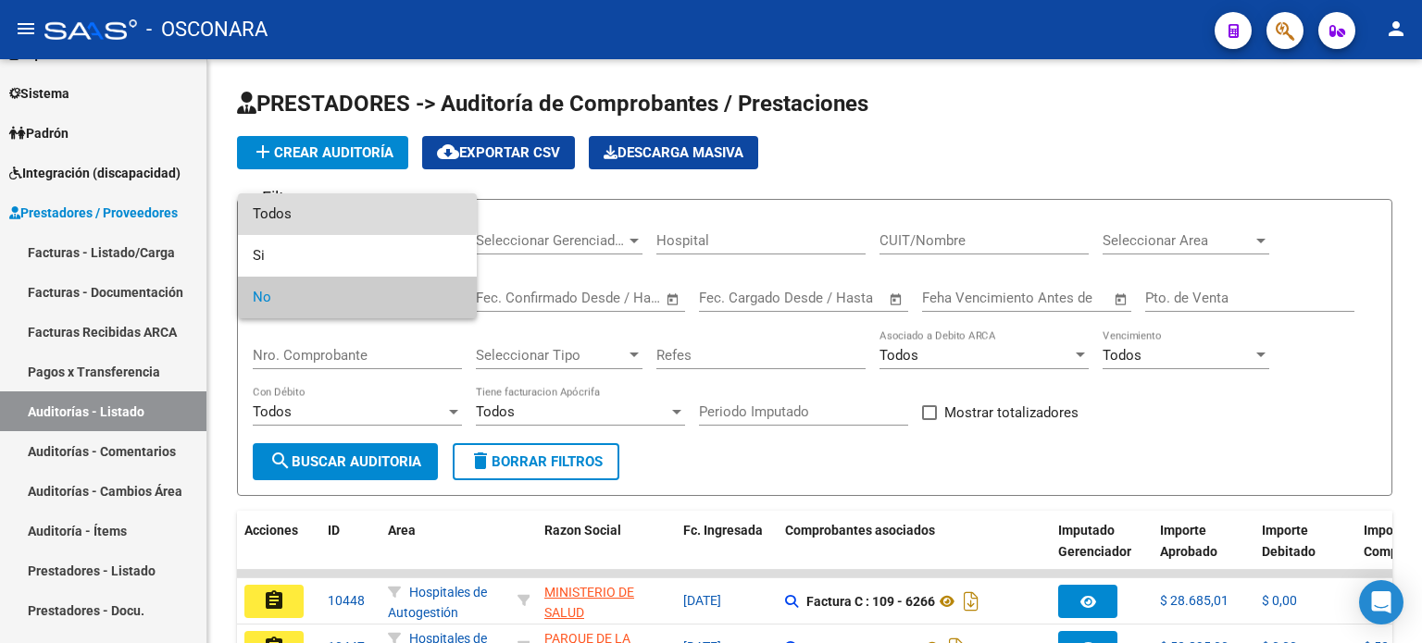
click at [269, 204] on span "Todos" at bounding box center [357, 215] width 209 height 42
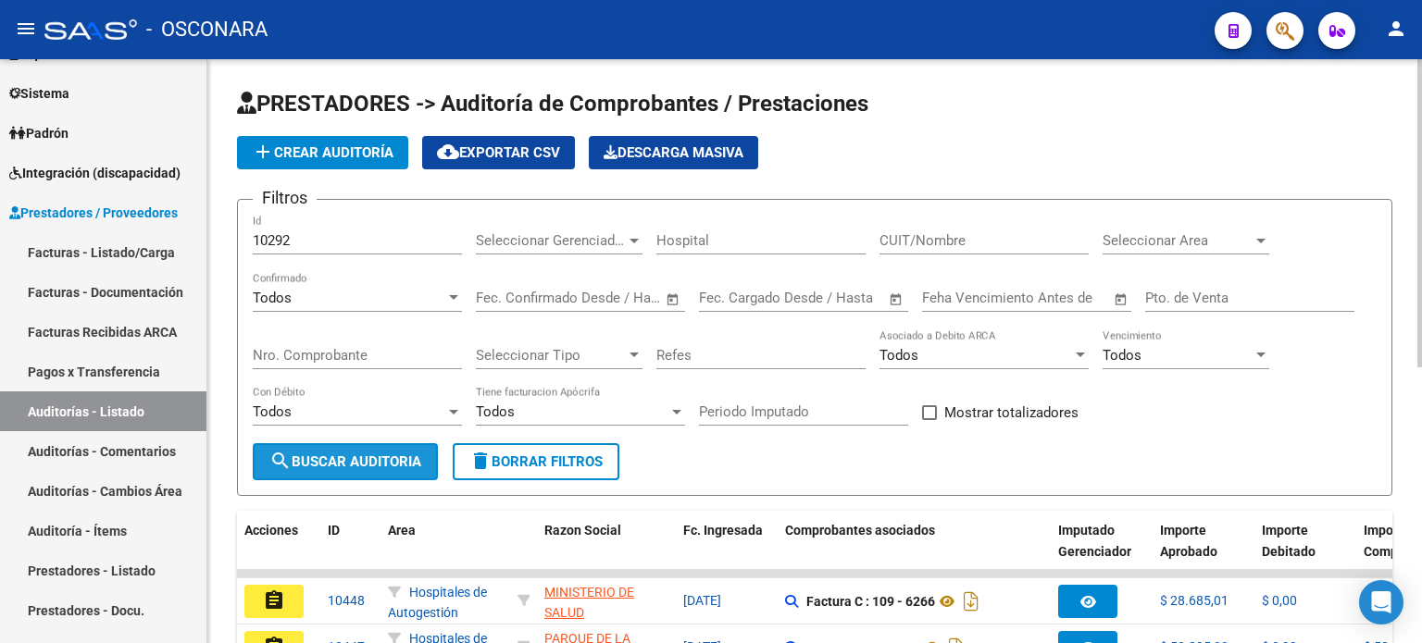
click at [339, 464] on span "search Buscar Auditoria" at bounding box center [345, 462] width 152 height 17
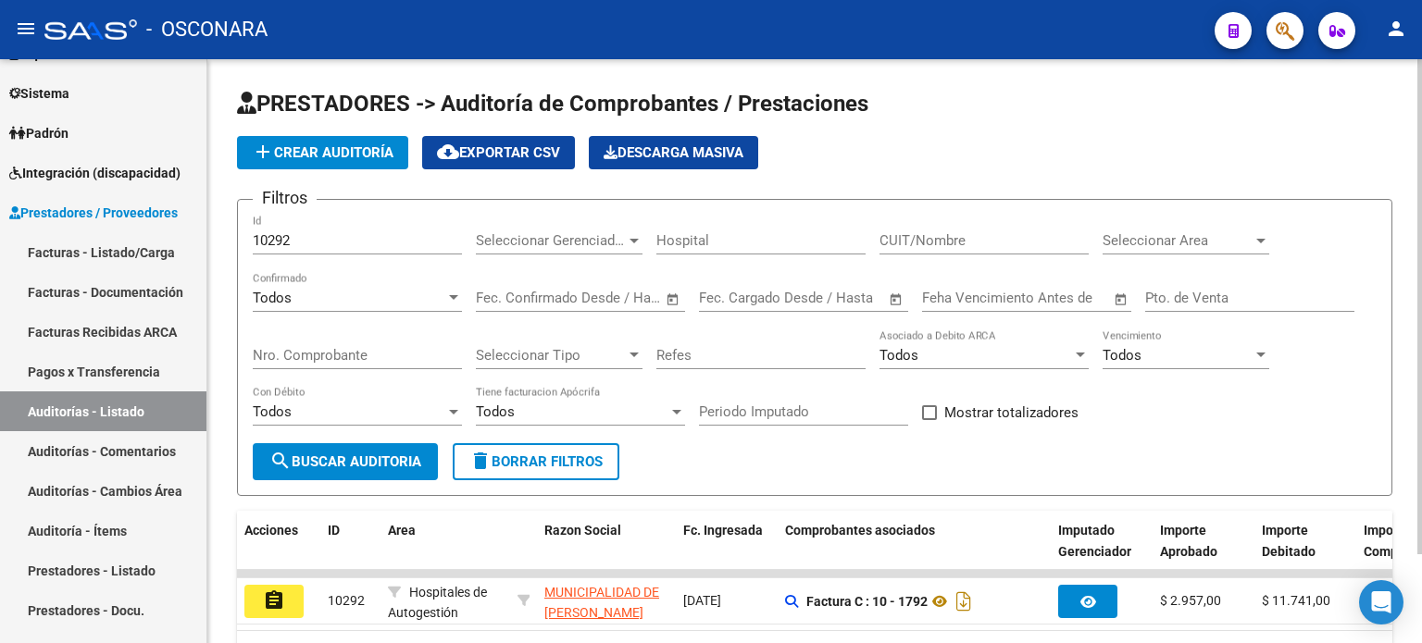
scroll to position [104, 0]
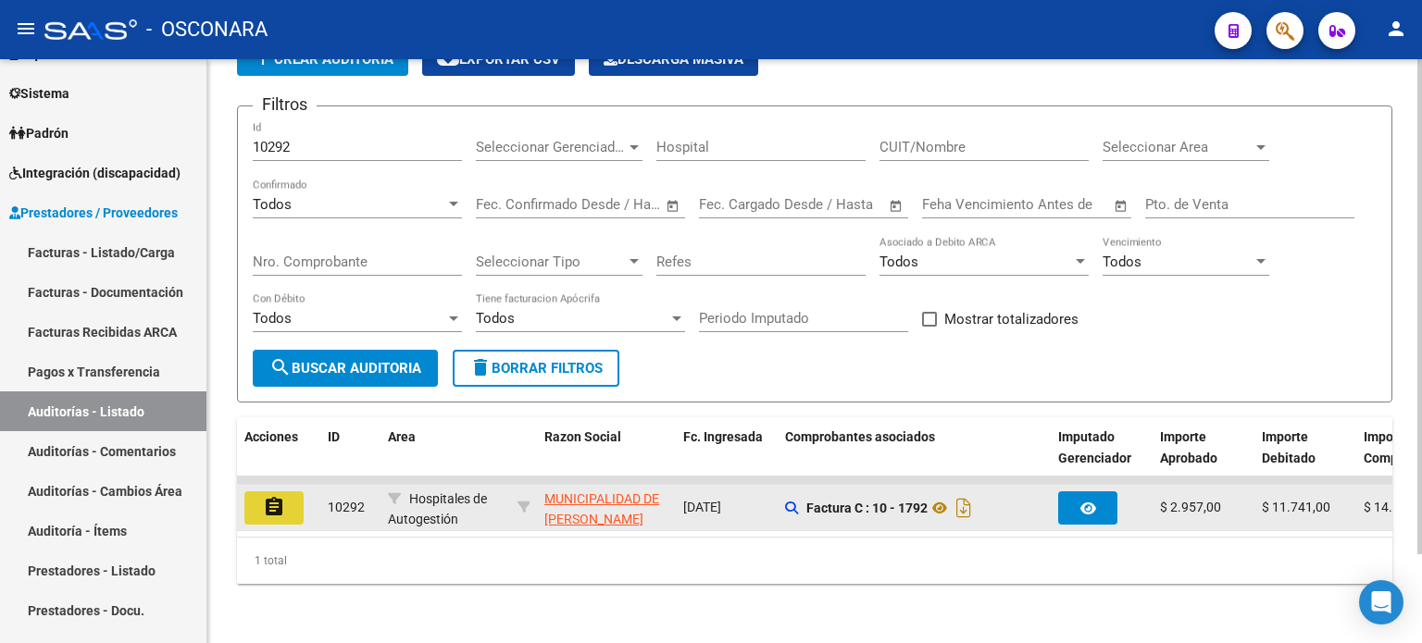
click at [286, 492] on button "assignment" at bounding box center [273, 508] width 59 height 33
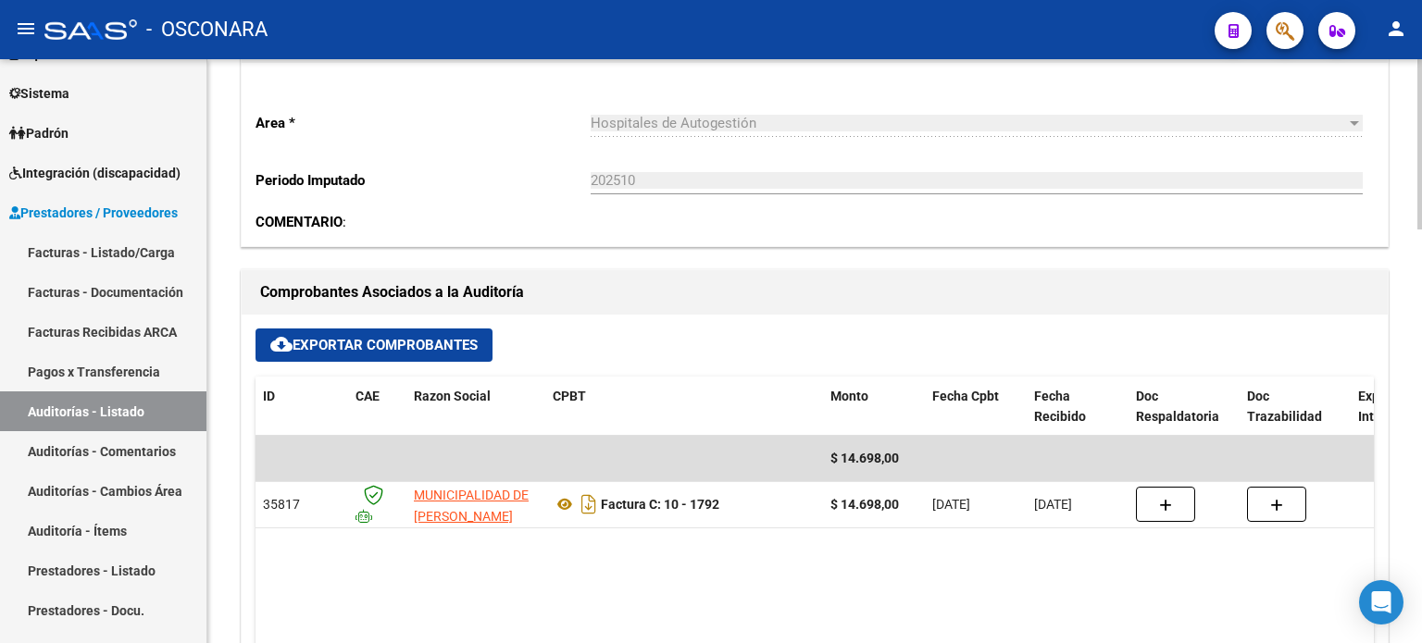
scroll to position [648, 0]
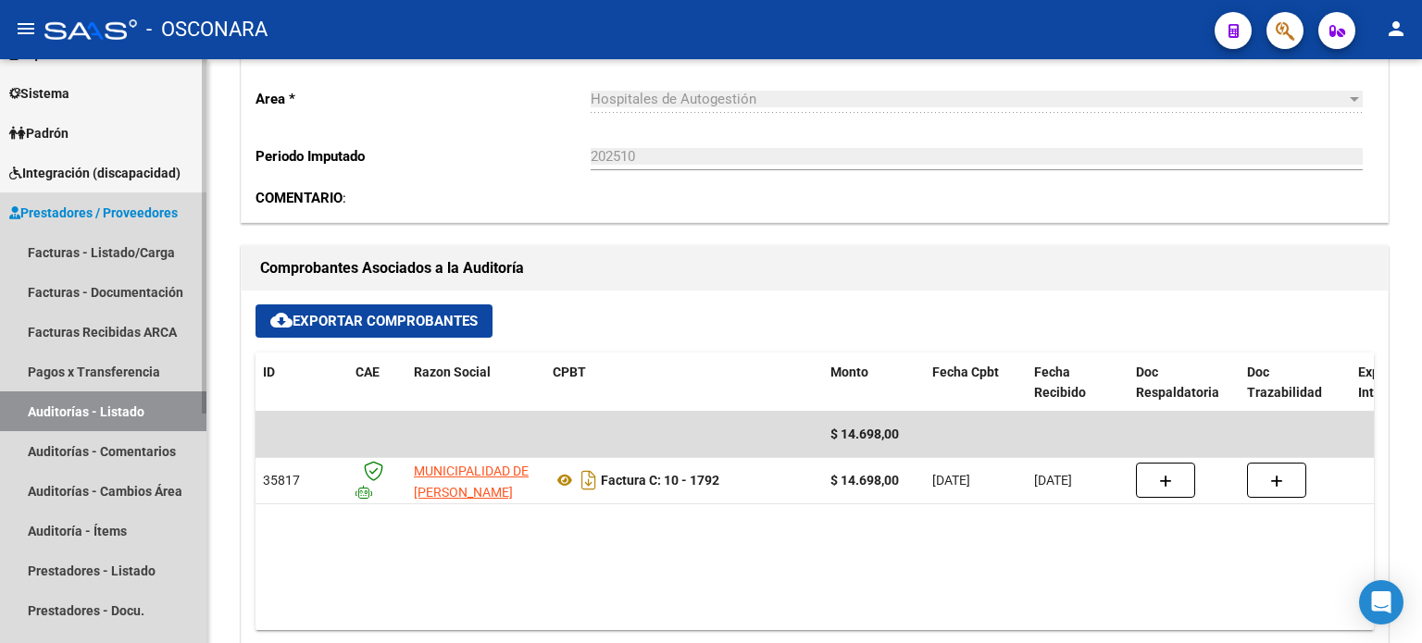
click at [85, 407] on link "Auditorías - Listado" at bounding box center [103, 412] width 206 height 40
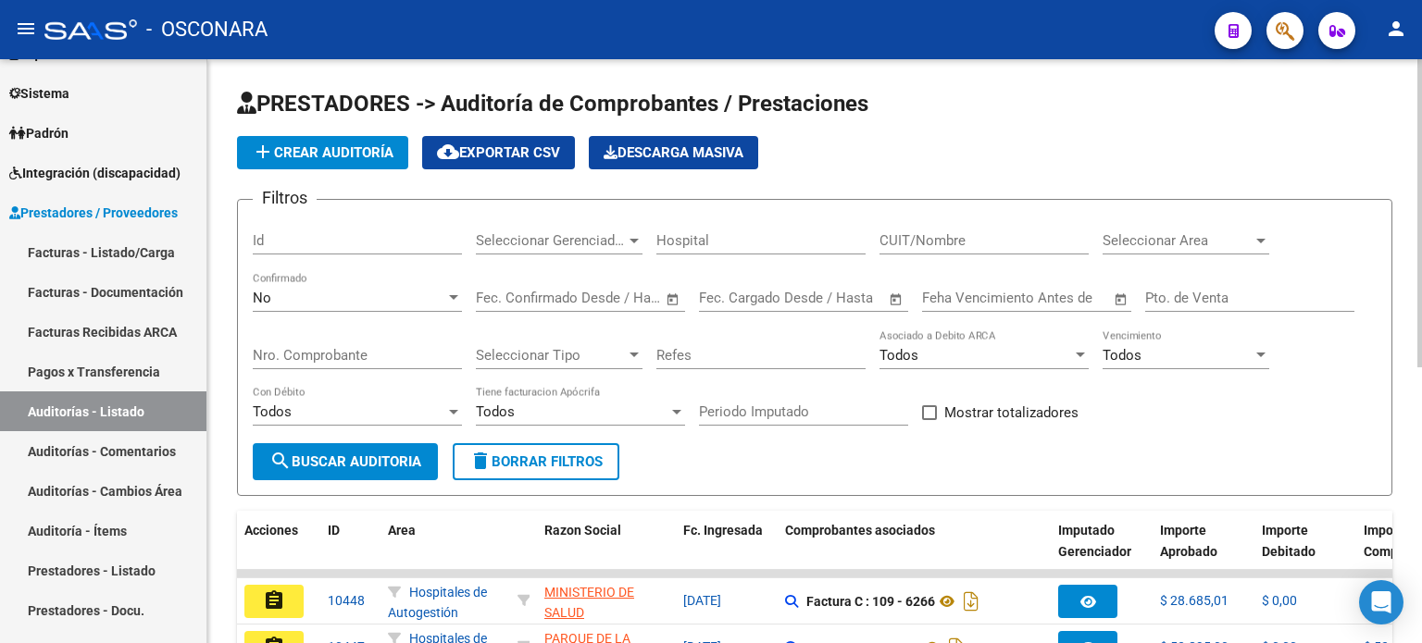
click at [307, 240] on input "Id" at bounding box center [357, 240] width 209 height 17
type input "10420"
click at [274, 298] on div "No" at bounding box center [349, 298] width 193 height 17
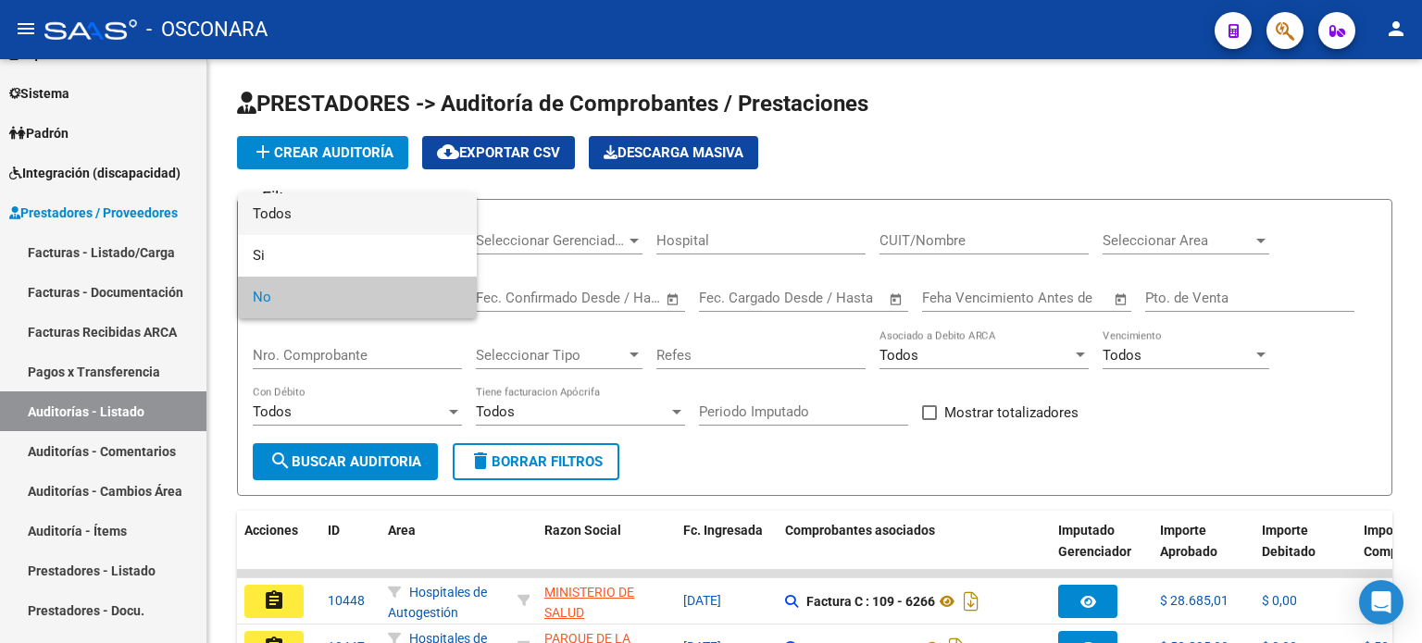
click at [296, 212] on span "Todos" at bounding box center [357, 215] width 209 height 42
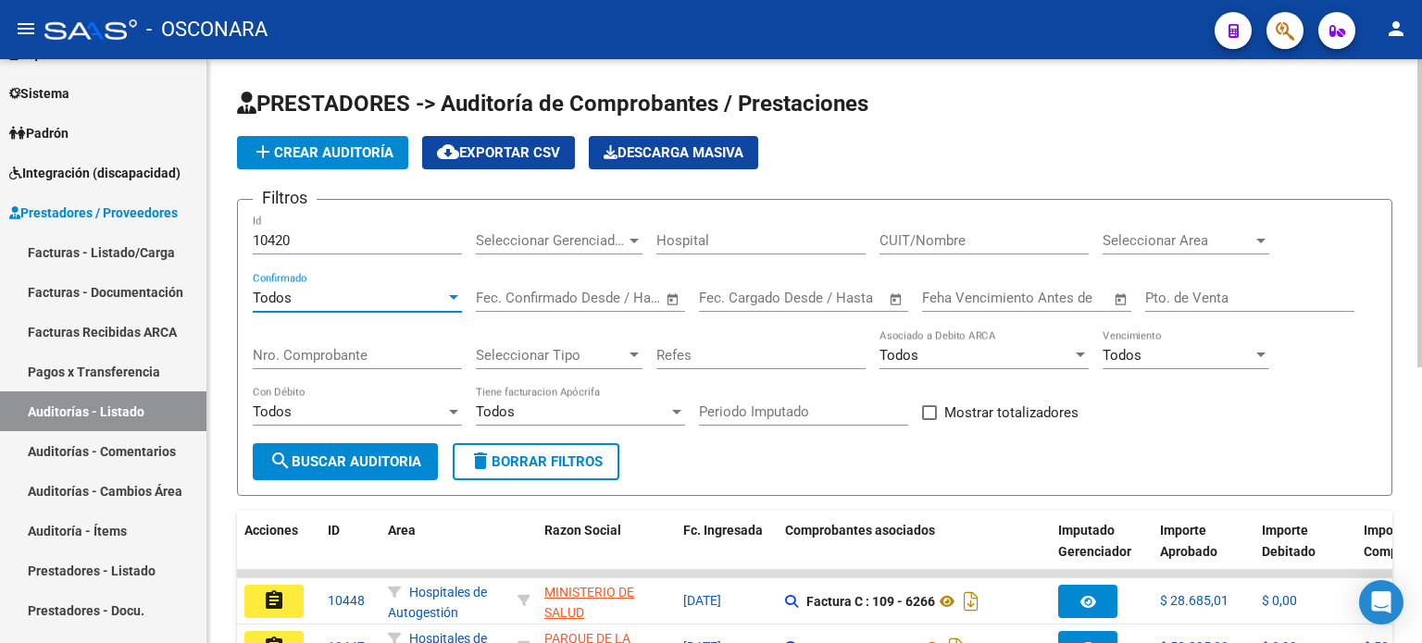
click at [308, 459] on span "search Buscar Auditoria" at bounding box center [345, 462] width 152 height 17
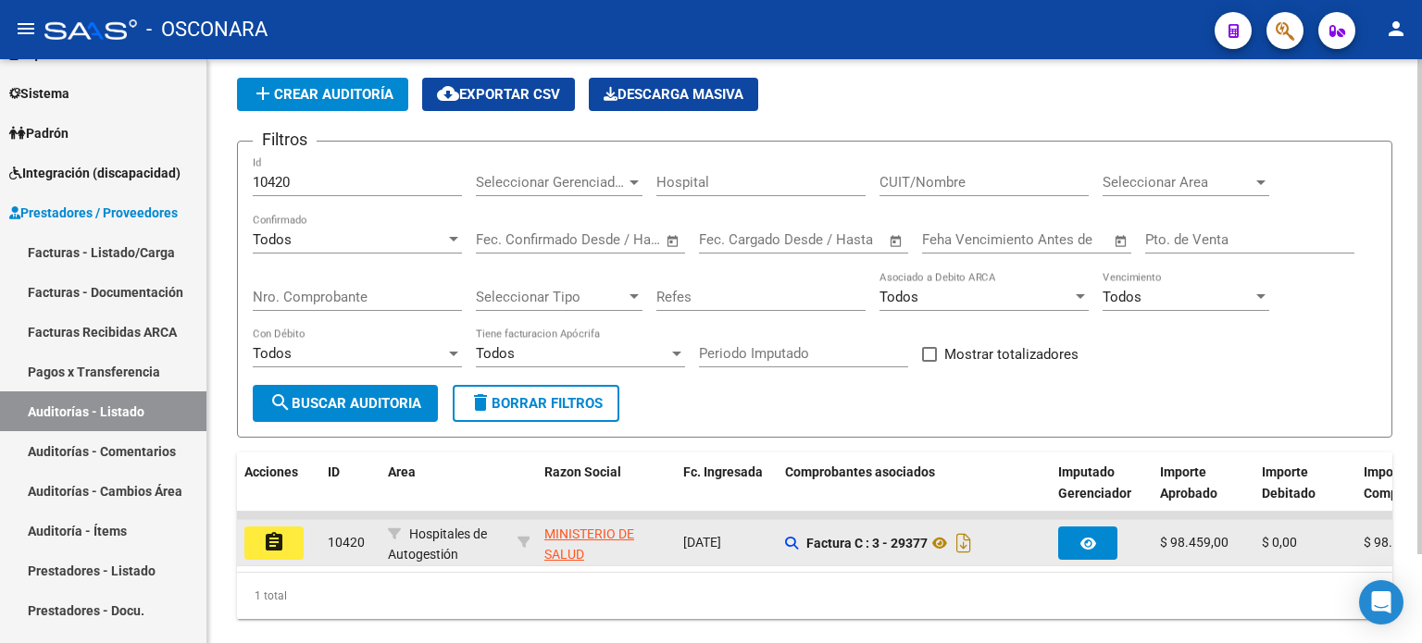
scroll to position [104, 0]
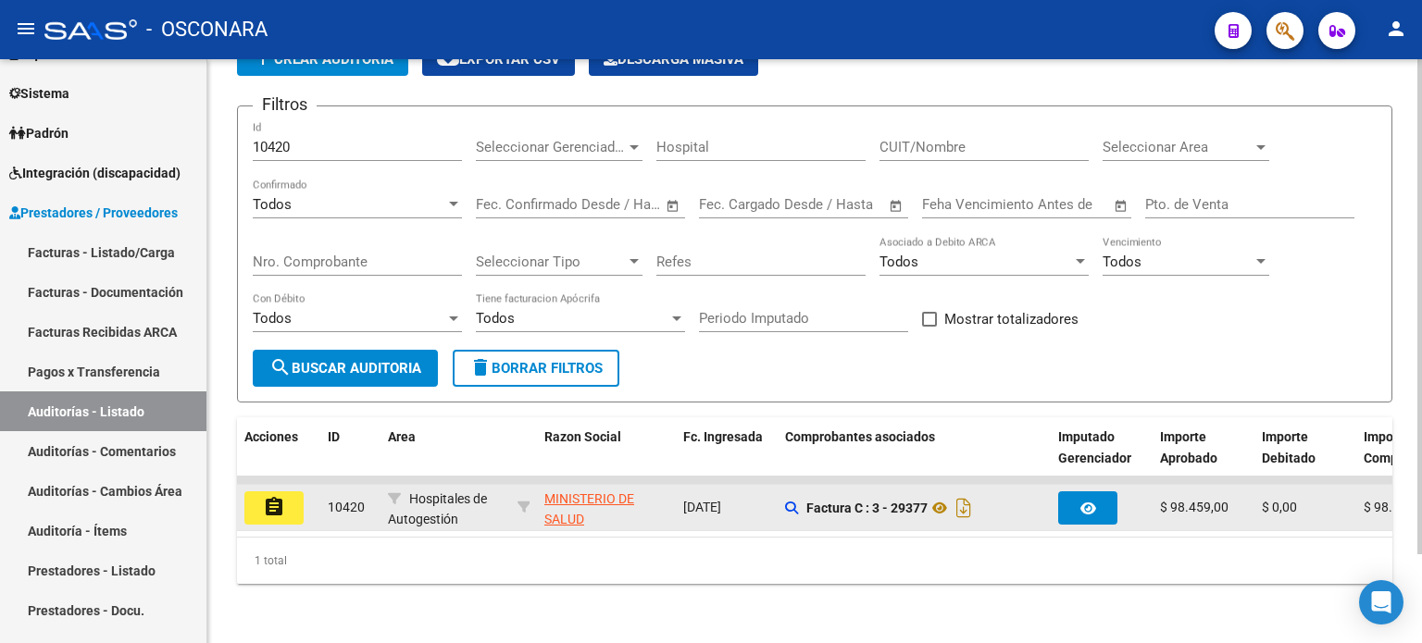
click at [289, 496] on button "assignment" at bounding box center [273, 508] width 59 height 33
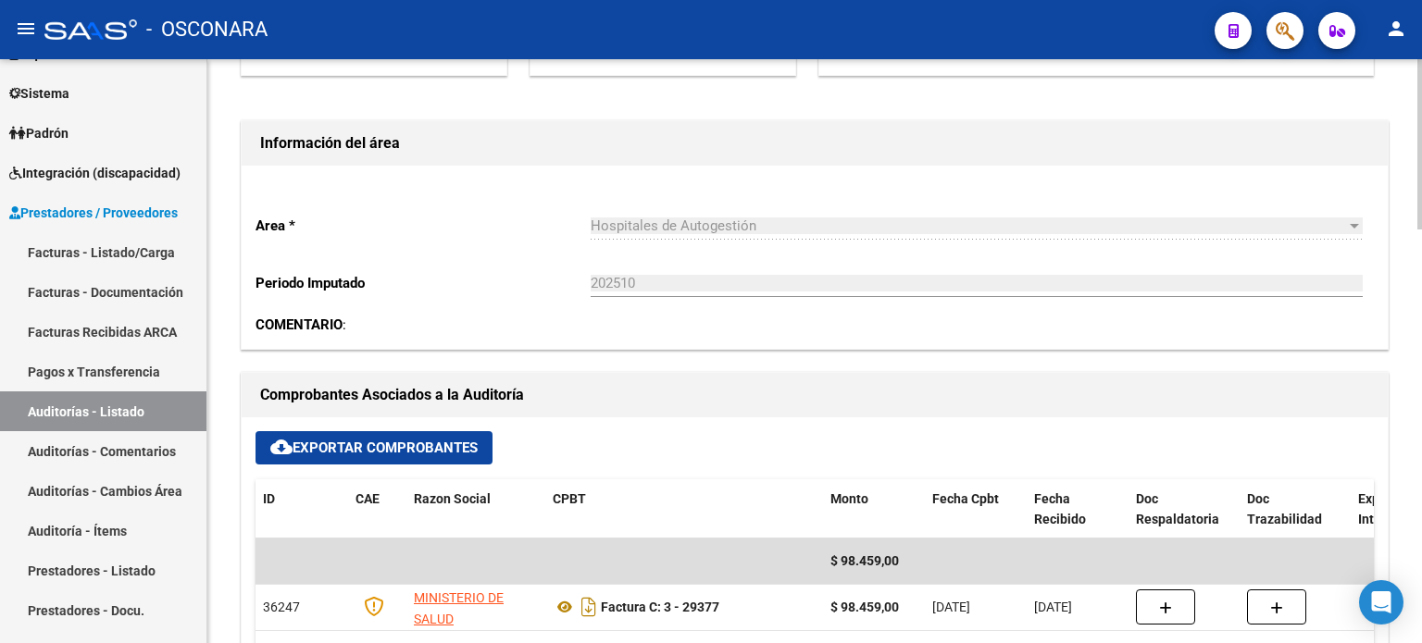
scroll to position [648, 0]
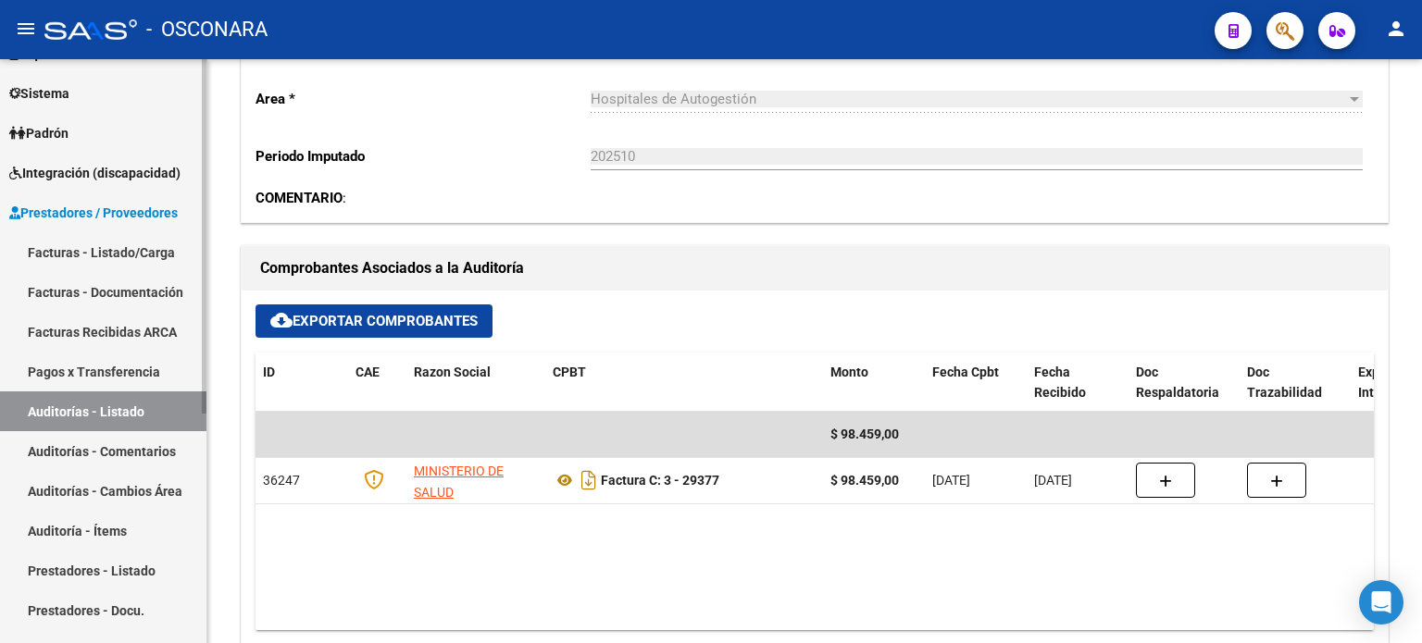
drag, startPoint x: 130, startPoint y: 416, endPoint x: 127, endPoint y: 448, distance: 32.5
click at [130, 416] on link "Auditorías - Listado" at bounding box center [103, 412] width 206 height 40
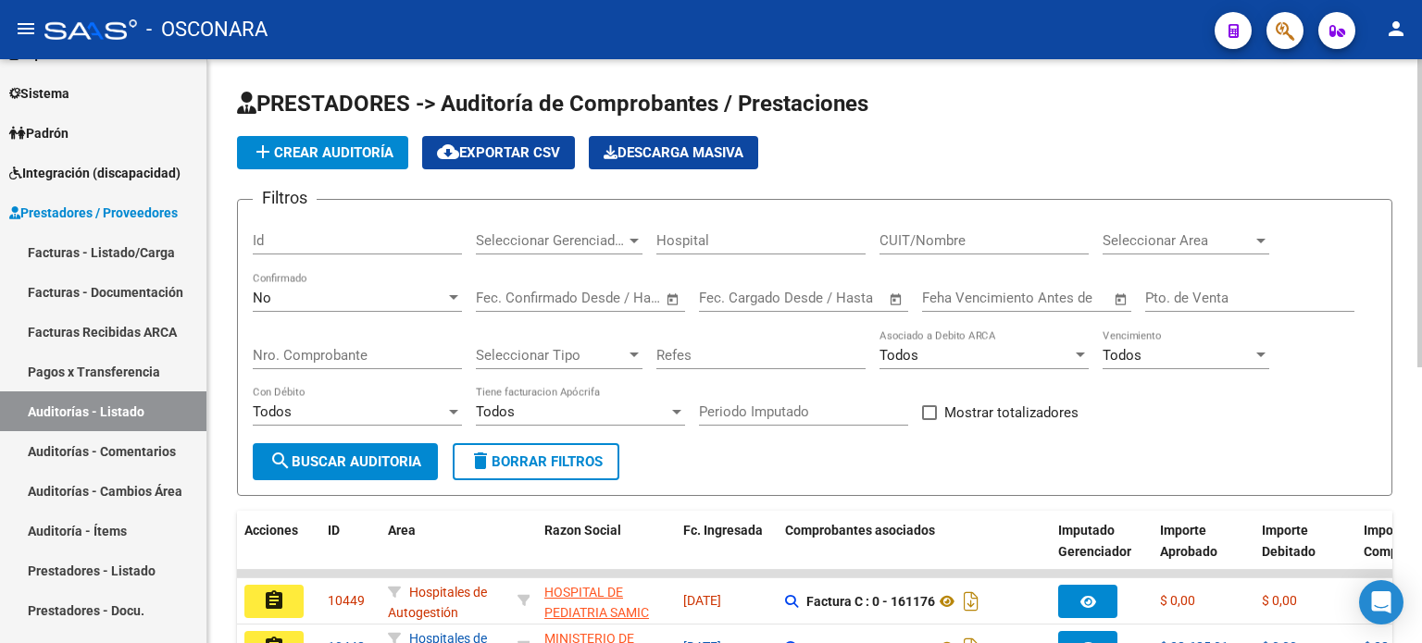
click at [349, 236] on input "Id" at bounding box center [357, 240] width 209 height 17
type input "10419"
click at [334, 290] on div "No" at bounding box center [349, 298] width 193 height 17
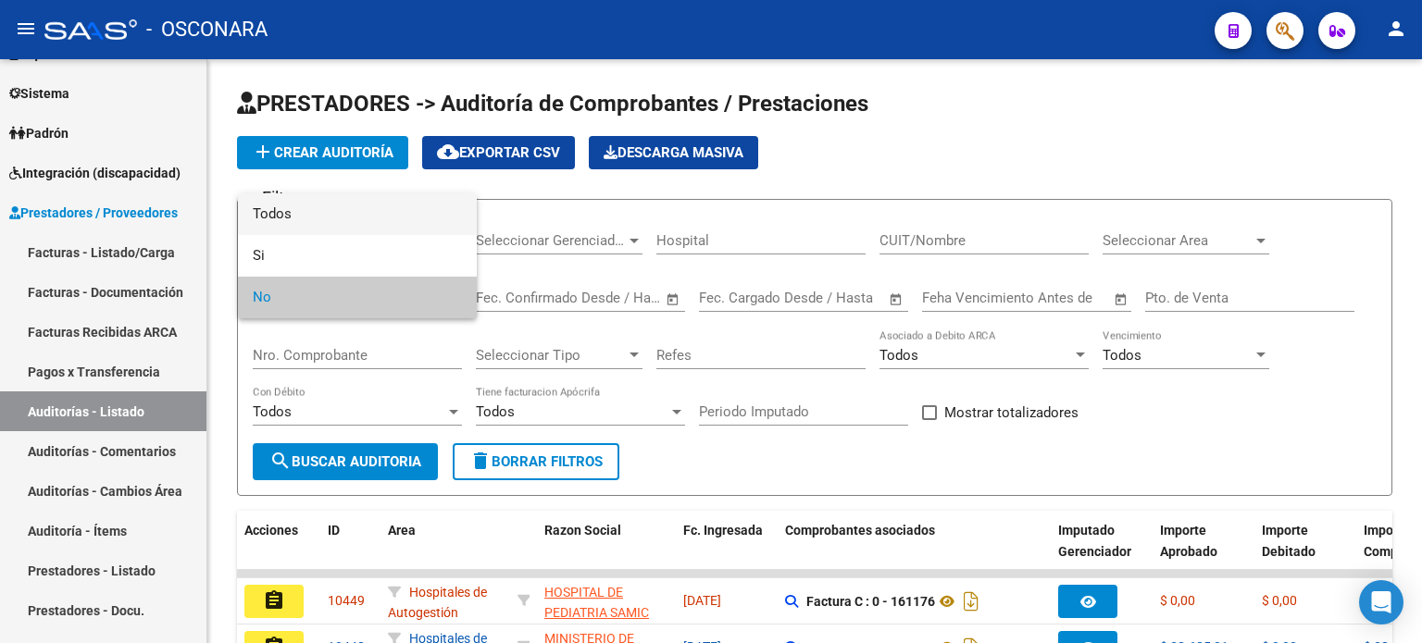
click at [318, 219] on span "Todos" at bounding box center [357, 215] width 209 height 42
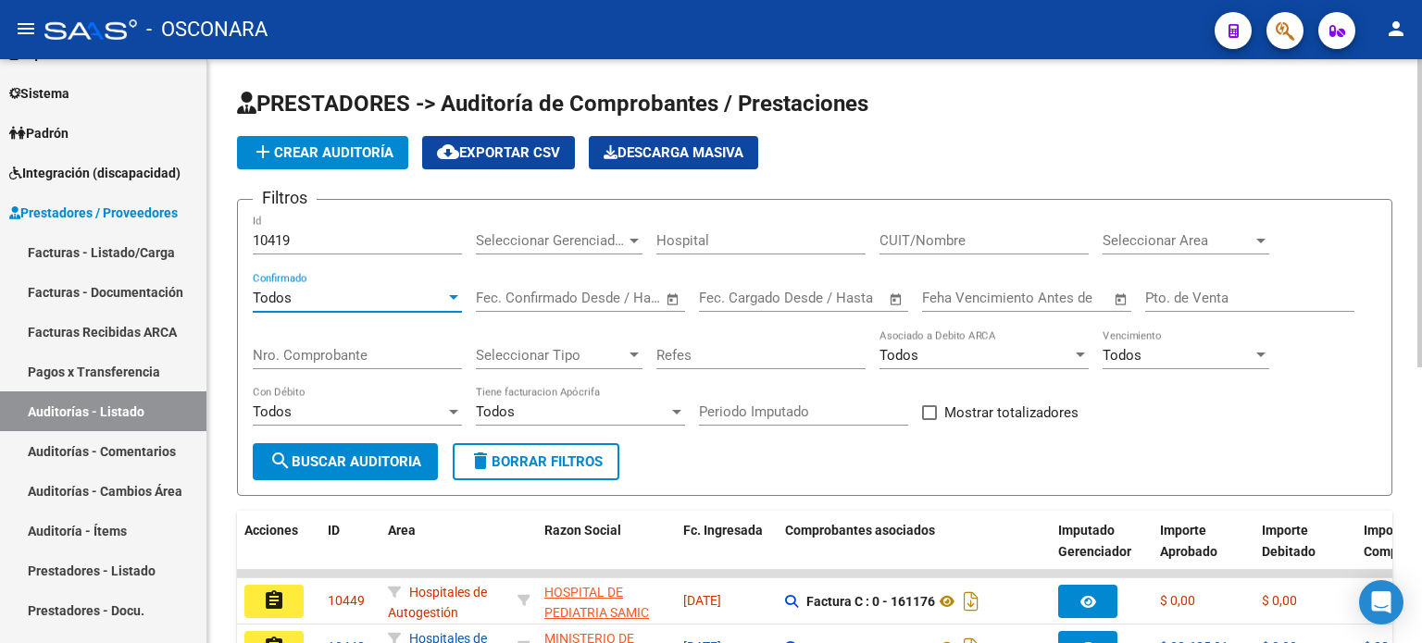
click at [348, 469] on button "search Buscar Auditoria" at bounding box center [345, 461] width 185 height 37
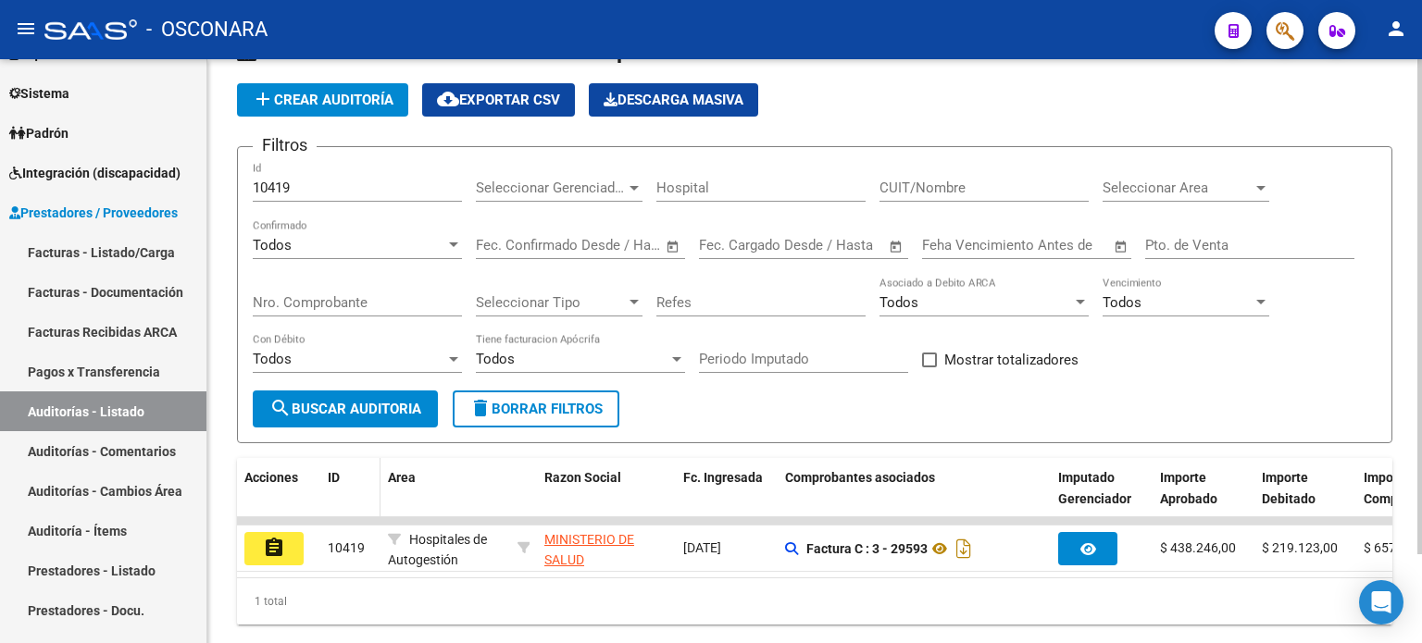
scroll to position [104, 0]
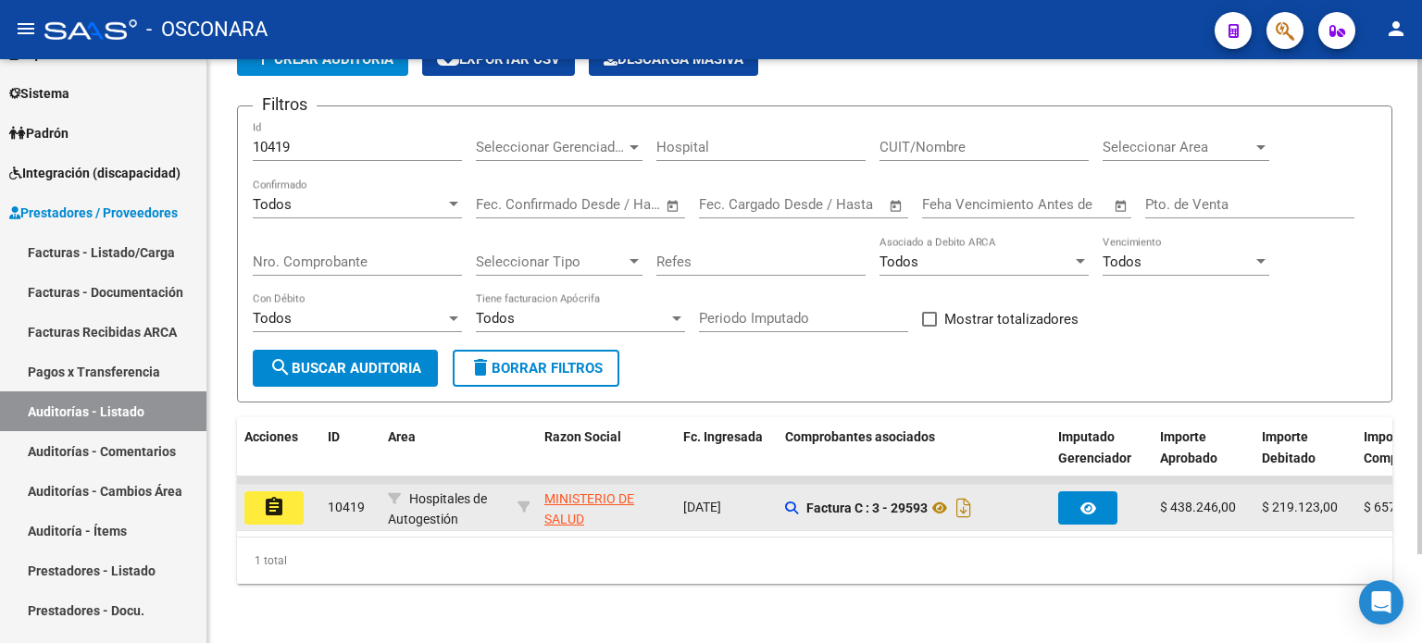
click at [298, 493] on button "assignment" at bounding box center [273, 508] width 59 height 33
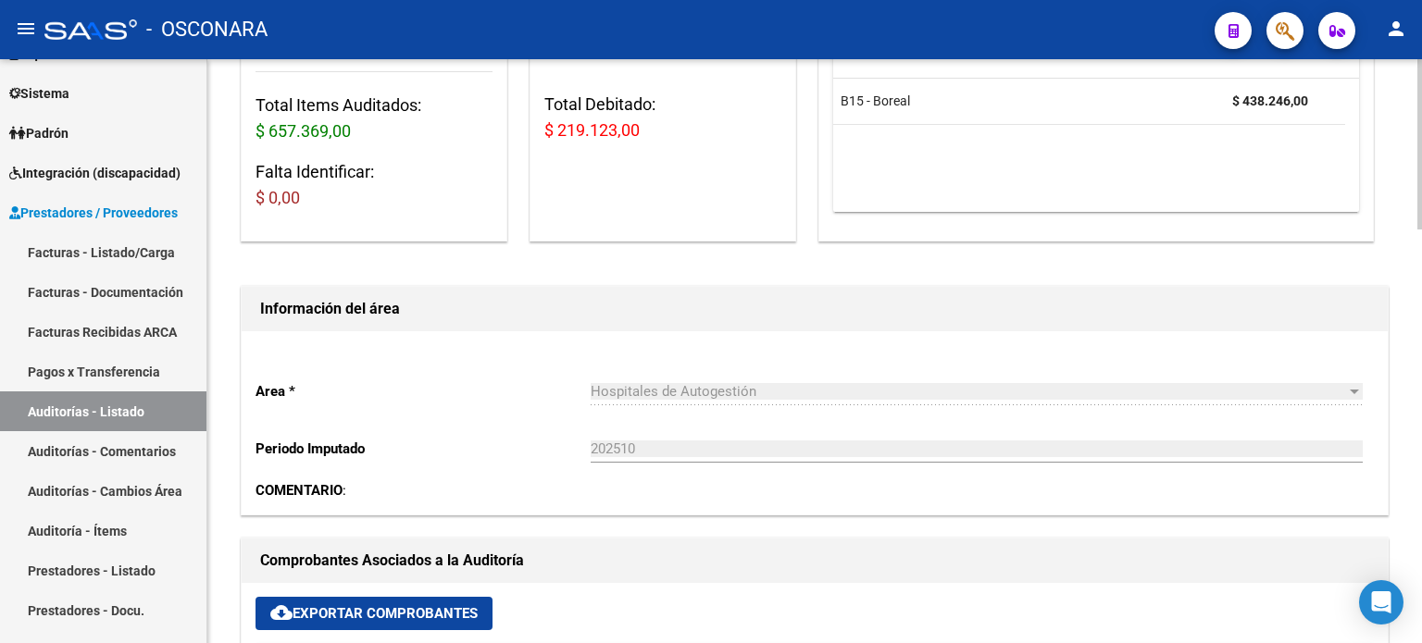
scroll to position [556, 0]
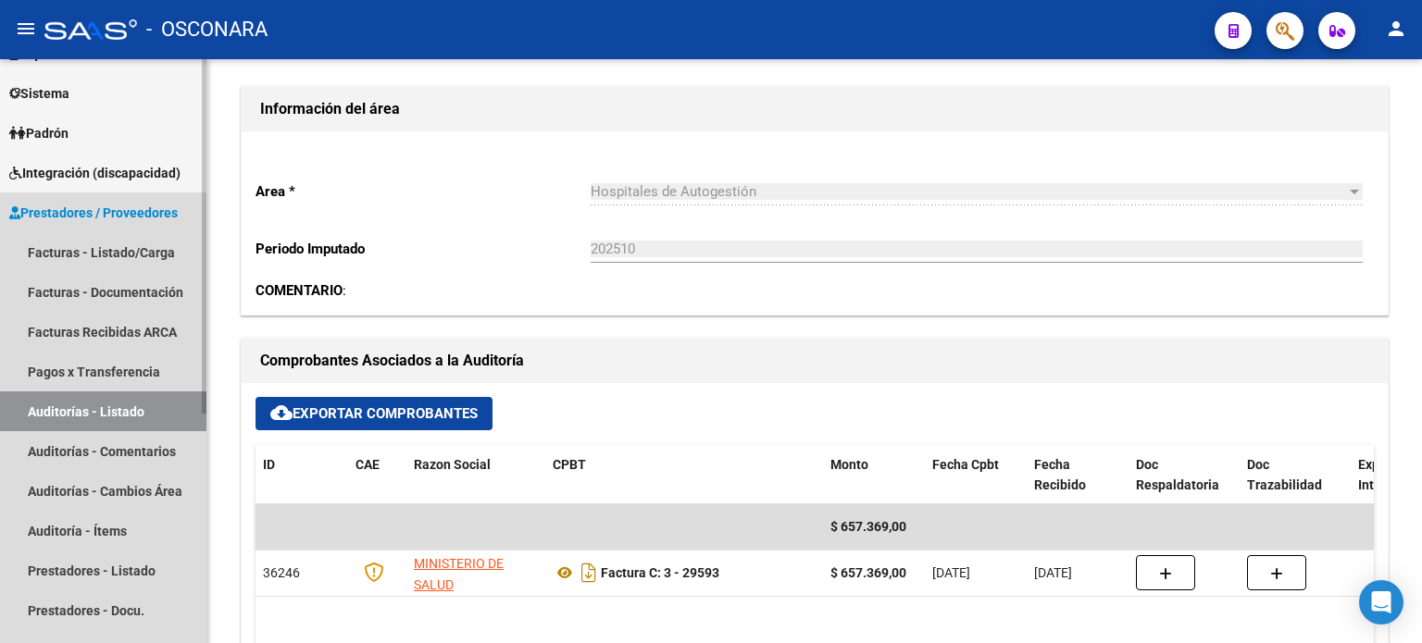
click at [86, 410] on link "Auditorías - Listado" at bounding box center [103, 412] width 206 height 40
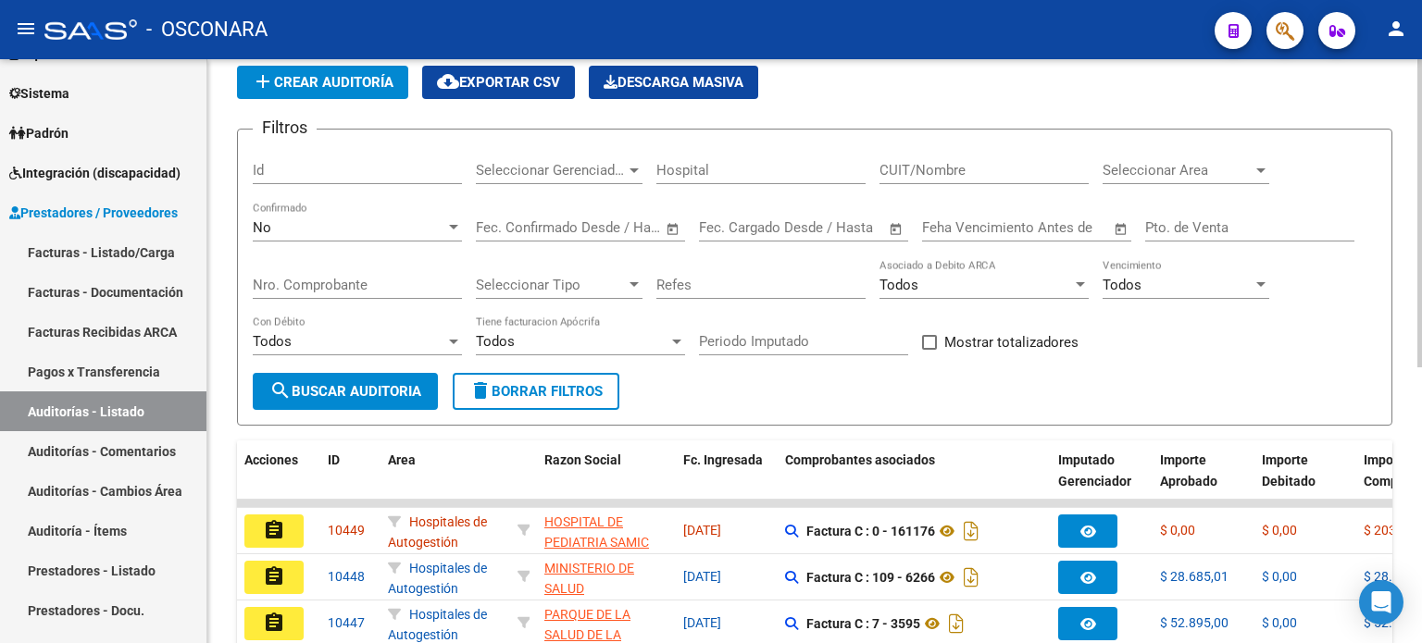
scroll to position [58, 0]
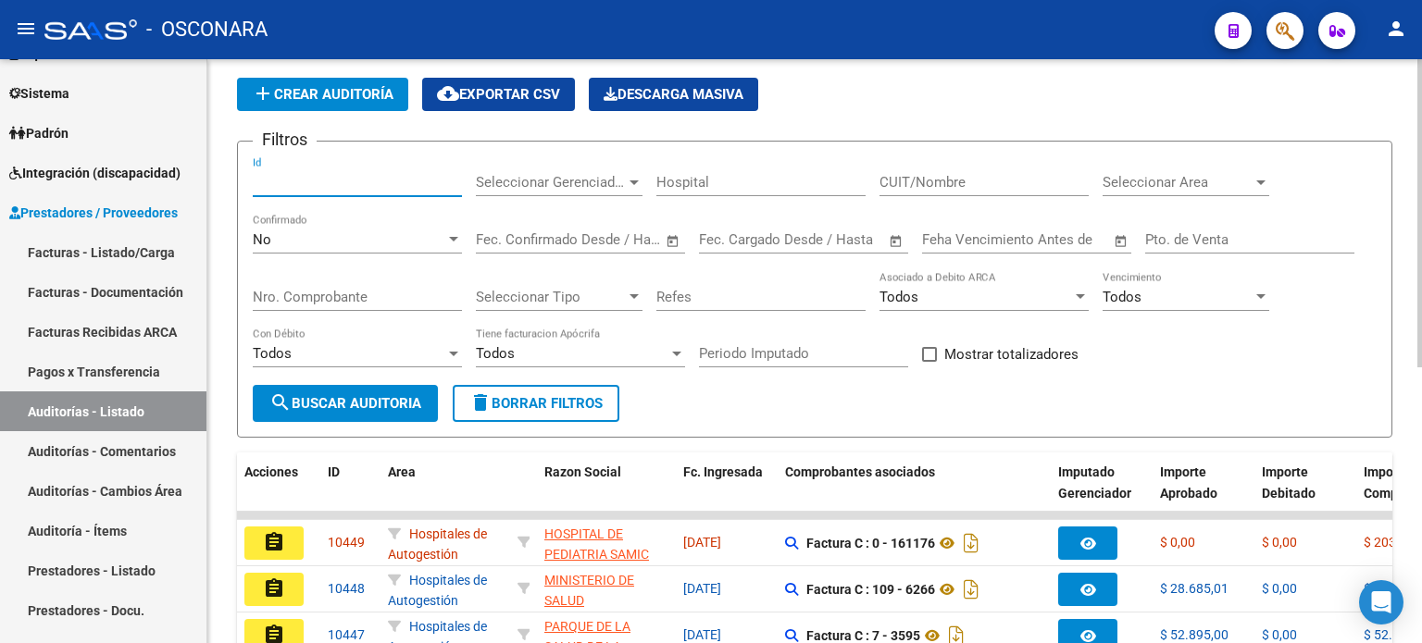
click at [341, 176] on input "Id" at bounding box center [357, 182] width 209 height 17
type input "10418"
click at [329, 240] on div "No" at bounding box center [349, 239] width 193 height 17
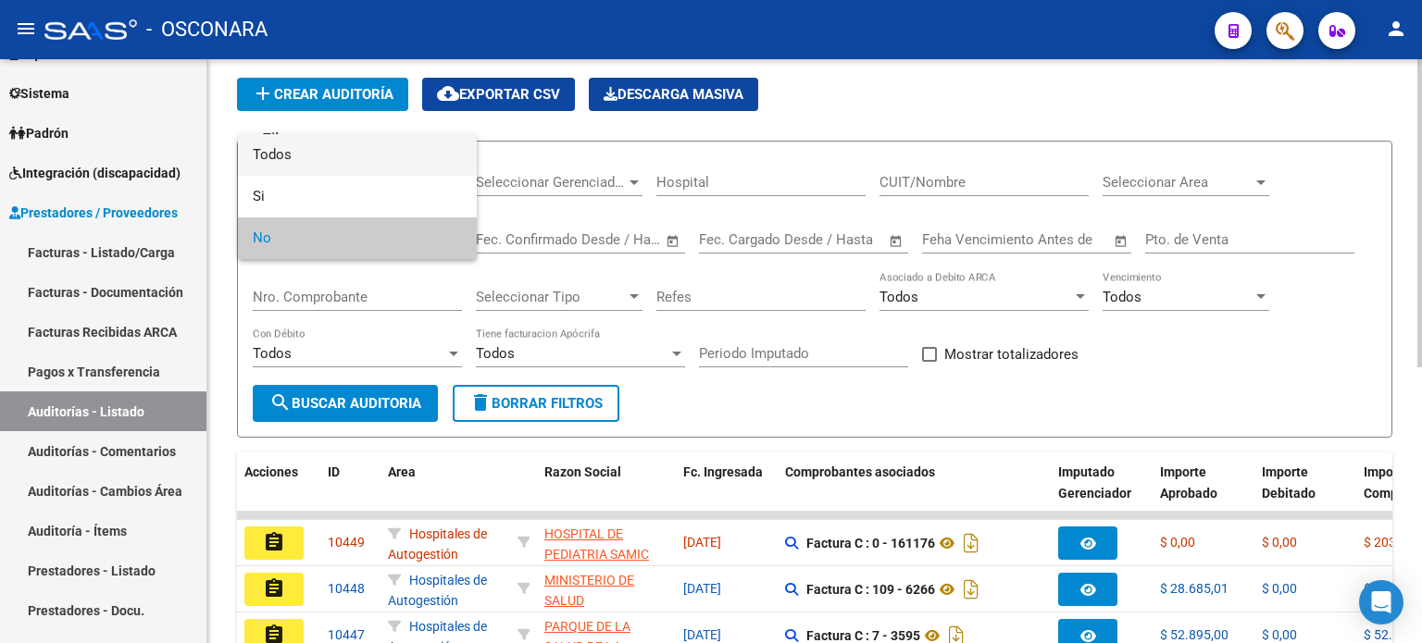
click at [311, 151] on span "Todos" at bounding box center [357, 155] width 209 height 42
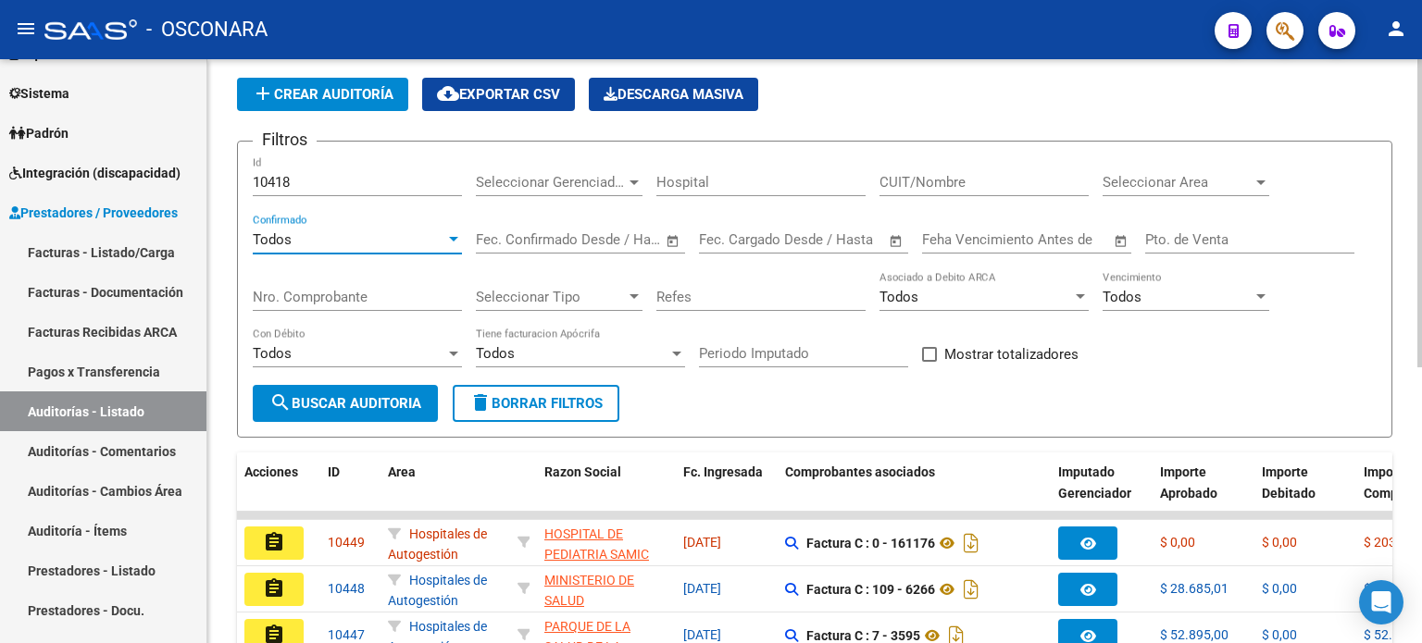
click at [344, 400] on span "search Buscar Auditoria" at bounding box center [345, 403] width 152 height 17
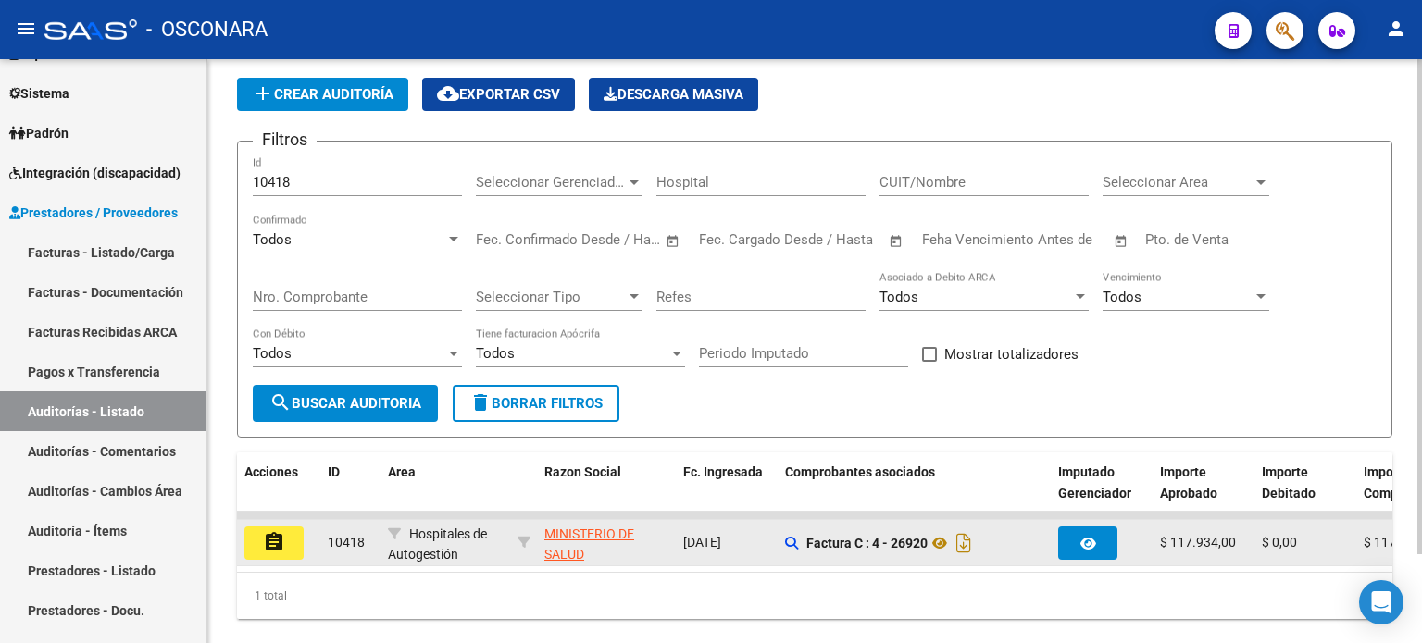
click at [297, 539] on button "assignment" at bounding box center [273, 543] width 59 height 33
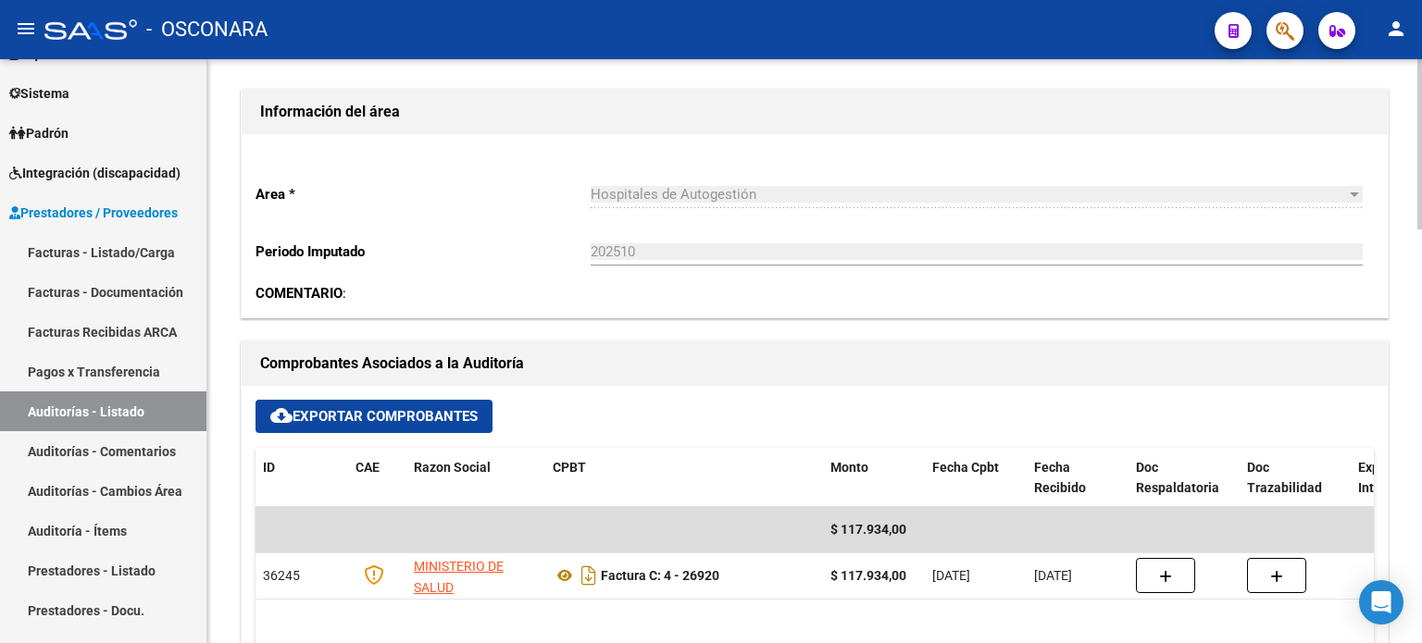
scroll to position [556, 0]
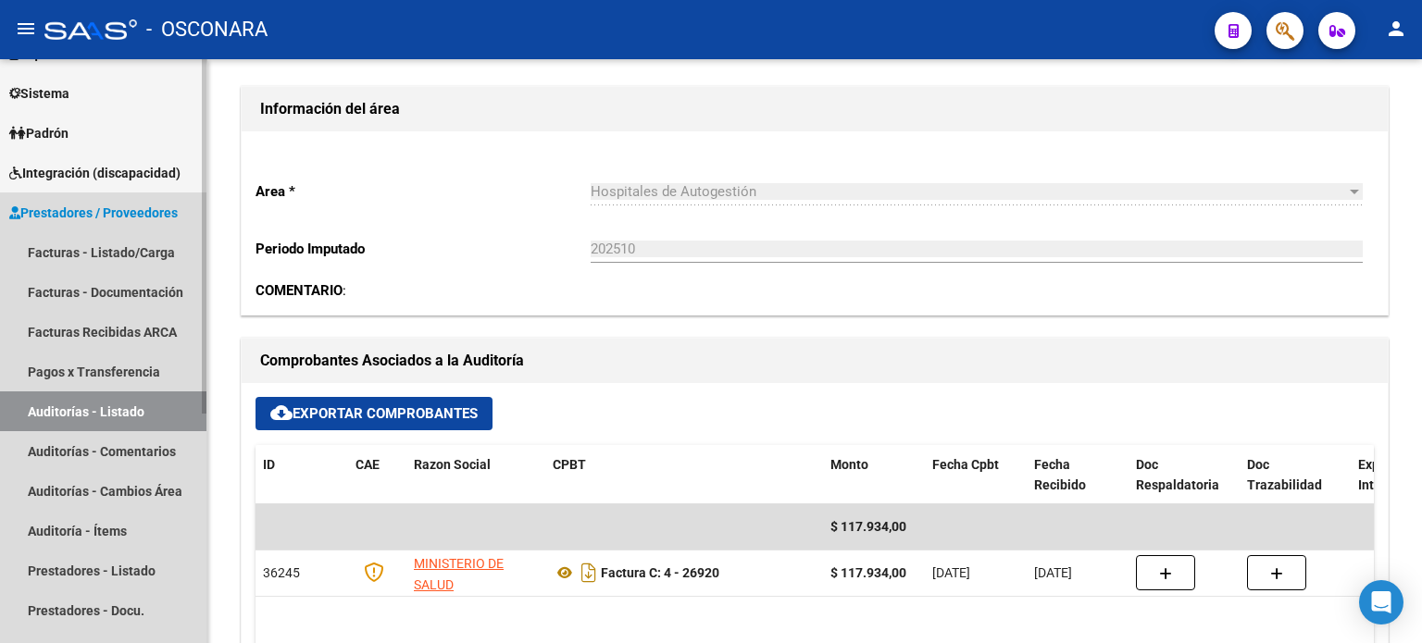
click at [77, 413] on link "Auditorías - Listado" at bounding box center [103, 412] width 206 height 40
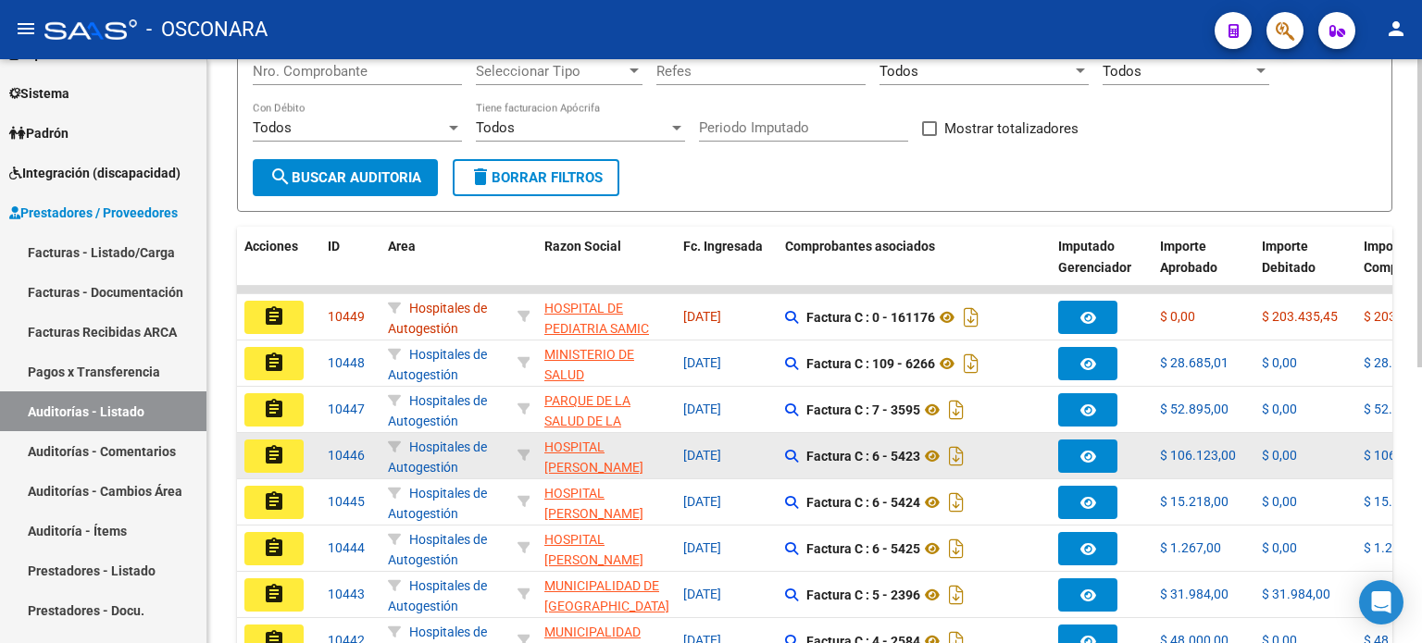
scroll to position [58, 0]
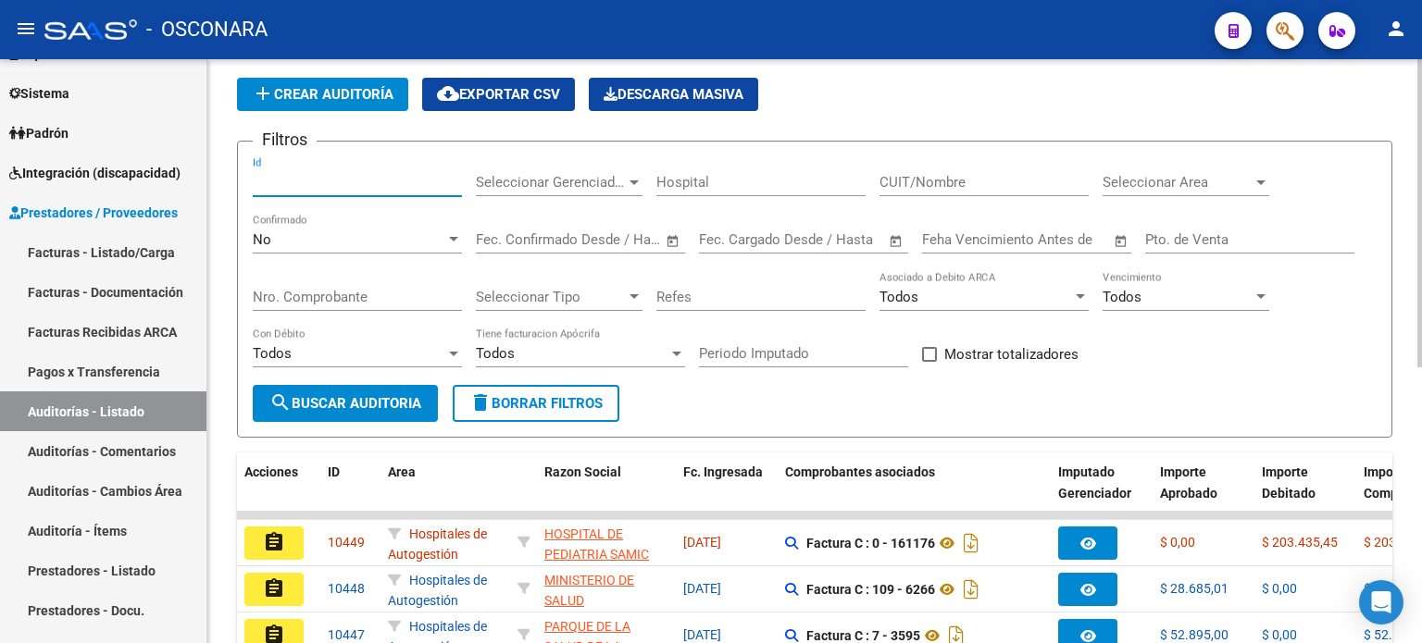
click at [307, 182] on input "Id" at bounding box center [357, 182] width 209 height 17
type input "10417"
click at [293, 244] on div "No" at bounding box center [349, 239] width 193 height 17
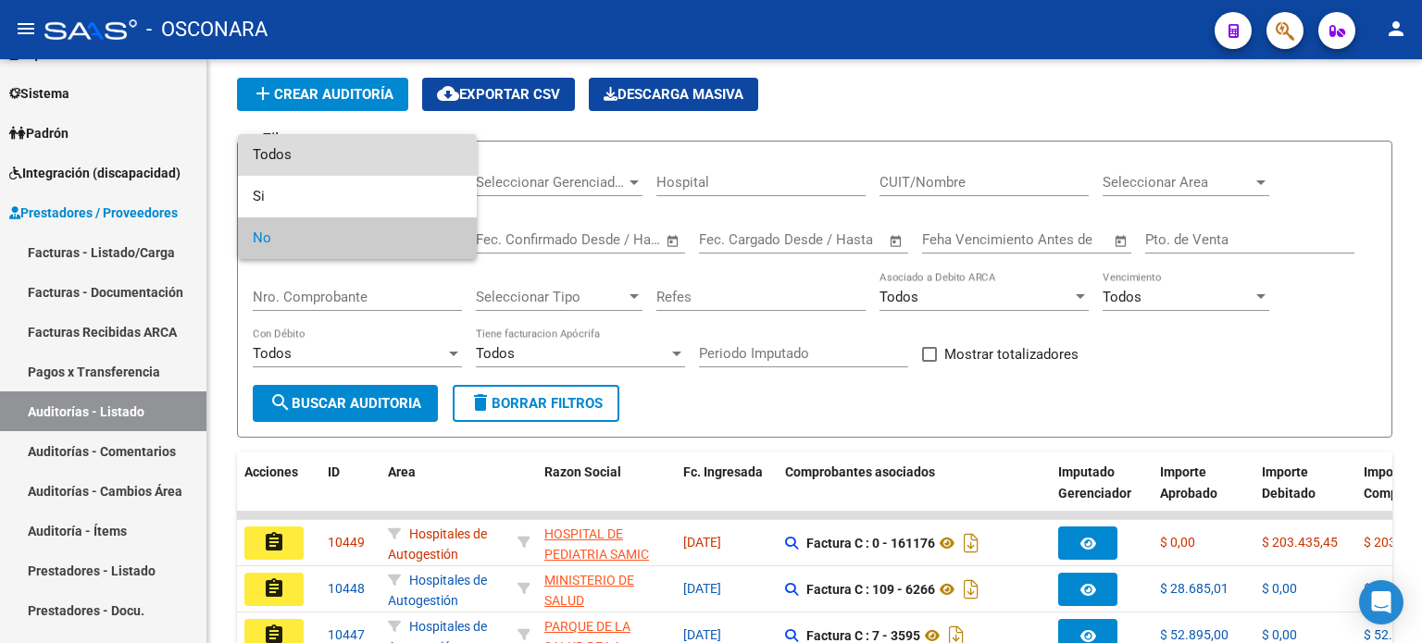
click at [293, 158] on span "Todos" at bounding box center [357, 155] width 209 height 42
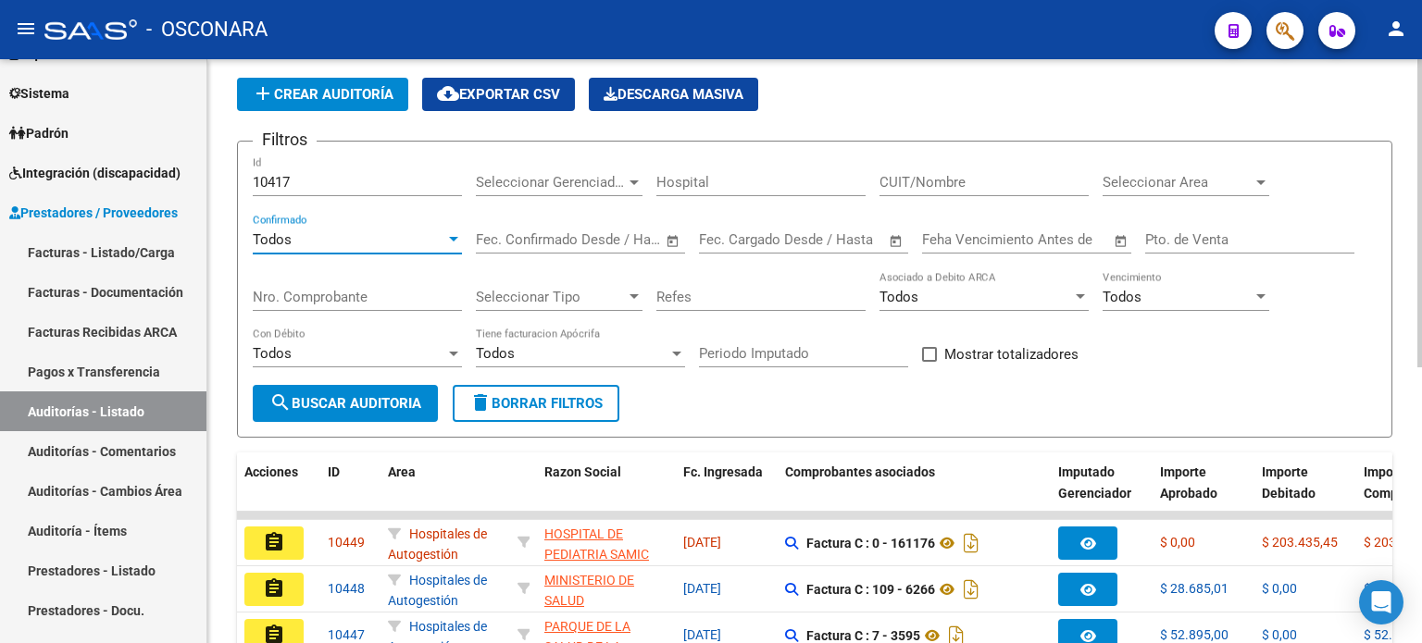
click at [307, 395] on span "search Buscar Auditoria" at bounding box center [345, 403] width 152 height 17
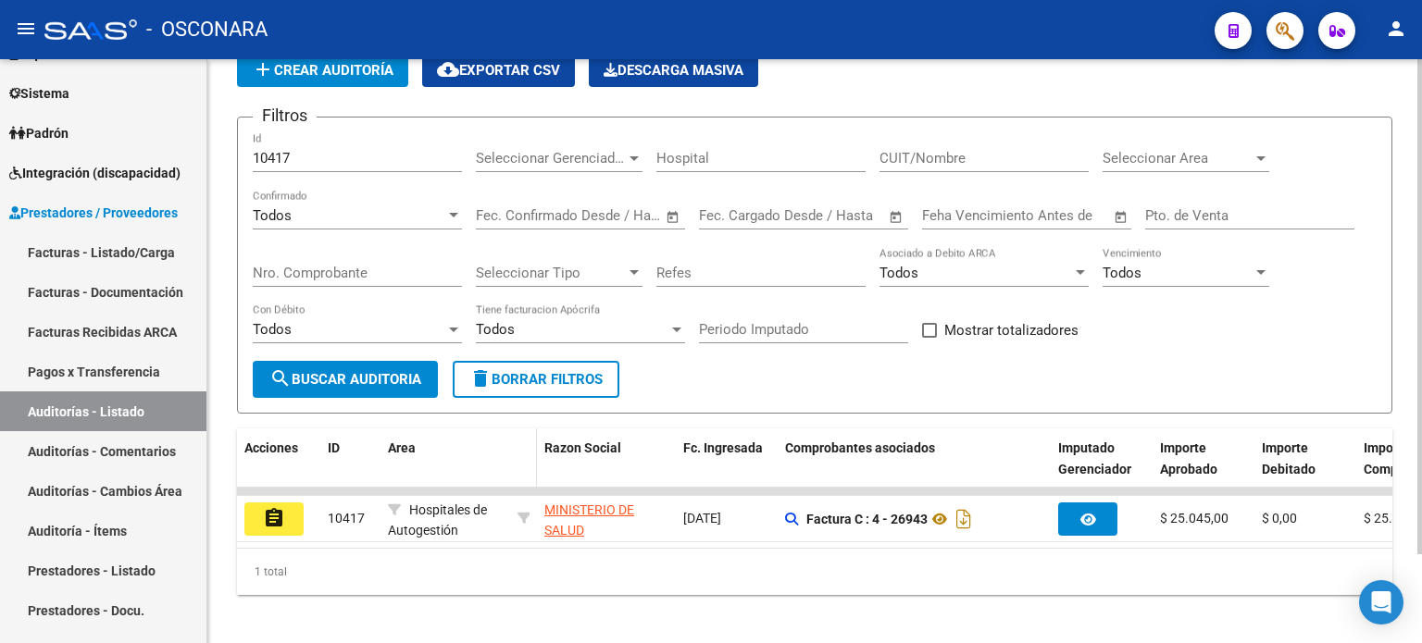
scroll to position [104, 0]
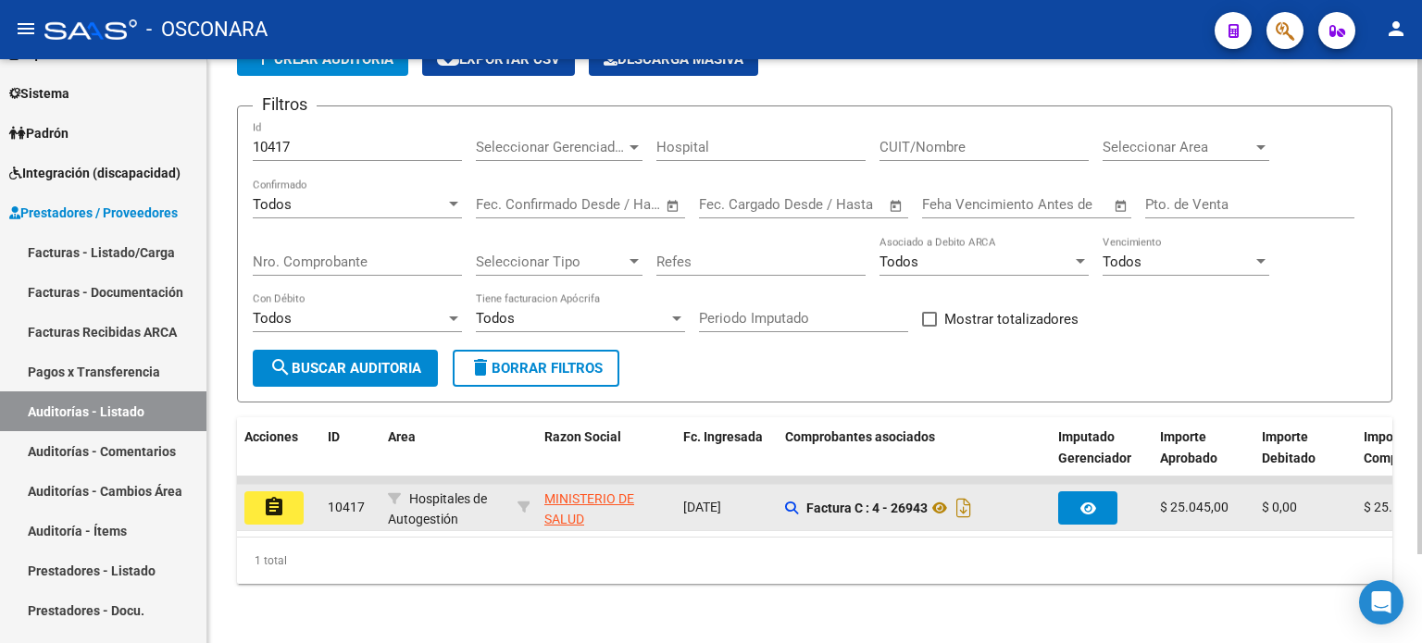
click at [269, 496] on mat-icon "assignment" at bounding box center [274, 507] width 22 height 22
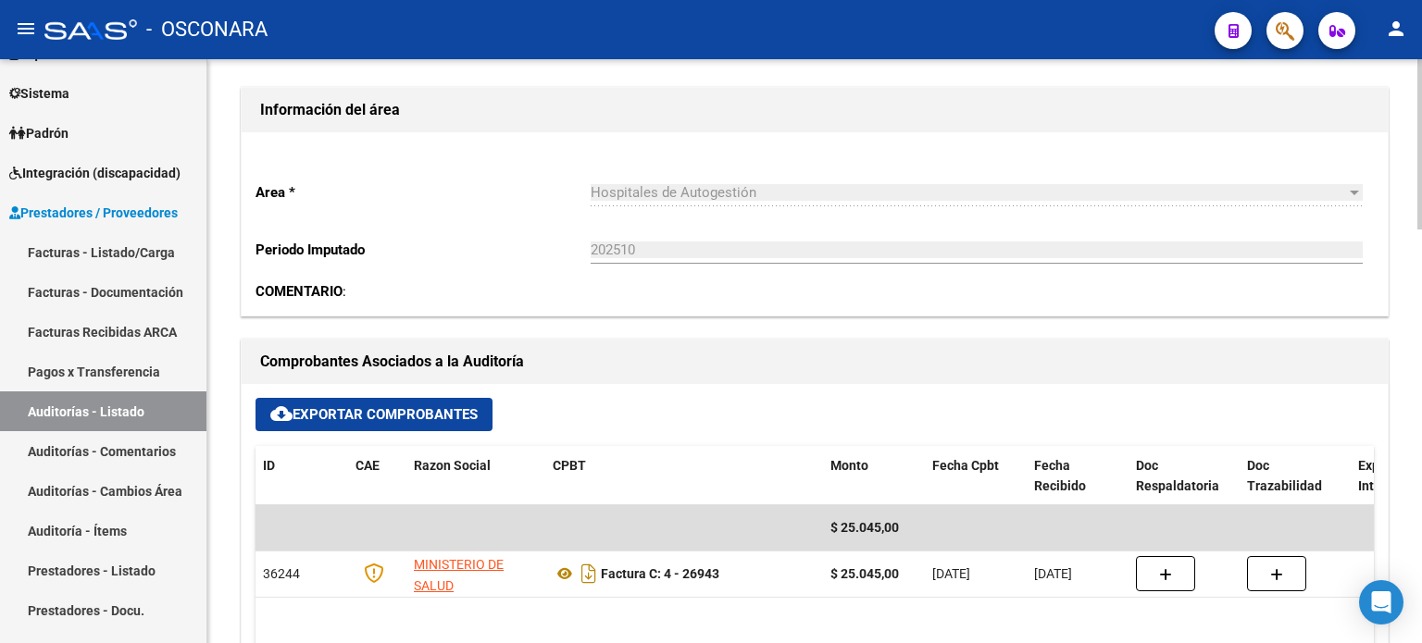
scroll to position [556, 0]
click at [56, 409] on link "Auditorías - Listado" at bounding box center [103, 412] width 206 height 40
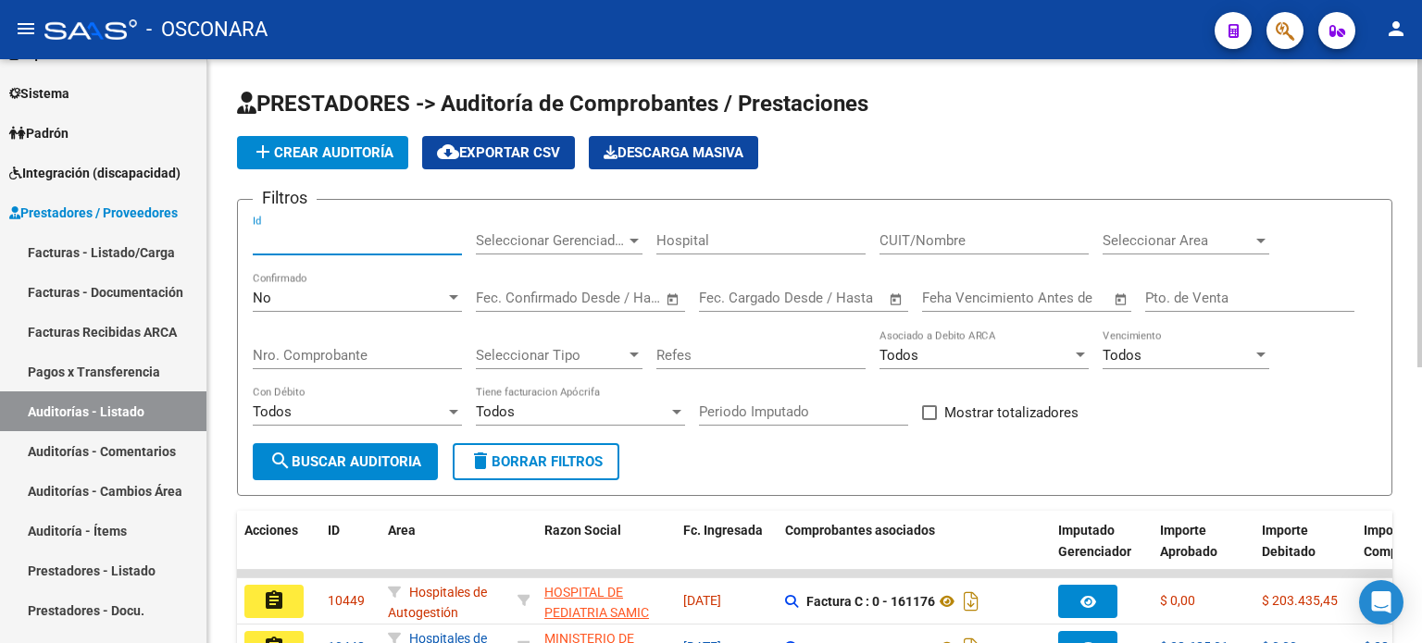
click at [284, 236] on input "Id" at bounding box center [357, 240] width 209 height 17
type input "10416"
click at [293, 290] on div "No" at bounding box center [349, 298] width 193 height 17
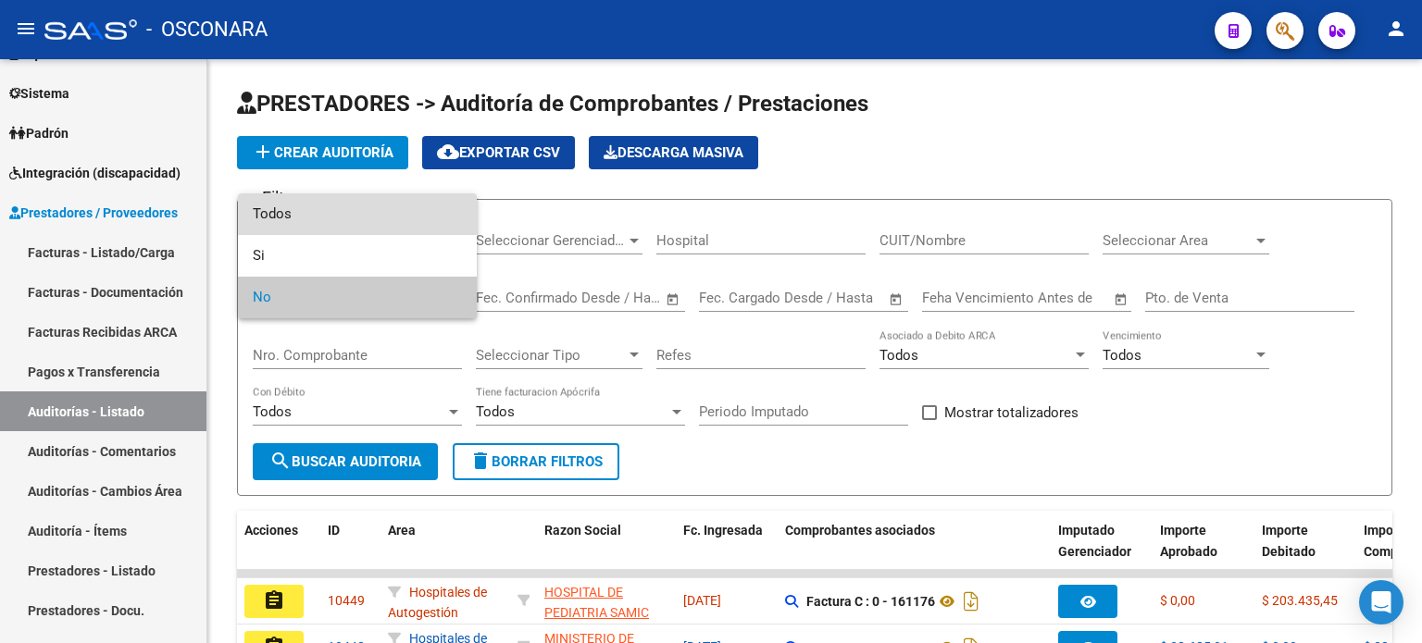
click at [293, 215] on span "Todos" at bounding box center [357, 215] width 209 height 42
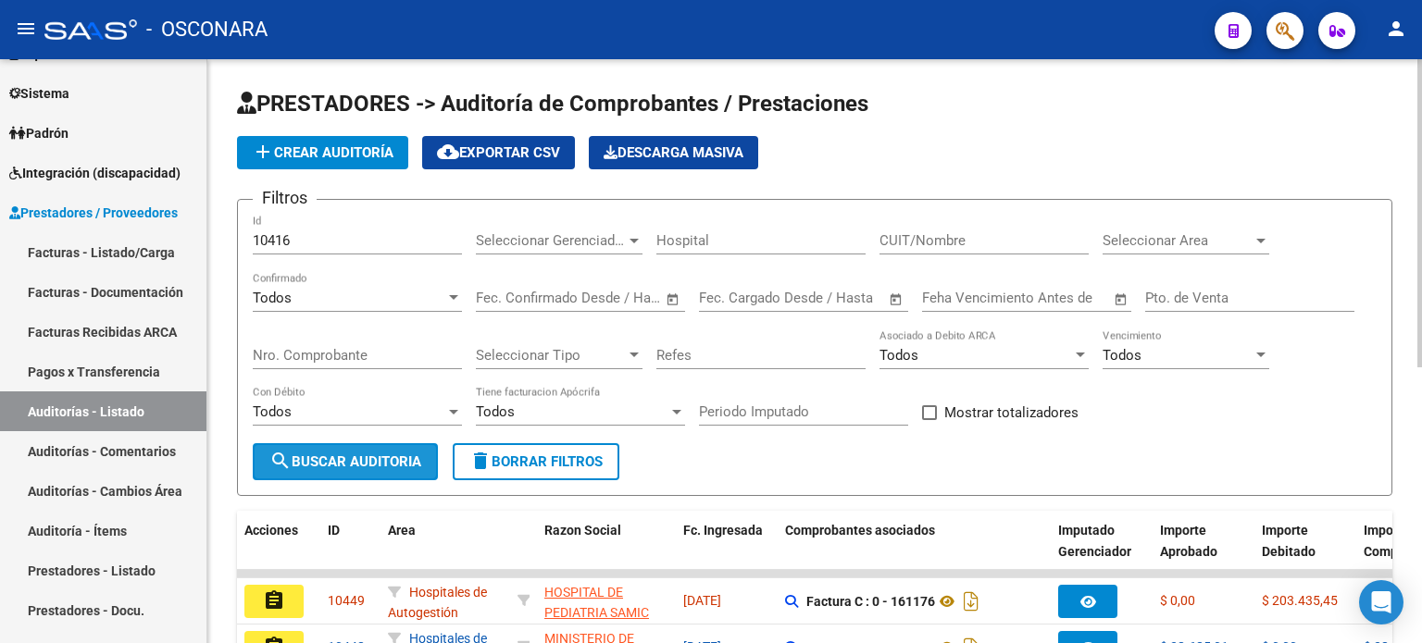
drag, startPoint x: 300, startPoint y: 466, endPoint x: 311, endPoint y: 447, distance: 21.6
click at [301, 466] on span "search Buscar Auditoria" at bounding box center [345, 462] width 152 height 17
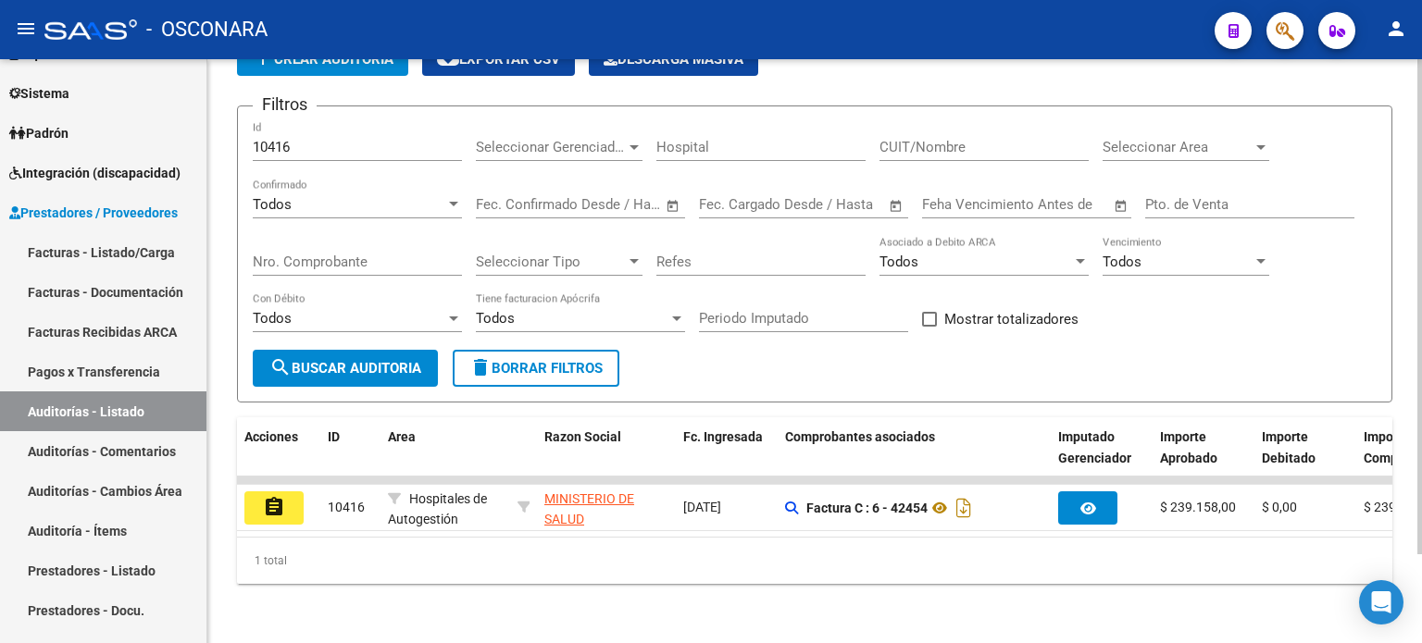
scroll to position [104, 0]
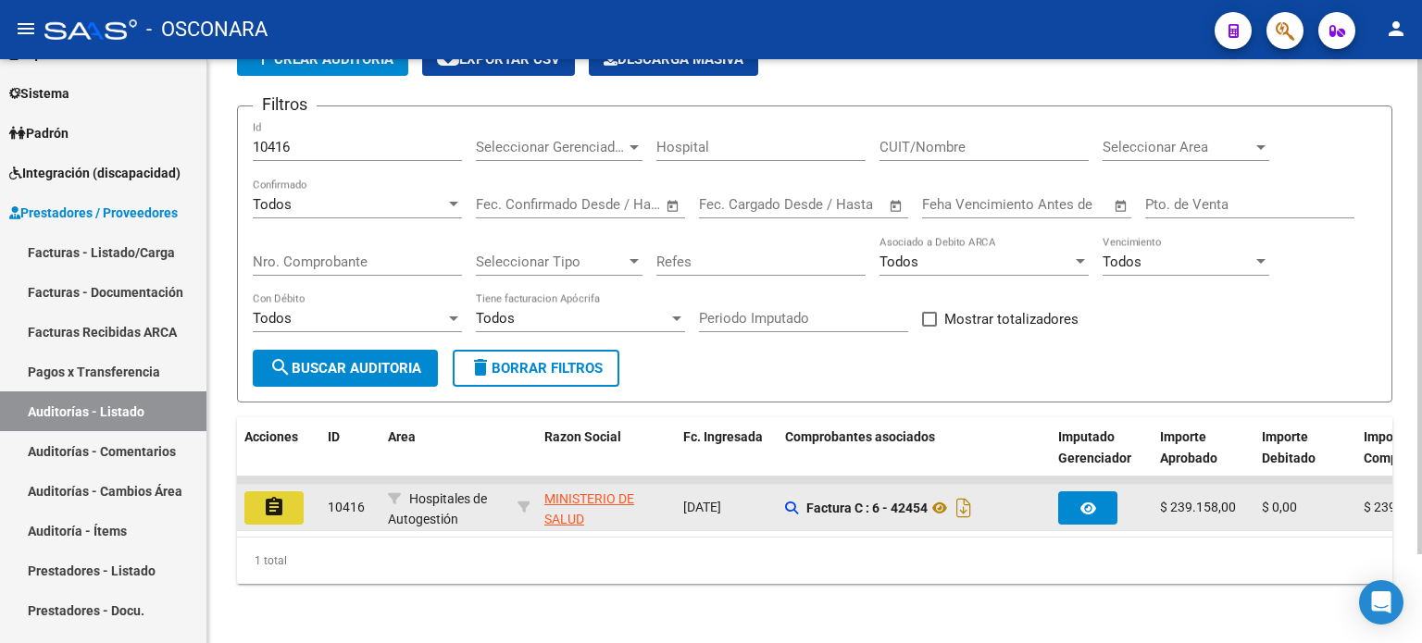
click at [272, 496] on mat-icon "assignment" at bounding box center [274, 507] width 22 height 22
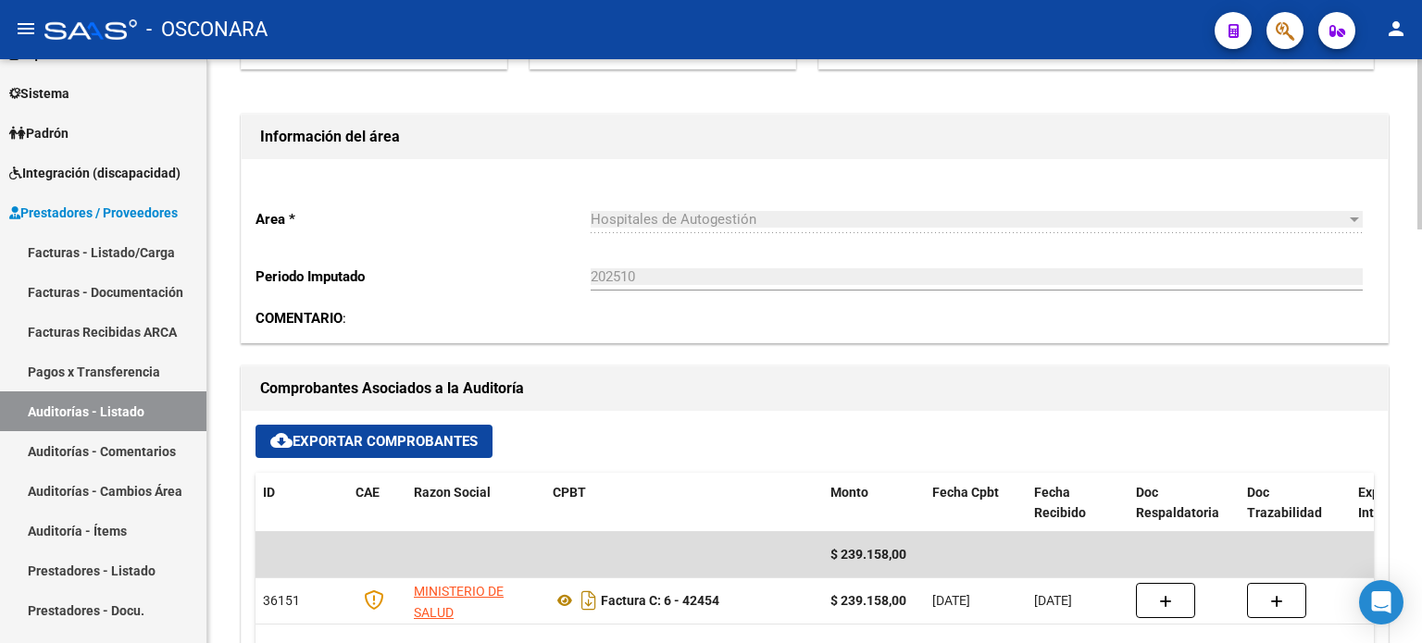
scroll to position [556, 0]
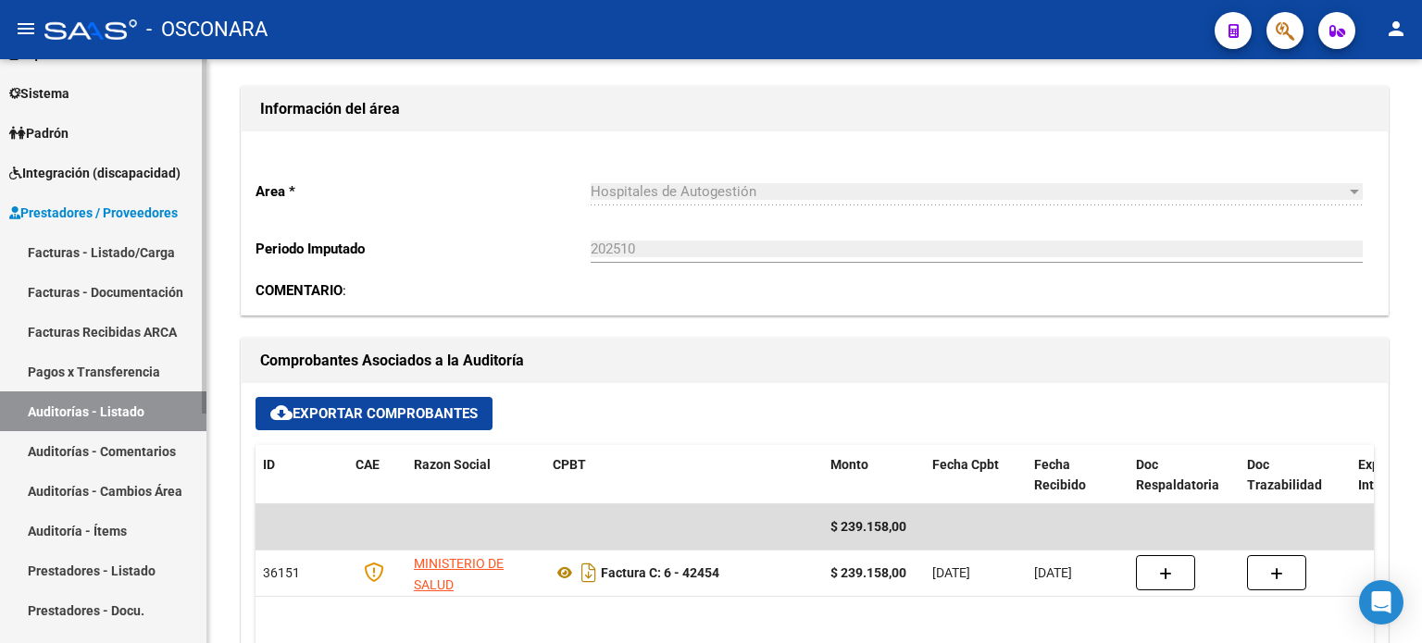
click at [70, 415] on link "Auditorías - Listado" at bounding box center [103, 412] width 206 height 40
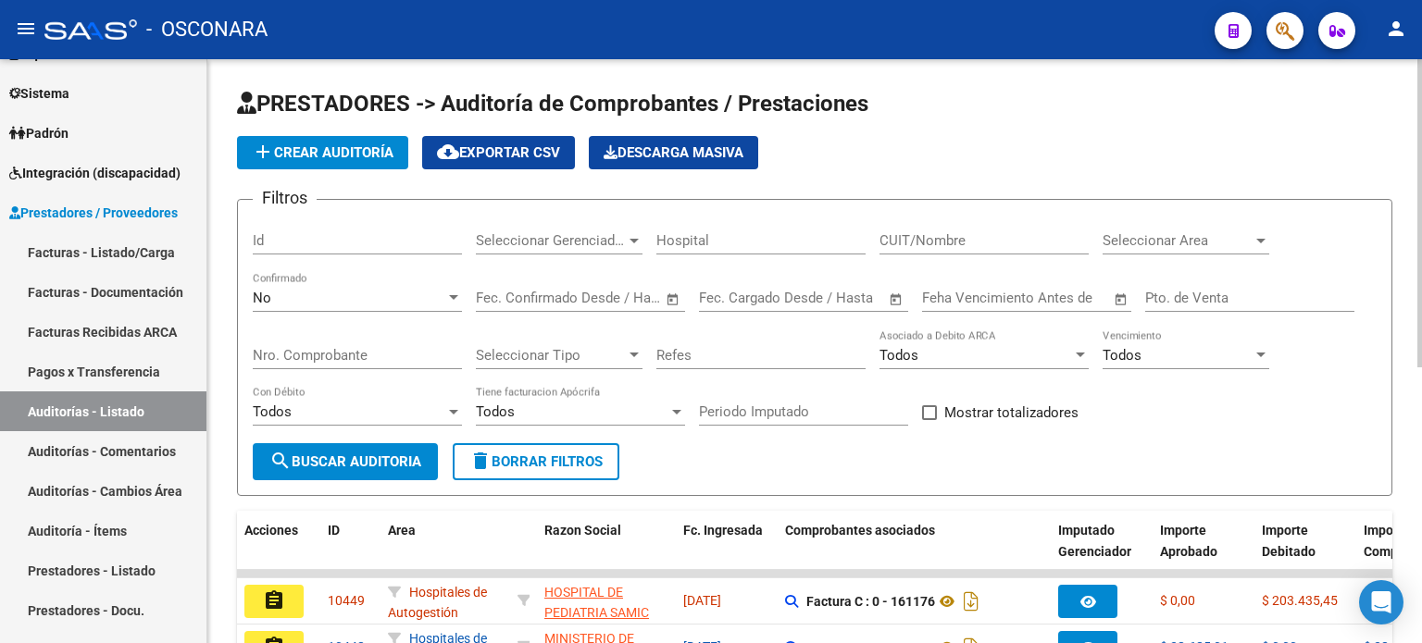
click at [293, 237] on input "Id" at bounding box center [357, 240] width 209 height 17
type input "10415"
click at [285, 293] on div "No" at bounding box center [349, 298] width 193 height 17
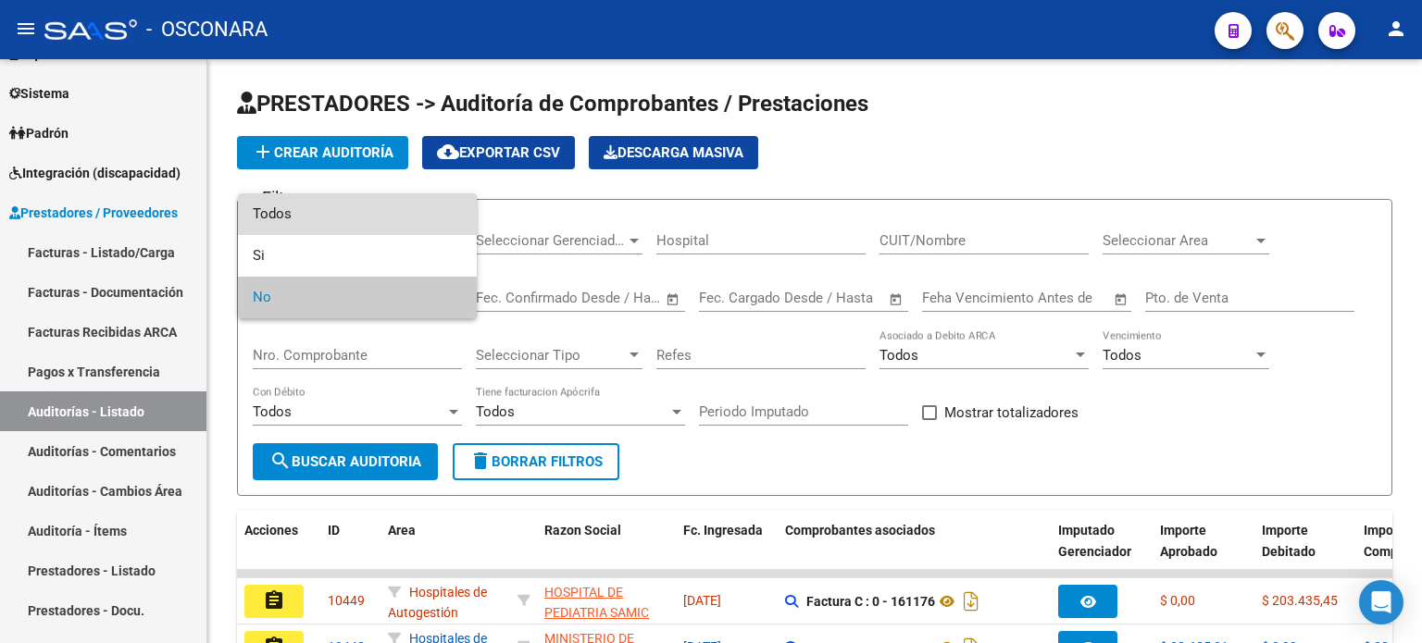
click at [301, 209] on span "Todos" at bounding box center [357, 215] width 209 height 42
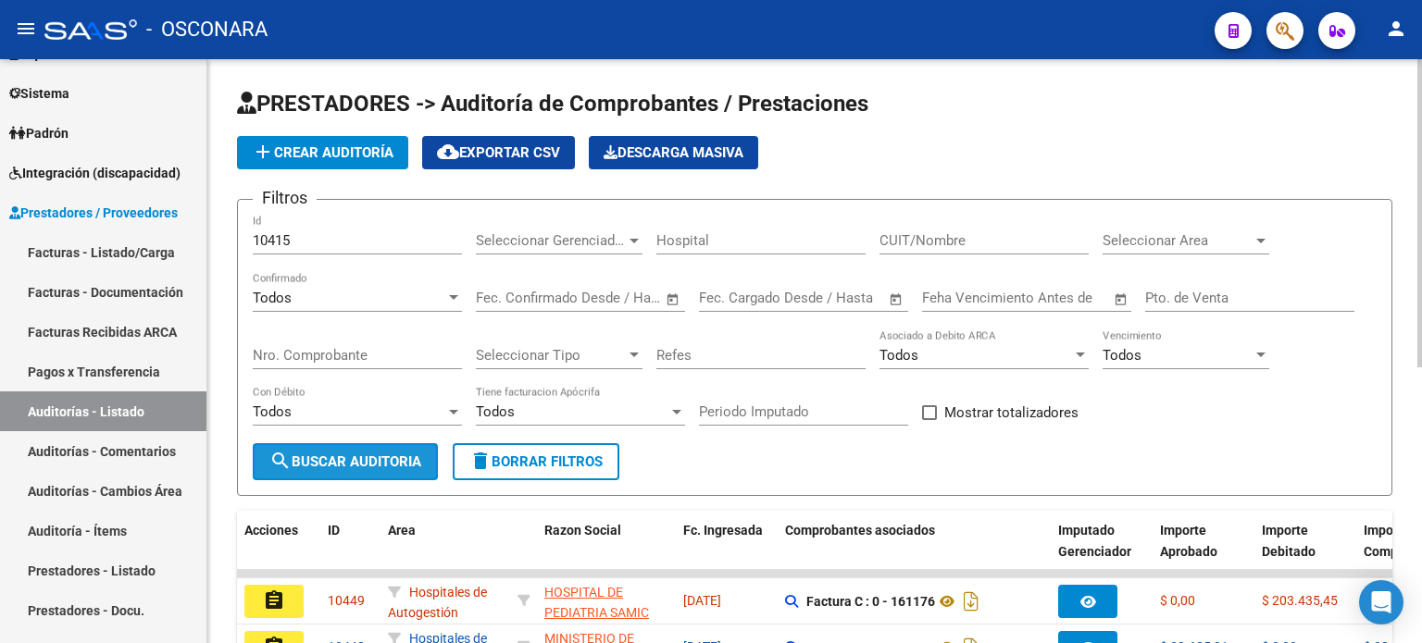
drag, startPoint x: 312, startPoint y: 458, endPoint x: 407, endPoint y: 480, distance: 97.7
click at [312, 457] on span "search Buscar Auditoria" at bounding box center [345, 462] width 152 height 17
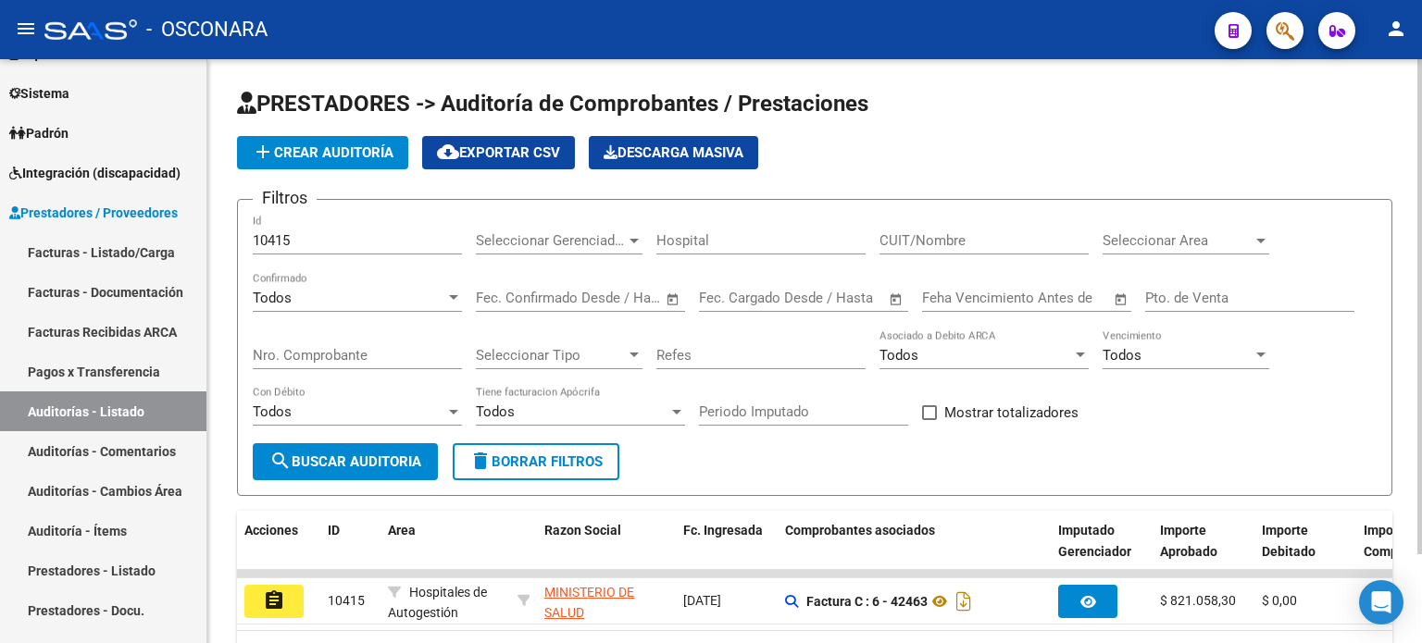
scroll to position [104, 0]
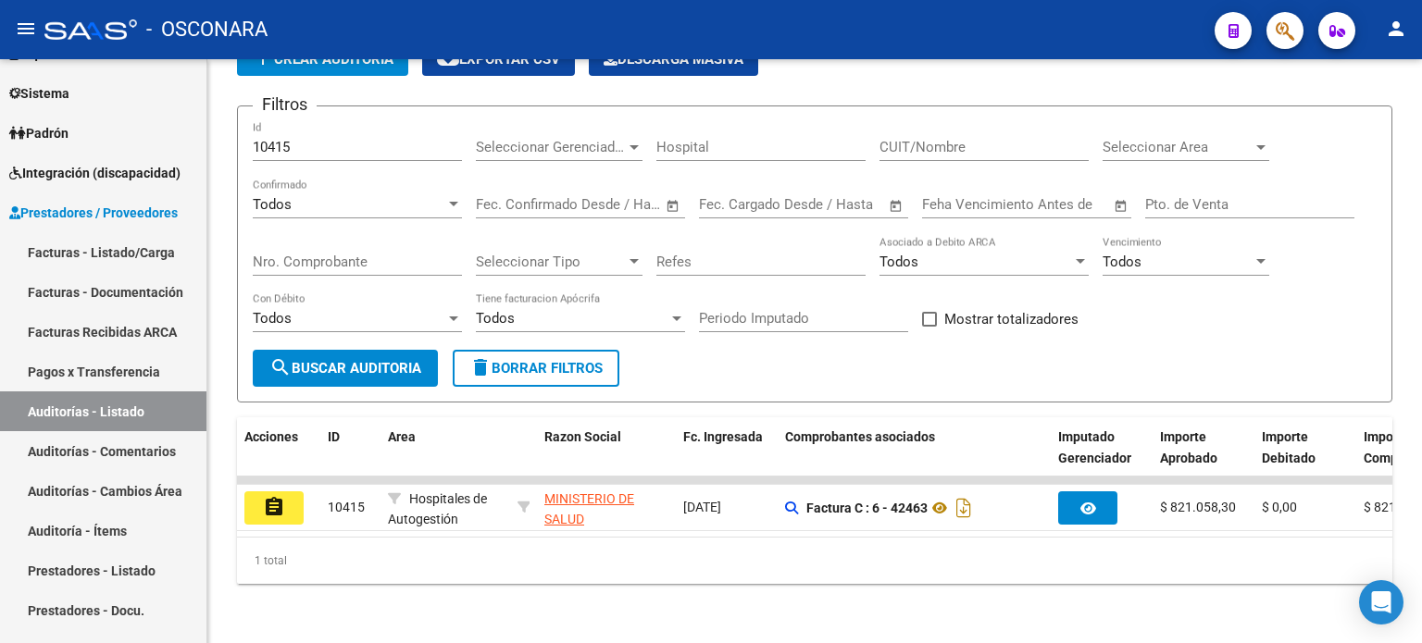
click at [285, 499] on button "assignment" at bounding box center [273, 508] width 59 height 33
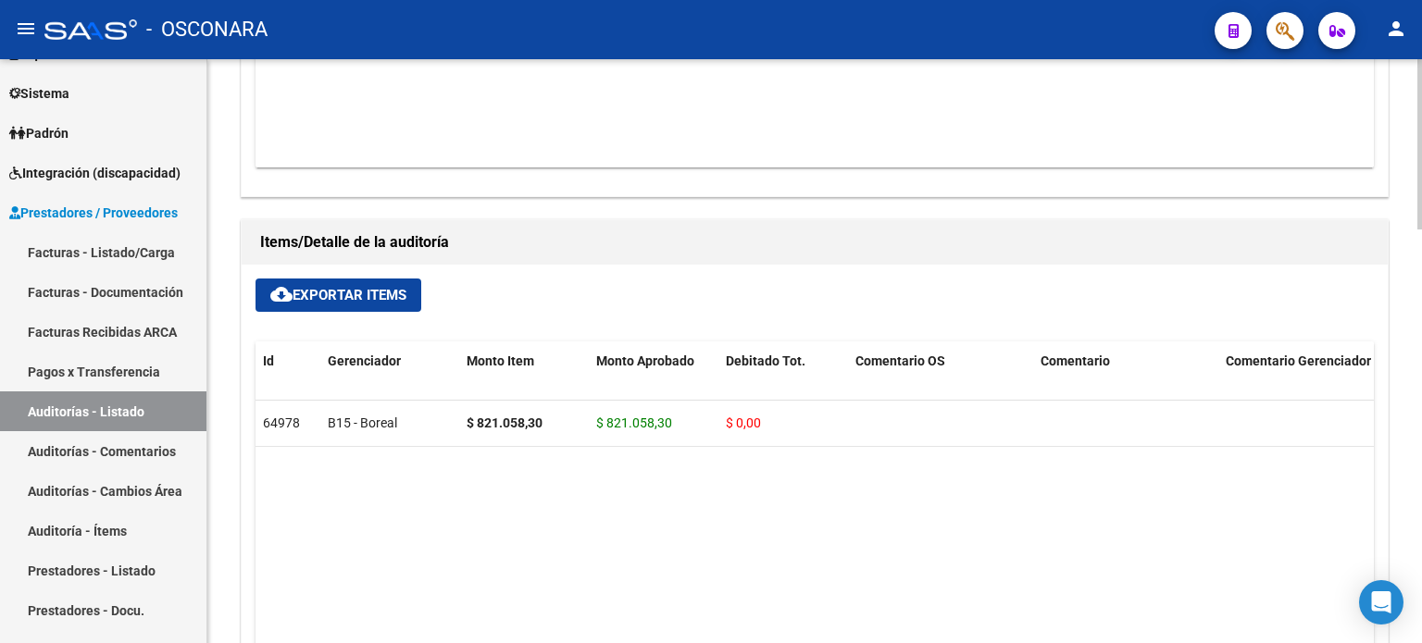
scroll to position [1418, 0]
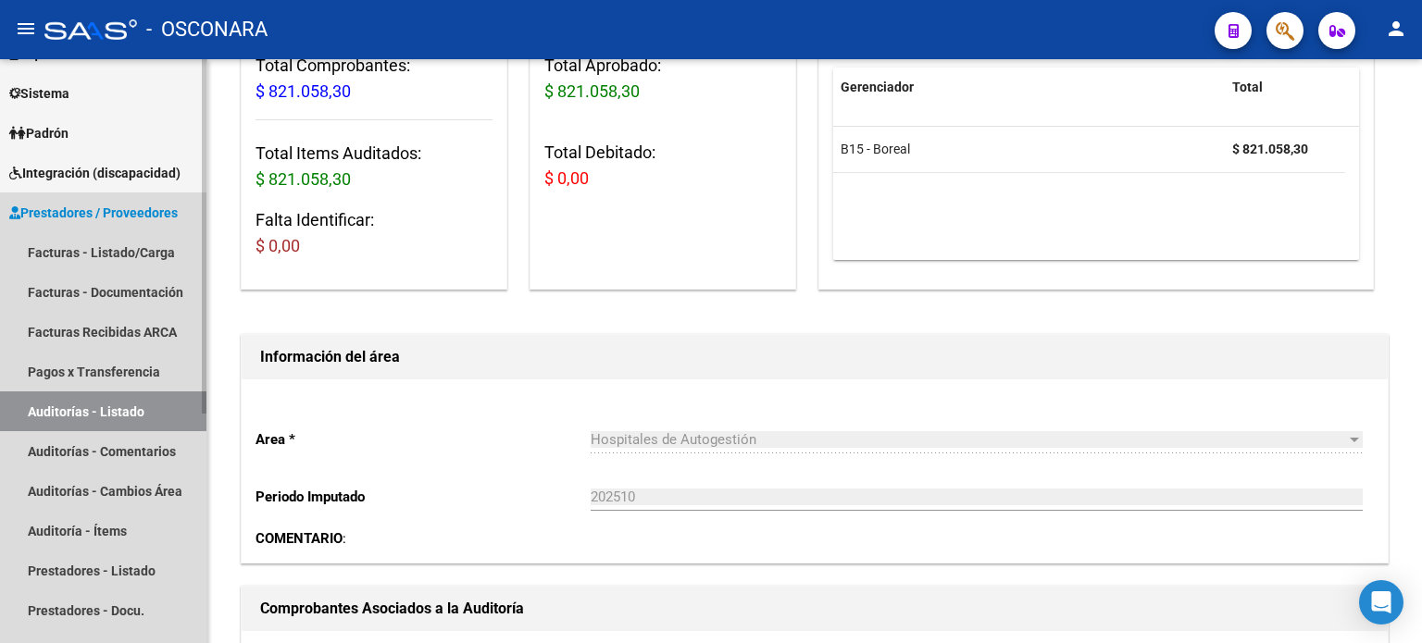
click at [57, 415] on link "Auditorías - Listado" at bounding box center [103, 412] width 206 height 40
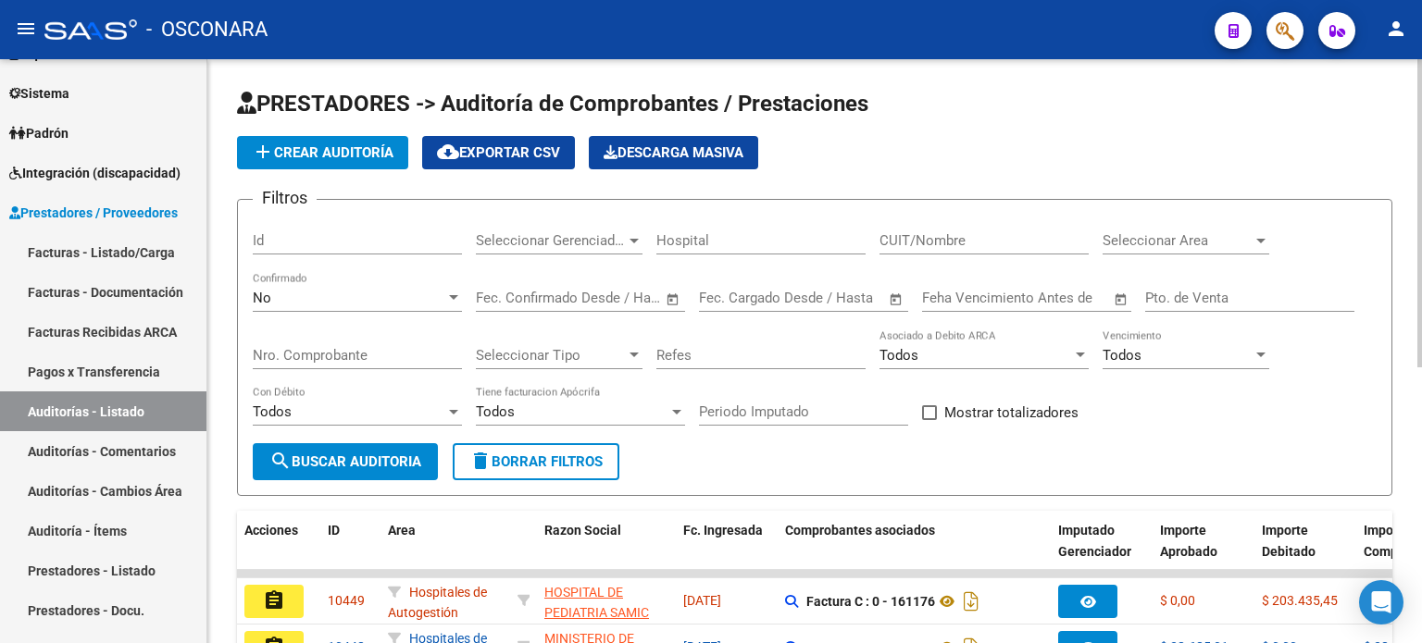
click at [360, 233] on input "Id" at bounding box center [357, 240] width 209 height 17
type input "10414"
click at [340, 297] on div "No" at bounding box center [349, 298] width 193 height 17
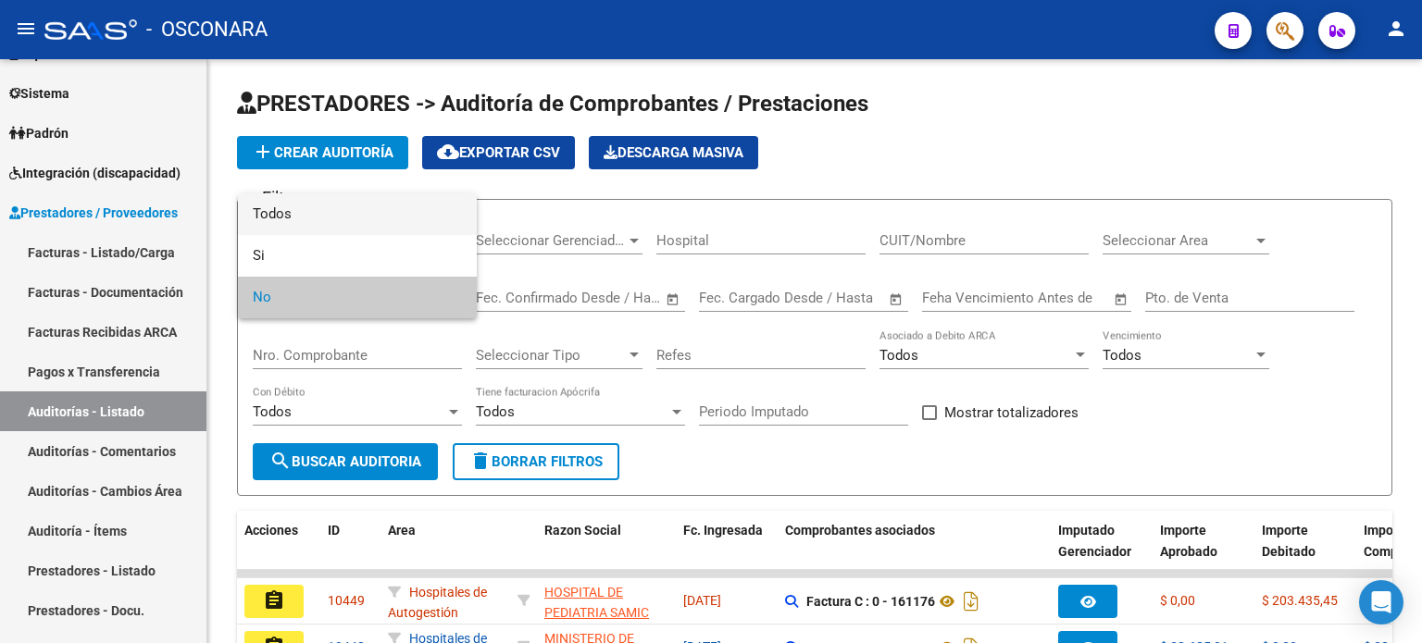
click at [317, 213] on span "Todos" at bounding box center [357, 215] width 209 height 42
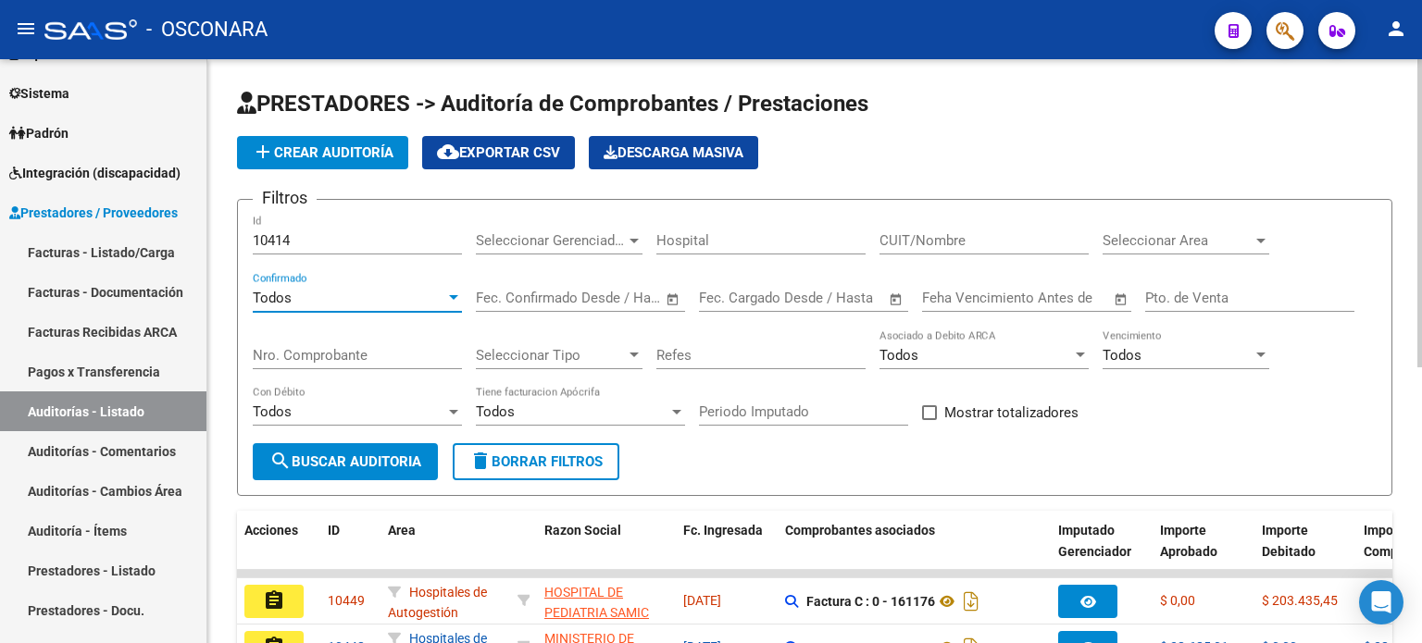
click at [327, 462] on span "search Buscar Auditoria" at bounding box center [345, 462] width 152 height 17
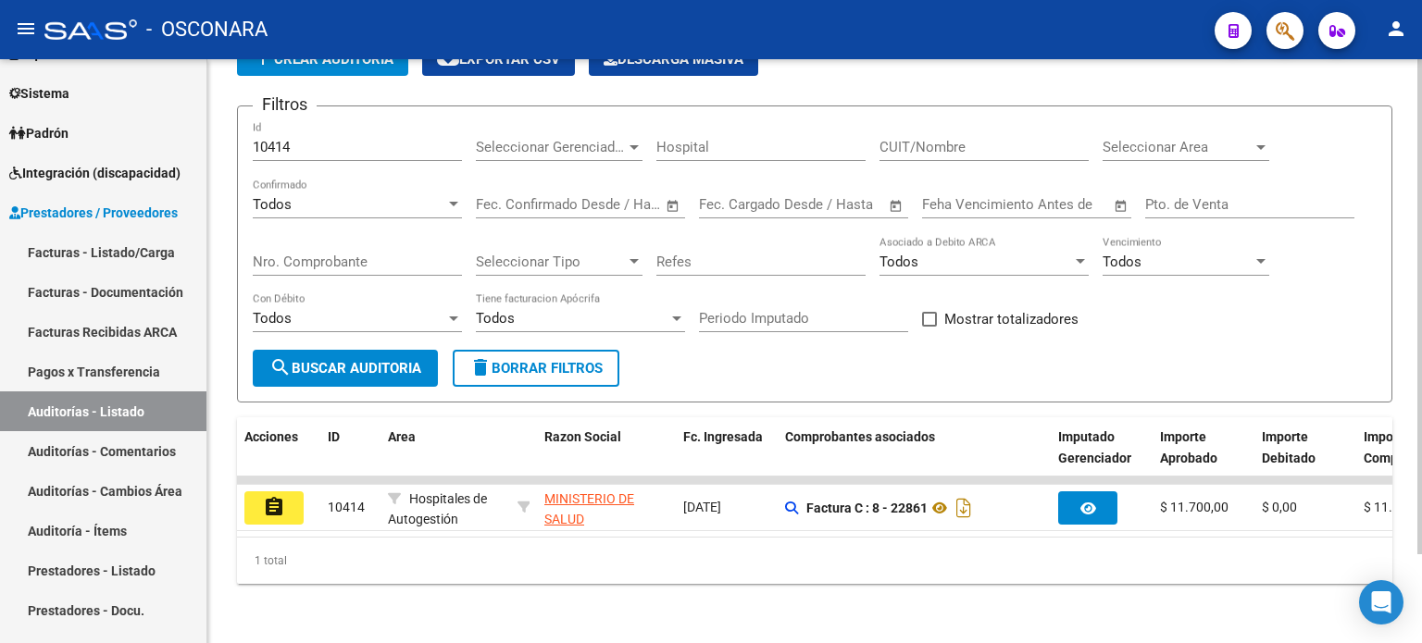
scroll to position [104, 0]
click at [293, 493] on button "assignment" at bounding box center [273, 508] width 59 height 33
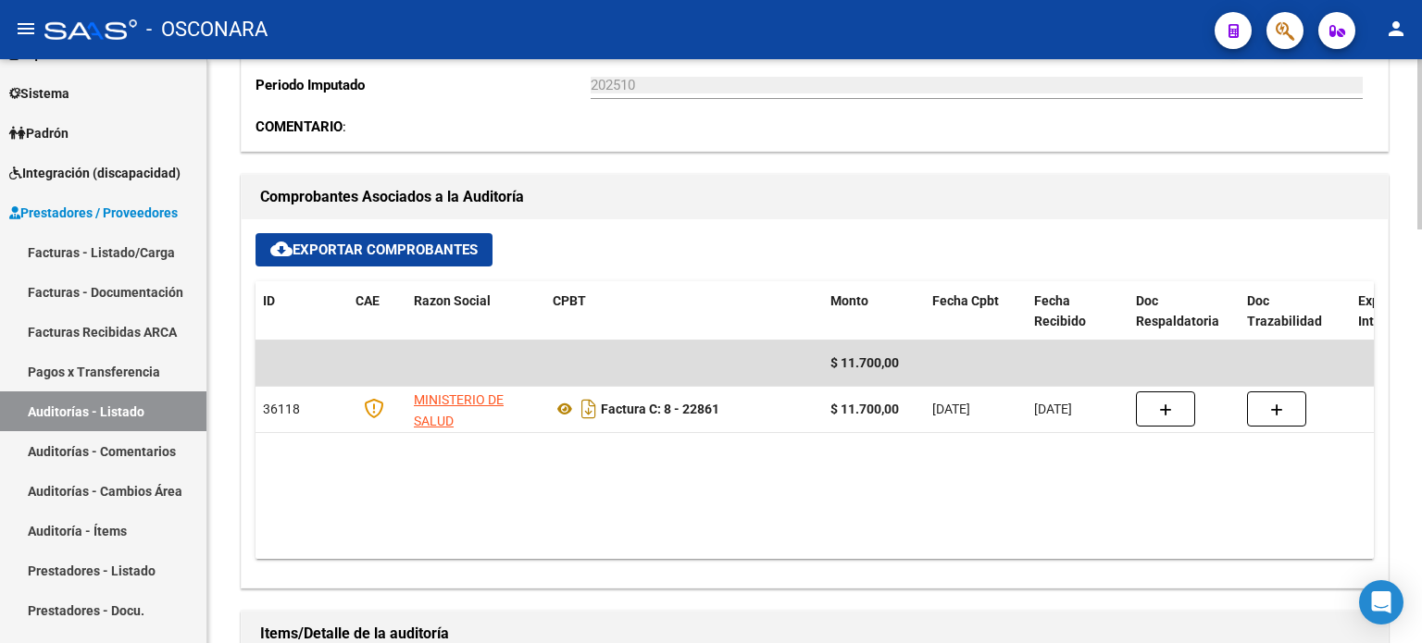
scroll to position [741, 0]
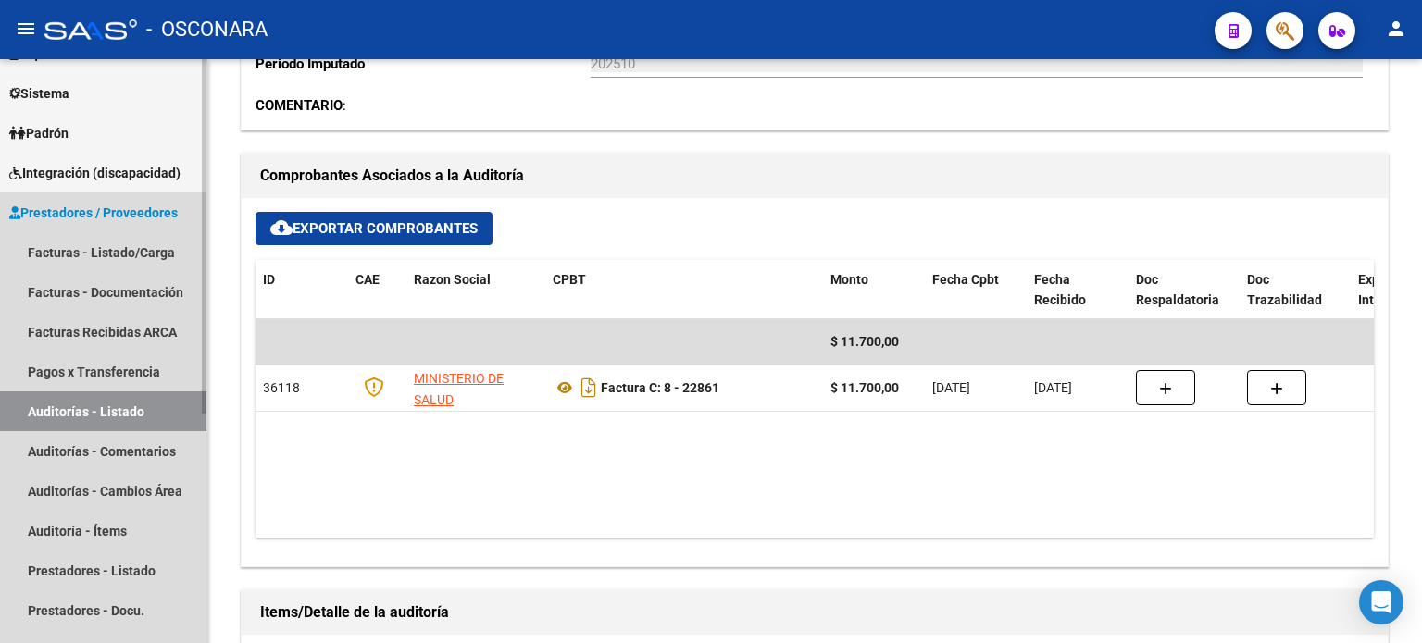
click at [82, 414] on link "Auditorías - Listado" at bounding box center [103, 412] width 206 height 40
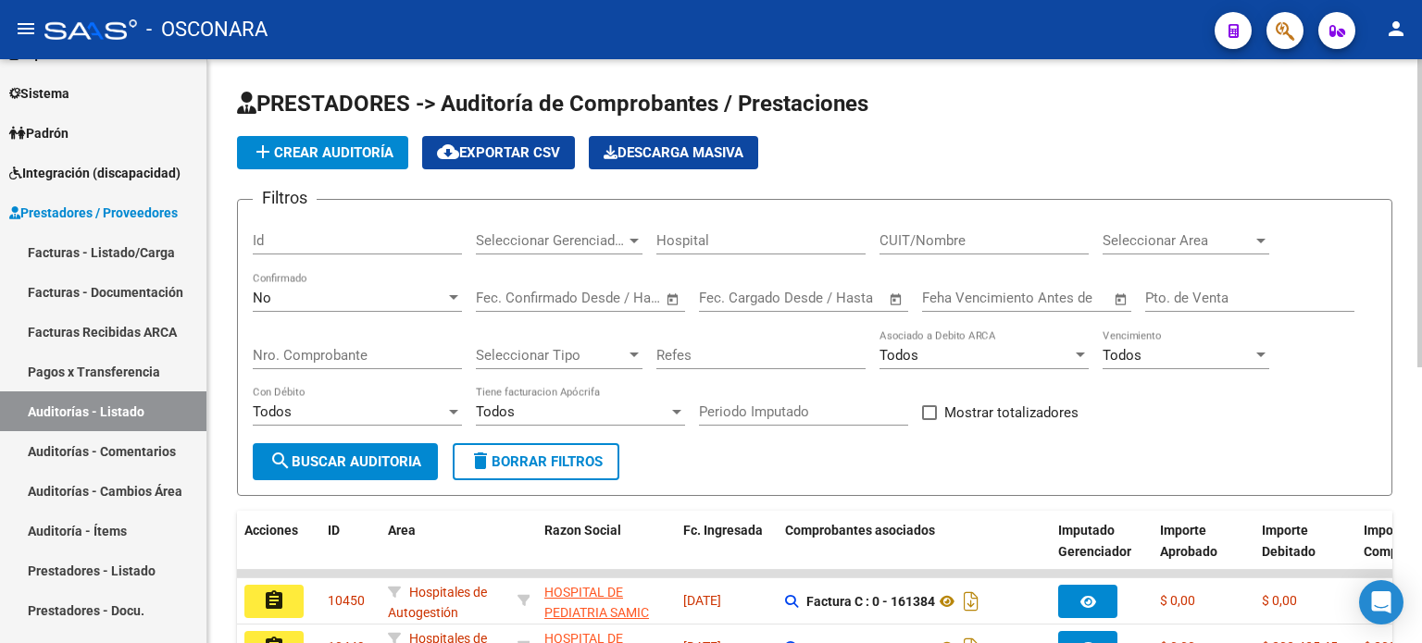
click at [337, 233] on input "Id" at bounding box center [357, 240] width 209 height 17
type input "10413"
click at [270, 298] on span "No" at bounding box center [262, 298] width 19 height 17
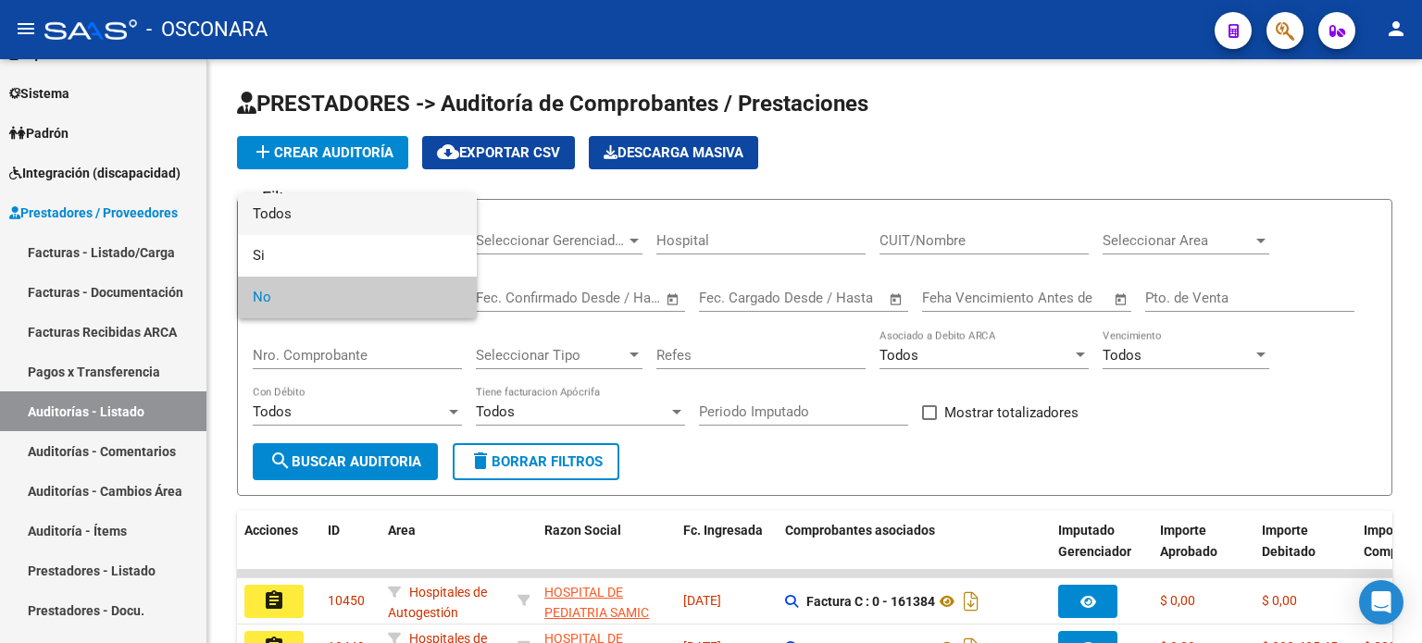
click at [329, 206] on span "Todos" at bounding box center [357, 215] width 209 height 42
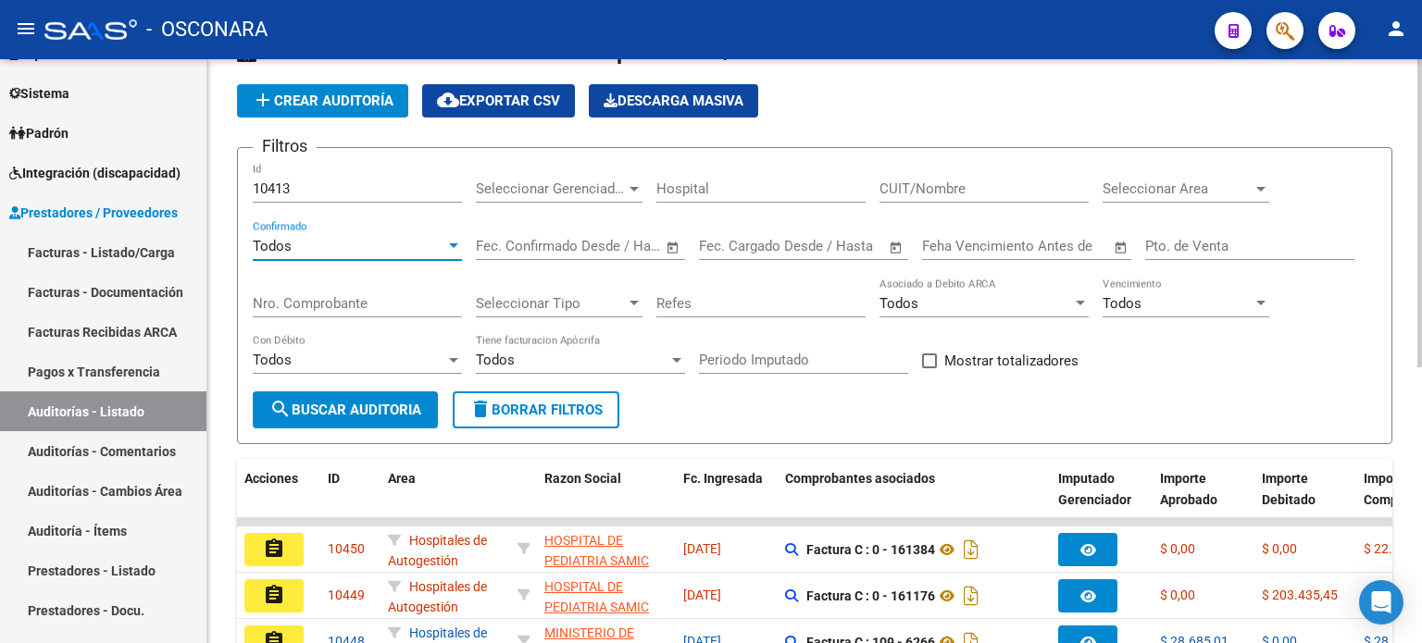
scroll to position [93, 0]
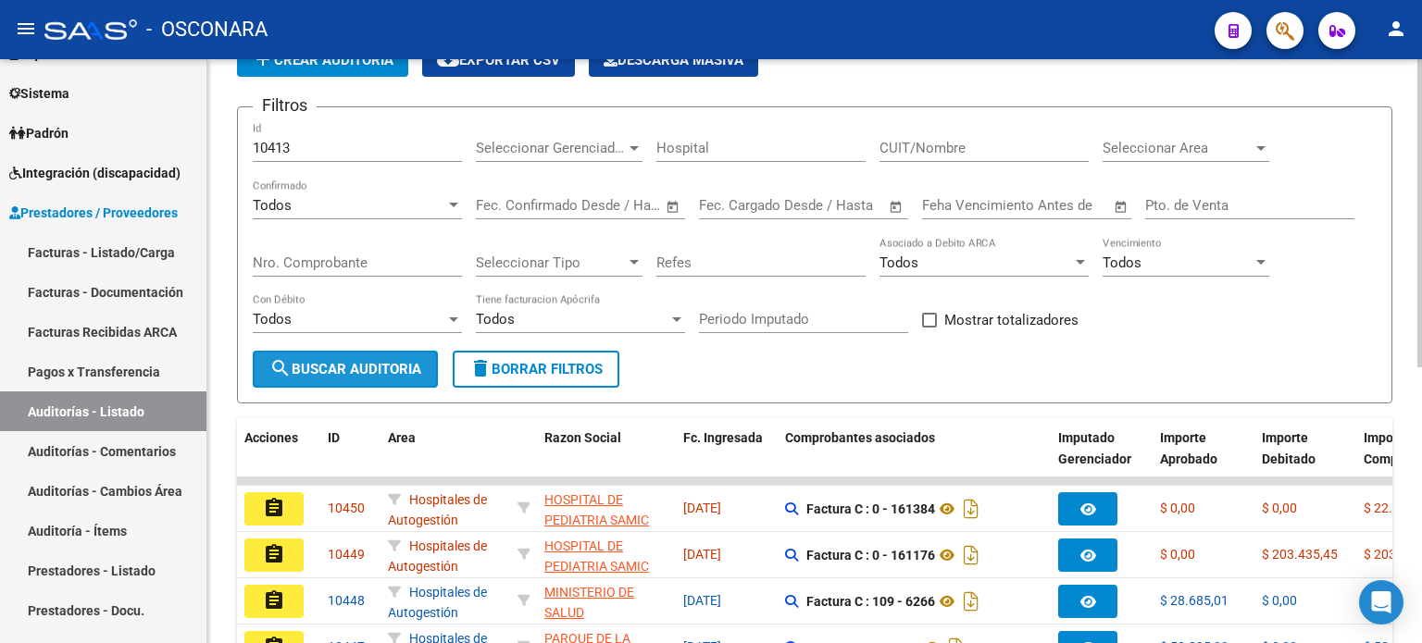
click at [341, 368] on span "search Buscar Auditoria" at bounding box center [345, 369] width 152 height 17
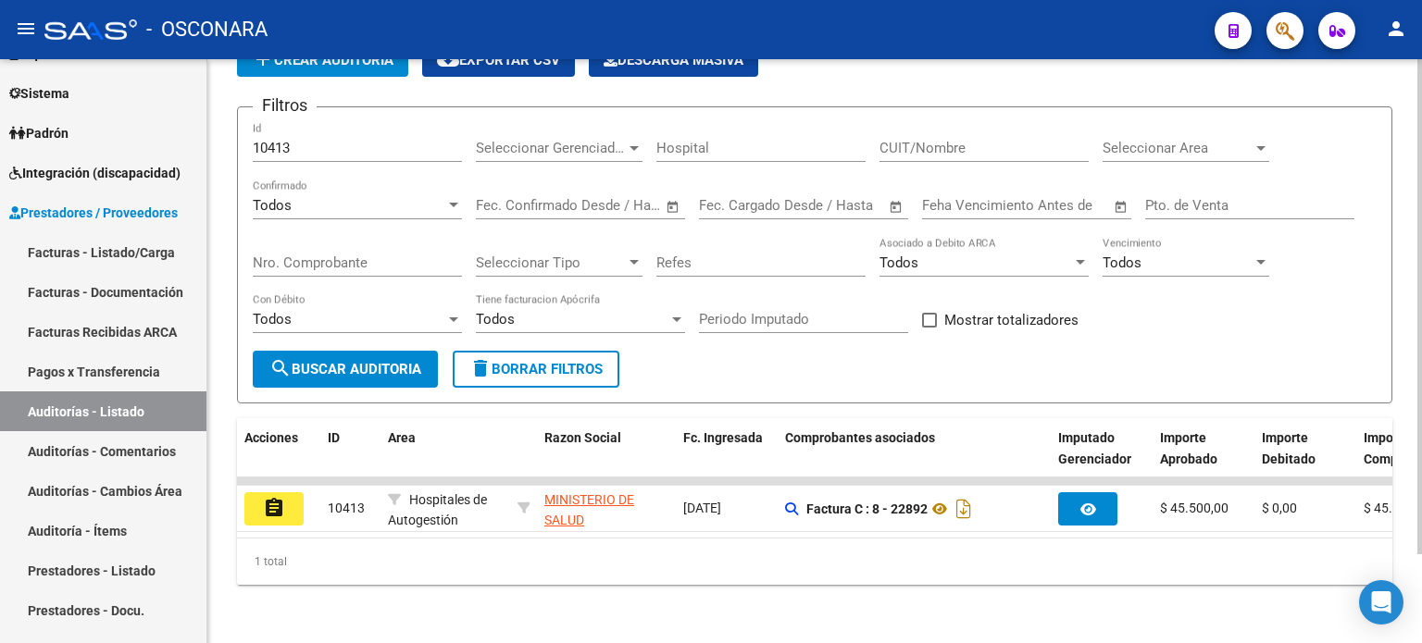
scroll to position [104, 0]
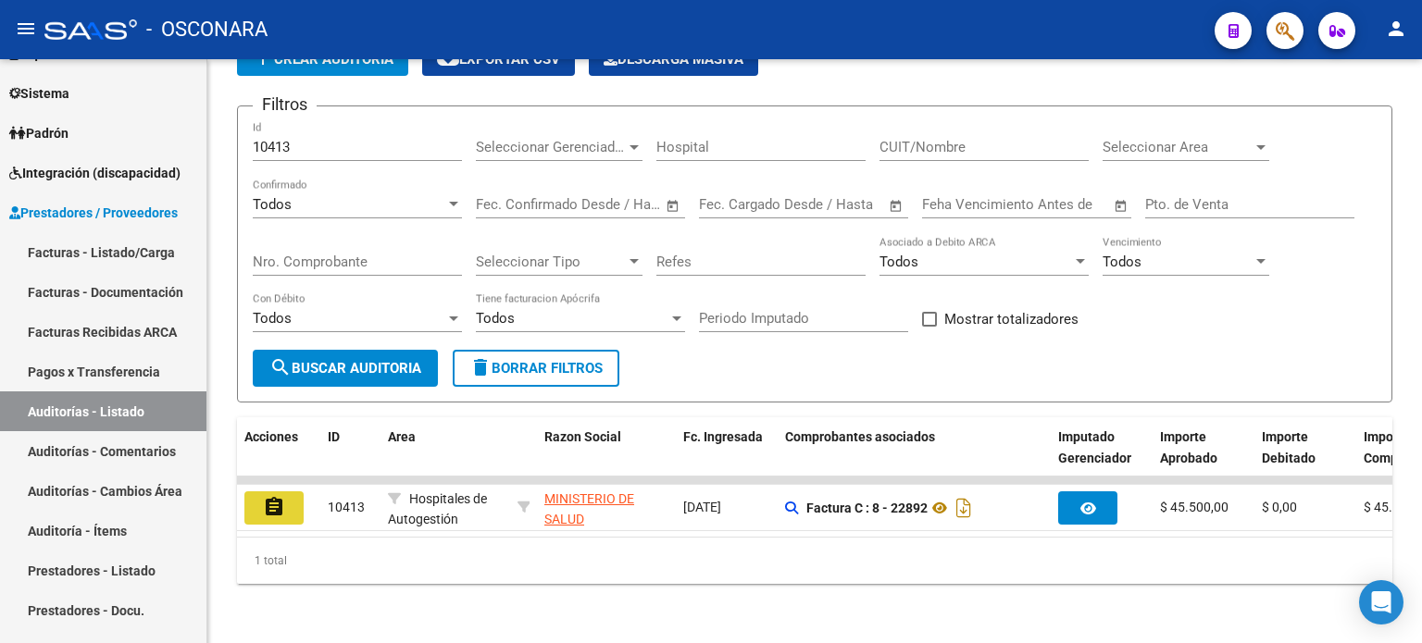
click at [279, 503] on mat-icon "assignment" at bounding box center [274, 507] width 22 height 22
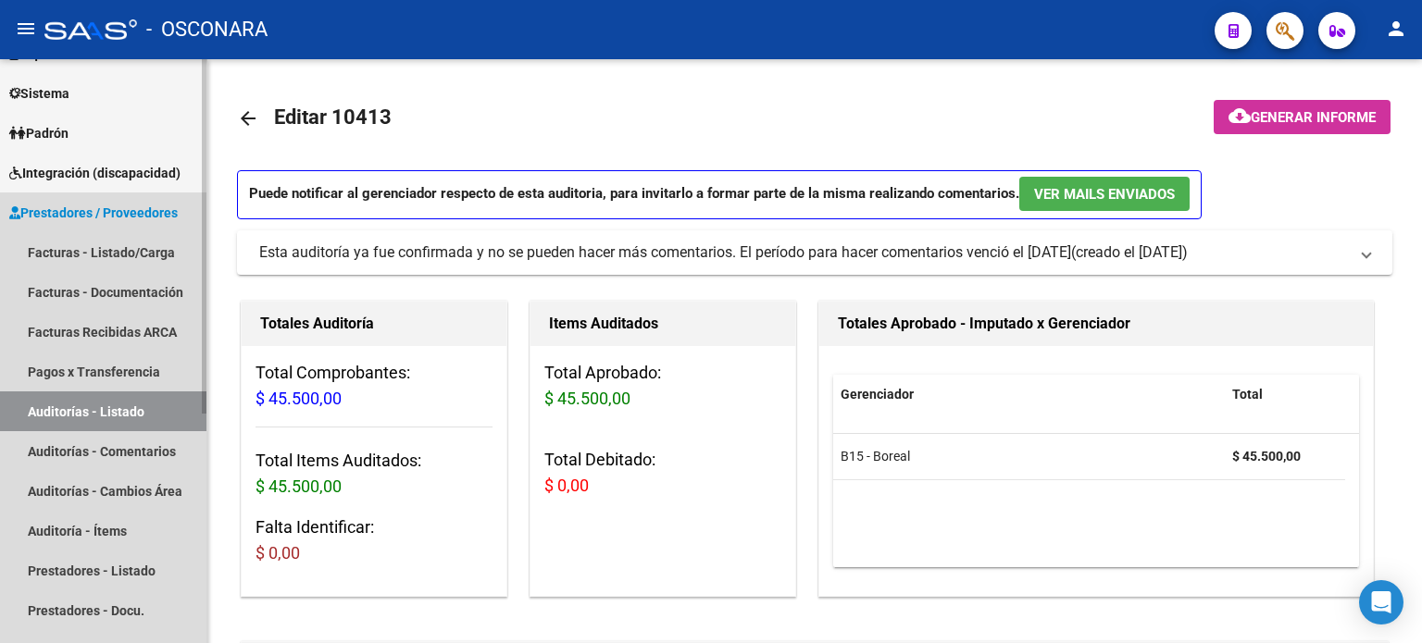
click at [132, 414] on link "Auditorías - Listado" at bounding box center [103, 412] width 206 height 40
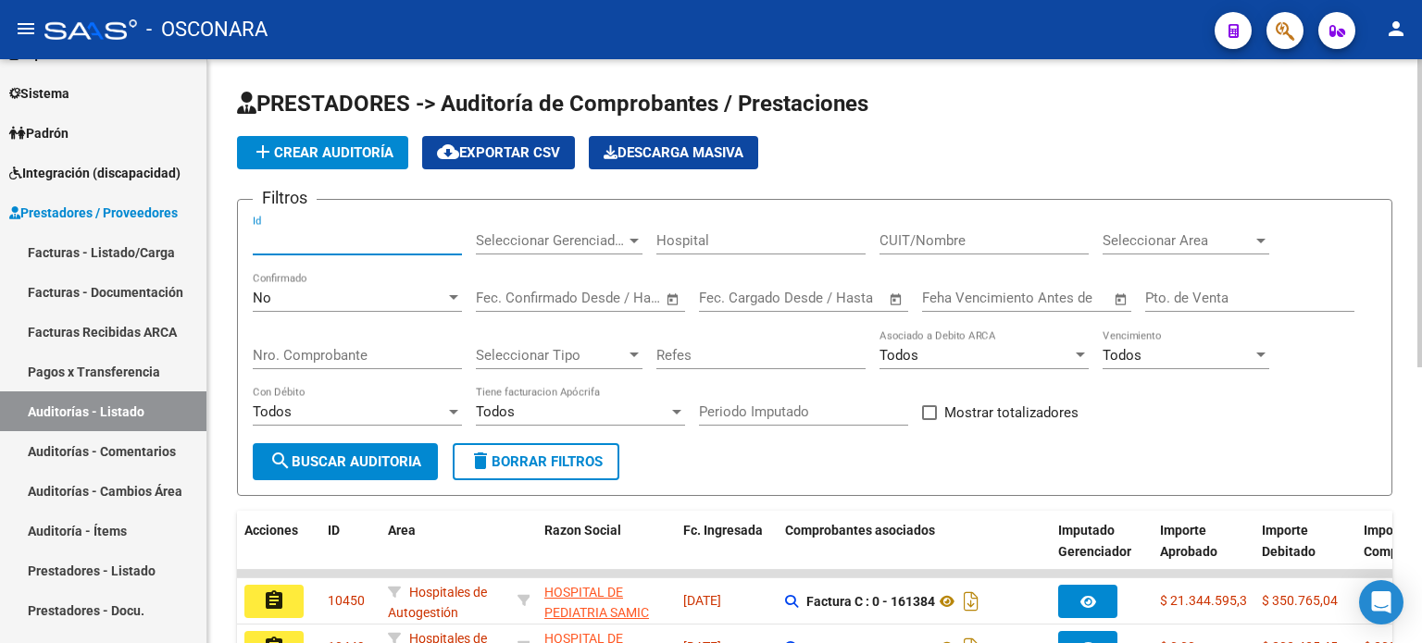
click at [315, 242] on input "Id" at bounding box center [357, 240] width 209 height 17
type input "10401"
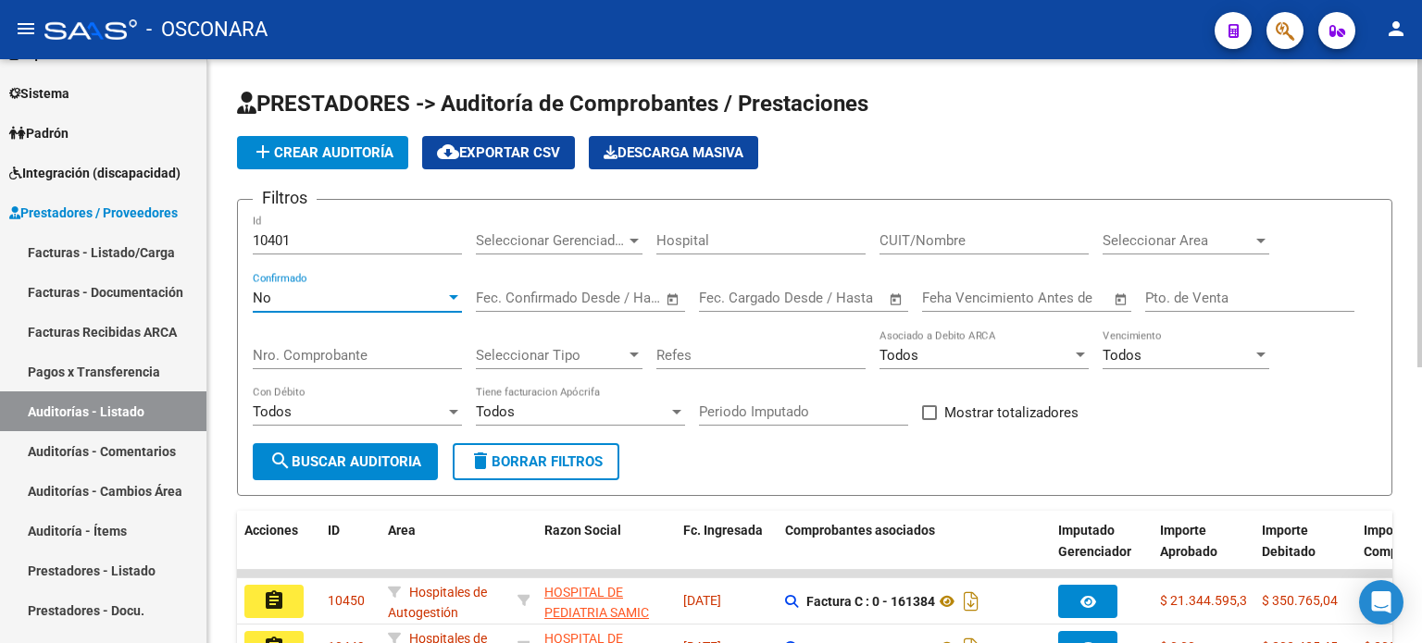
click at [290, 293] on div "No" at bounding box center [349, 298] width 193 height 17
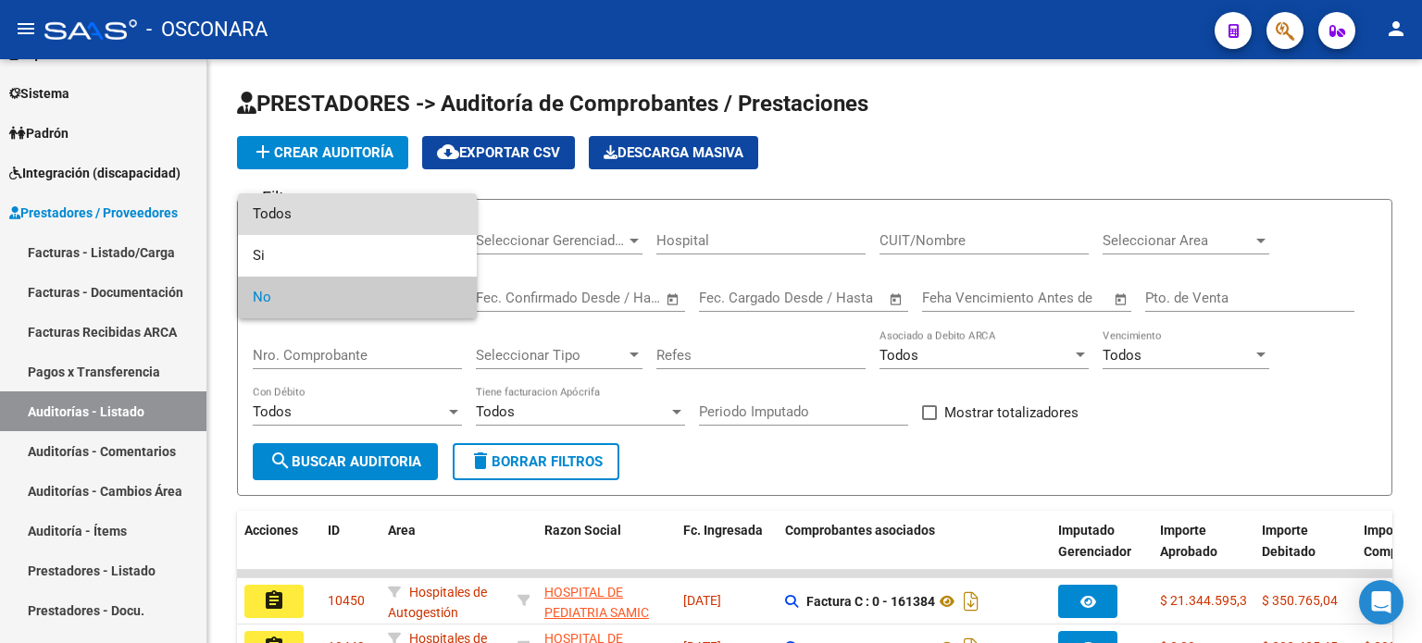
click at [300, 219] on span "Todos" at bounding box center [357, 215] width 209 height 42
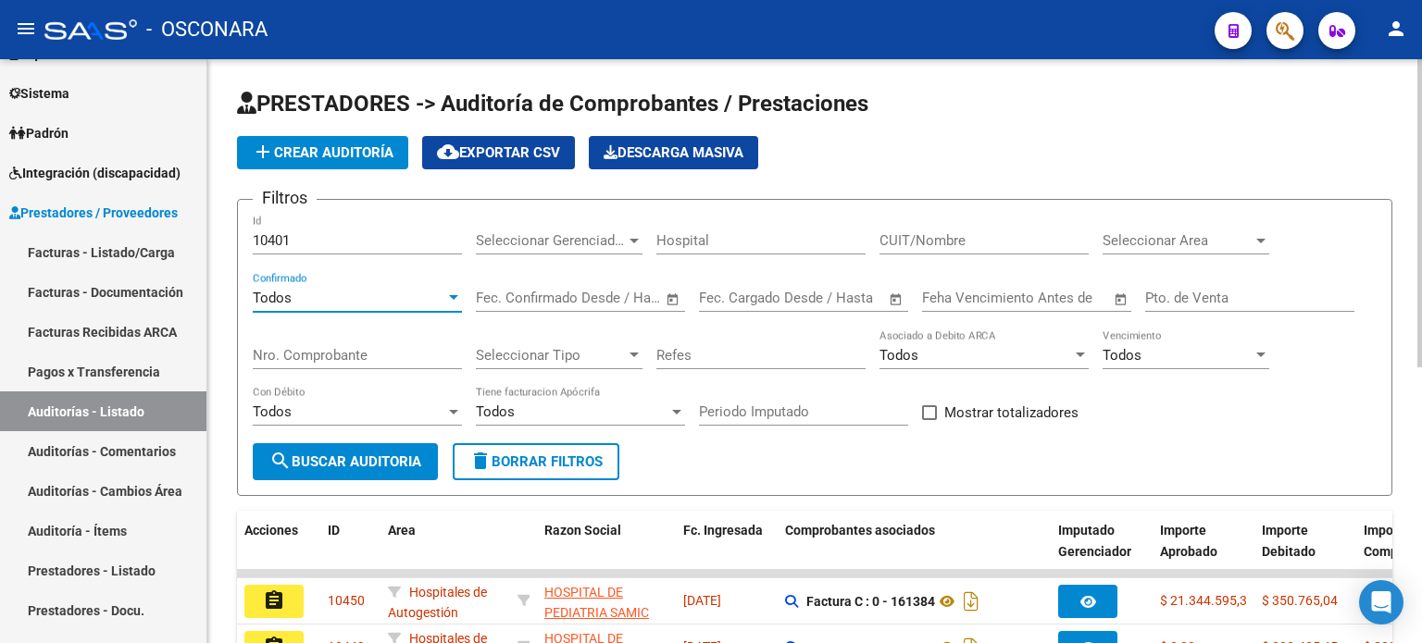
click at [304, 454] on span "search Buscar Auditoria" at bounding box center [345, 462] width 152 height 17
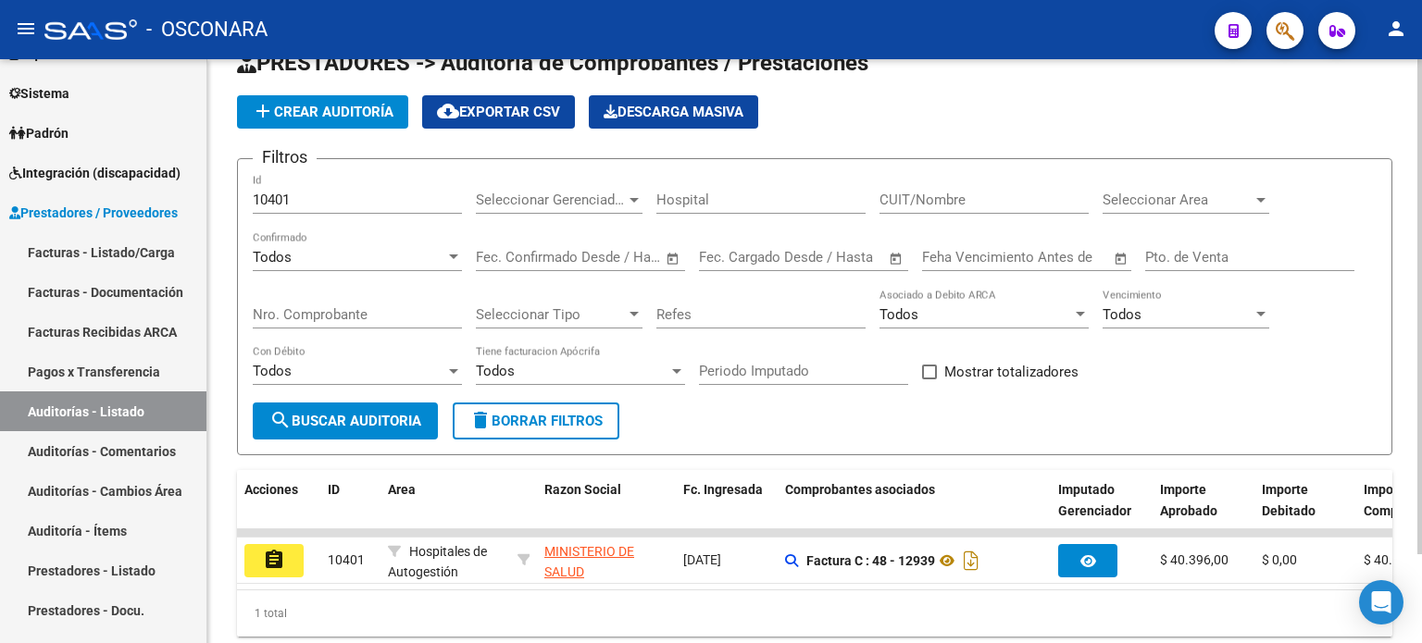
scroll to position [104, 0]
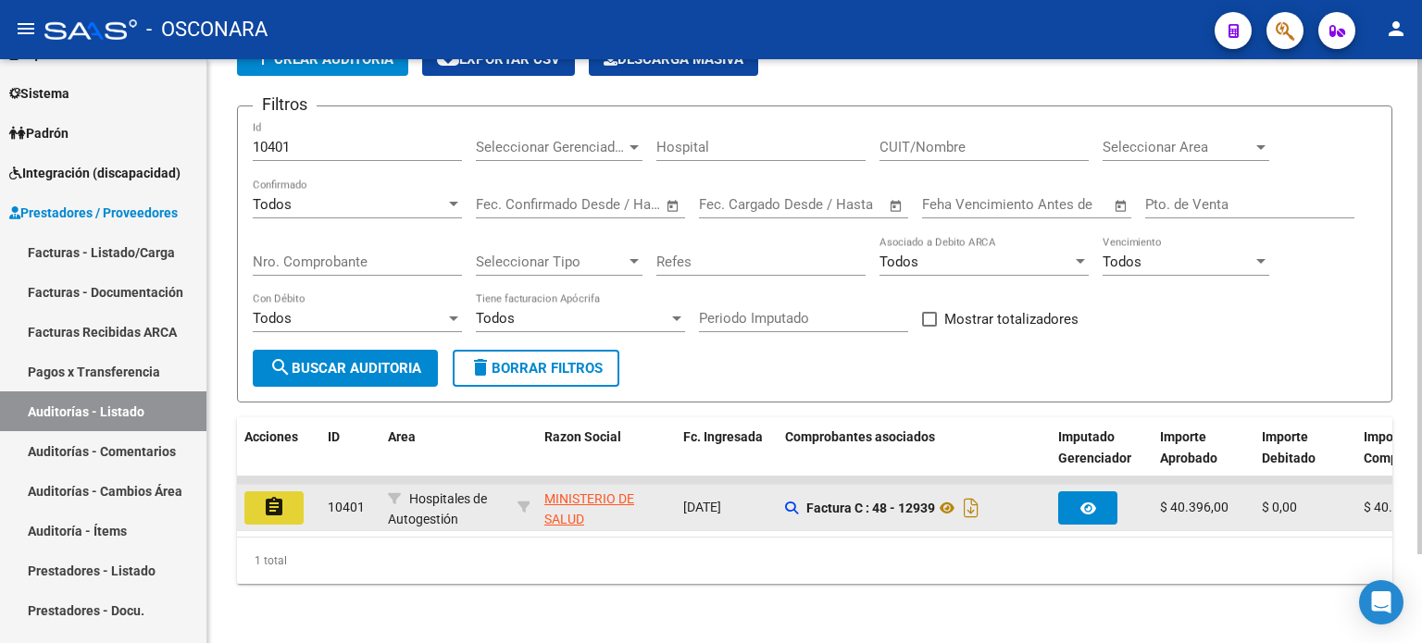
click at [264, 496] on mat-icon "assignment" at bounding box center [274, 507] width 22 height 22
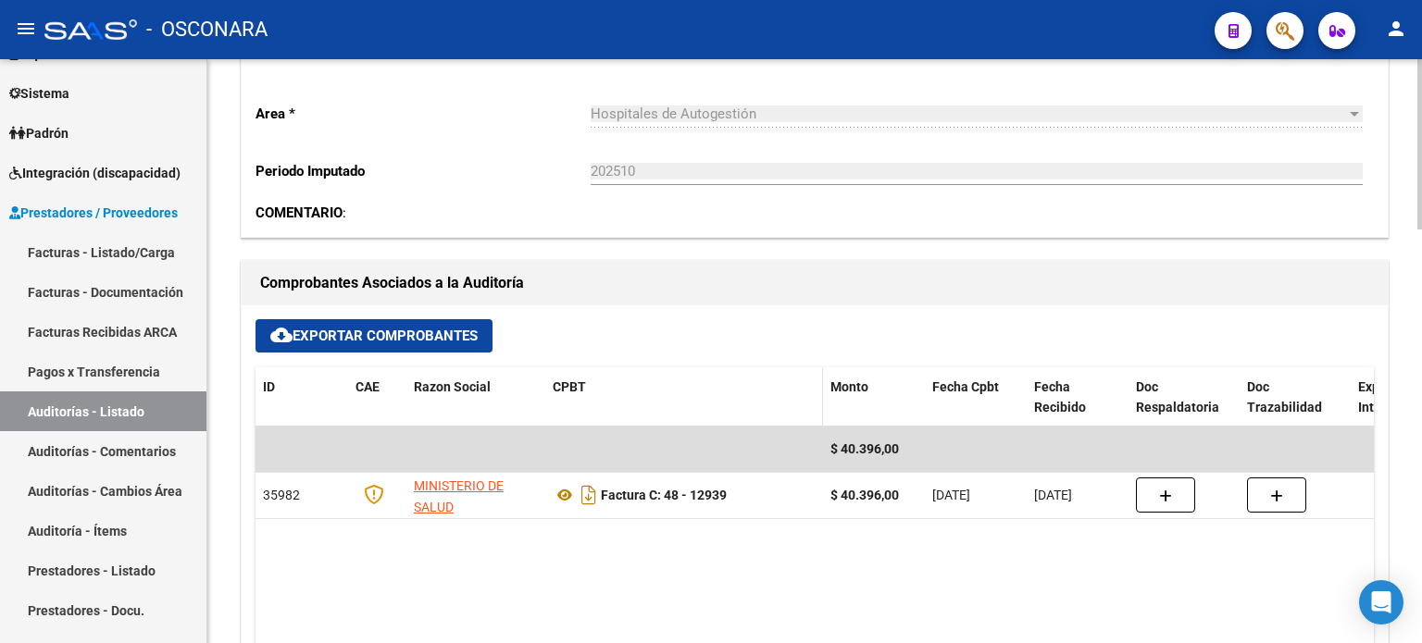
scroll to position [648, 0]
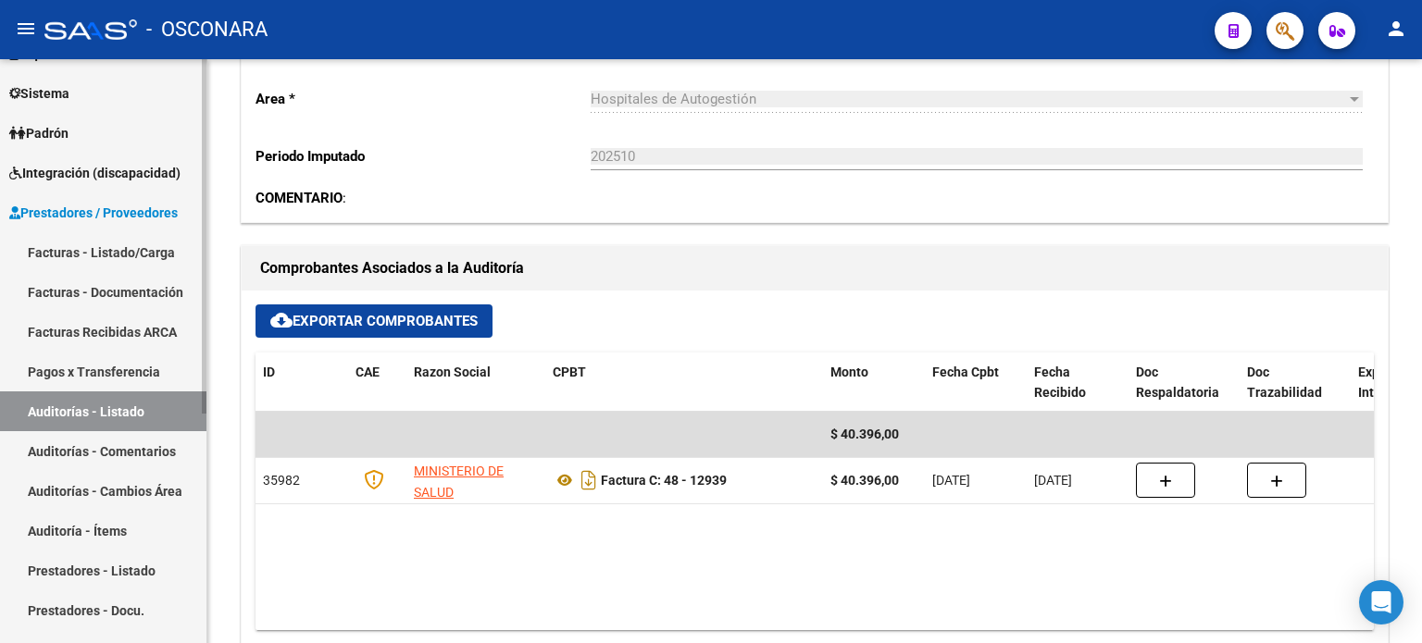
click at [115, 413] on link "Auditorías - Listado" at bounding box center [103, 412] width 206 height 40
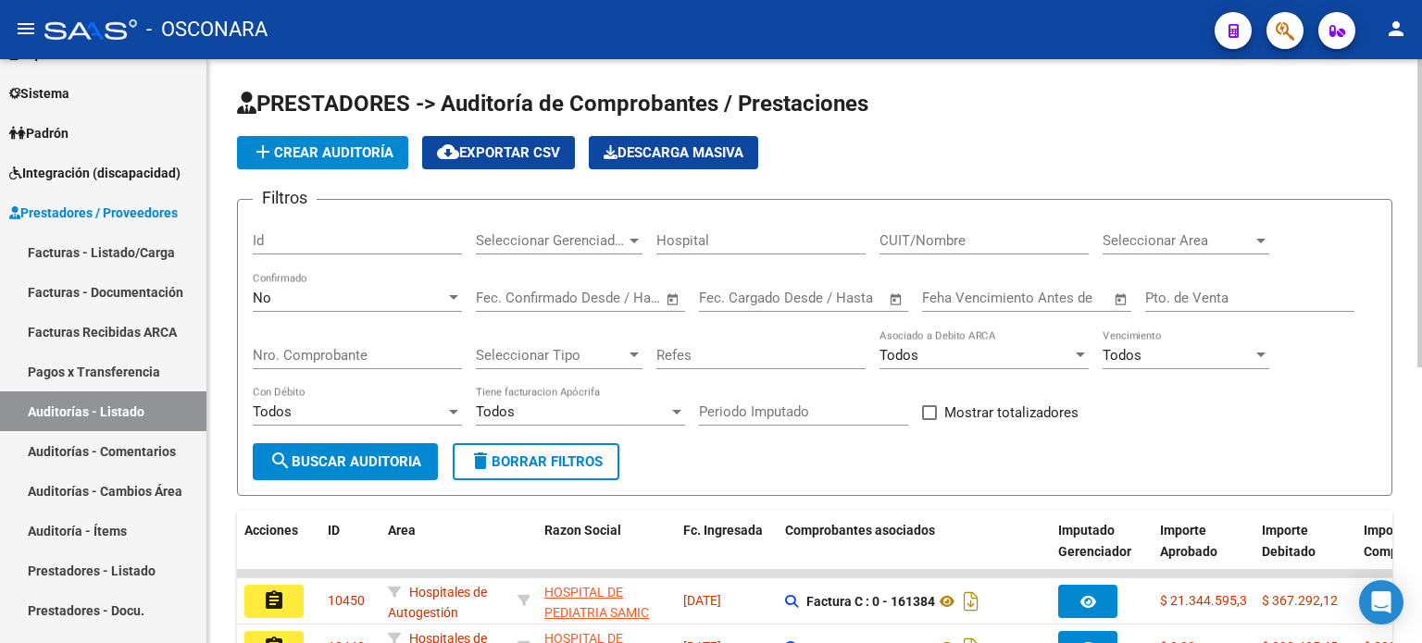
click at [295, 224] on div "Id" at bounding box center [357, 235] width 209 height 40
type input "10298"
click at [287, 297] on div "No" at bounding box center [349, 298] width 193 height 17
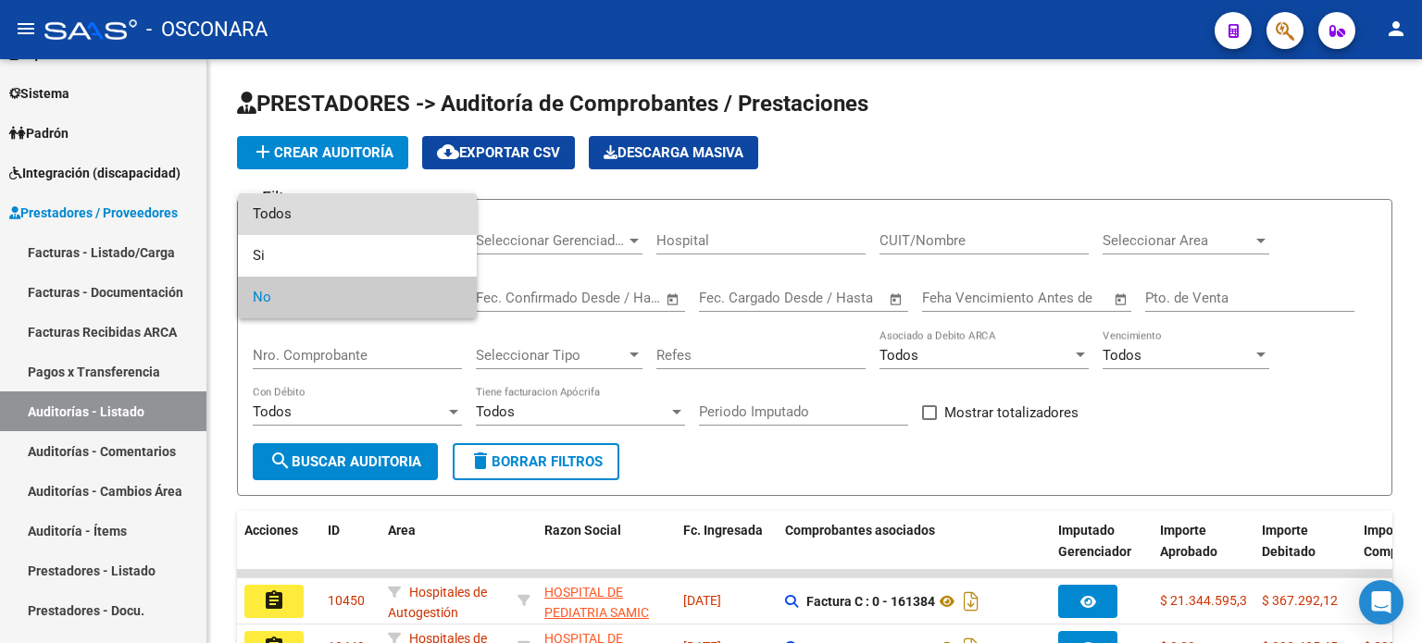
click at [312, 217] on span "Todos" at bounding box center [357, 215] width 209 height 42
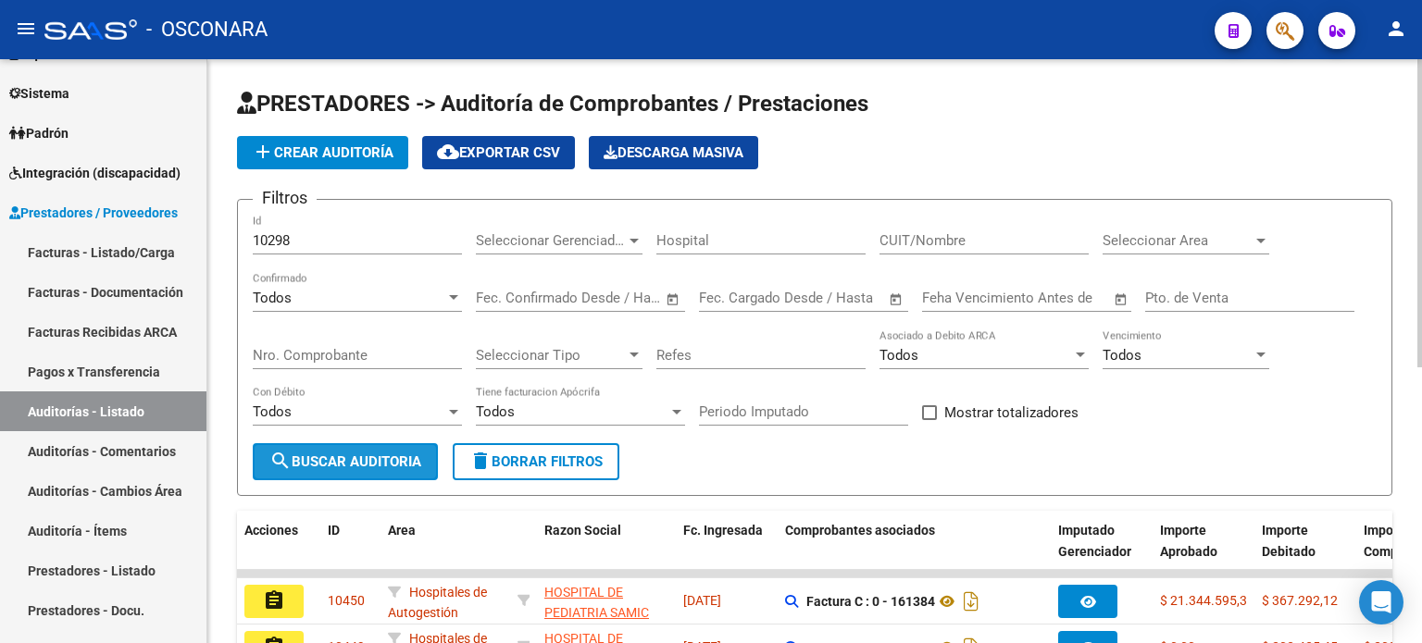
click at [353, 467] on span "search Buscar Auditoria" at bounding box center [345, 462] width 152 height 17
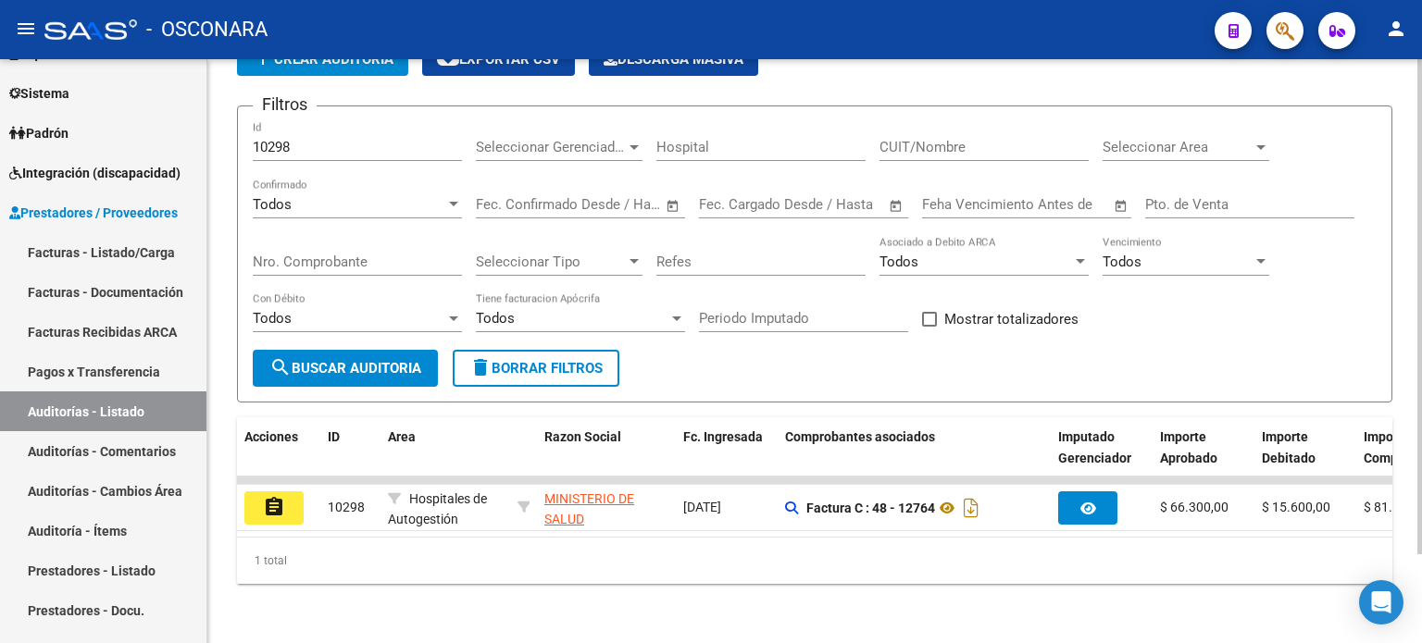
scroll to position [104, 0]
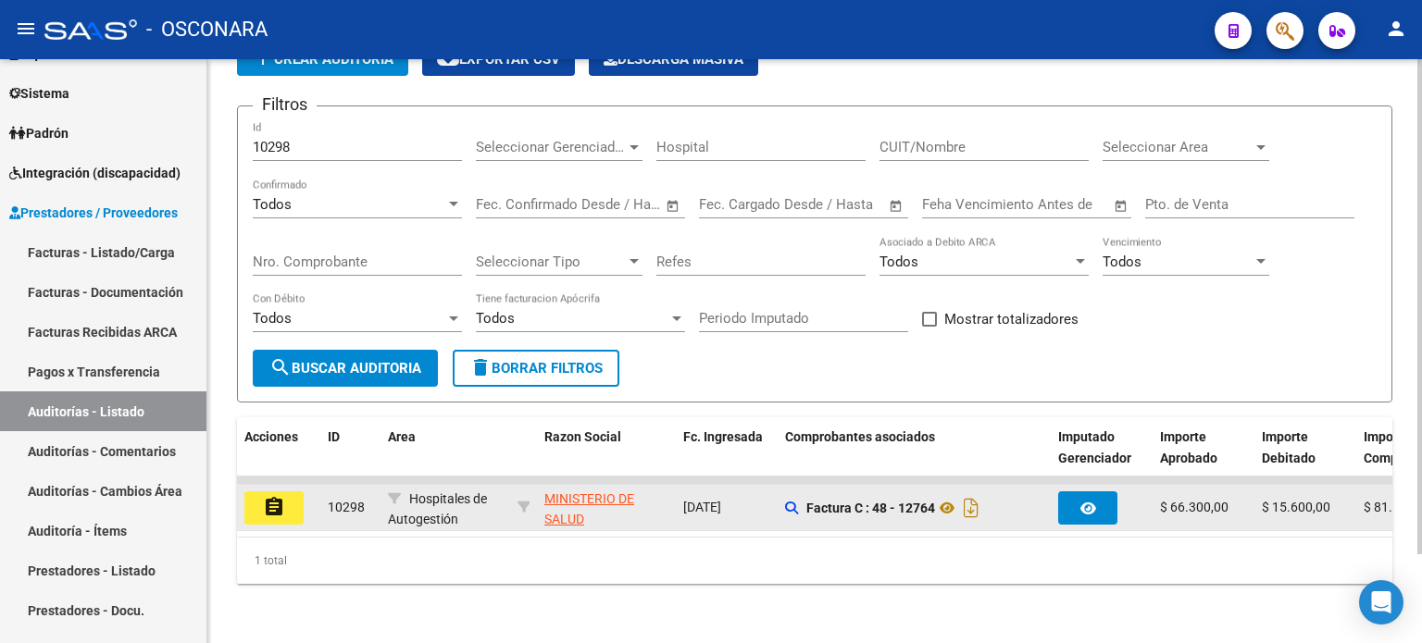
click at [276, 496] on mat-icon "assignment" at bounding box center [274, 507] width 22 height 22
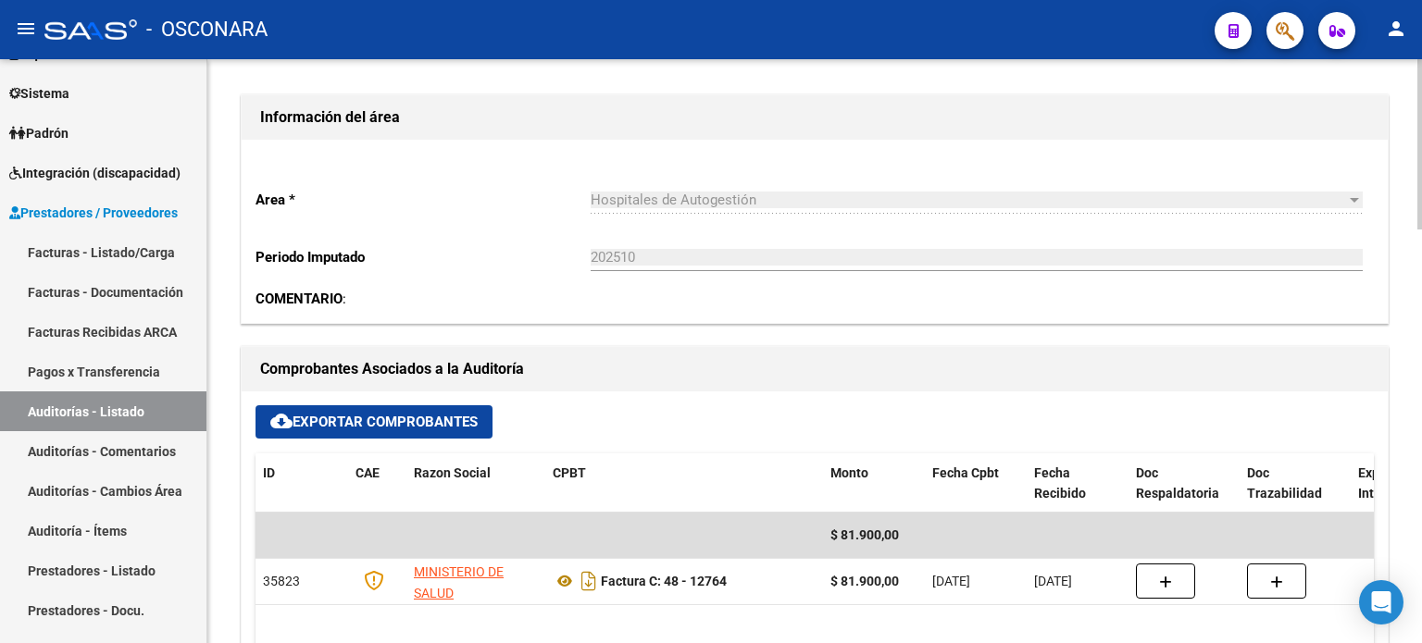
scroll to position [556, 0]
